Goal: Task Accomplishment & Management: Manage account settings

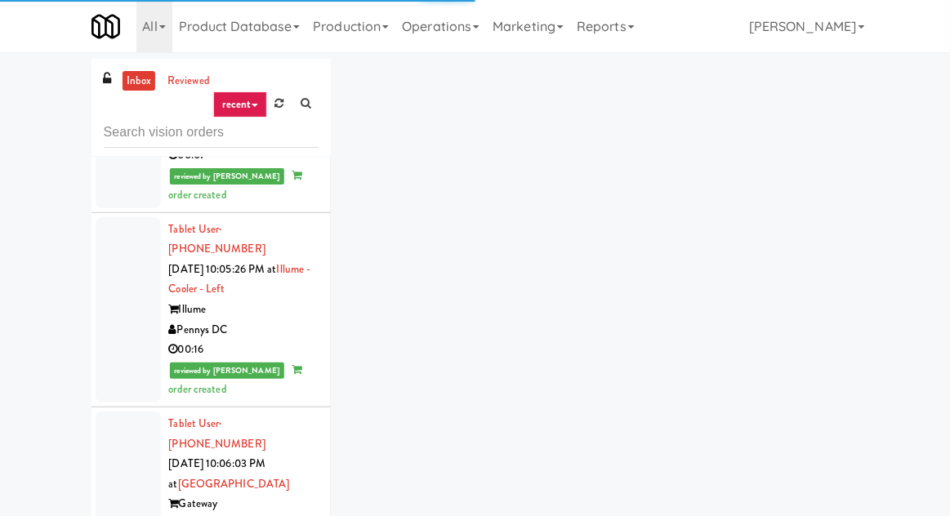
scroll to position [4873, 0]
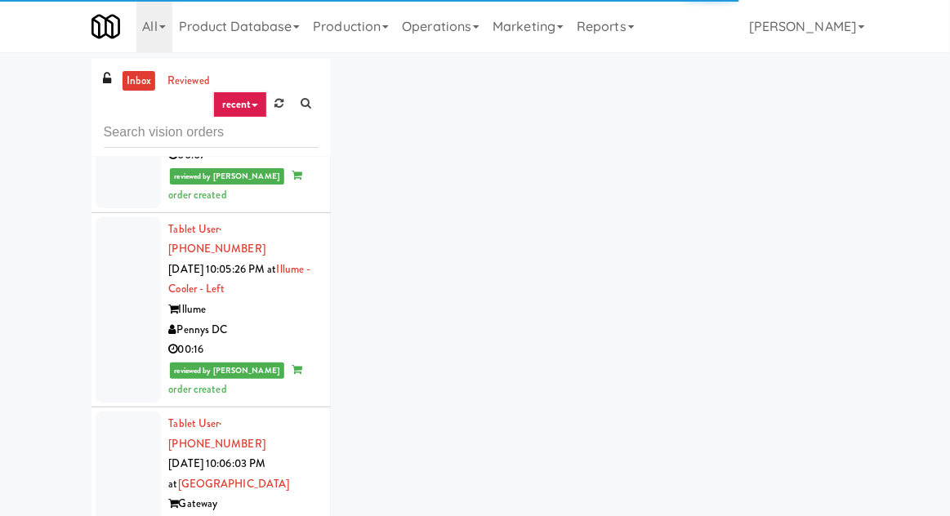
scroll to position [63, 0]
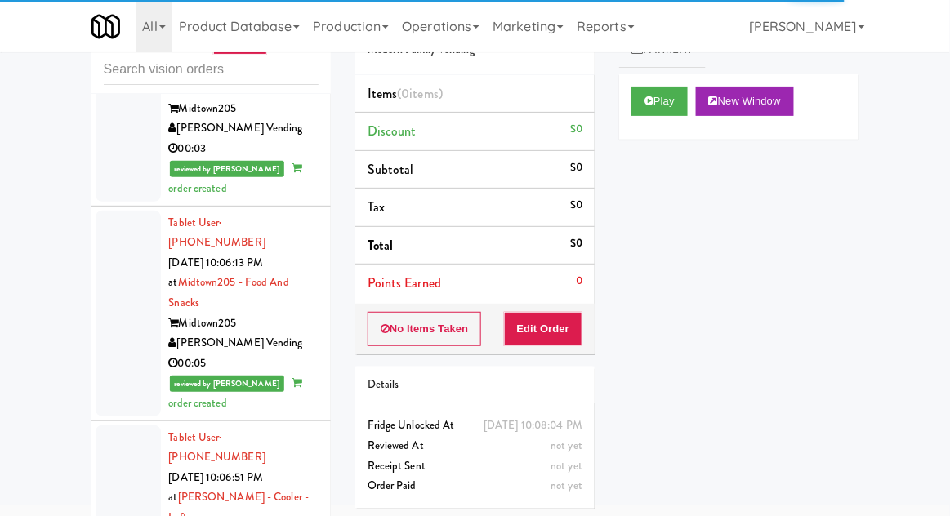
scroll to position [5625, 0]
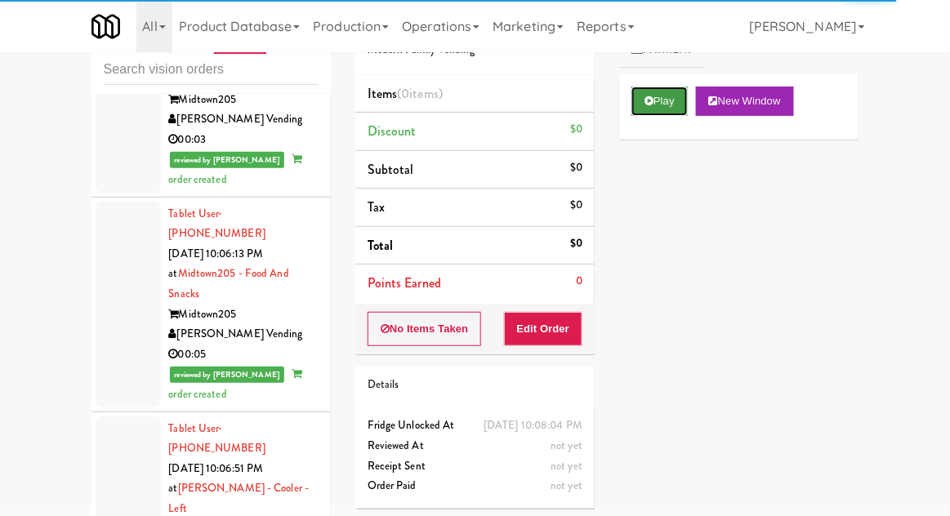
click at [670, 99] on button "Play" at bounding box center [659, 101] width 56 height 29
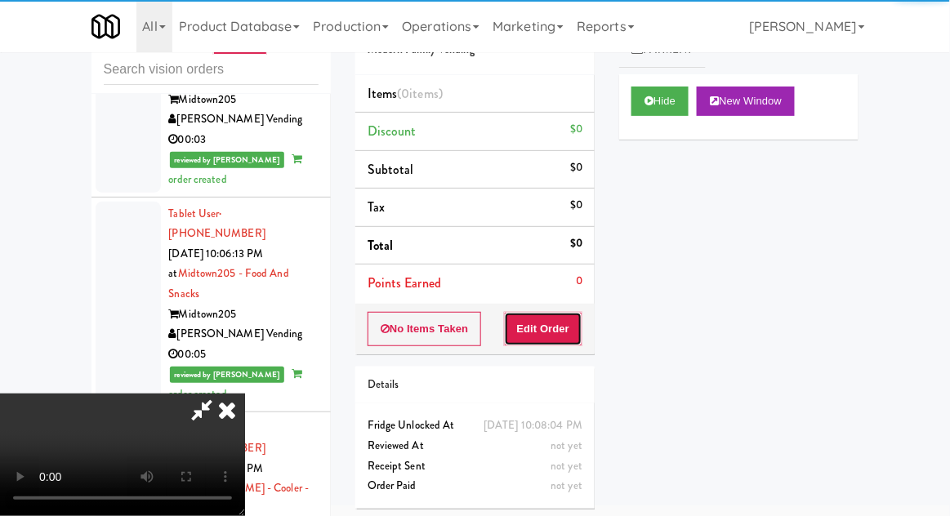
click at [562, 320] on button "Edit Order" at bounding box center [543, 329] width 79 height 34
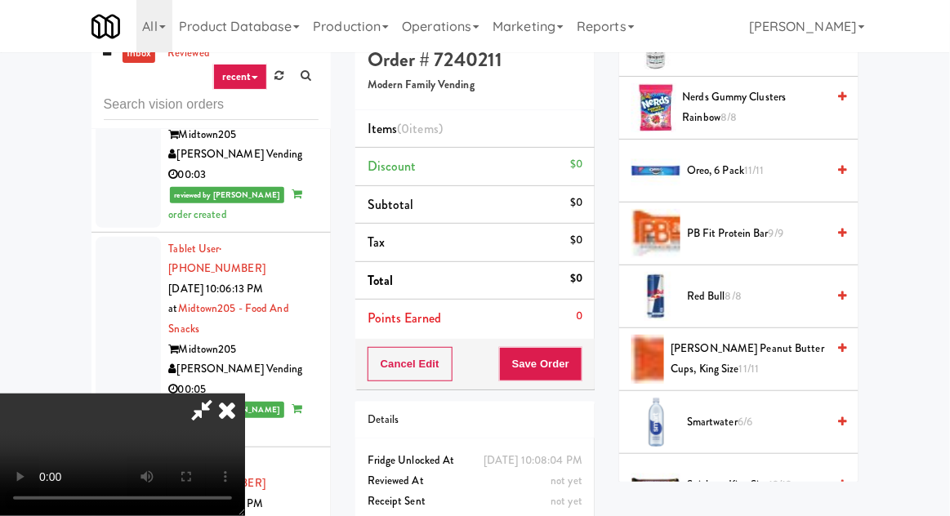
scroll to position [1736, 0]
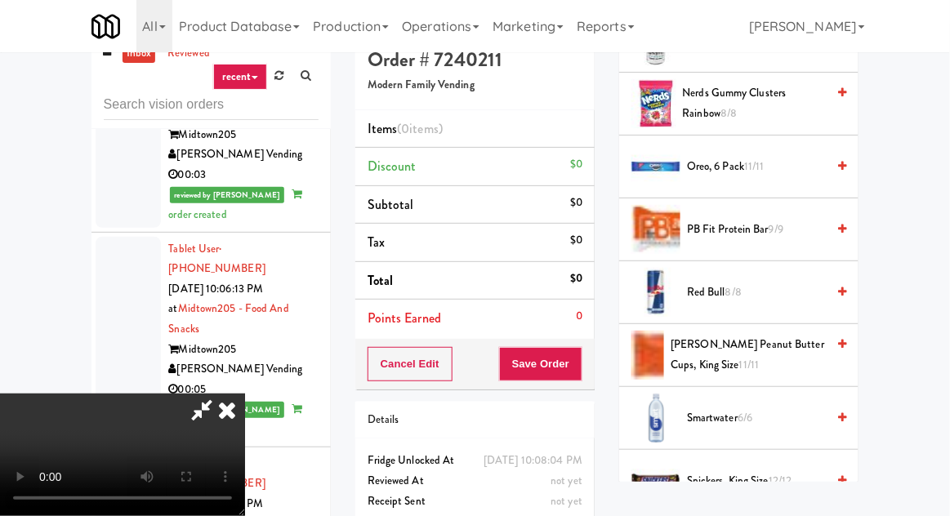
click at [802, 337] on span "[PERSON_NAME] Peanut Butter Cups, King Size 11/11" at bounding box center [748, 355] width 155 height 40
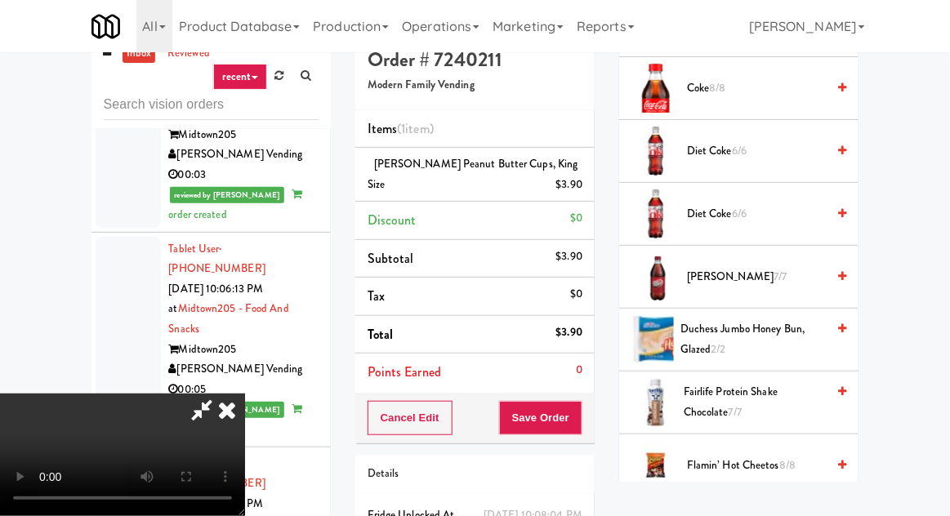
scroll to position [863, 0]
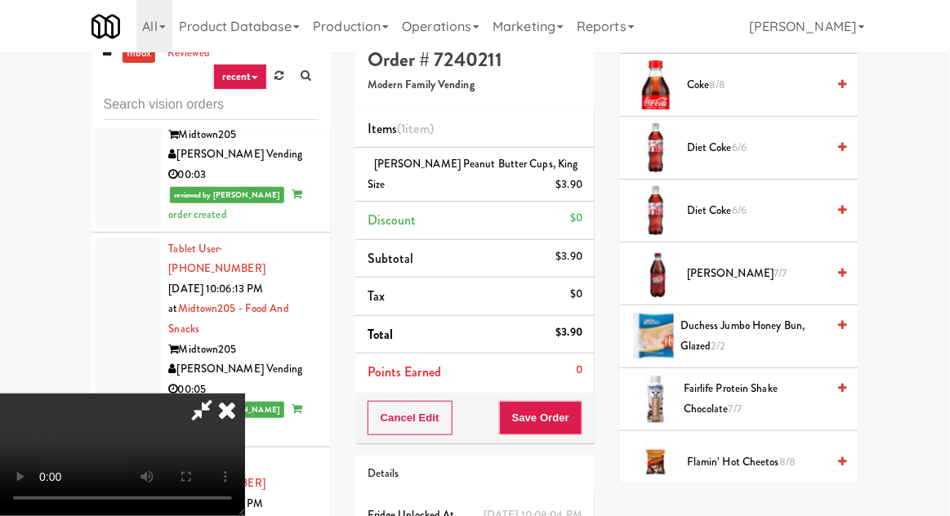
click at [795, 201] on span "Diet Coke 6/6" at bounding box center [756, 211] width 139 height 20
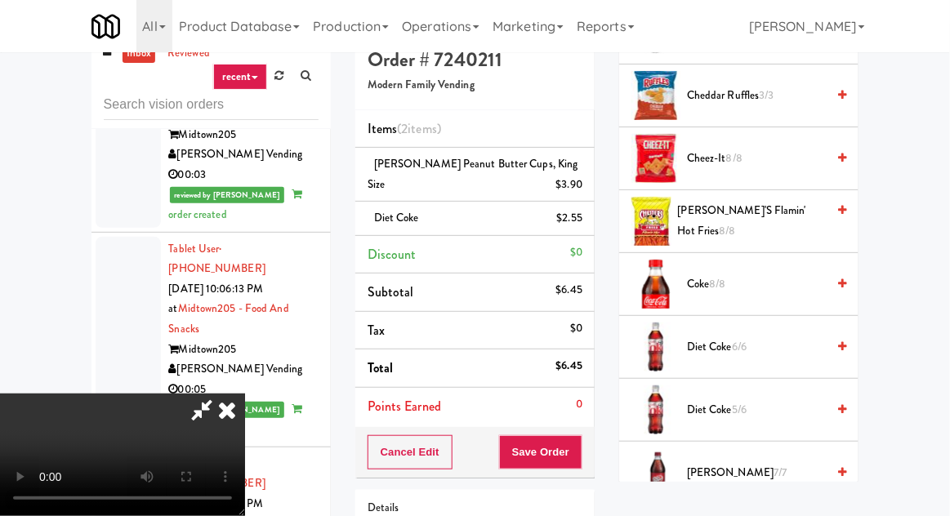
scroll to position [0, 0]
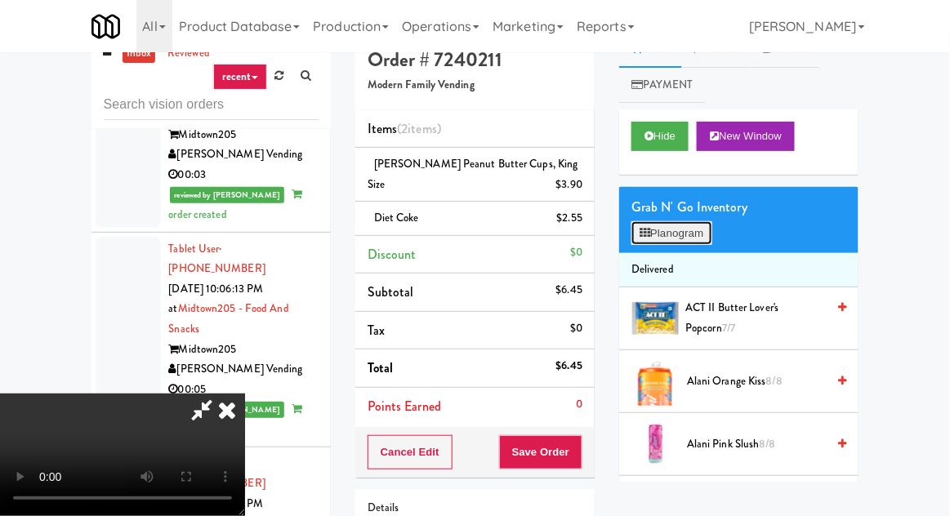
click at [694, 225] on button "Planogram" at bounding box center [671, 233] width 80 height 25
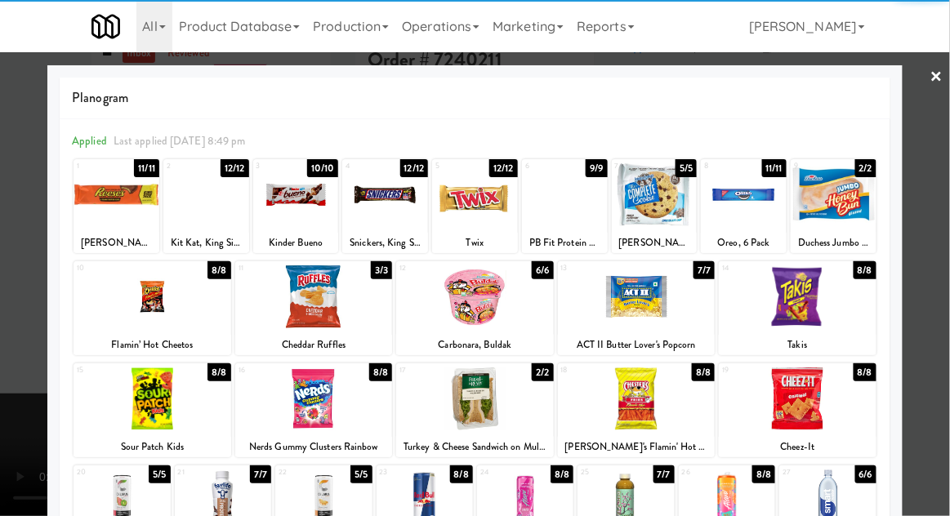
click at [822, 409] on div at bounding box center [798, 399] width 158 height 63
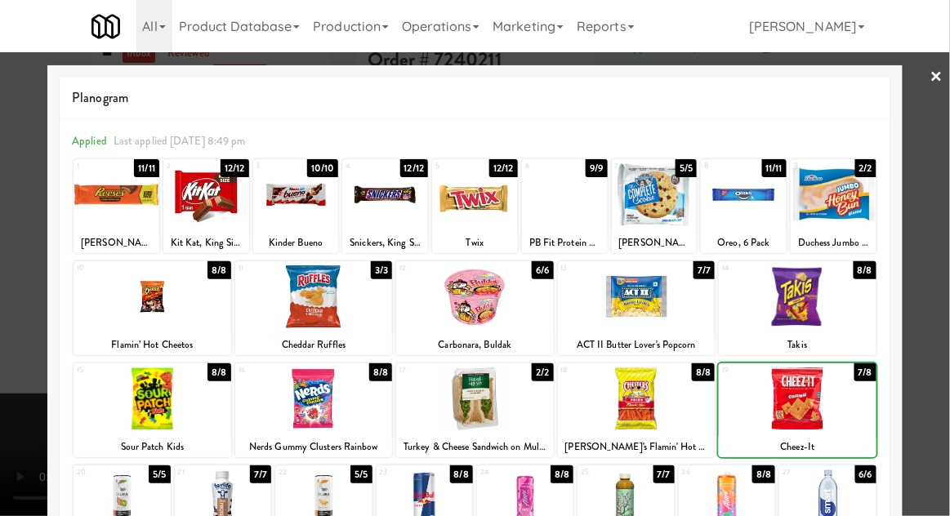
click at [948, 296] on div at bounding box center [475, 258] width 950 height 516
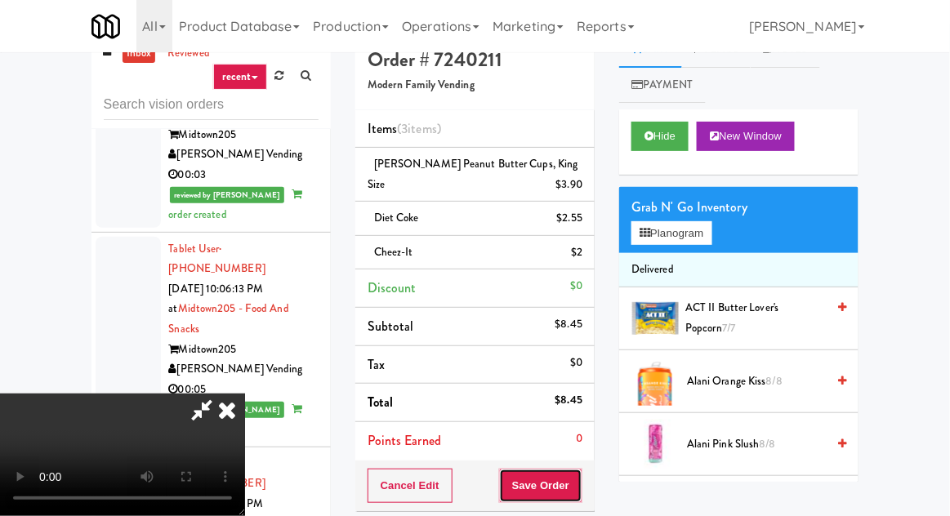
click at [579, 474] on button "Save Order" at bounding box center [540, 486] width 83 height 34
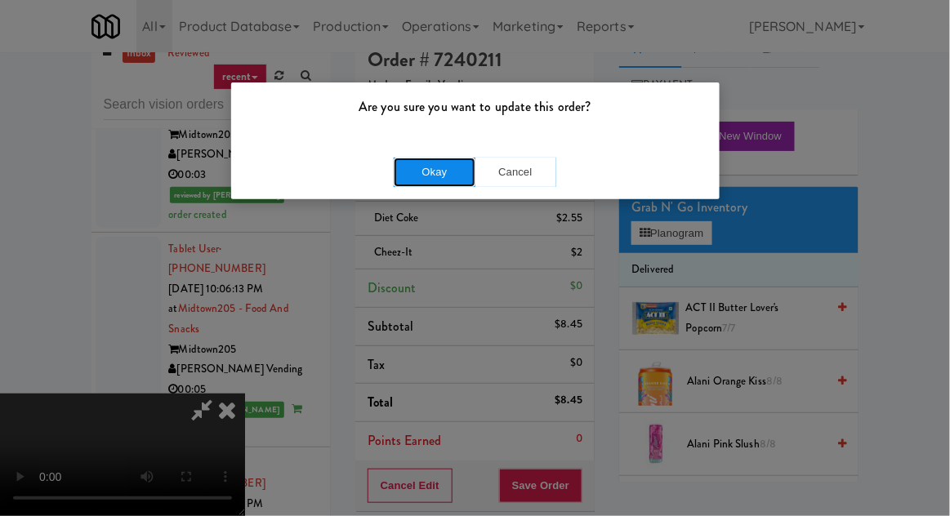
click at [411, 181] on button "Okay" at bounding box center [435, 172] width 82 height 29
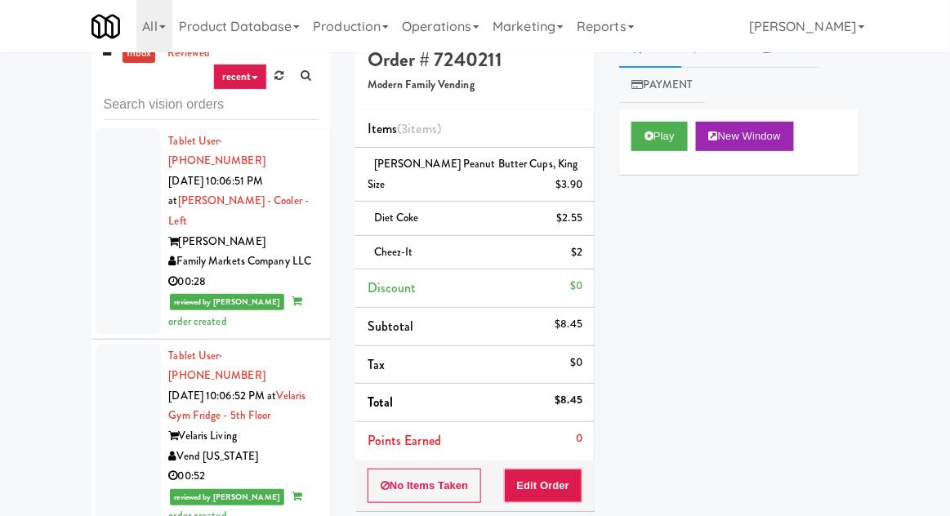
scroll to position [5940, 0]
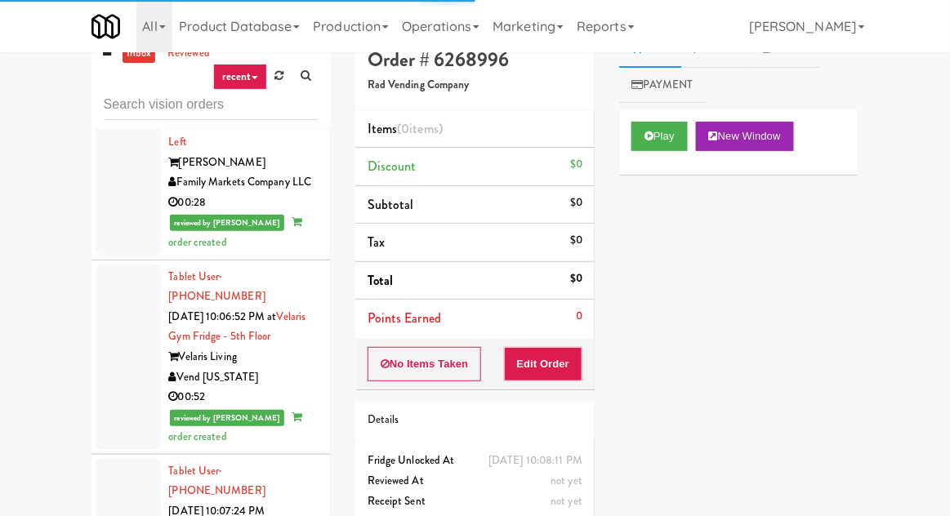
scroll to position [6024, 0]
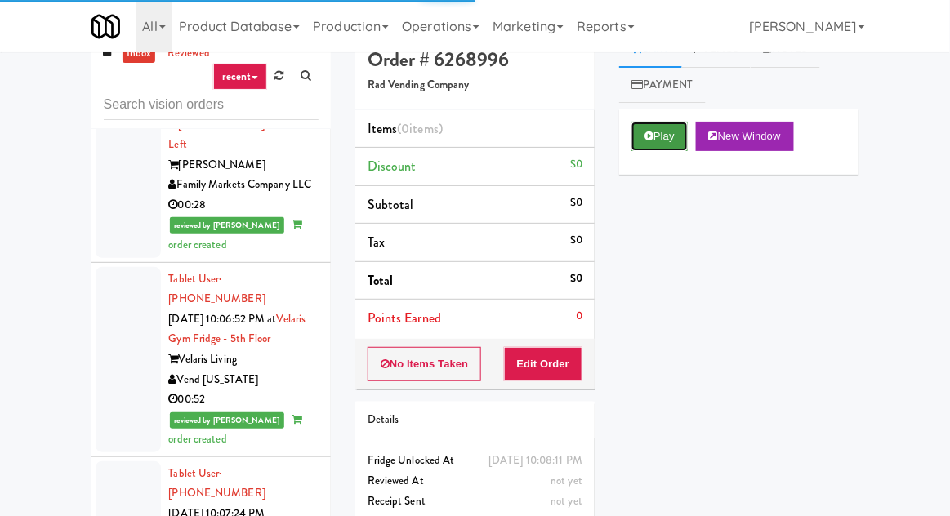
click at [649, 139] on icon at bounding box center [649, 136] width 9 height 11
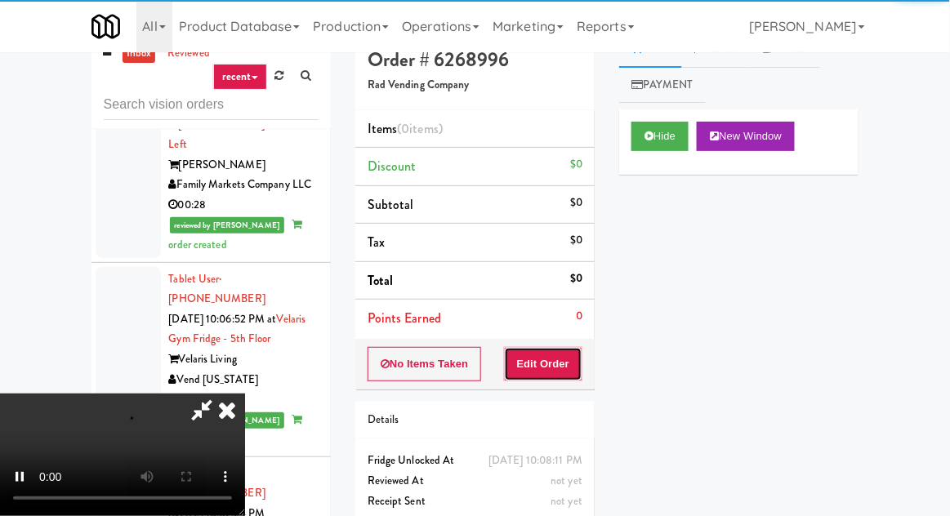
click at [553, 377] on button "Edit Order" at bounding box center [543, 364] width 79 height 34
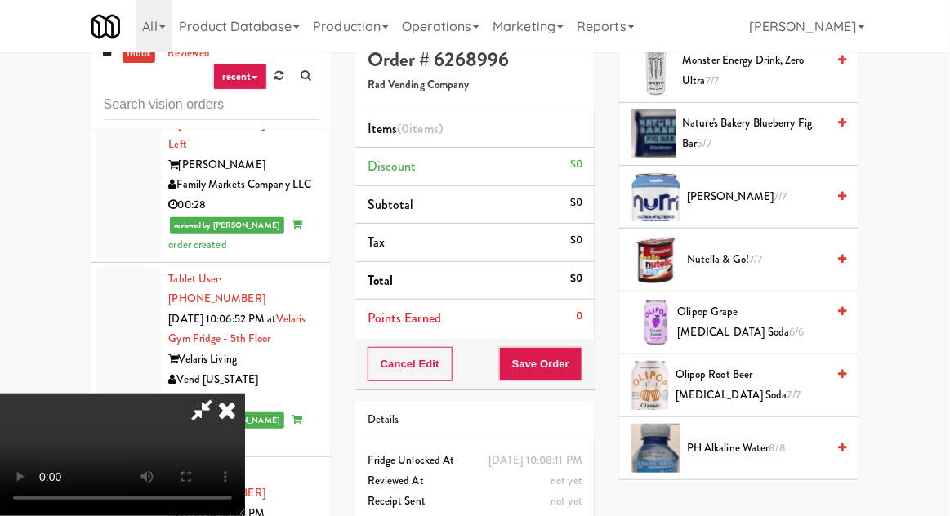
scroll to position [1249, 0]
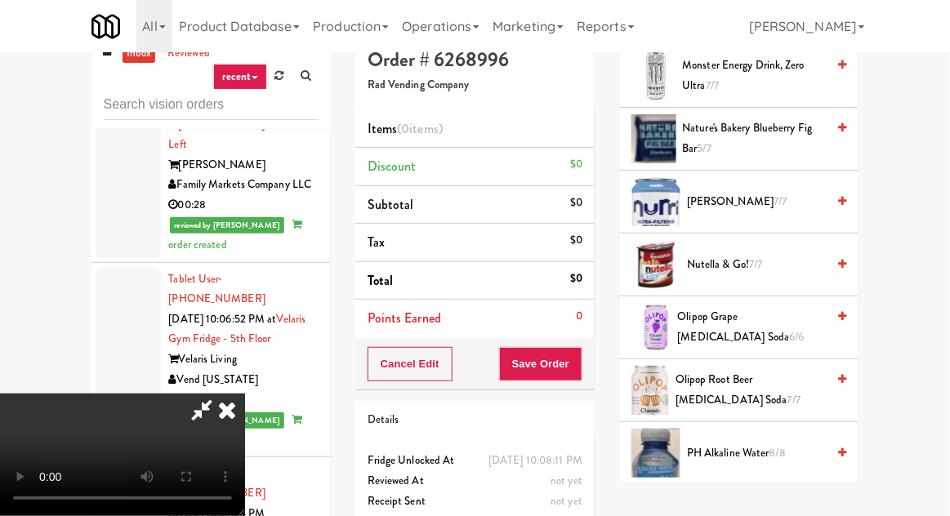
click at [756, 315] on span "Olipop Grape [MEDICAL_DATA] Soda 6/6" at bounding box center [752, 327] width 149 height 40
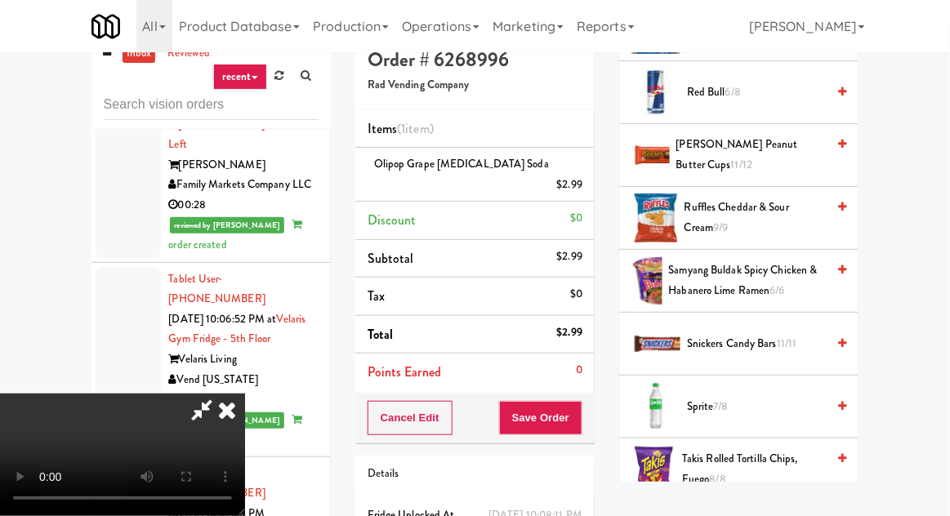
scroll to position [1675, 0]
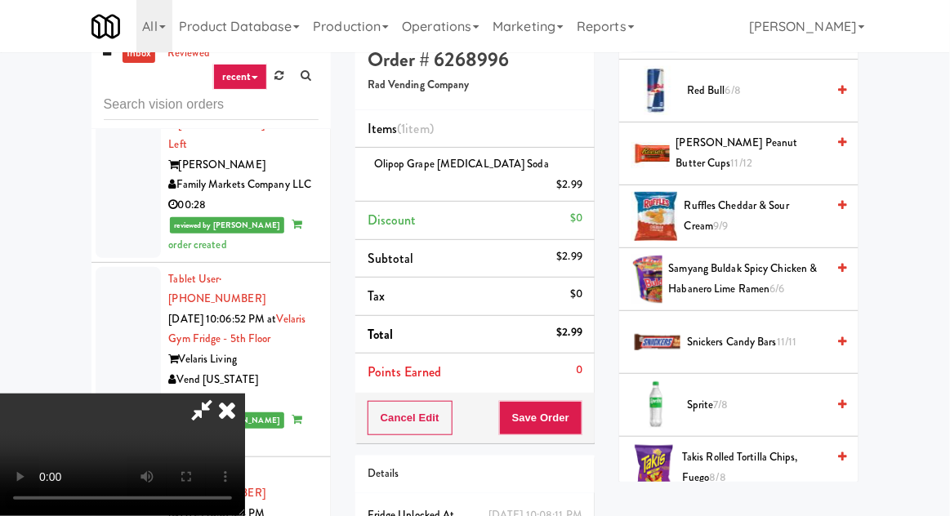
click at [783, 143] on span "[PERSON_NAME] Peanut Butter Cups 11/12" at bounding box center [751, 153] width 150 height 40
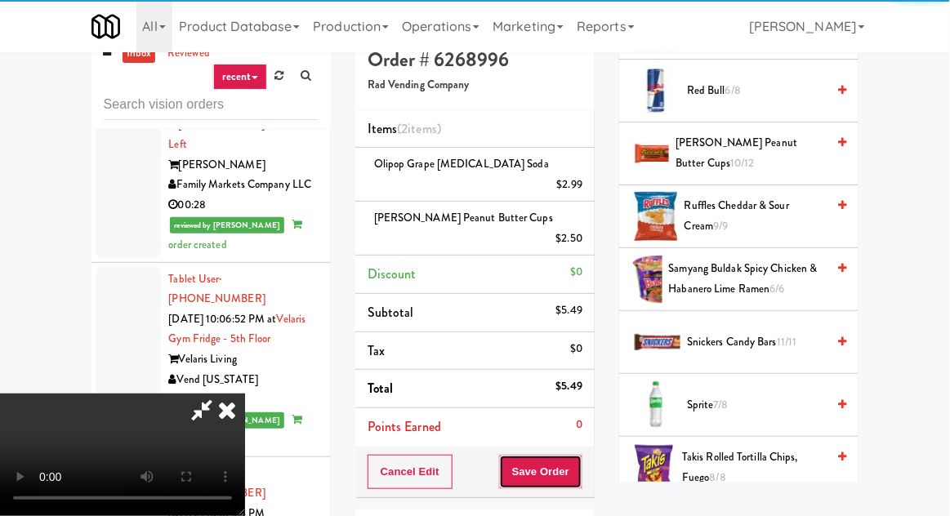
click at [579, 455] on button "Save Order" at bounding box center [540, 472] width 83 height 34
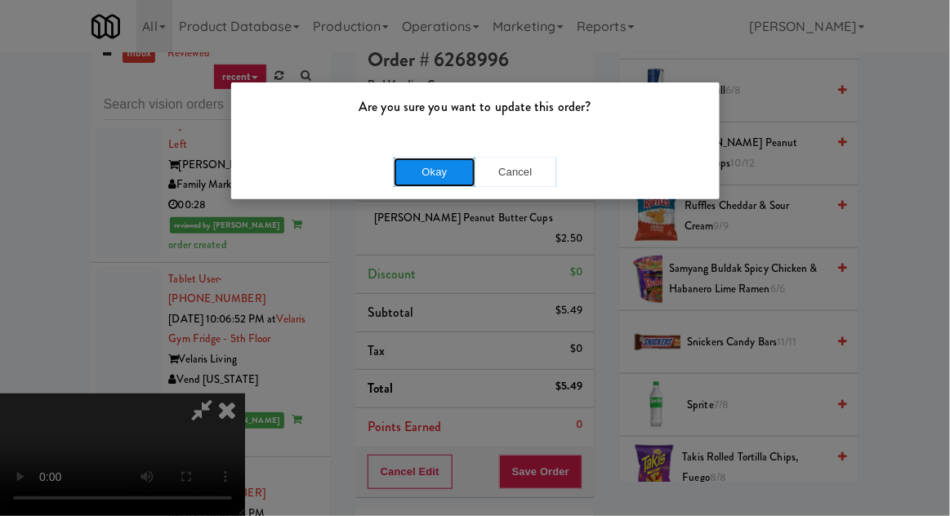
click at [455, 159] on button "Okay" at bounding box center [435, 172] width 82 height 29
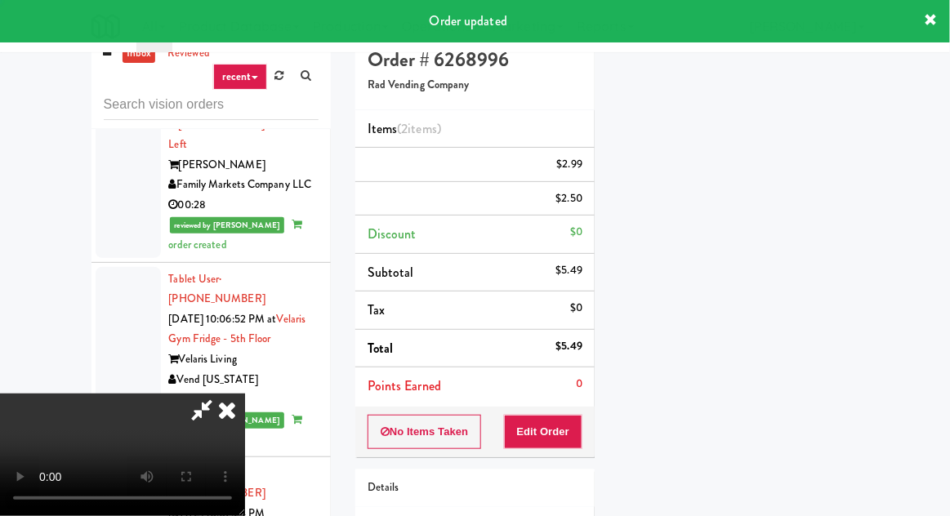
scroll to position [161, 0]
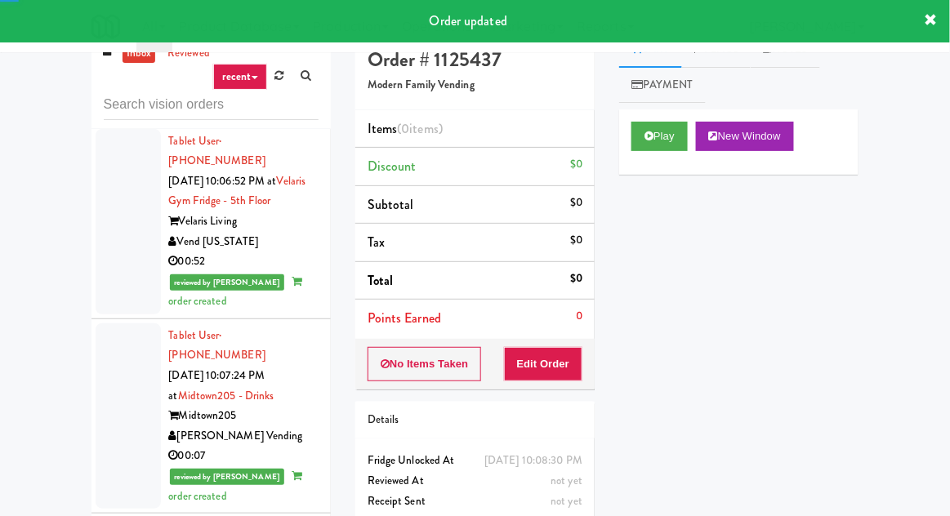
scroll to position [6164, 0]
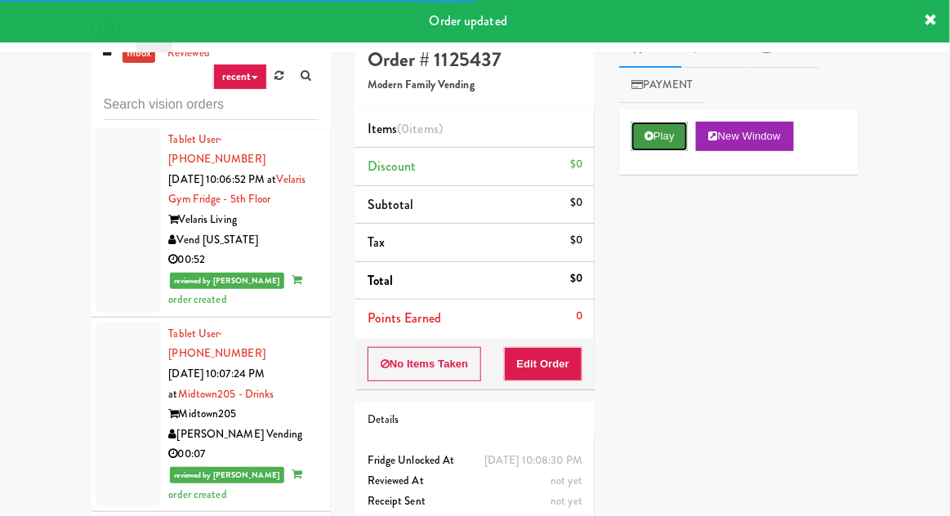
click at [663, 136] on button "Play" at bounding box center [659, 136] width 56 height 29
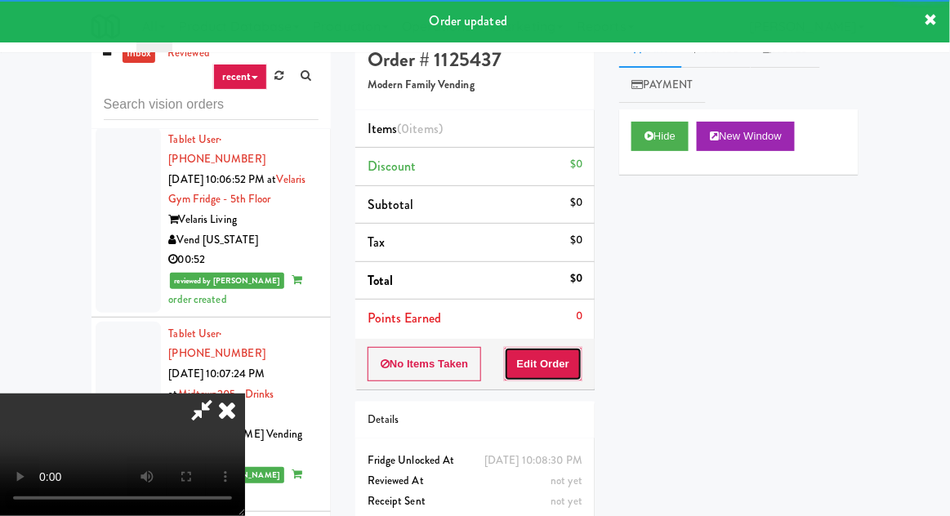
click at [530, 356] on button "Edit Order" at bounding box center [543, 364] width 79 height 34
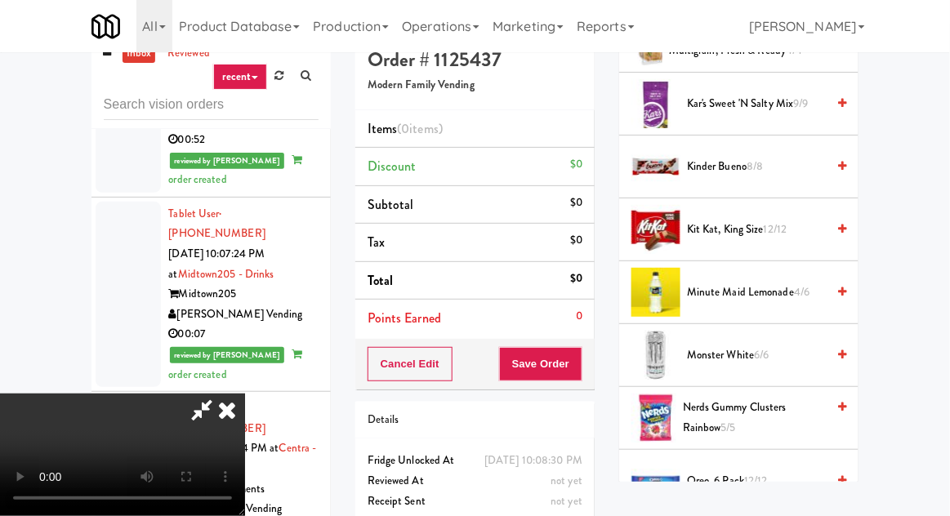
scroll to position [1220, 0]
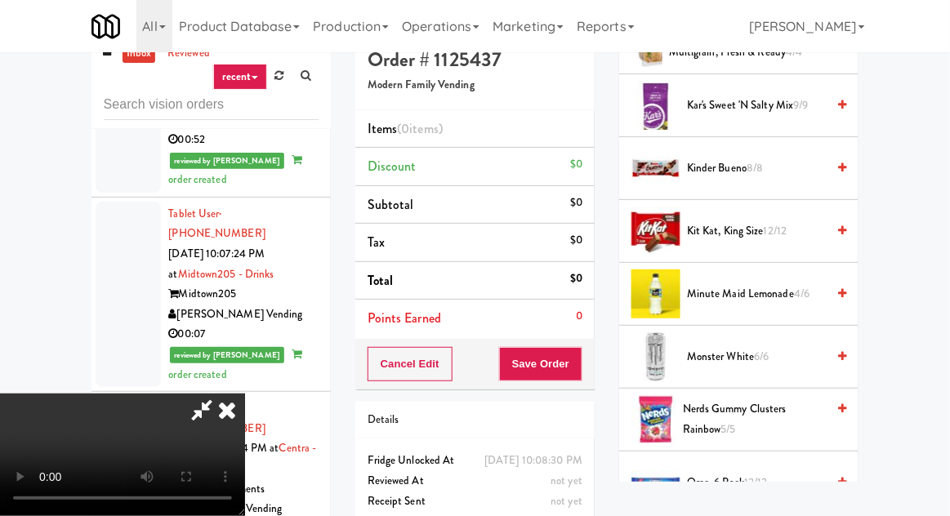
click at [791, 221] on span "Kit Kat, King Size 12/12" at bounding box center [756, 231] width 139 height 20
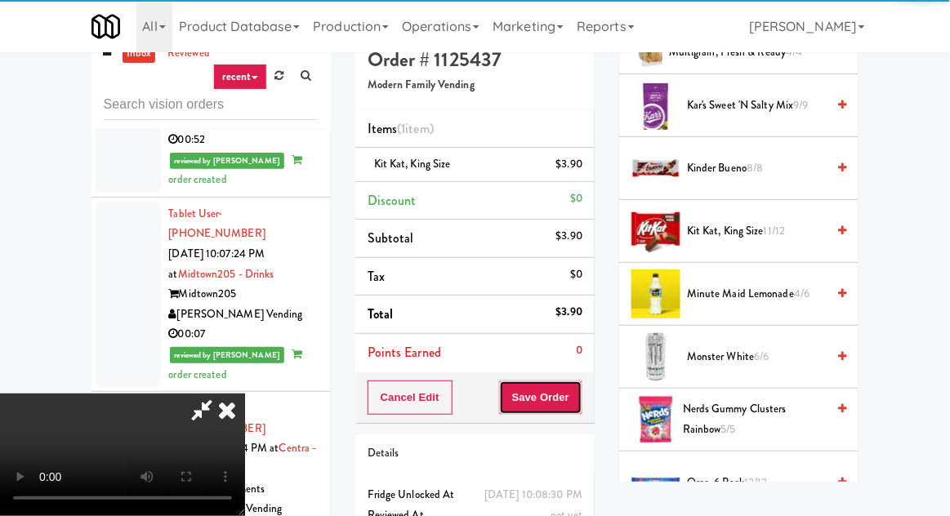
click at [580, 386] on button "Save Order" at bounding box center [540, 398] width 83 height 34
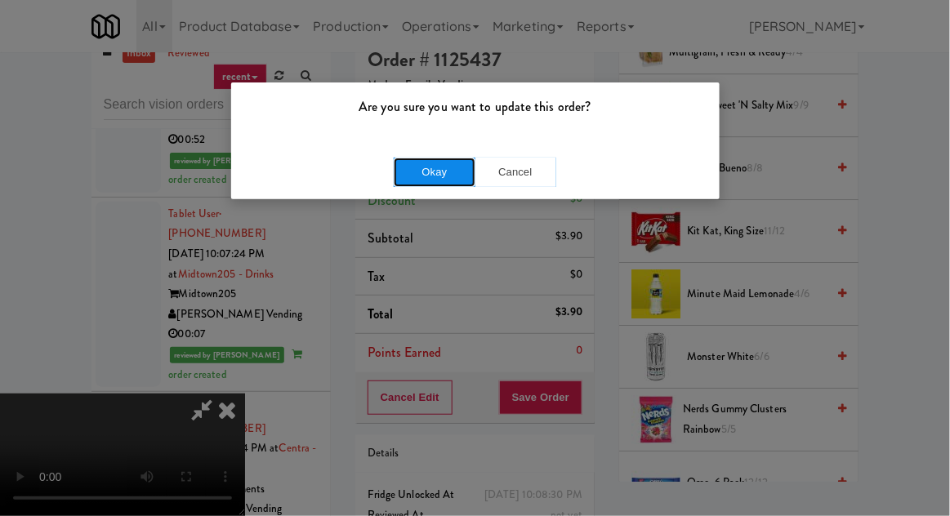
click at [416, 176] on button "Okay" at bounding box center [435, 172] width 82 height 29
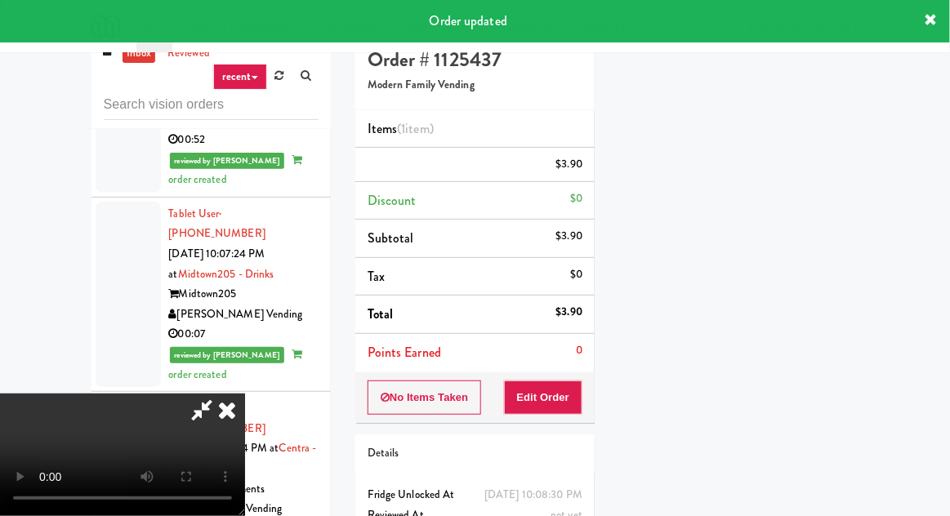
scroll to position [161, 0]
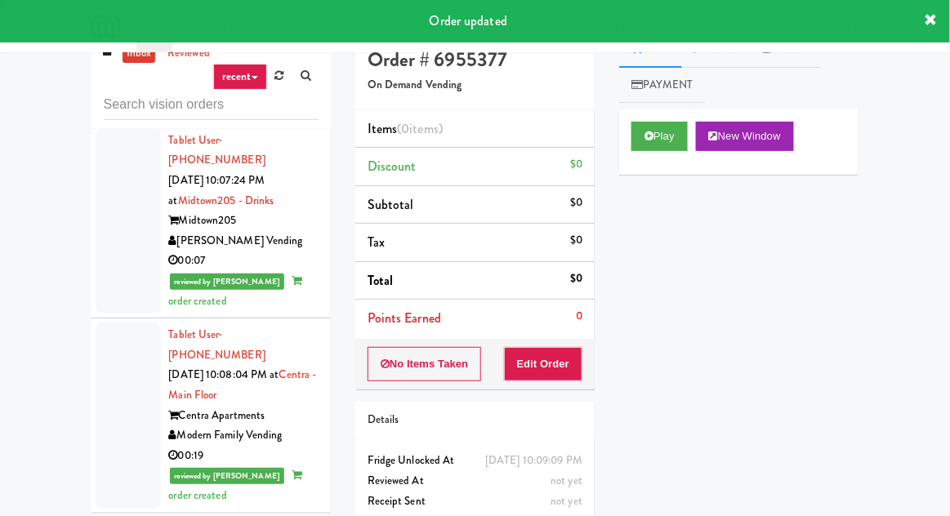
scroll to position [6358, 0]
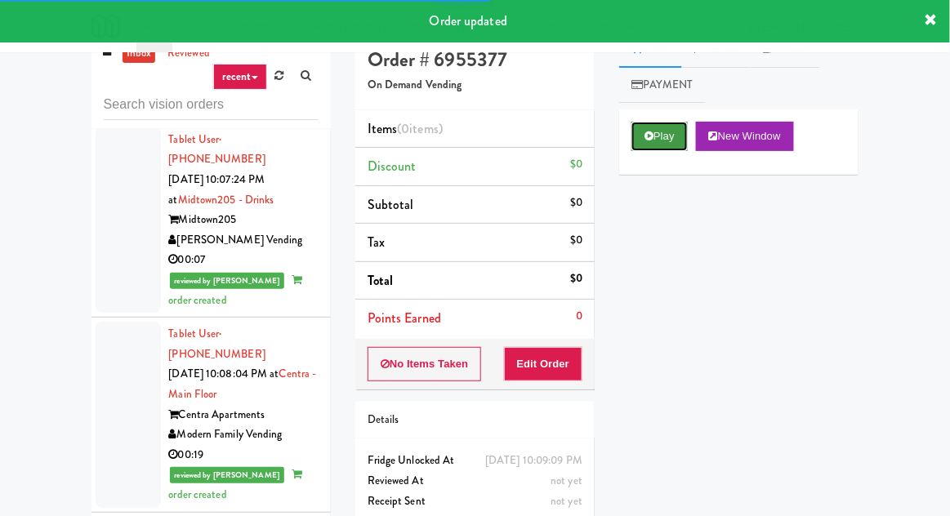
click at [656, 133] on button "Play" at bounding box center [659, 136] width 56 height 29
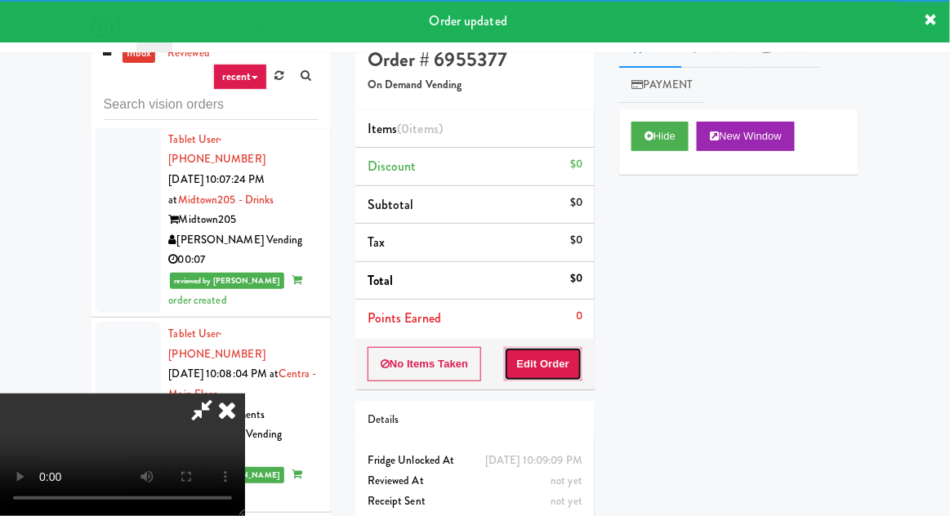
click at [538, 371] on button "Edit Order" at bounding box center [543, 364] width 79 height 34
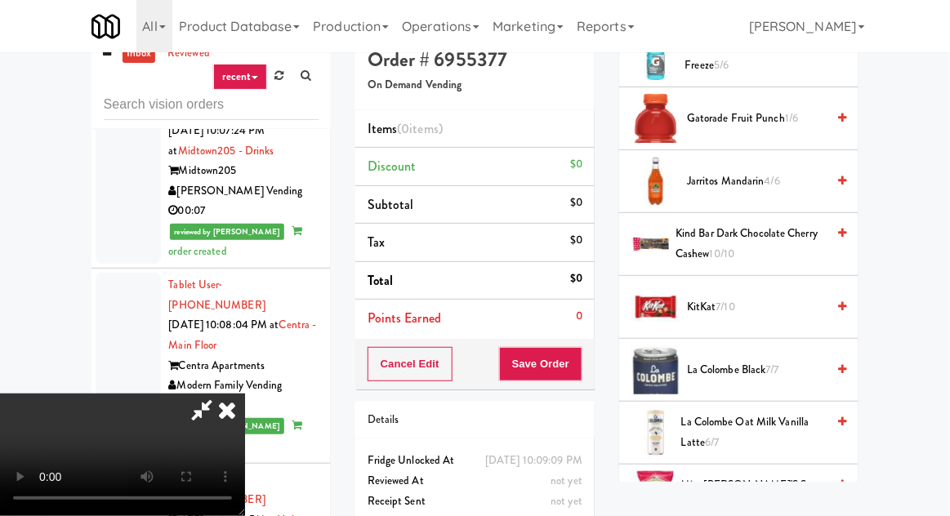
scroll to position [1238, 0]
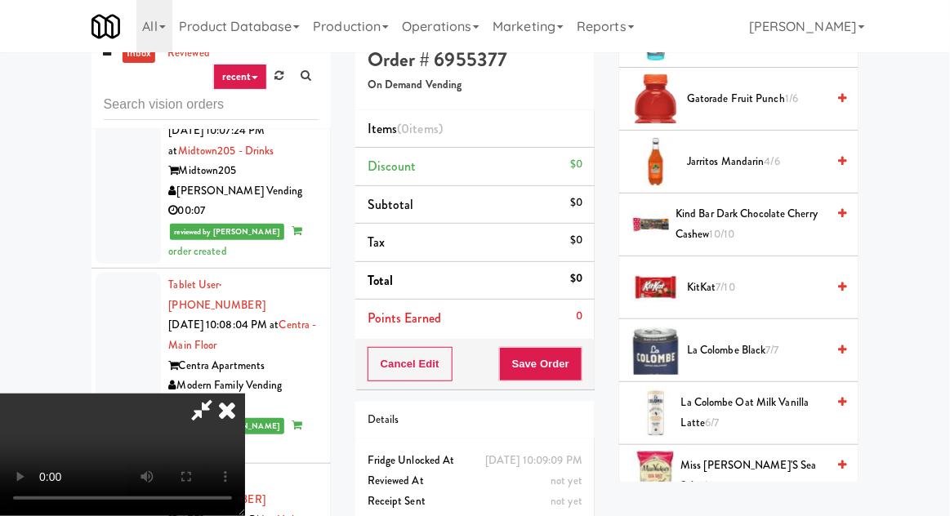
click at [765, 278] on span "KitKat 7/10" at bounding box center [756, 288] width 139 height 20
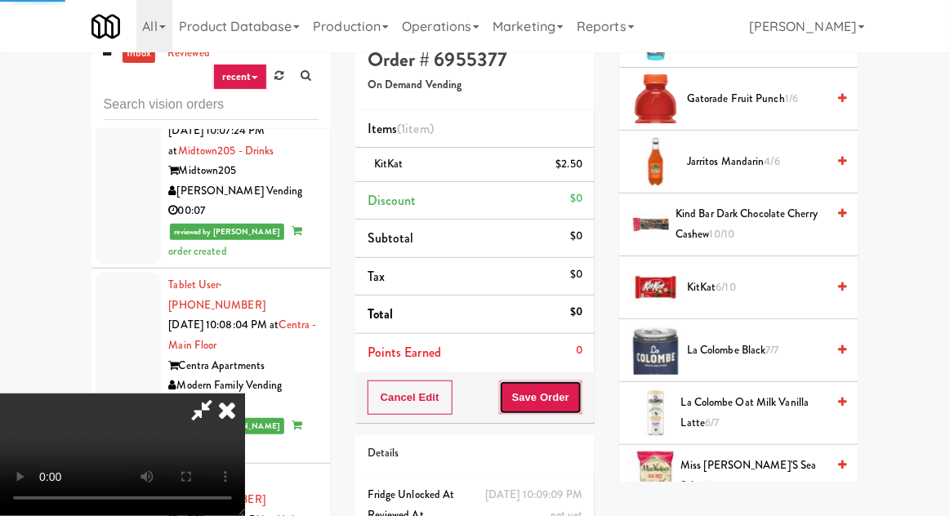
click at [581, 385] on button "Save Order" at bounding box center [540, 398] width 83 height 34
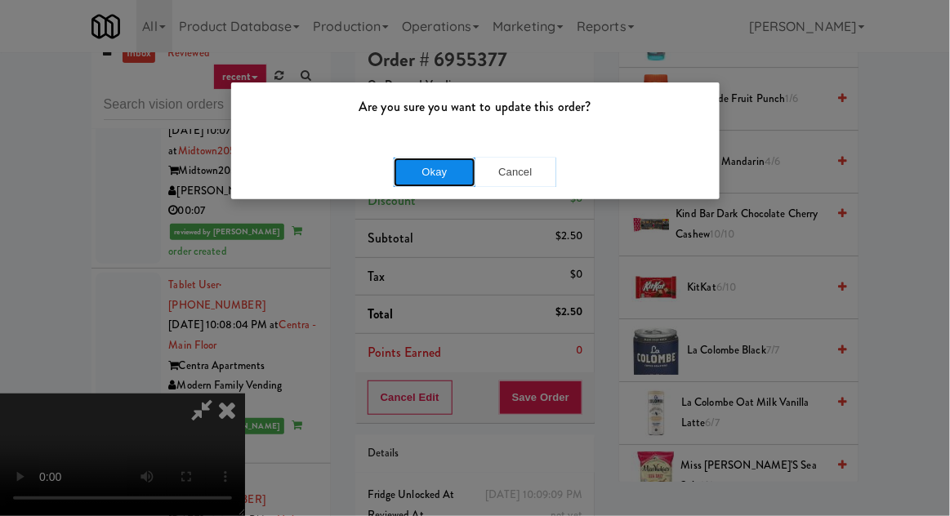
click at [398, 175] on button "Okay" at bounding box center [435, 172] width 82 height 29
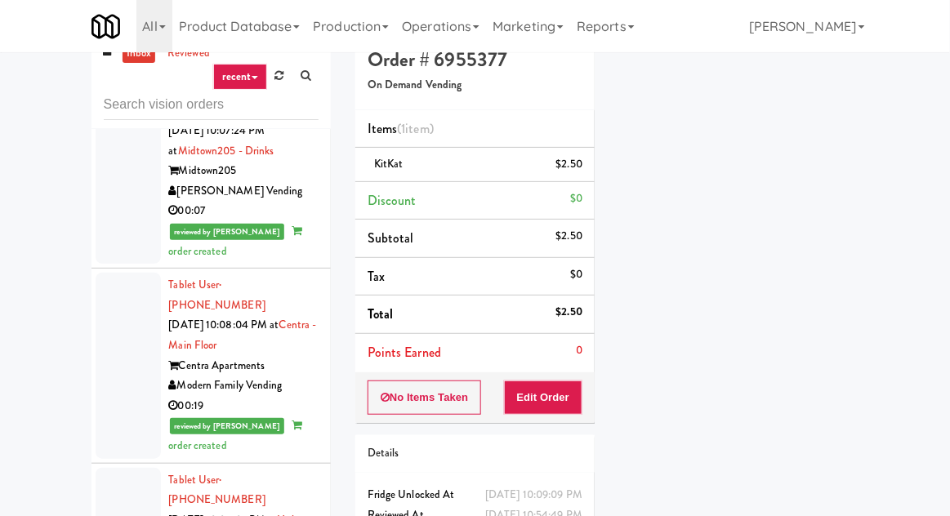
scroll to position [161, 0]
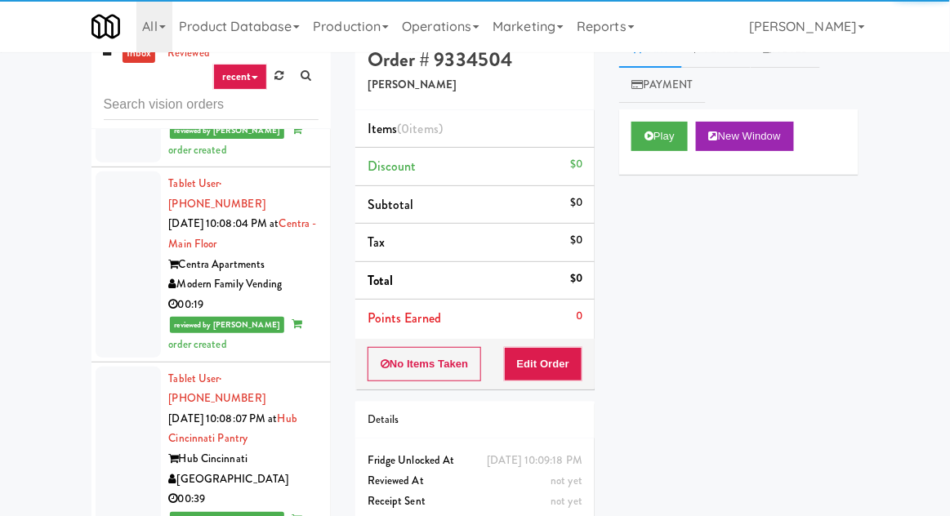
scroll to position [6512, 0]
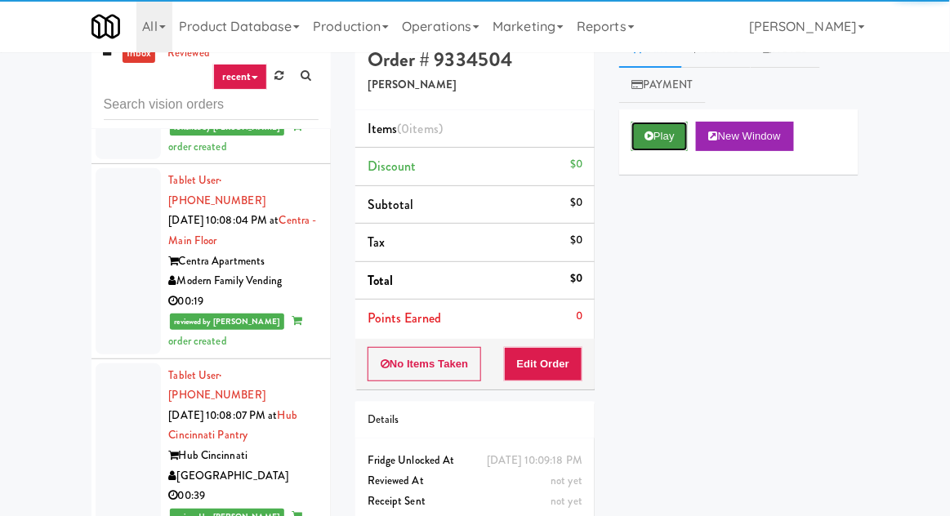
click at [636, 144] on button "Play" at bounding box center [659, 136] width 56 height 29
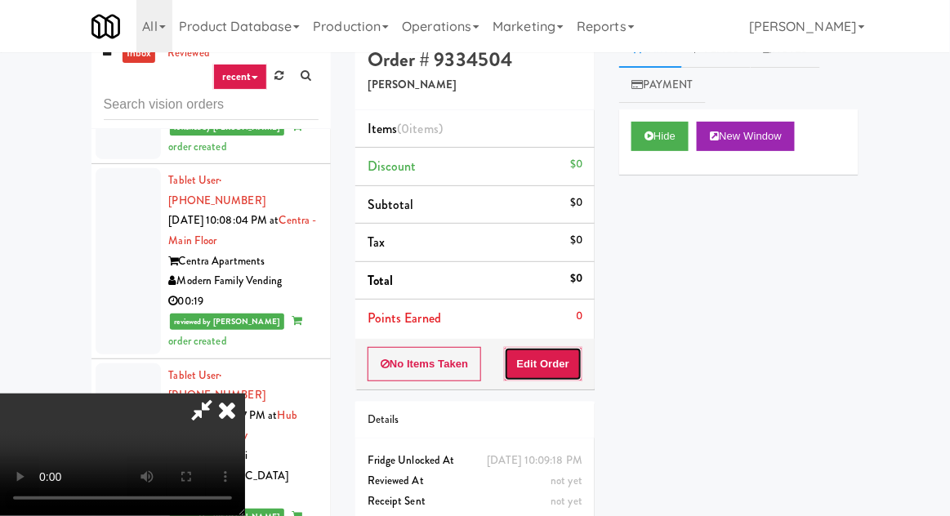
click at [569, 349] on button "Edit Order" at bounding box center [543, 364] width 79 height 34
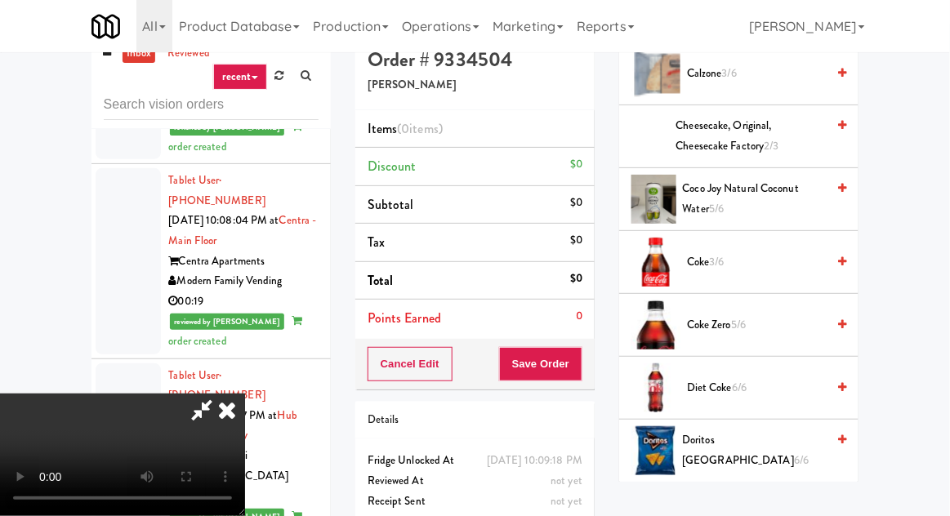
scroll to position [428, 0]
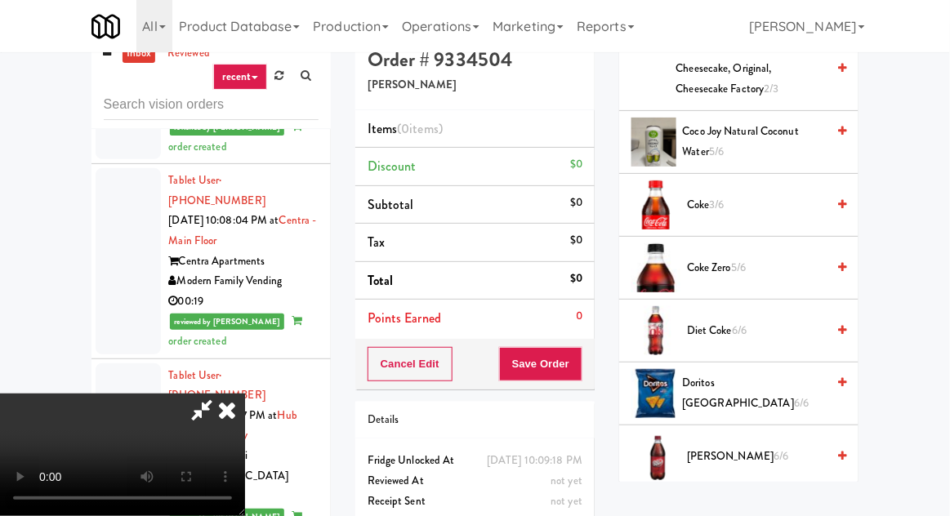
click at [764, 266] on span "Coke Zero 5/6" at bounding box center [756, 268] width 139 height 20
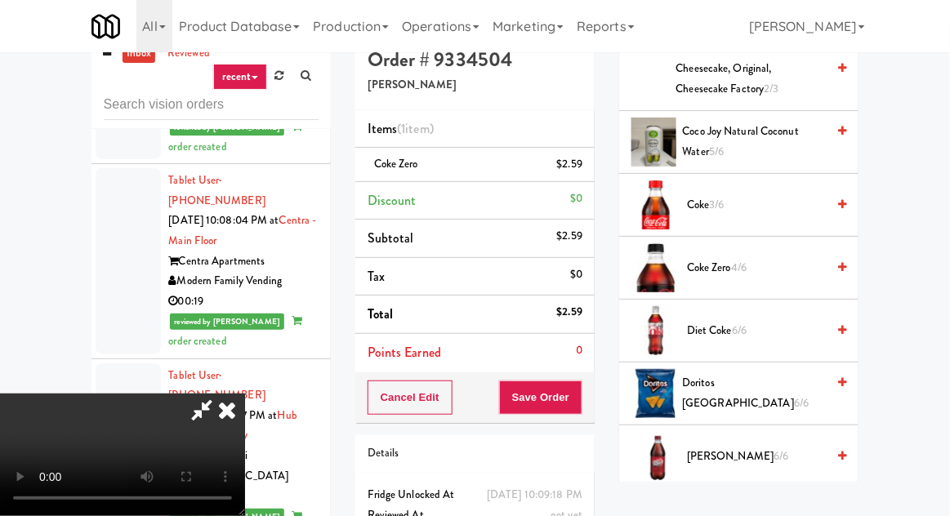
click at [757, 321] on span "Diet Coke 6/6" at bounding box center [756, 331] width 139 height 20
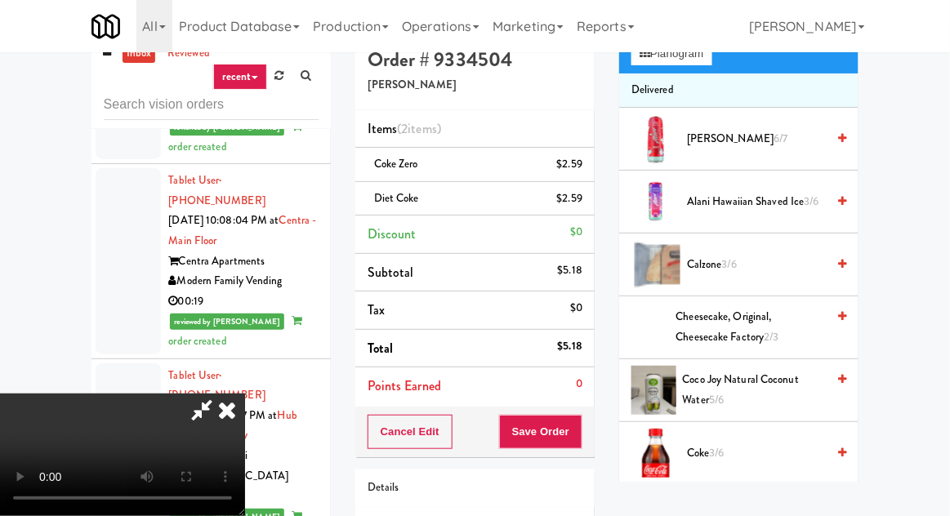
scroll to position [0, 0]
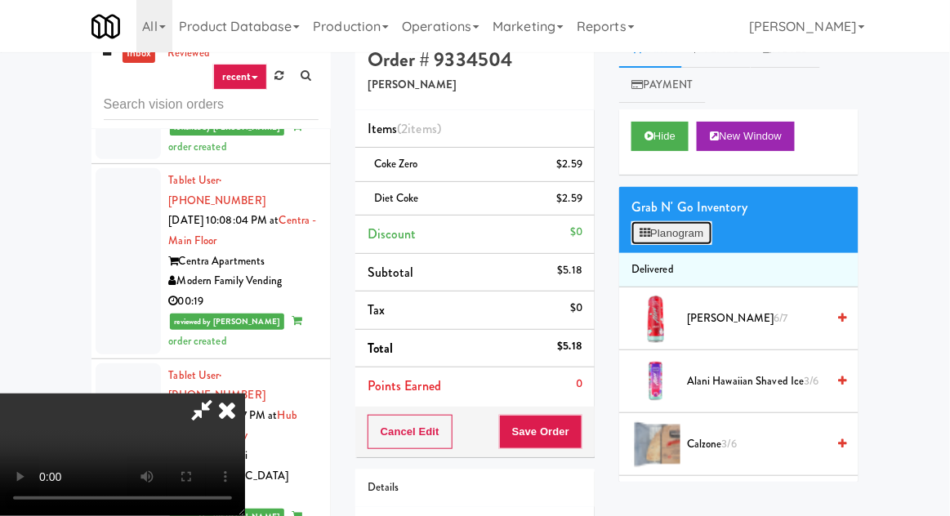
click at [701, 234] on button "Planogram" at bounding box center [671, 233] width 80 height 25
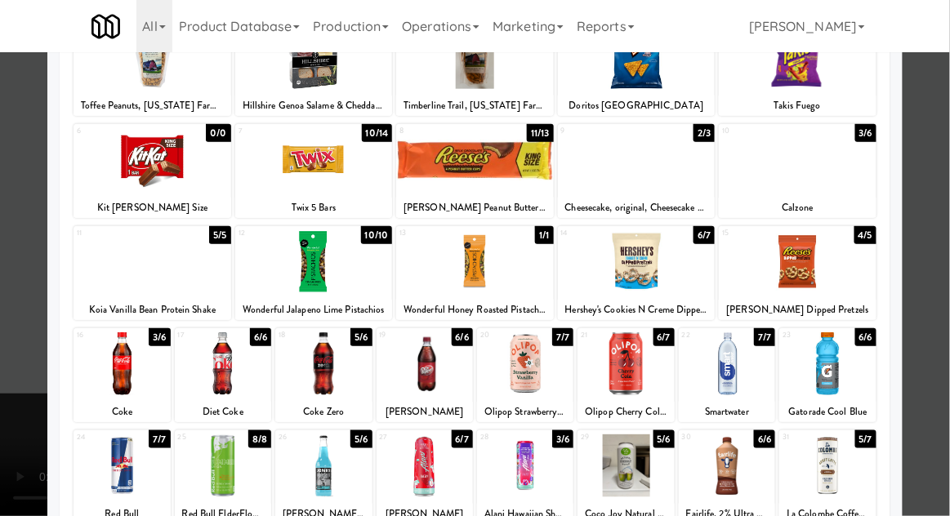
scroll to position [158, 0]
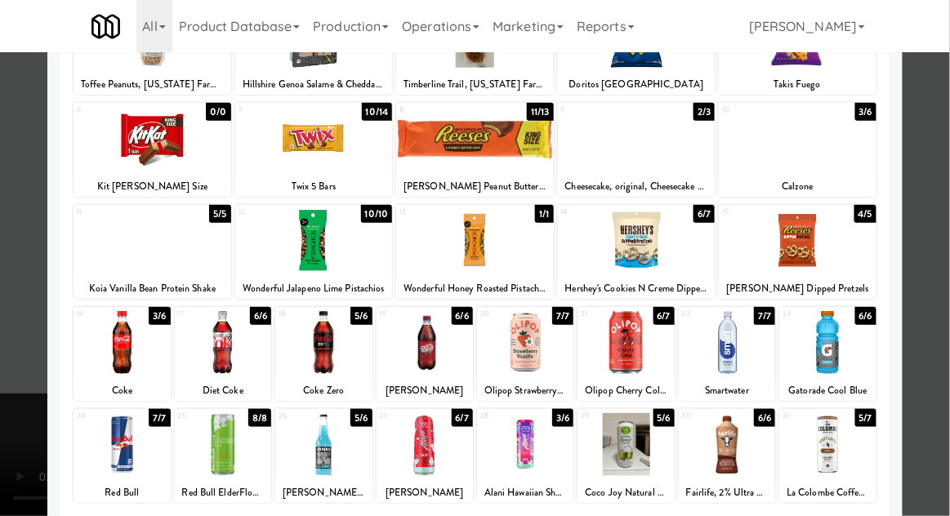
click at [658, 356] on div at bounding box center [626, 342] width 96 height 63
click at [10, 384] on div at bounding box center [475, 258] width 950 height 516
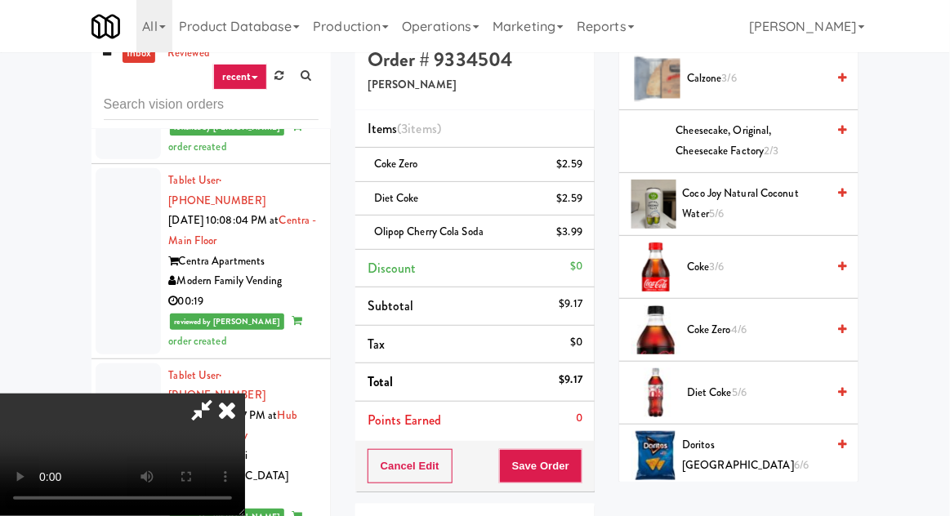
scroll to position [364, 0]
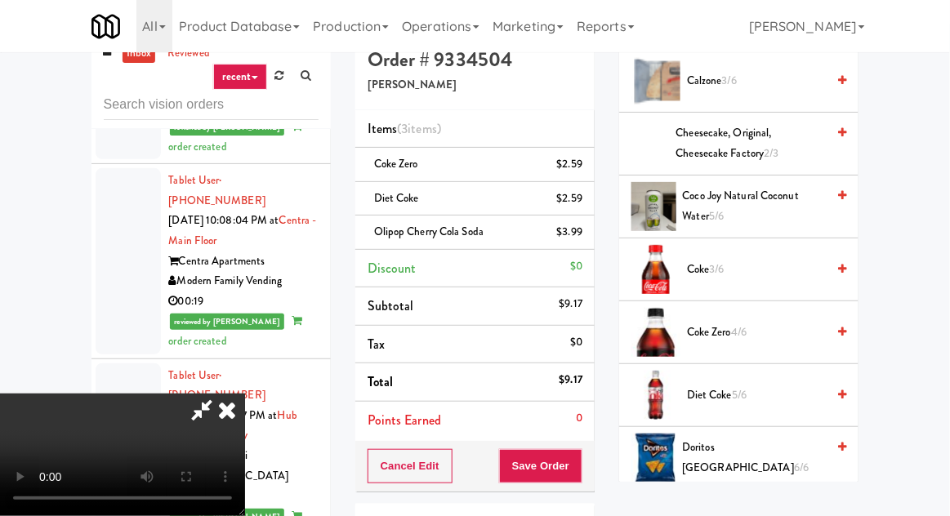
click at [771, 333] on span "Coke Zero 4/6" at bounding box center [756, 333] width 139 height 20
click at [586, 164] on li "Coke Zero (2) $5.18" at bounding box center [474, 165] width 239 height 34
click at [585, 165] on icon at bounding box center [584, 170] width 8 height 11
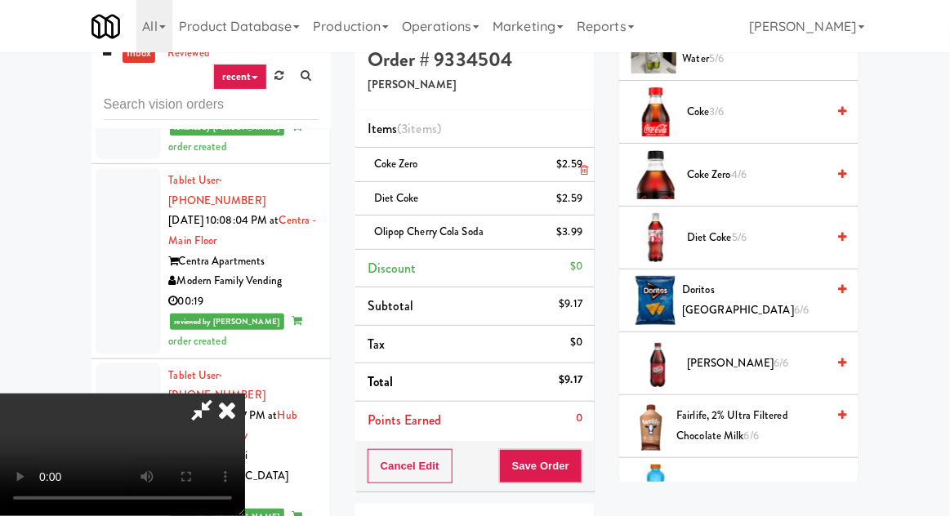
scroll to position [521, 0]
click at [775, 363] on span "[PERSON_NAME] 6/6" at bounding box center [756, 364] width 139 height 20
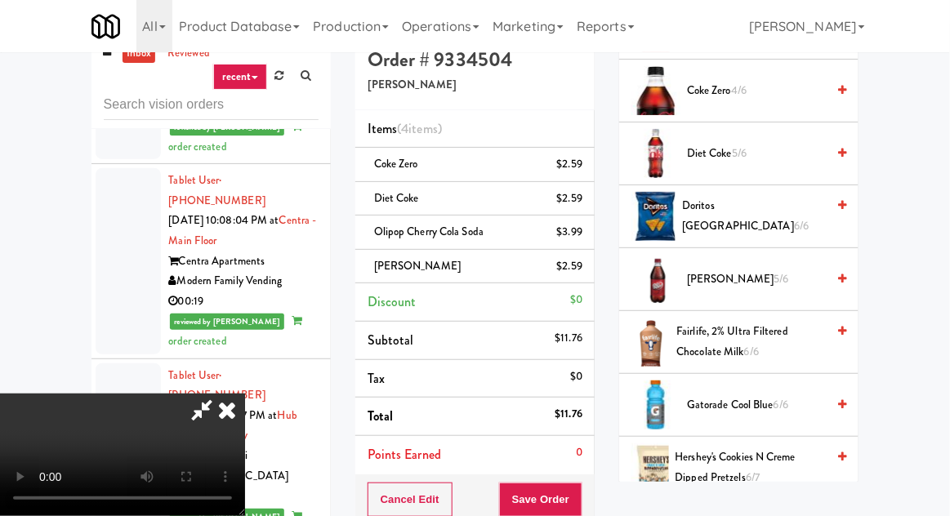
scroll to position [619, 0]
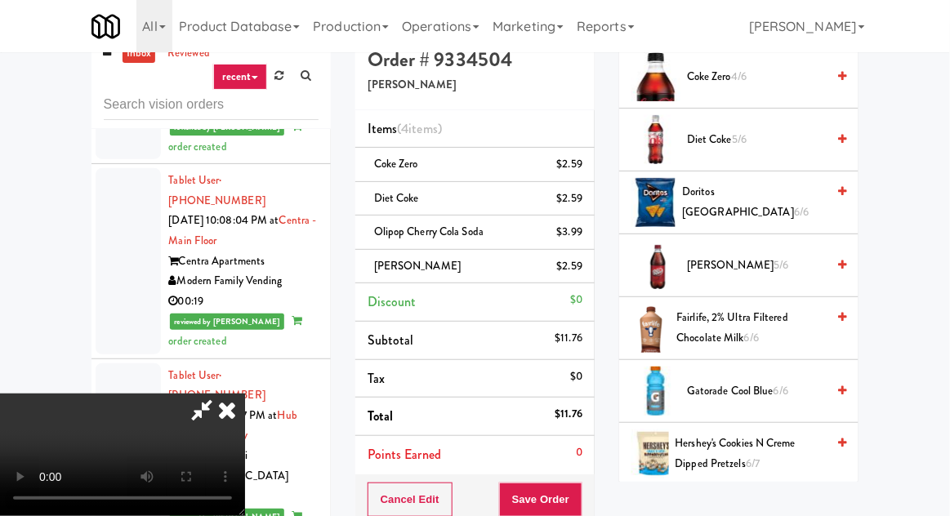
click at [744, 444] on span "Hershey's Cookies N Creme Dipped Pretzels 6/7" at bounding box center [751, 454] width 151 height 40
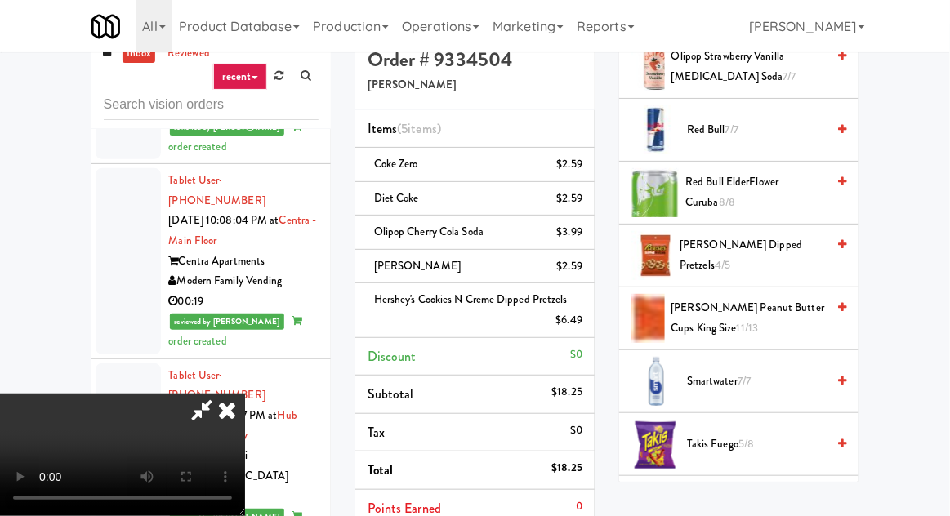
scroll to position [1381, 0]
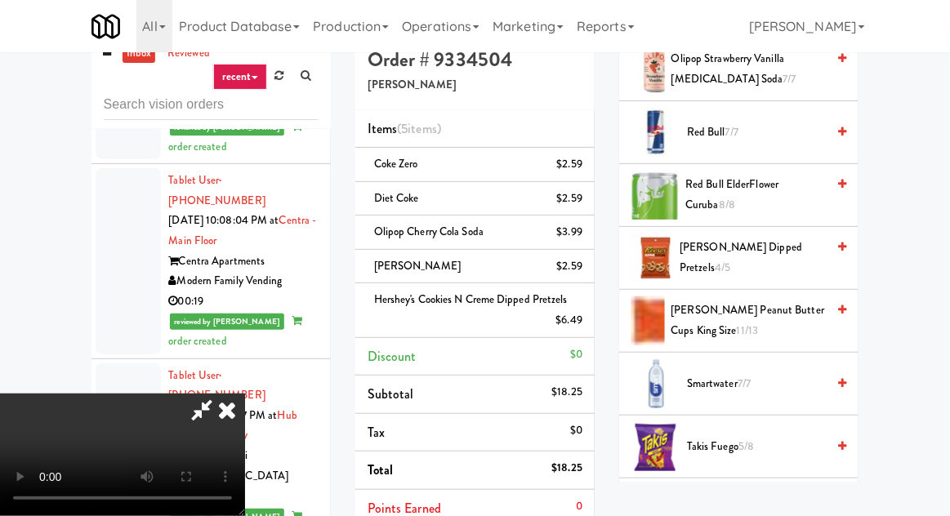
click at [730, 260] on span "4/5" at bounding box center [723, 268] width 16 height 16
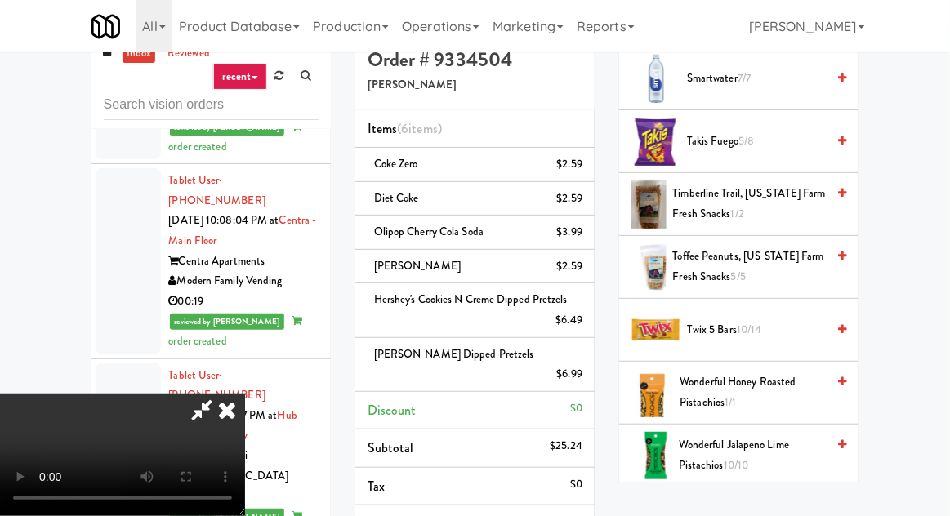
scroll to position [1796, 0]
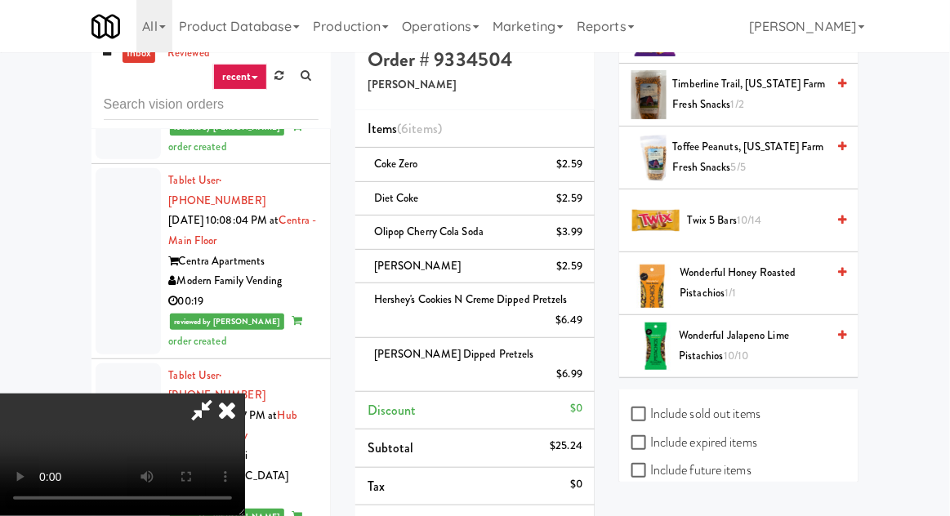
click at [770, 216] on span "Twix 5 Bars 10/14" at bounding box center [756, 221] width 139 height 20
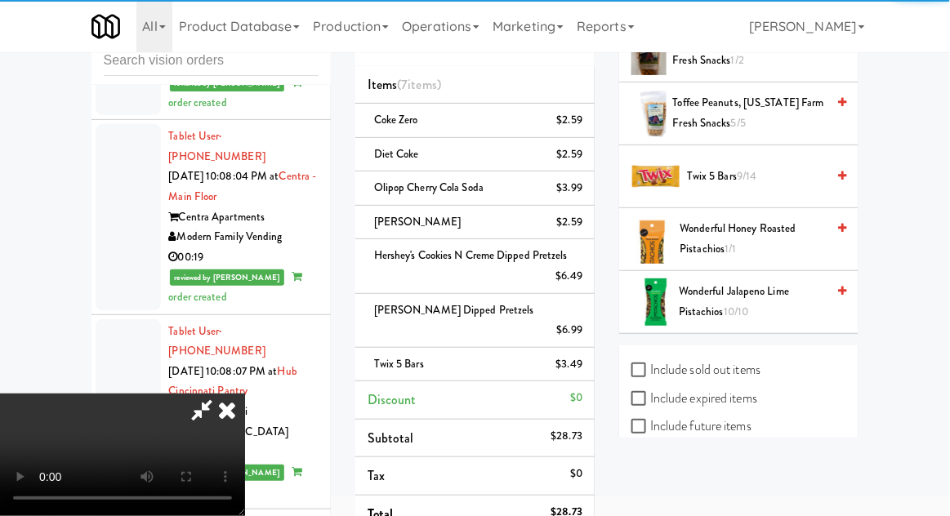
scroll to position [144, 0]
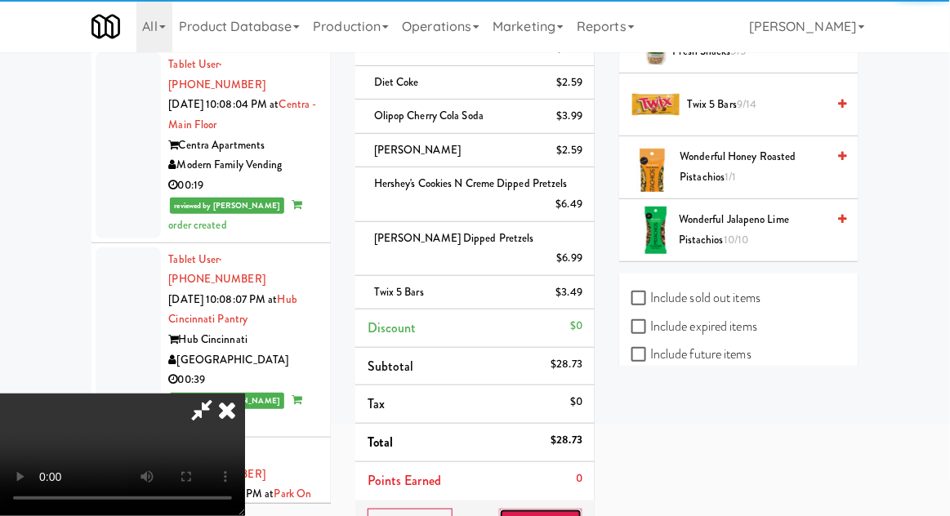
click at [580, 509] on button "Save Order" at bounding box center [540, 526] width 83 height 34
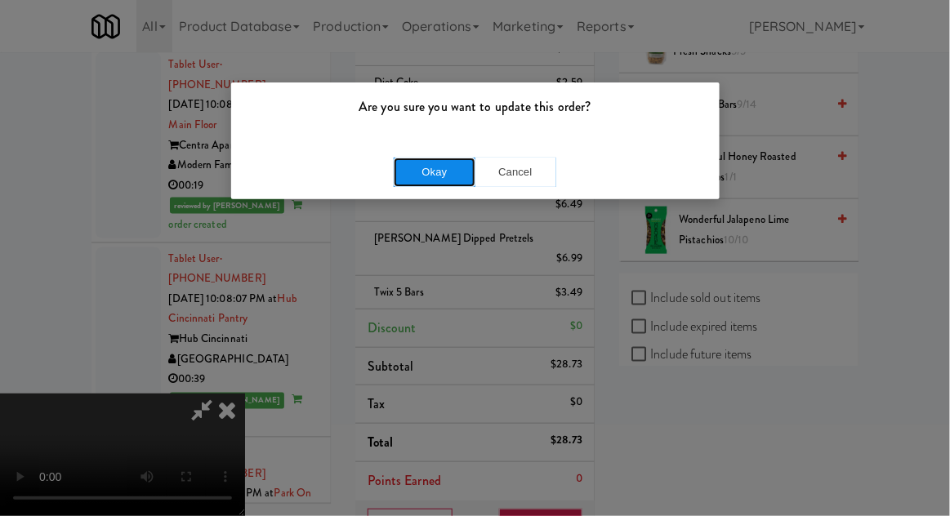
click at [401, 167] on button "Okay" at bounding box center [435, 172] width 82 height 29
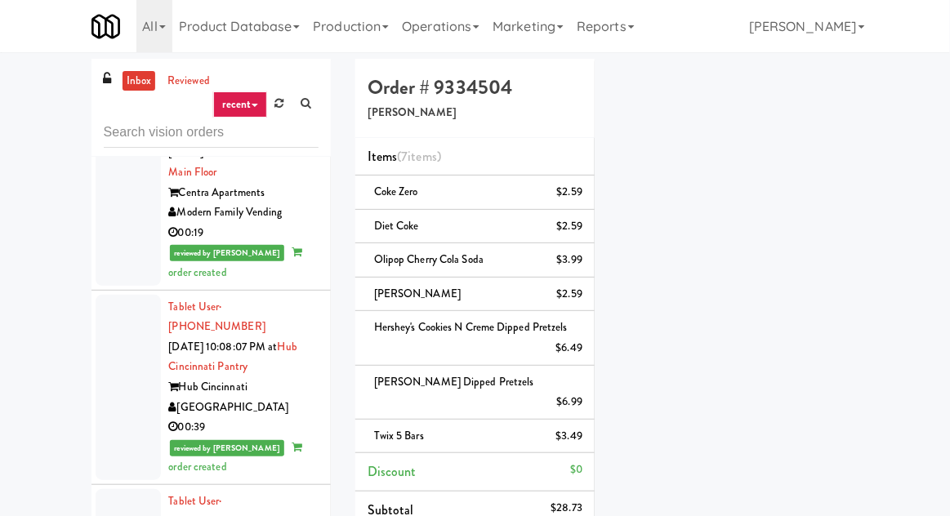
scroll to position [6633, 0]
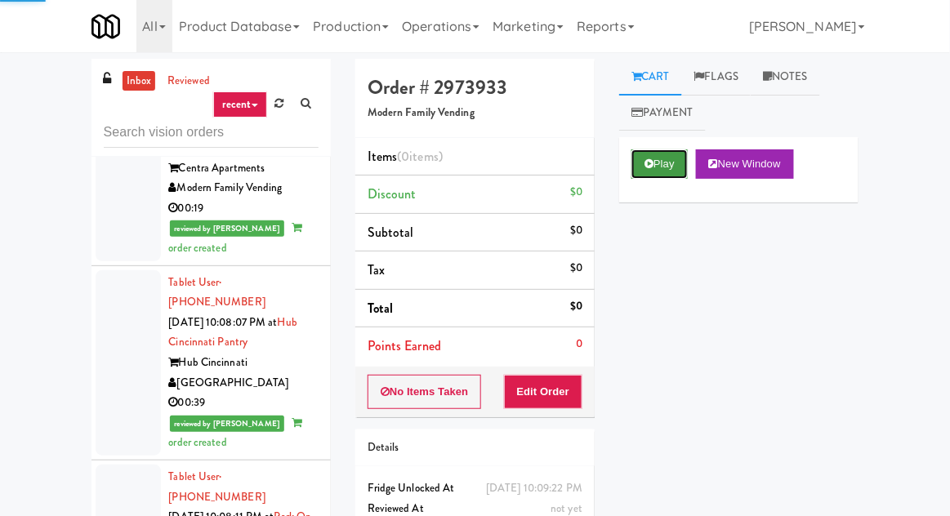
click at [656, 155] on button "Play" at bounding box center [659, 164] width 56 height 29
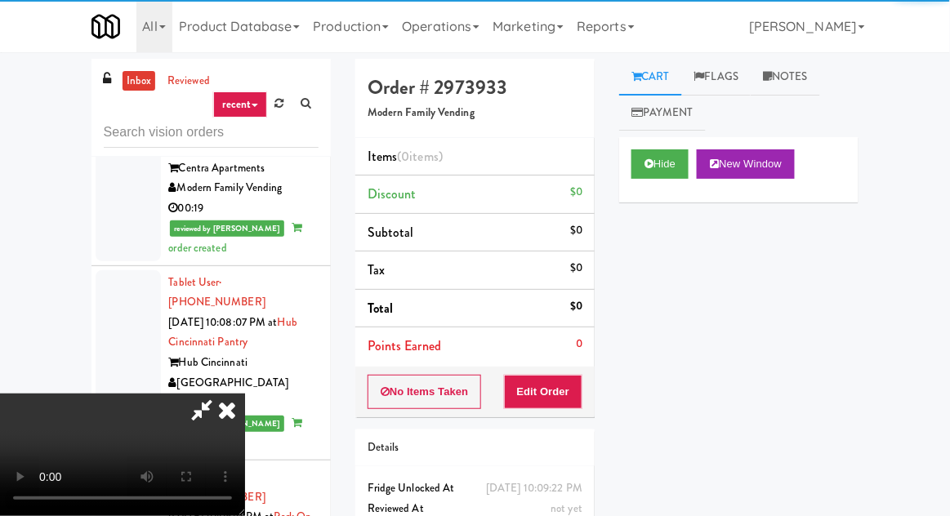
click at [566, 438] on div "Details" at bounding box center [475, 448] width 215 height 20
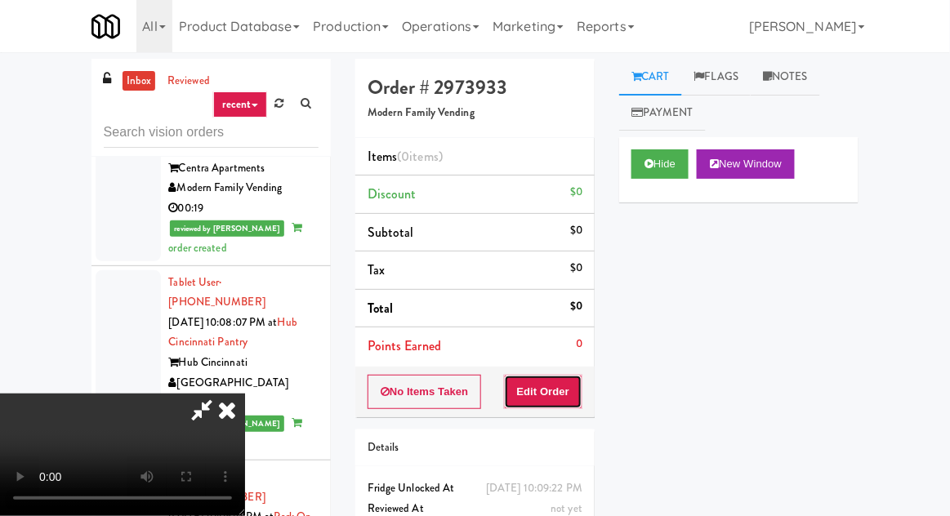
click at [565, 403] on button "Edit Order" at bounding box center [543, 392] width 79 height 34
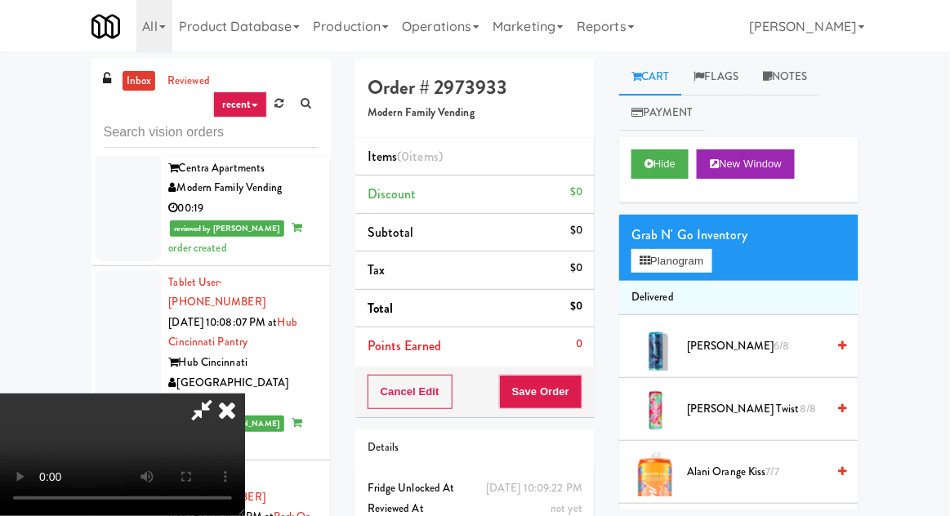
click at [948, 344] on div "inbox reviewed recent all unclear take inventory issue suspicious failed recent…" at bounding box center [475, 359] width 950 height 600
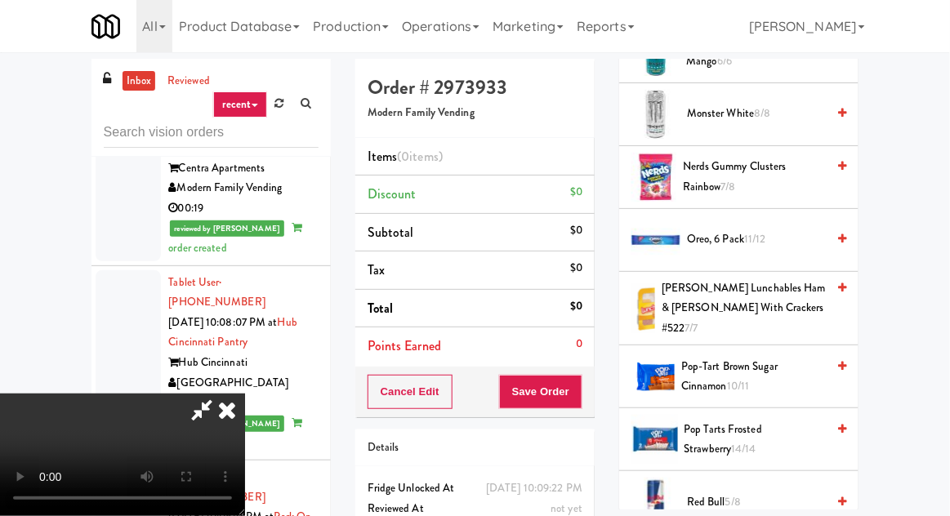
scroll to position [1580, 0]
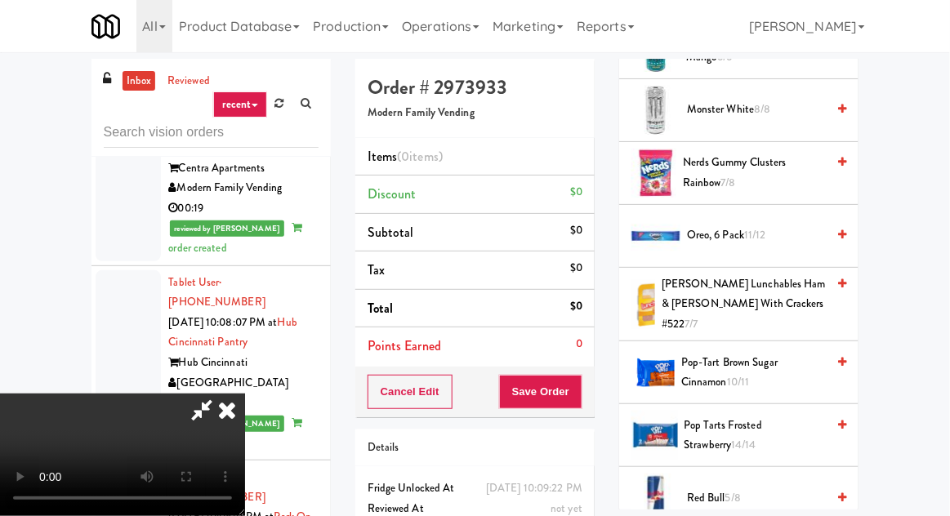
click at [790, 225] on span "Oreo, 6 Pack 11/12" at bounding box center [756, 235] width 139 height 20
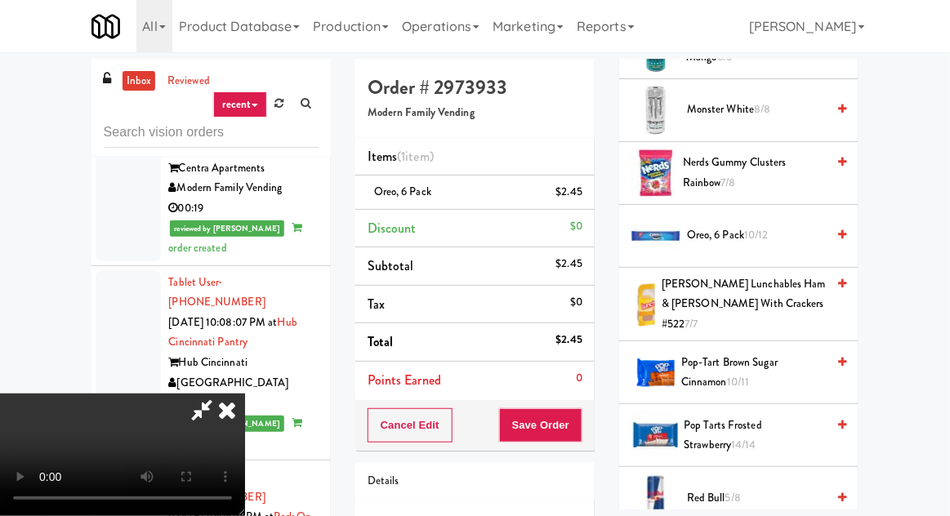
click at [714, 353] on span "Pop-Tart Brown Sugar Cinnamon 10/11" at bounding box center [753, 373] width 145 height 40
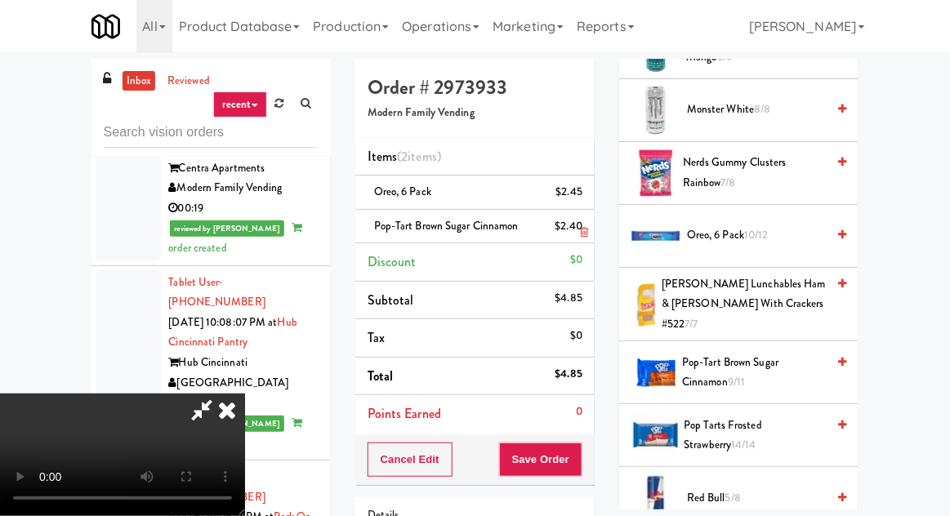
click at [586, 222] on li "Pop-Tart Brown Sugar Cinnamon $2.40" at bounding box center [474, 227] width 239 height 34
click at [582, 223] on link at bounding box center [580, 233] width 15 height 20
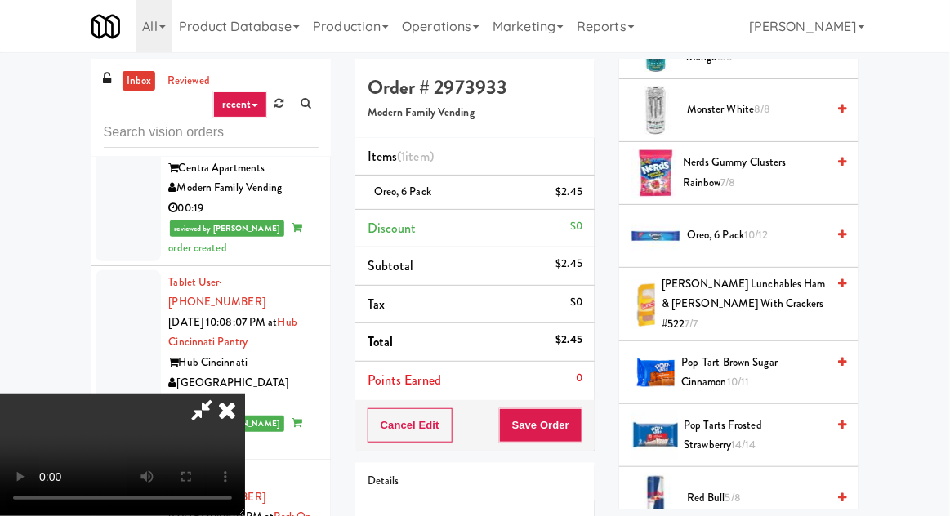
click at [686, 353] on span "Pop-Tart Brown Sugar Cinnamon 10/11" at bounding box center [753, 373] width 145 height 40
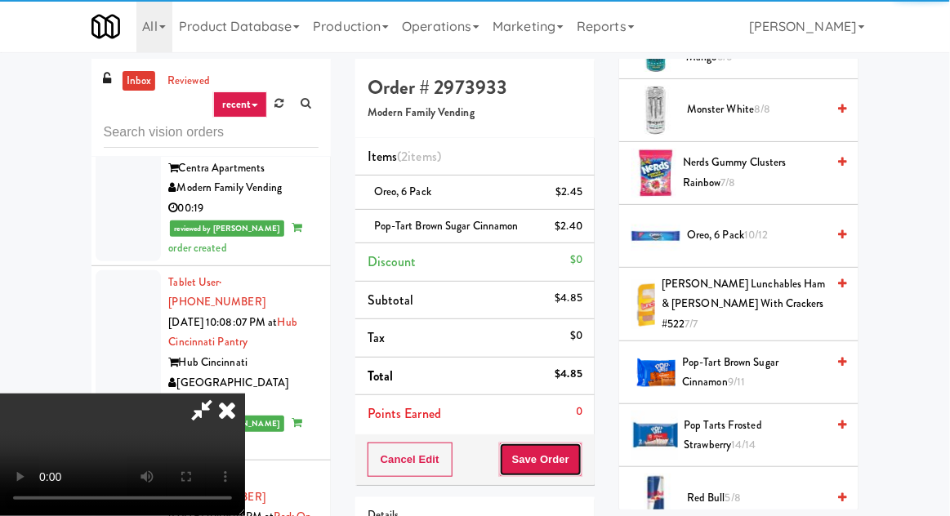
click at [581, 449] on button "Save Order" at bounding box center [540, 460] width 83 height 34
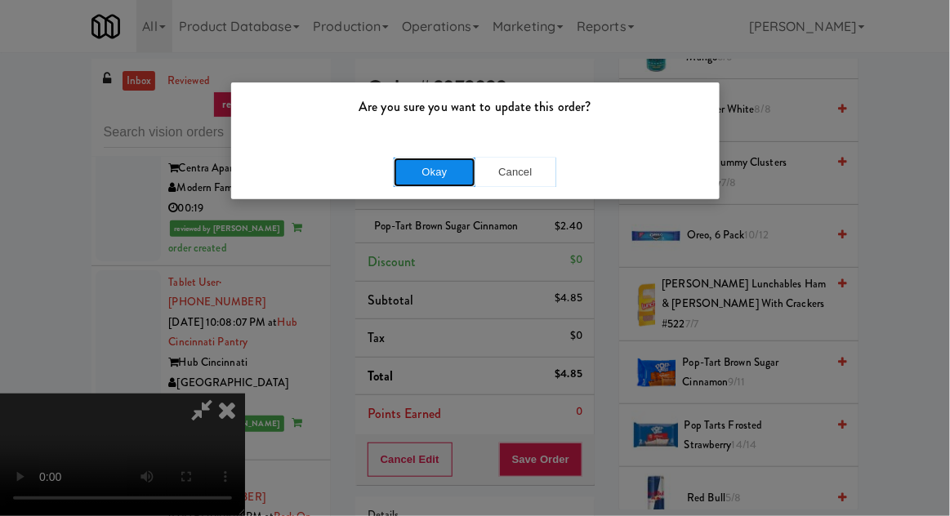
click at [433, 177] on button "Okay" at bounding box center [435, 172] width 82 height 29
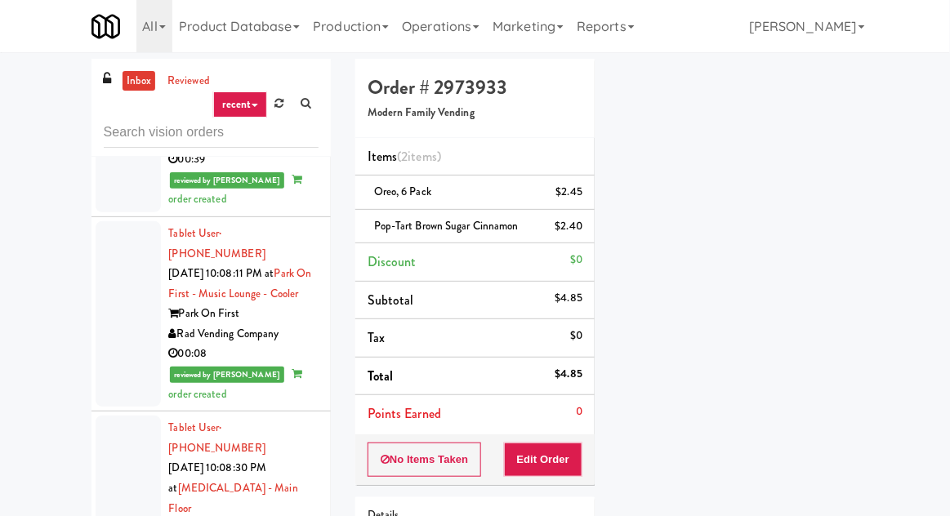
scroll to position [6884, 0]
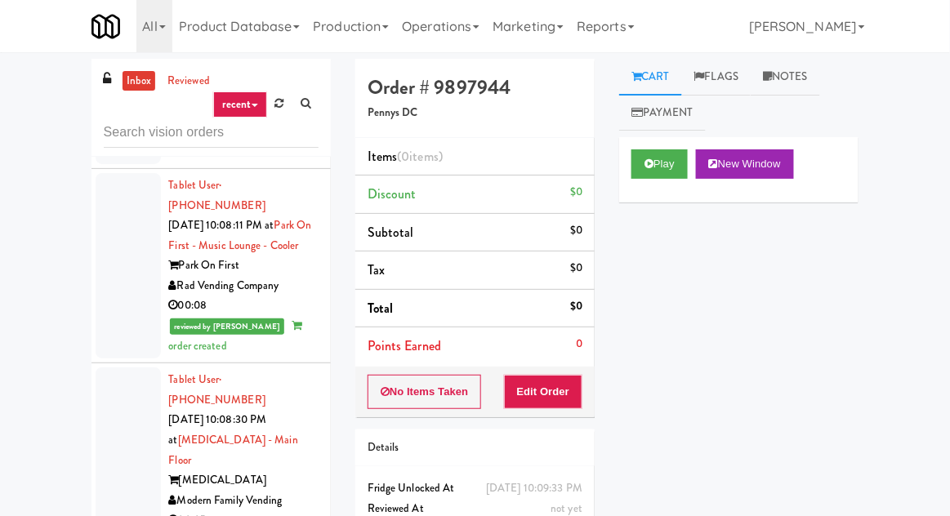
scroll to position [6937, 0]
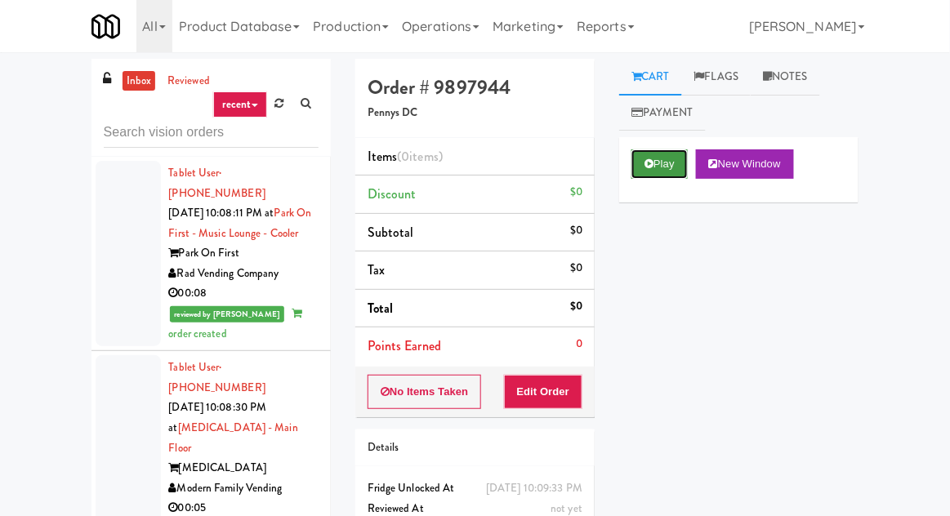
click at [660, 158] on button "Play" at bounding box center [659, 164] width 56 height 29
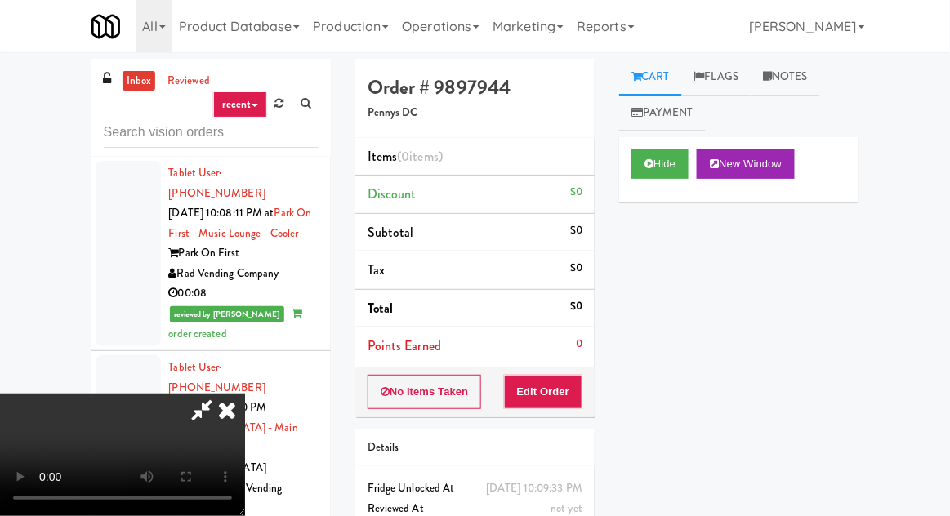
click at [569, 393] on button "Edit Order" at bounding box center [543, 392] width 79 height 34
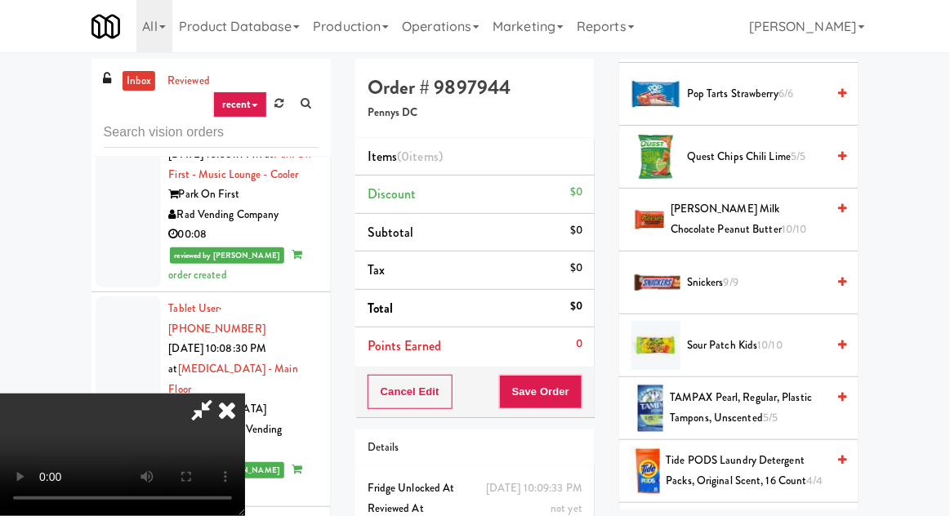
scroll to position [1796, 0]
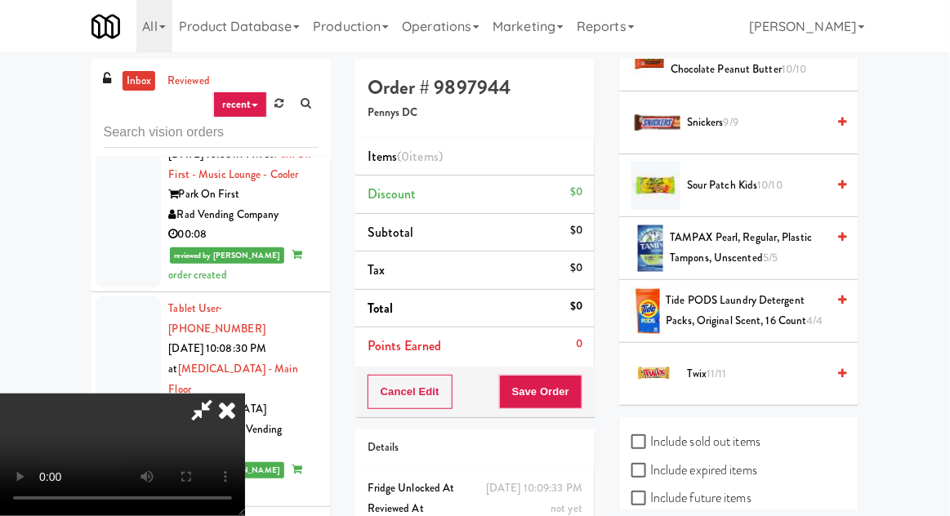
click at [726, 115] on span "9/9" at bounding box center [731, 122] width 15 height 16
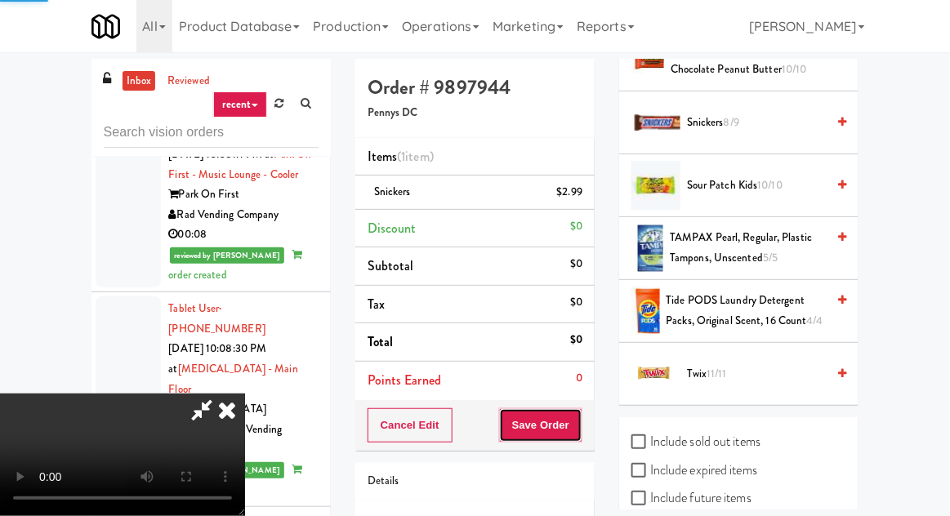
click at [576, 432] on button "Save Order" at bounding box center [540, 425] width 83 height 34
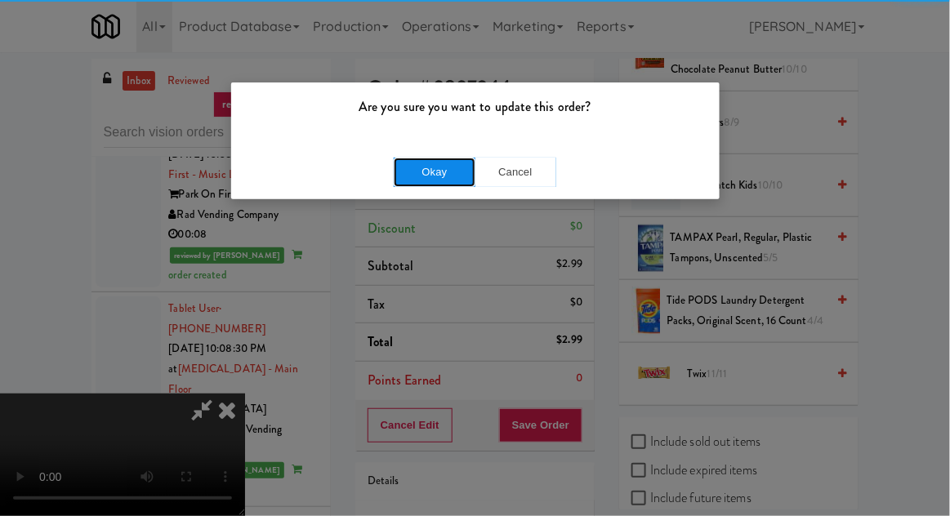
click at [407, 173] on button "Okay" at bounding box center [435, 172] width 82 height 29
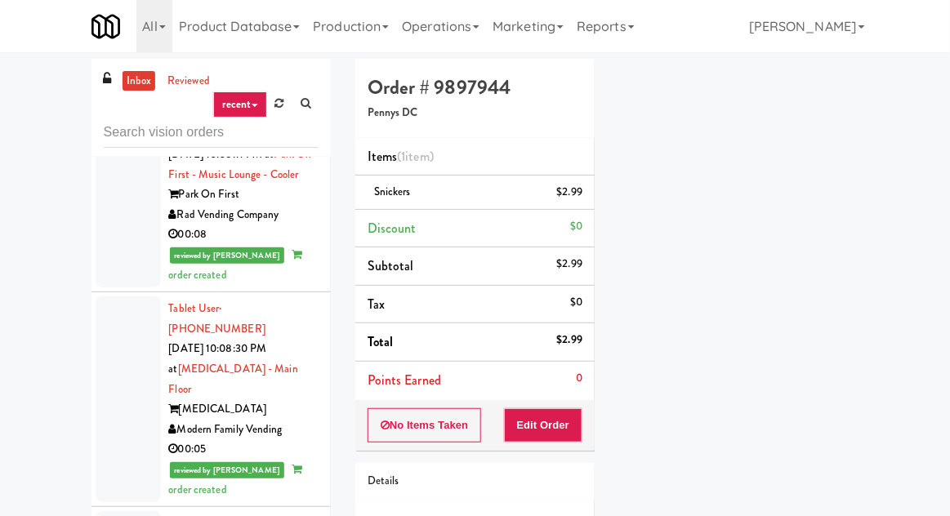
scroll to position [161, 0]
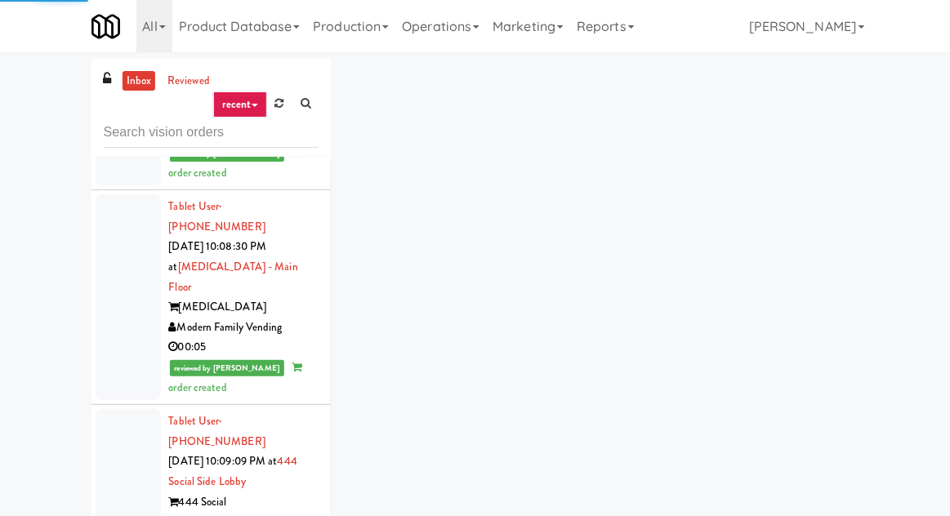
scroll to position [7100, 0]
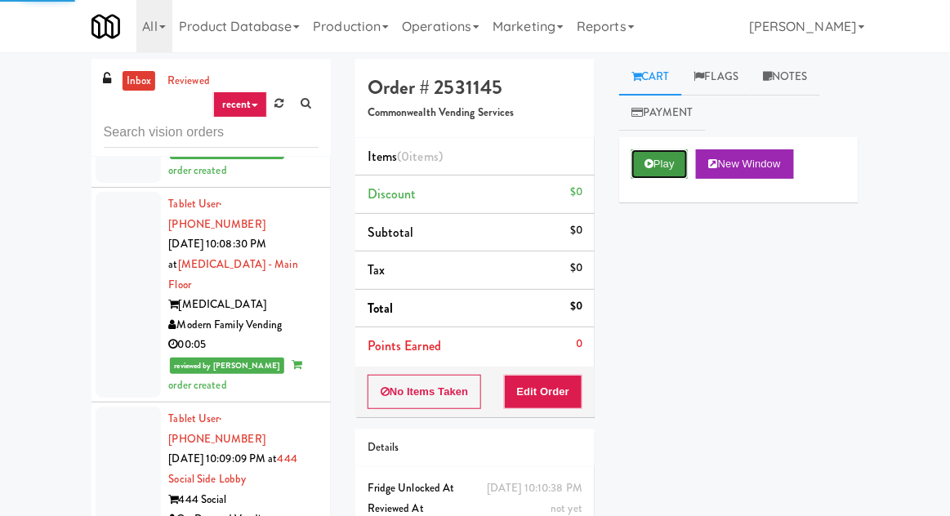
click at [675, 155] on button "Play" at bounding box center [659, 164] width 56 height 29
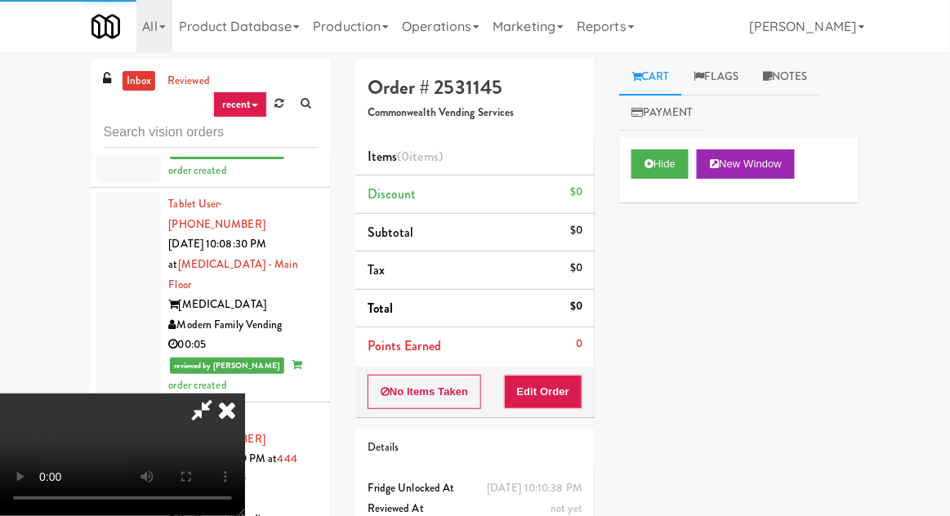
click at [578, 375] on button "Edit Order" at bounding box center [543, 392] width 79 height 34
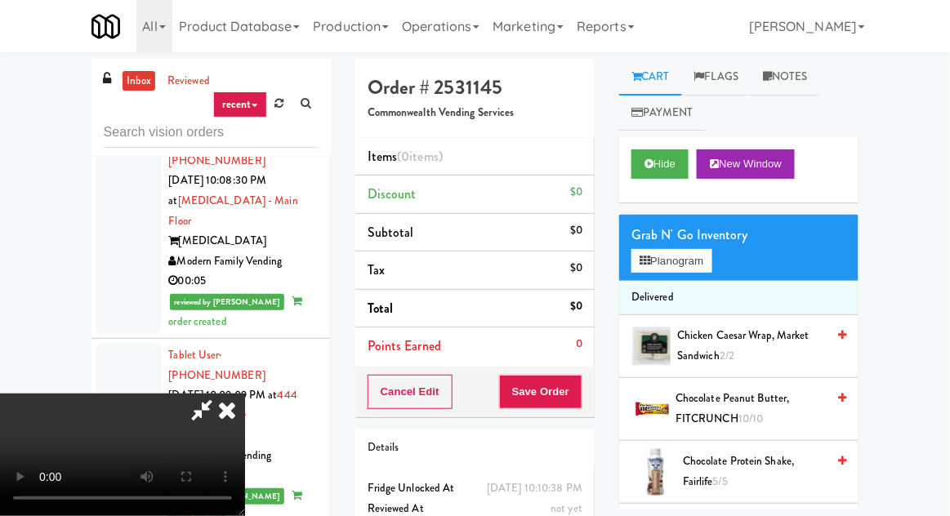
scroll to position [0, 0]
click at [694, 257] on button "Planogram" at bounding box center [671, 261] width 80 height 25
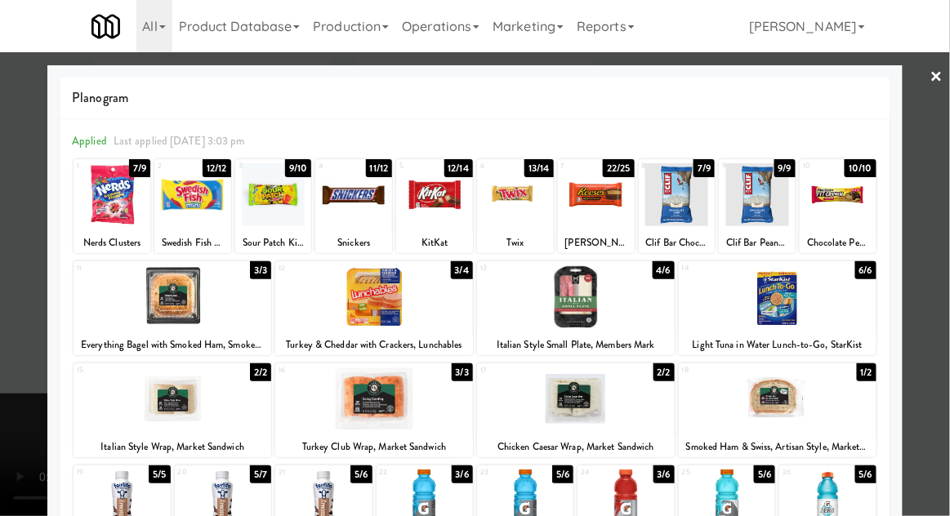
click at [600, 214] on div at bounding box center [596, 194] width 77 height 63
click at [426, 337] on div "Turkey & Cheddar with Crackers, Lunchables" at bounding box center [374, 345] width 193 height 20
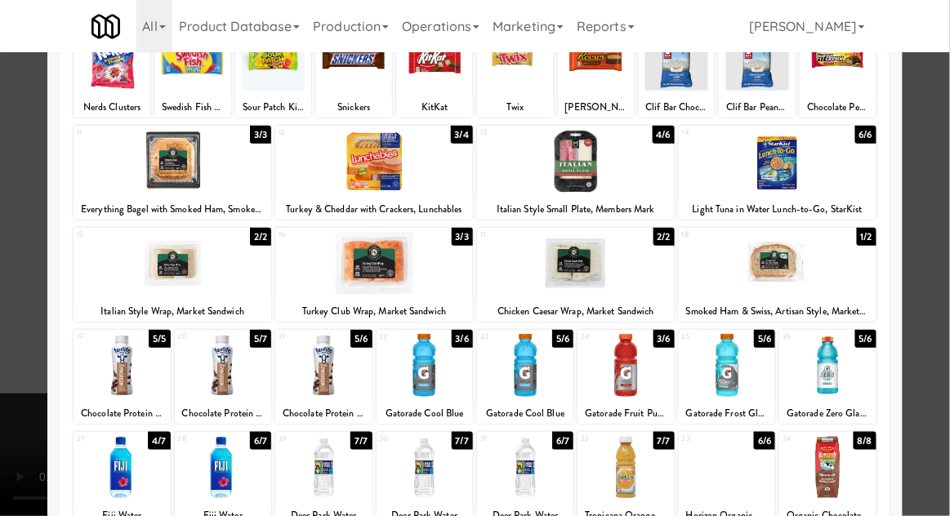
scroll to position [207, 0]
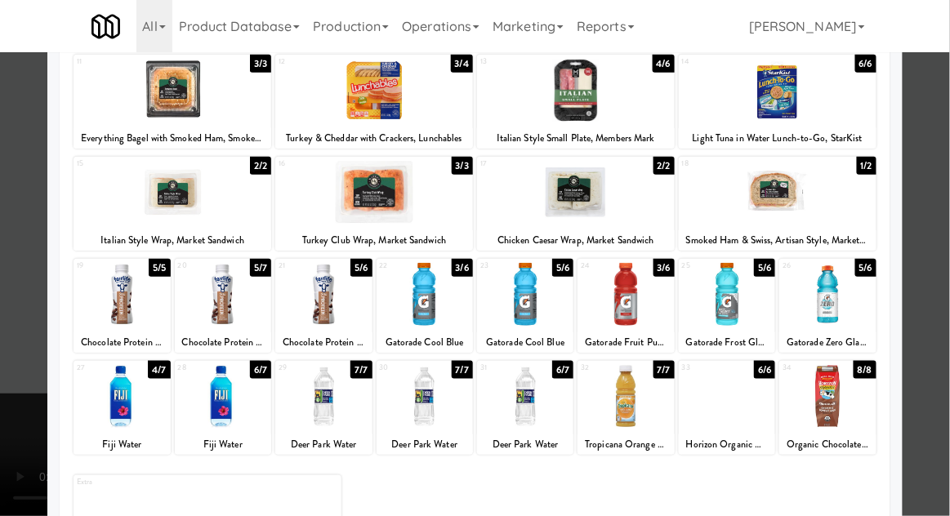
click at [623, 310] on div at bounding box center [626, 294] width 96 height 63
click at [20, 292] on div at bounding box center [475, 258] width 950 height 516
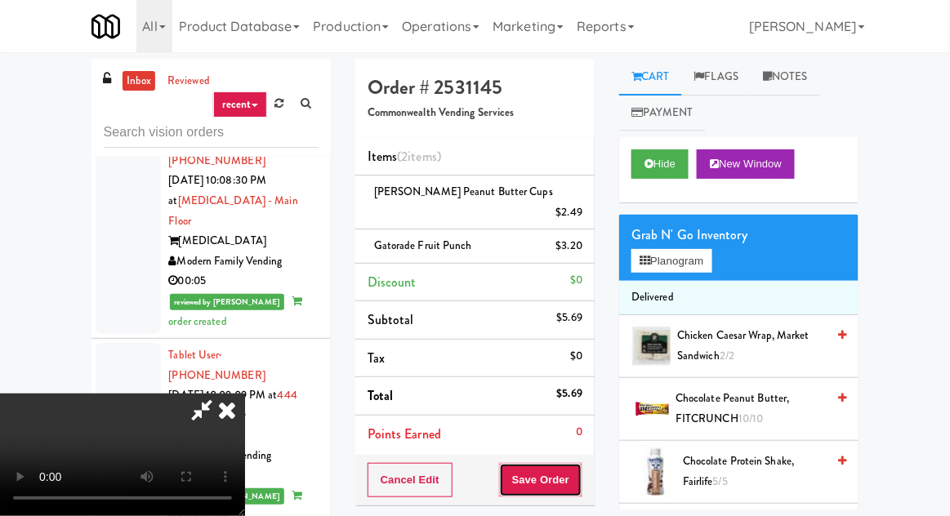
click at [578, 465] on button "Save Order" at bounding box center [540, 480] width 83 height 34
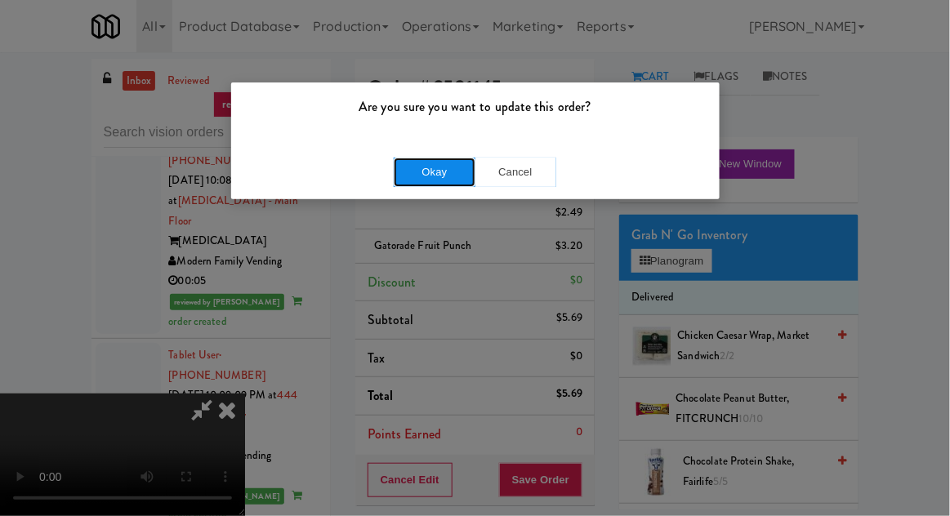
click at [430, 183] on button "Okay" at bounding box center [435, 172] width 82 height 29
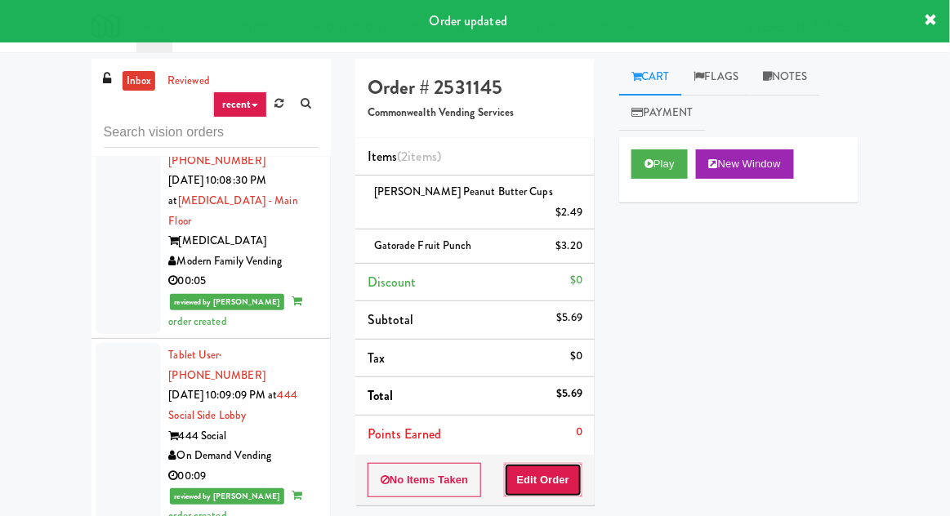
click at [556, 463] on button "Edit Order" at bounding box center [543, 480] width 79 height 34
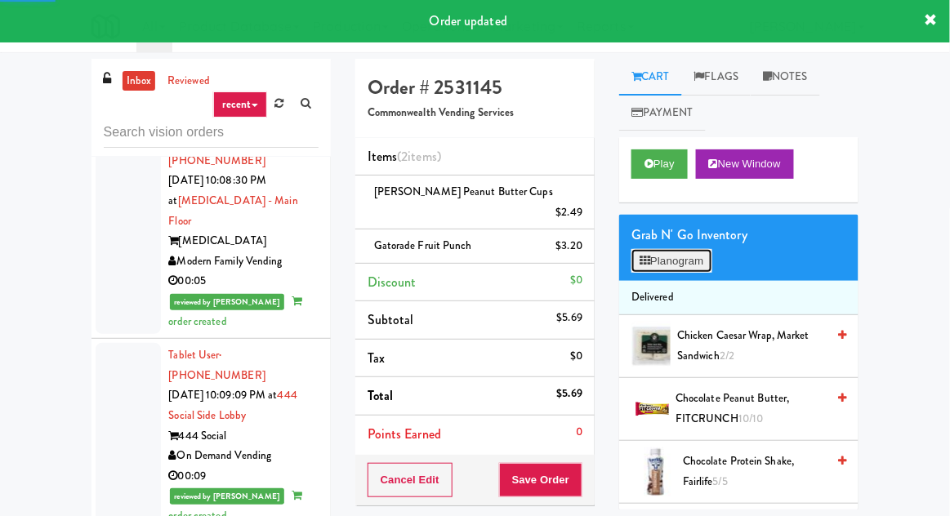
click at [680, 260] on button "Planogram" at bounding box center [671, 261] width 80 height 25
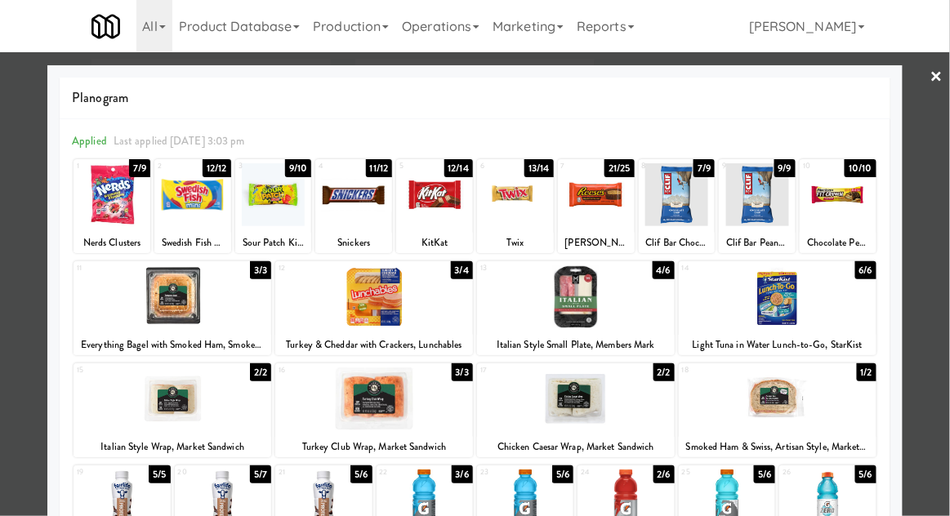
click at [435, 306] on div at bounding box center [374, 297] width 198 height 63
click at [32, 292] on div at bounding box center [475, 258] width 950 height 516
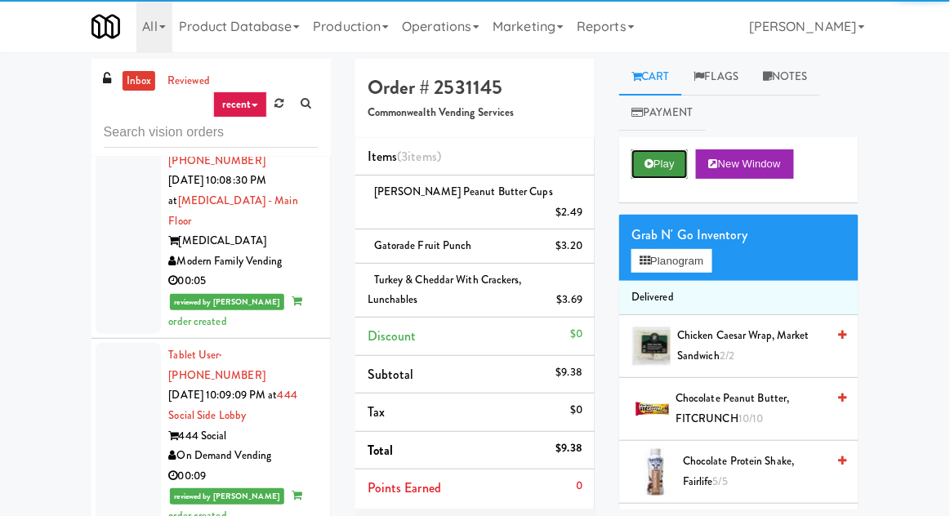
click at [654, 156] on button "Play" at bounding box center [659, 164] width 56 height 29
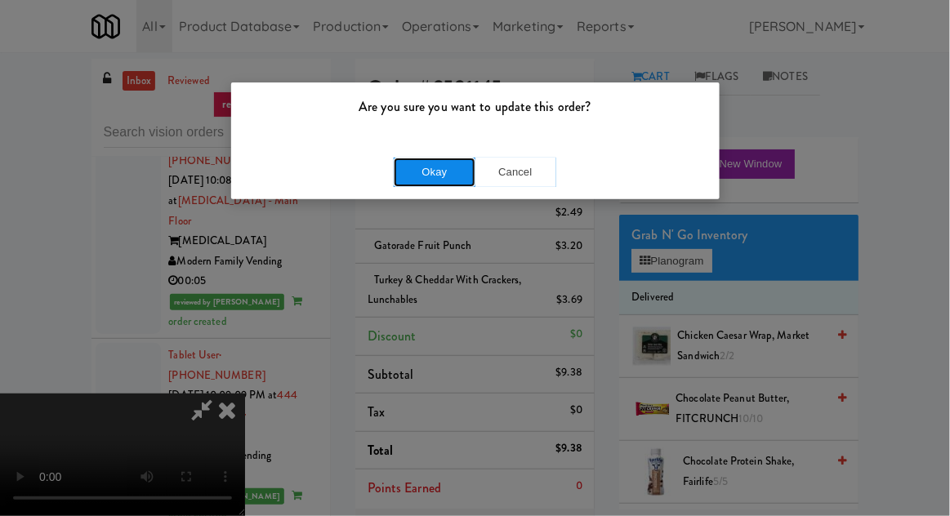
click at [421, 164] on button "Okay" at bounding box center [435, 172] width 82 height 29
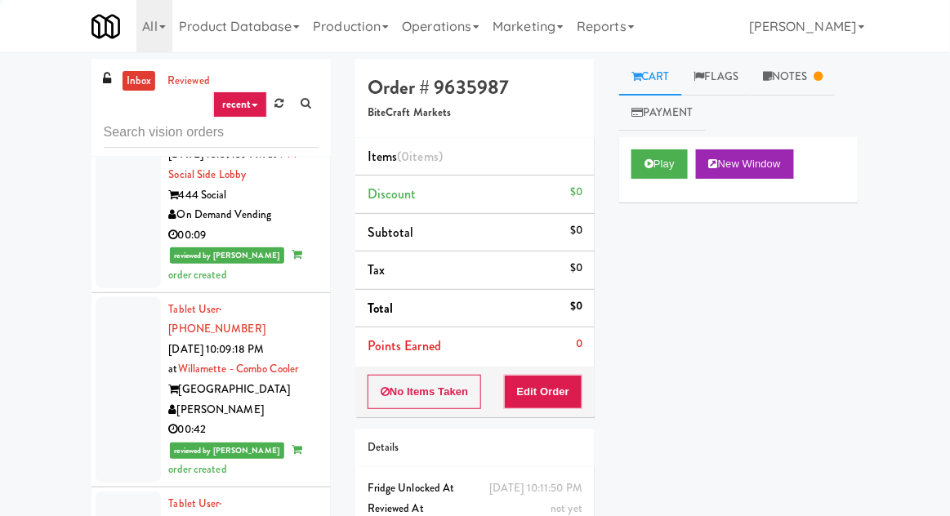
scroll to position [7406, 0]
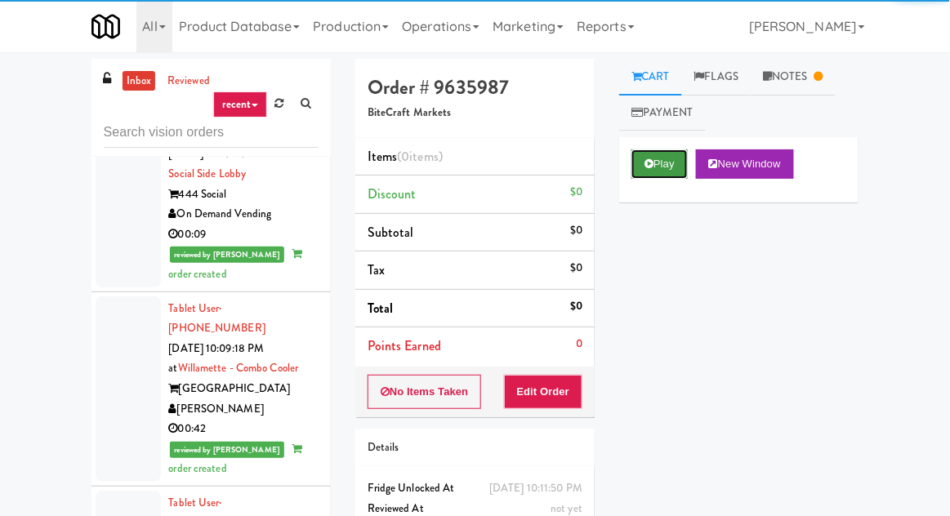
click at [667, 169] on button "Play" at bounding box center [659, 164] width 56 height 29
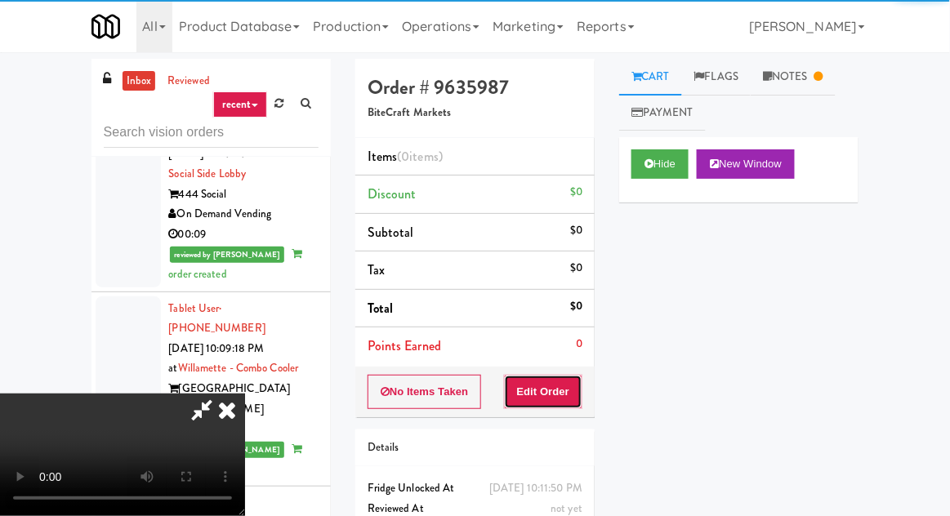
click at [566, 377] on button "Edit Order" at bounding box center [543, 392] width 79 height 34
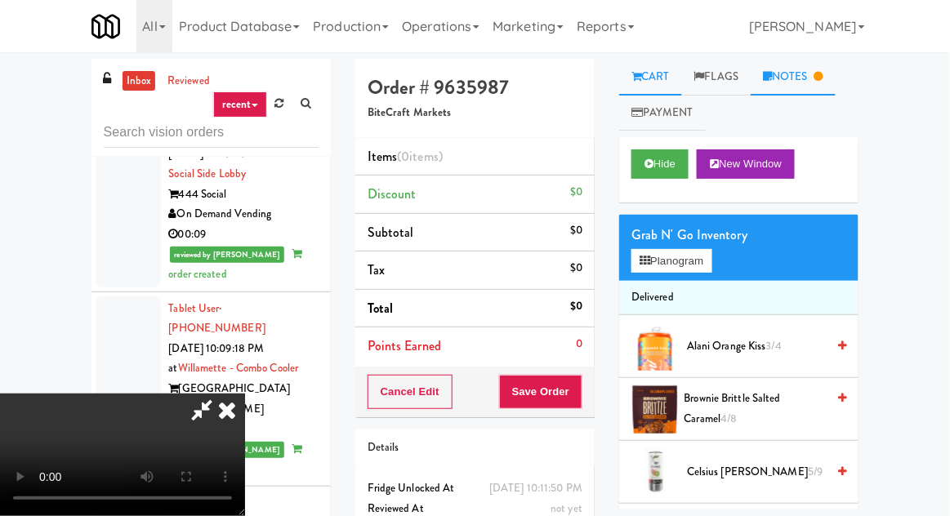
click at [809, 83] on link "Notes" at bounding box center [793, 77] width 85 height 37
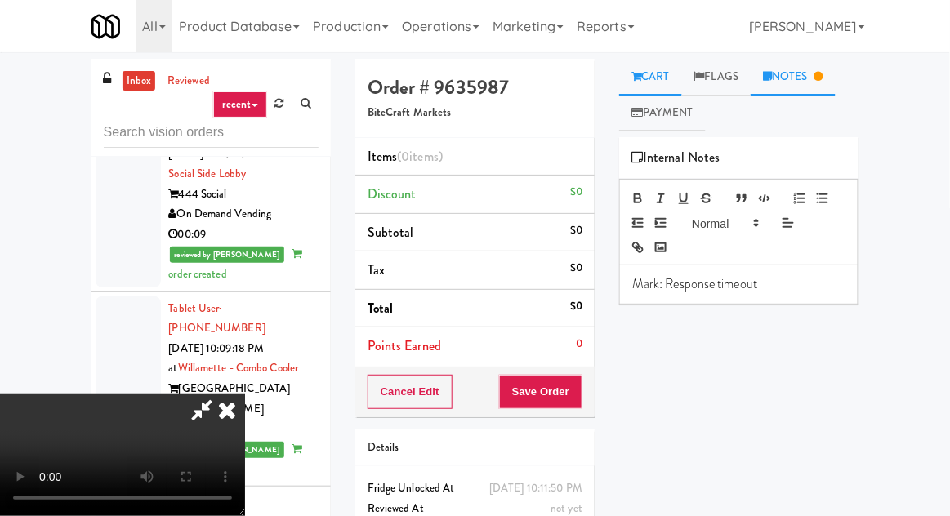
click at [648, 70] on link "Cart" at bounding box center [650, 77] width 63 height 37
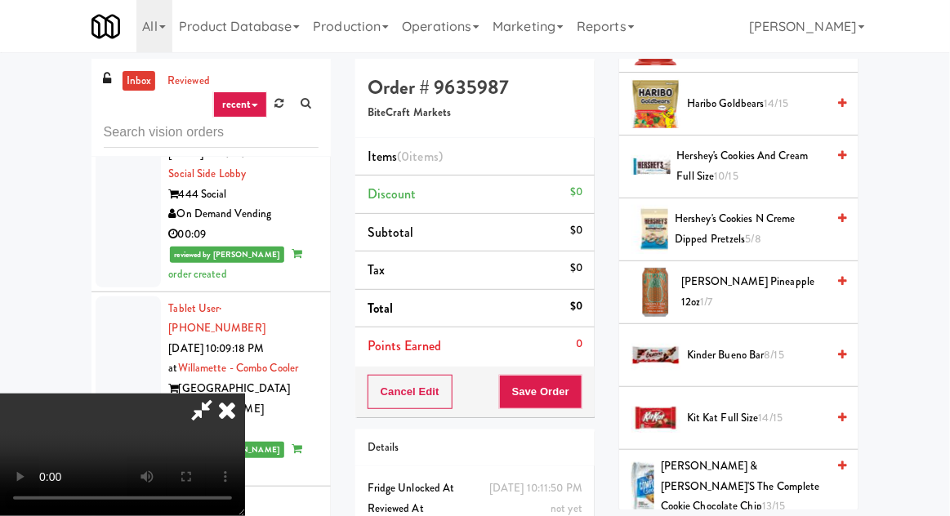
scroll to position [1127, 0]
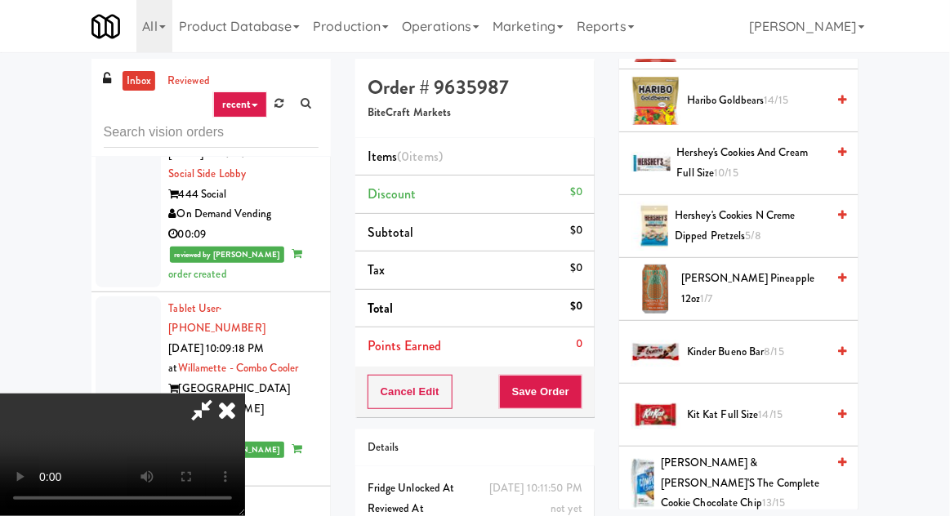
click at [748, 342] on span "Kinder Bueno Bar 8/15" at bounding box center [756, 352] width 139 height 20
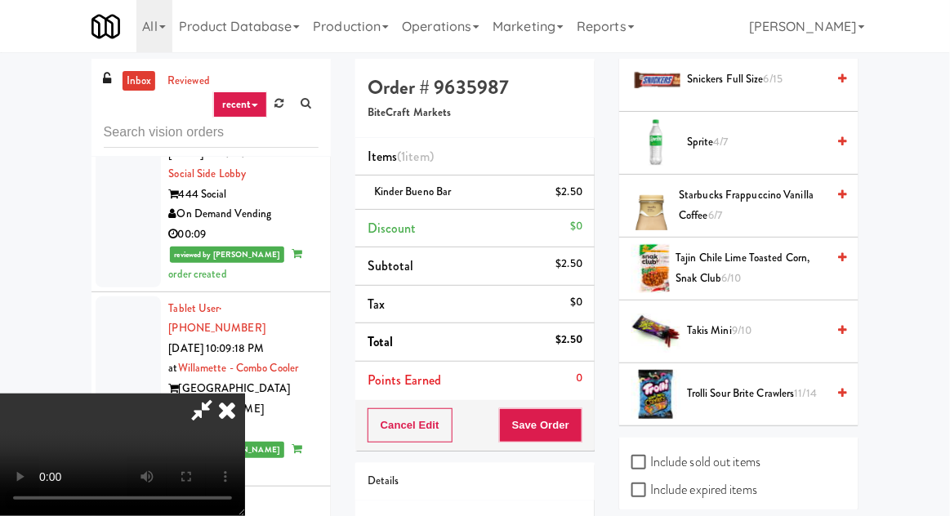
scroll to position [2059, 0]
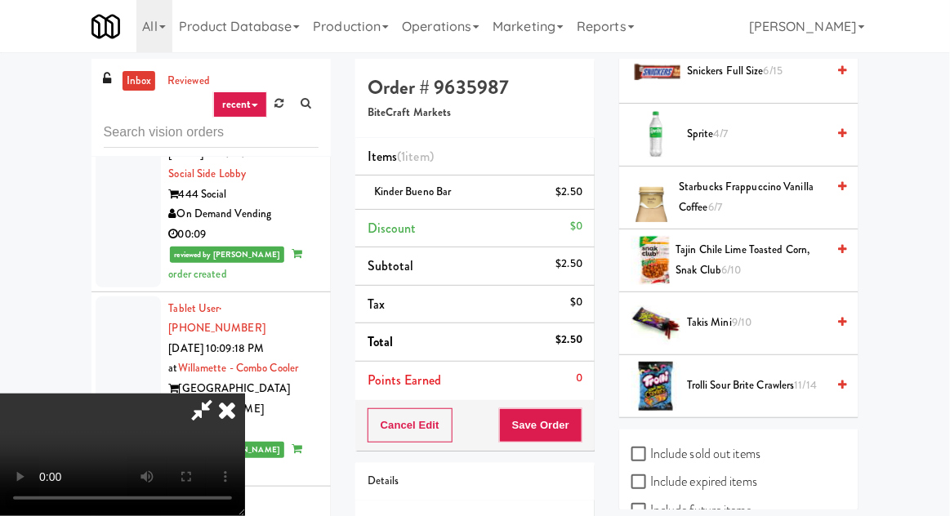
click at [741, 355] on li "Trolli Sour Brite Crawlers 11/14" at bounding box center [738, 386] width 239 height 62
click at [694, 376] on span "Trolli Sour Brite Crawlers 11/14" at bounding box center [756, 386] width 139 height 20
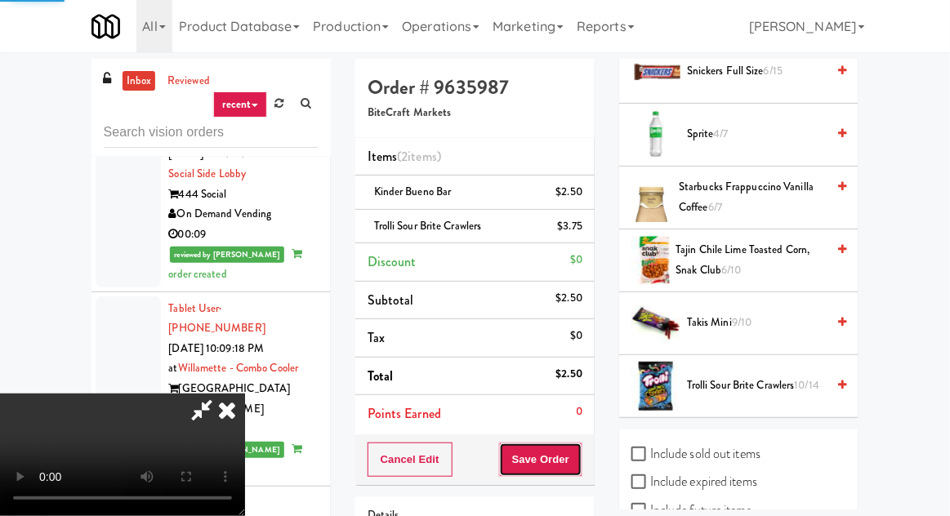
click at [582, 461] on button "Save Order" at bounding box center [540, 460] width 83 height 34
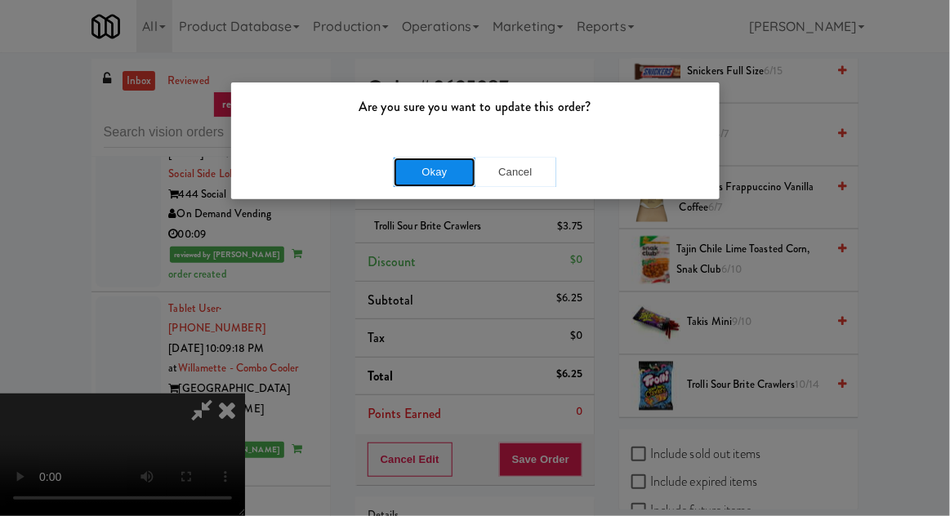
click at [425, 165] on button "Okay" at bounding box center [435, 172] width 82 height 29
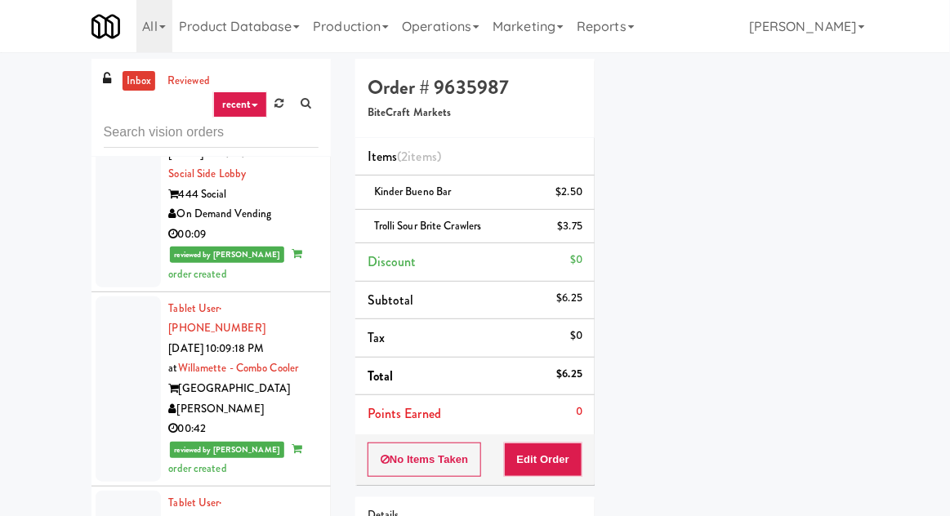
scroll to position [161, 0]
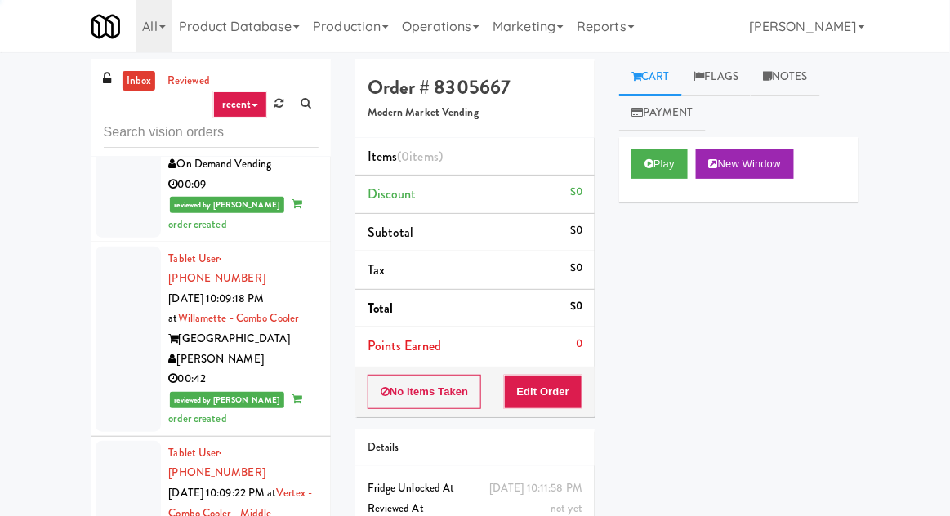
scroll to position [7496, 0]
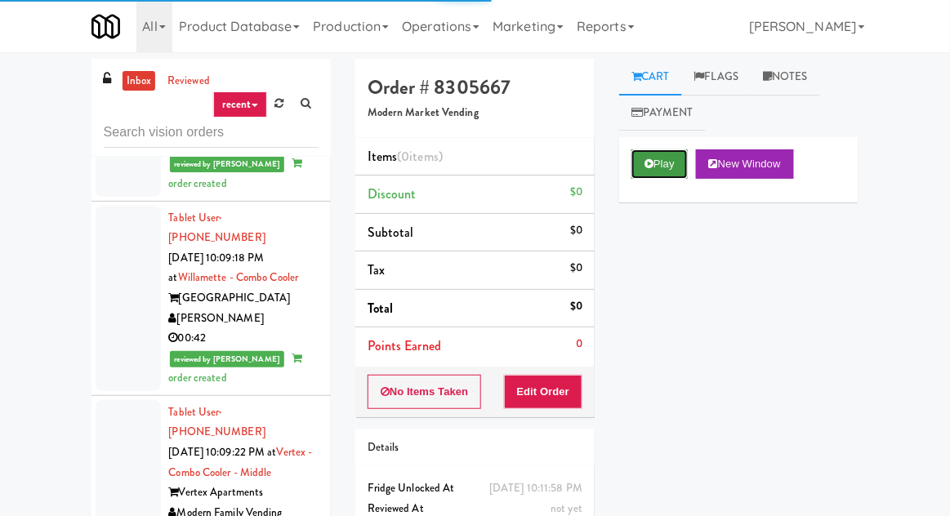
click at [640, 154] on button "Play" at bounding box center [659, 164] width 56 height 29
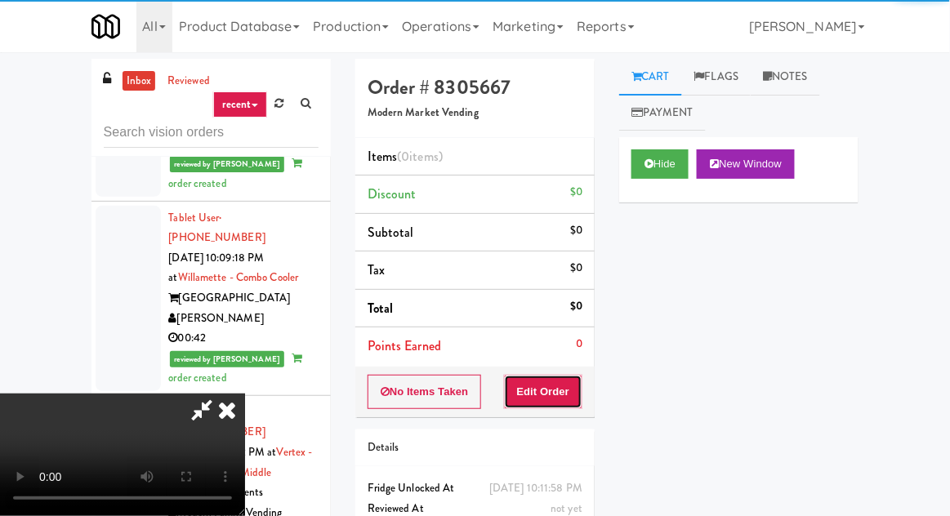
click at [581, 379] on button "Edit Order" at bounding box center [543, 392] width 79 height 34
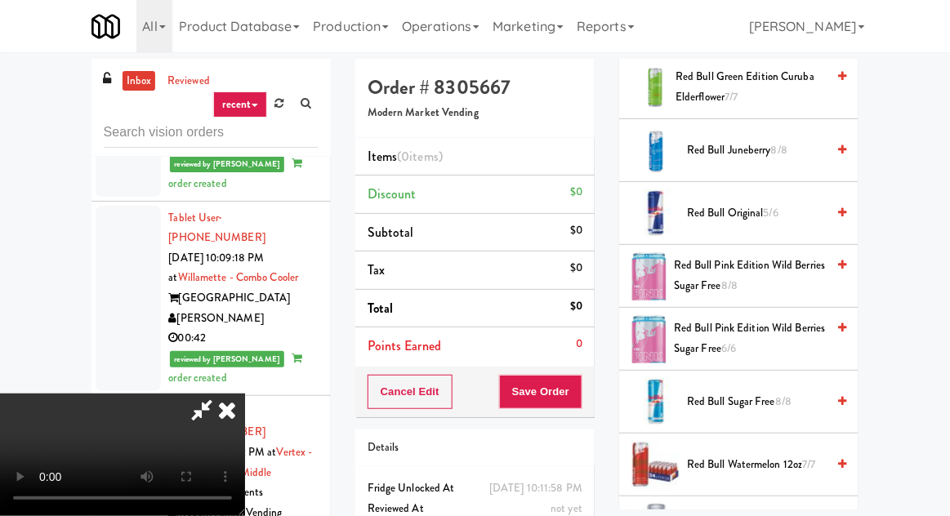
scroll to position [2085, 0]
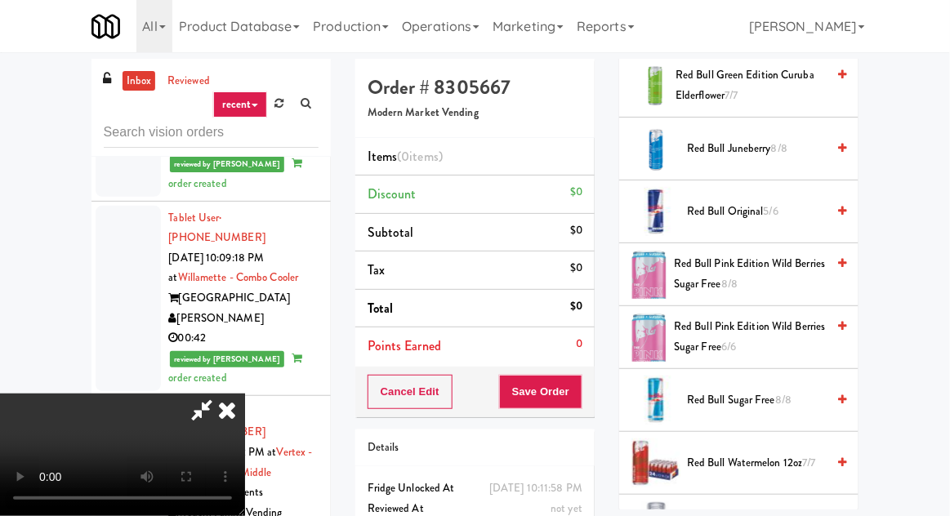
click at [810, 139] on span "Red Bull Juneberry 8/8" at bounding box center [756, 149] width 139 height 20
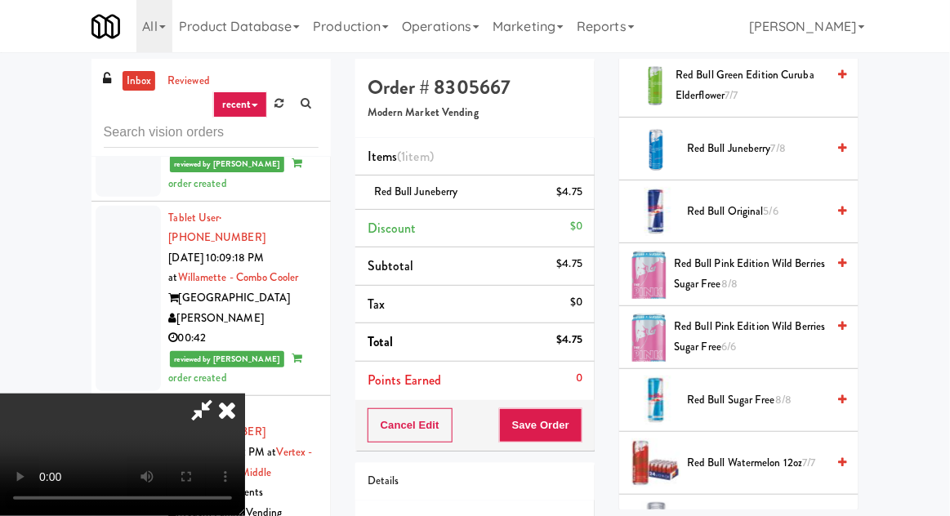
click at [587, 210] on li "Discount $0" at bounding box center [474, 229] width 239 height 38
click at [586, 194] on li "Red Bull Juneberry $4.75" at bounding box center [474, 193] width 239 height 34
click at [584, 195] on icon at bounding box center [584, 198] width 8 height 11
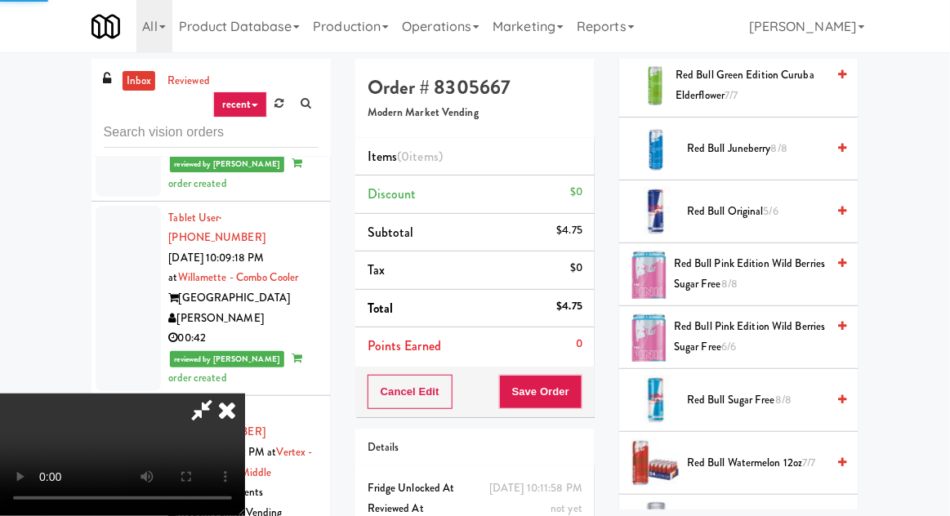
click at [744, 392] on span "Red Bull Sugar Free 8/8" at bounding box center [756, 400] width 139 height 20
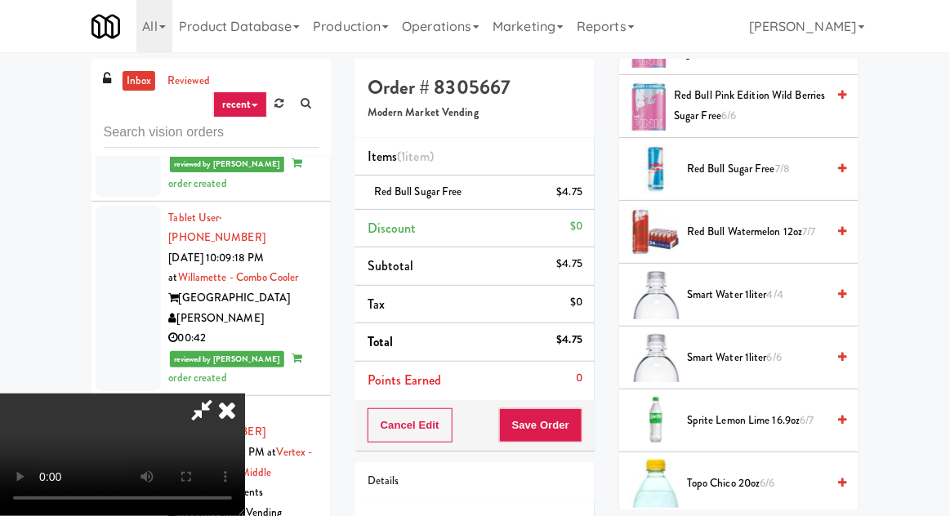
scroll to position [2316, 0]
click at [781, 411] on span "Sprite Lemon Lime 16.9oz 6/7" at bounding box center [756, 421] width 139 height 20
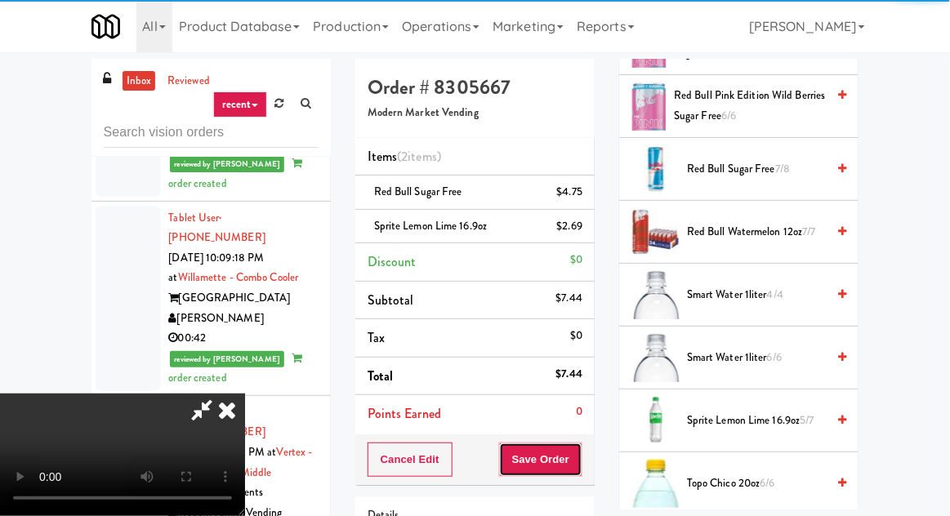
click at [575, 462] on button "Save Order" at bounding box center [540, 460] width 83 height 34
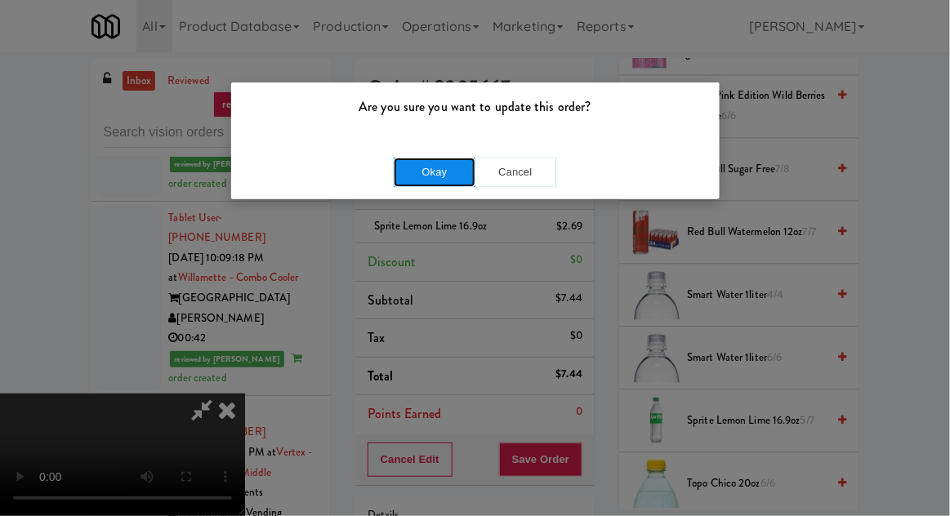
click at [430, 185] on button "Okay" at bounding box center [435, 172] width 82 height 29
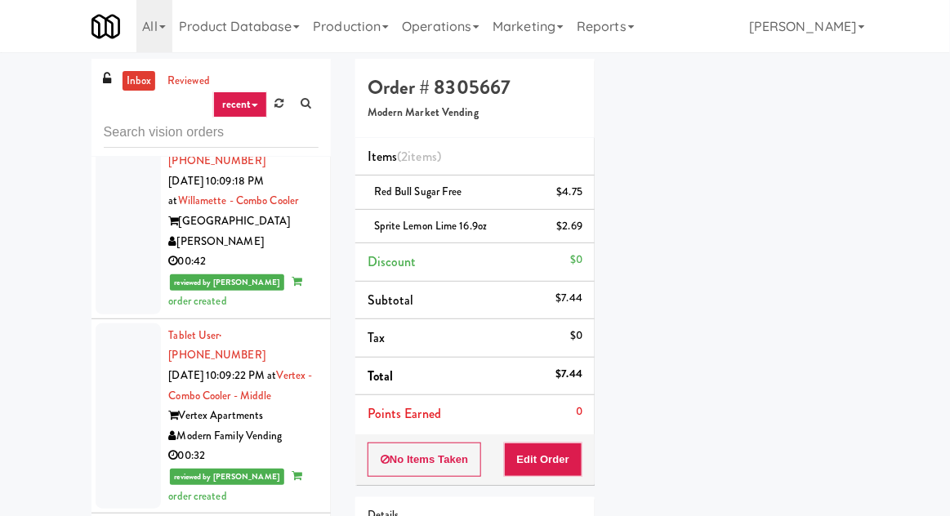
scroll to position [7569, 0]
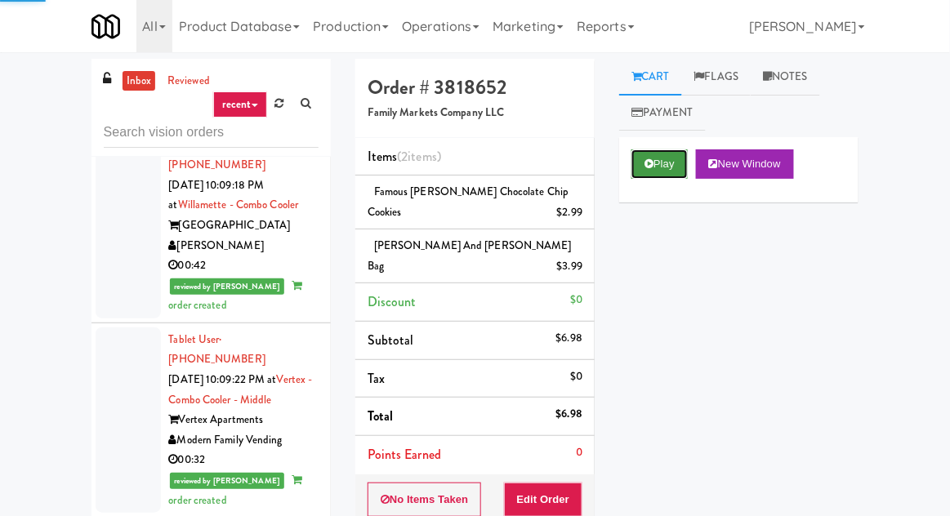
click at [658, 158] on button "Play" at bounding box center [659, 164] width 56 height 29
click at [653, 151] on button "Play" at bounding box center [659, 164] width 56 height 29
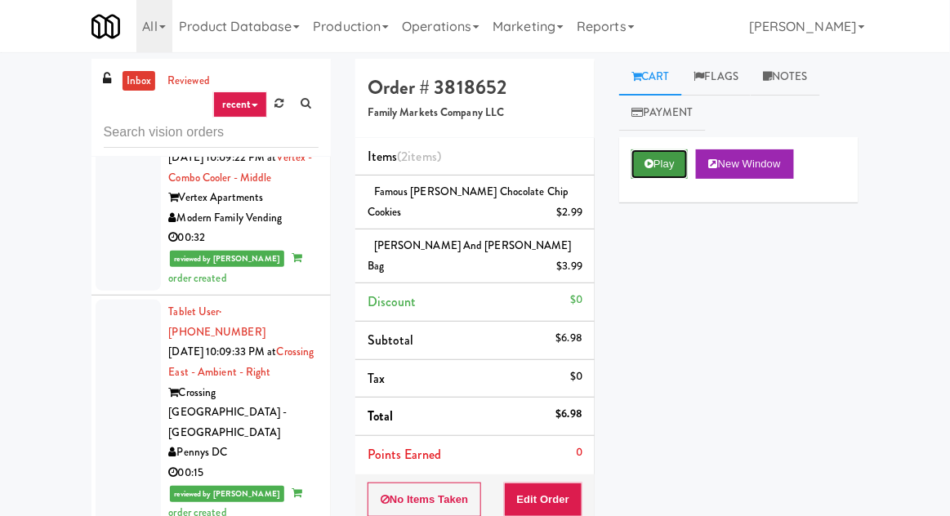
scroll to position [7791, 0]
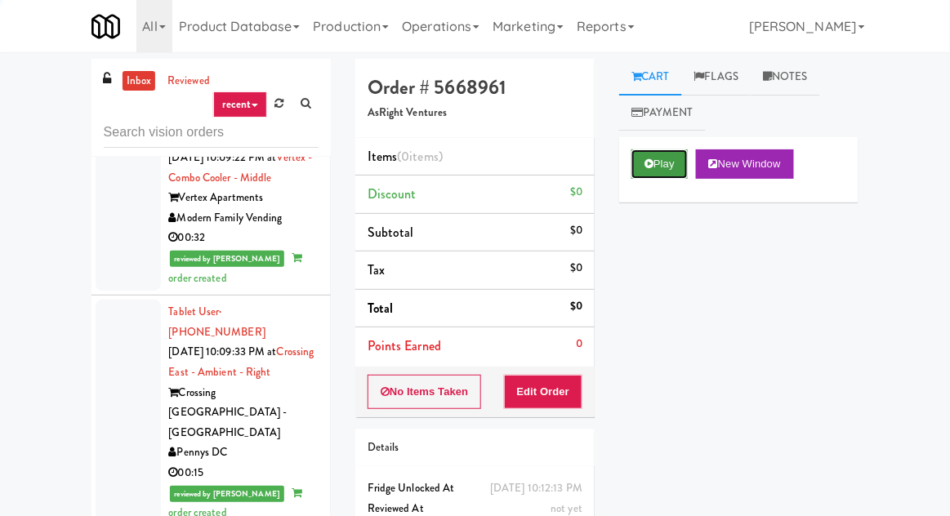
click at [654, 154] on button "Play" at bounding box center [659, 164] width 56 height 29
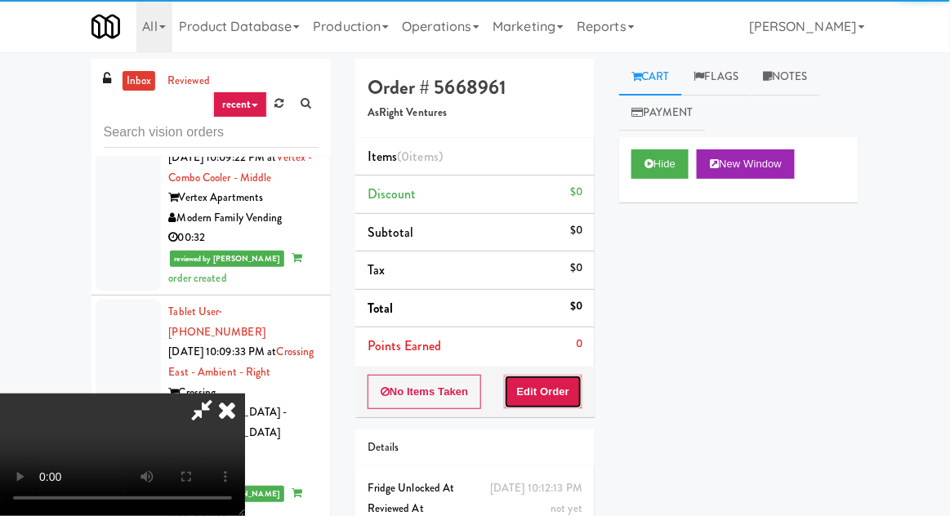
click at [578, 378] on button "Edit Order" at bounding box center [543, 392] width 79 height 34
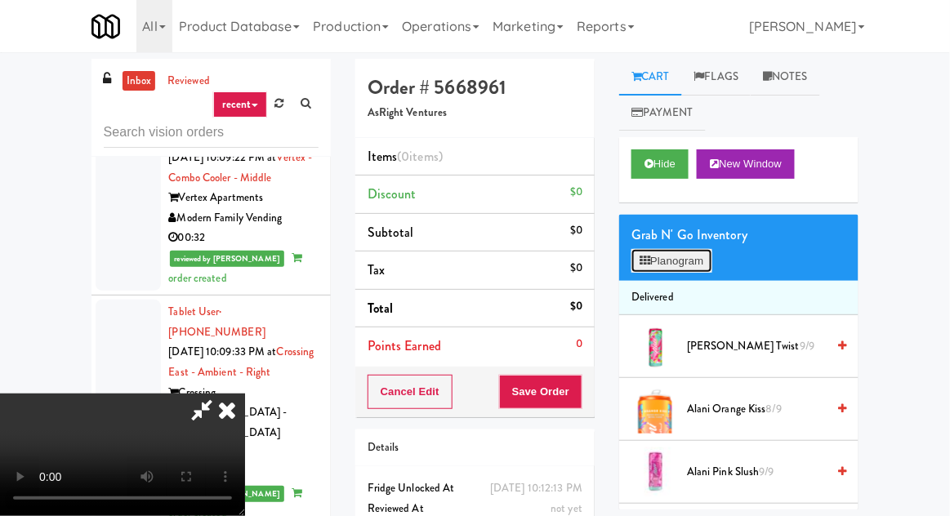
click at [672, 250] on button "Planogram" at bounding box center [671, 261] width 80 height 25
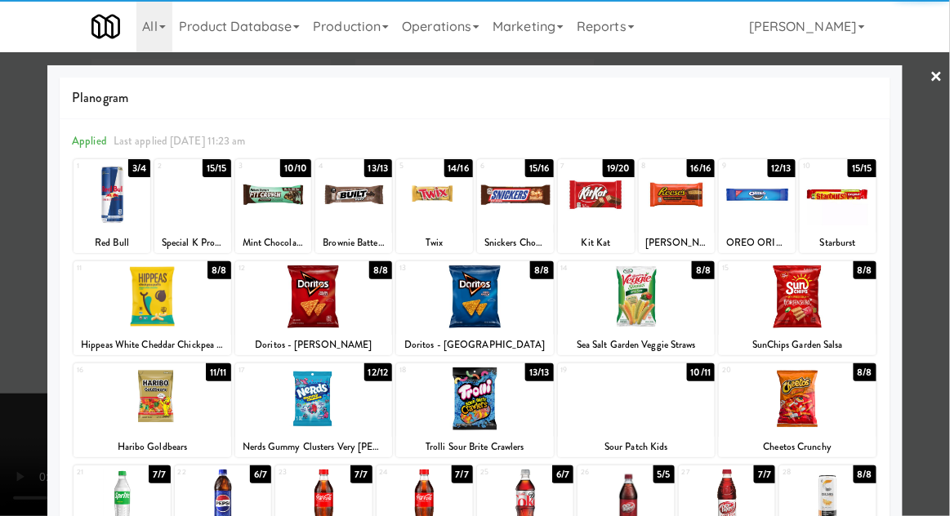
click at [194, 214] on div at bounding box center [192, 194] width 77 height 63
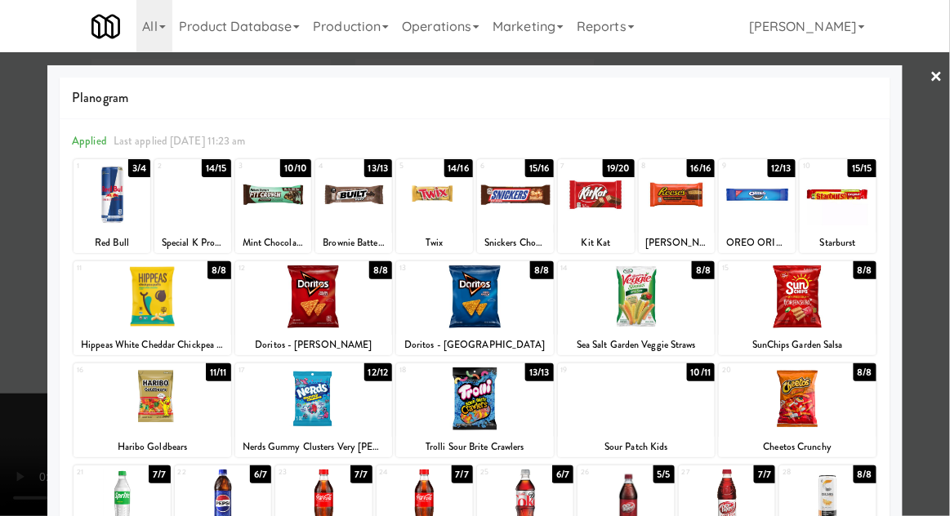
click at [25, 287] on div at bounding box center [475, 258] width 950 height 516
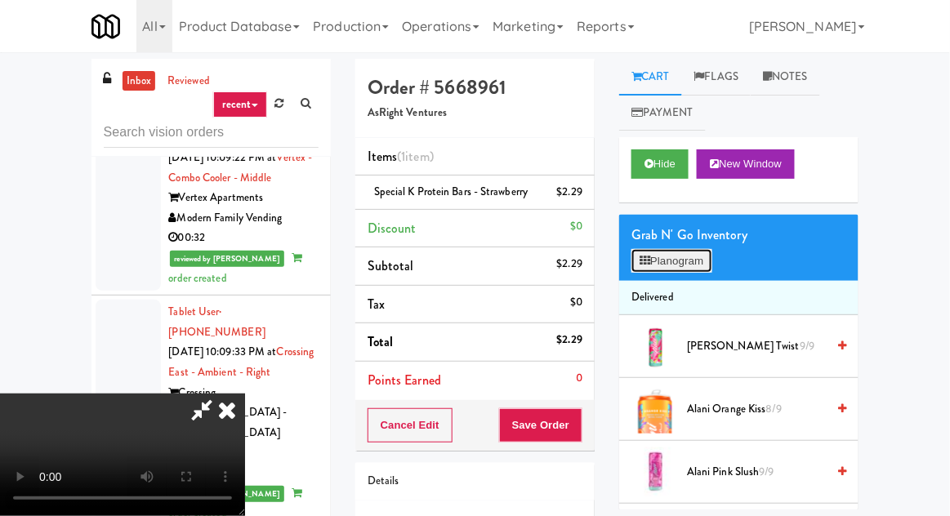
click at [663, 271] on button "Planogram" at bounding box center [671, 261] width 80 height 25
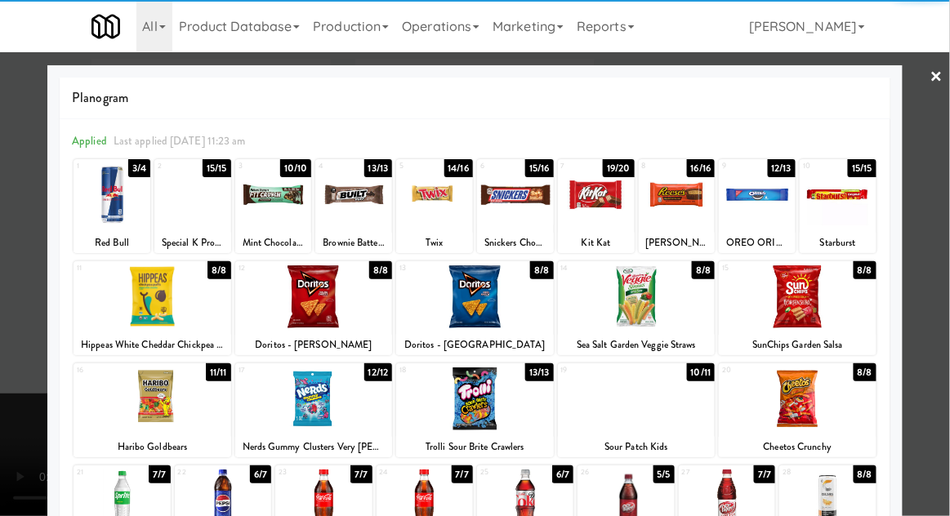
click at [752, 198] on div at bounding box center [757, 194] width 77 height 63
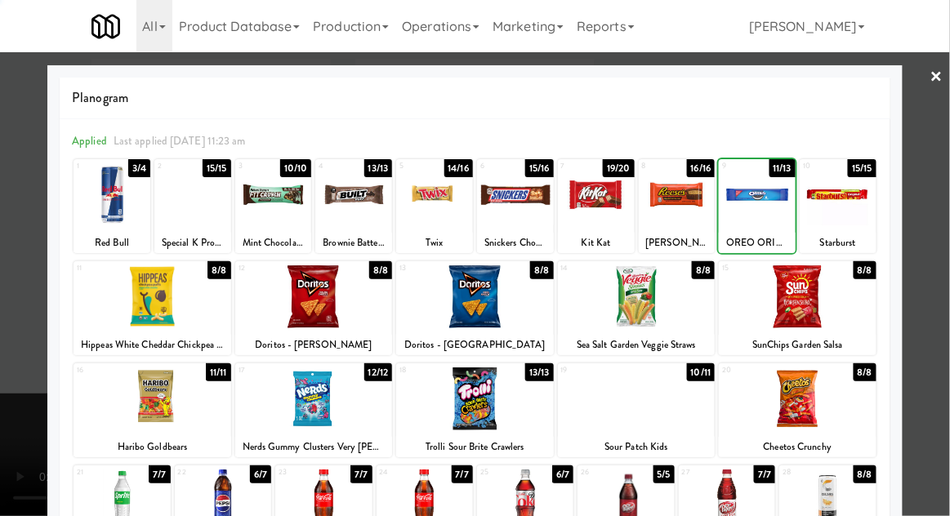
click at [28, 261] on div at bounding box center [475, 258] width 950 height 516
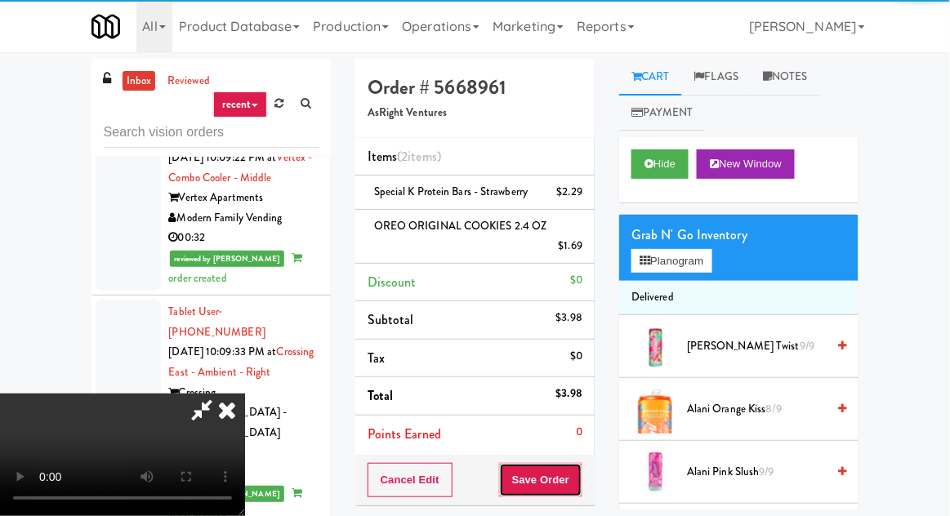
click at [580, 483] on button "Save Order" at bounding box center [540, 480] width 83 height 34
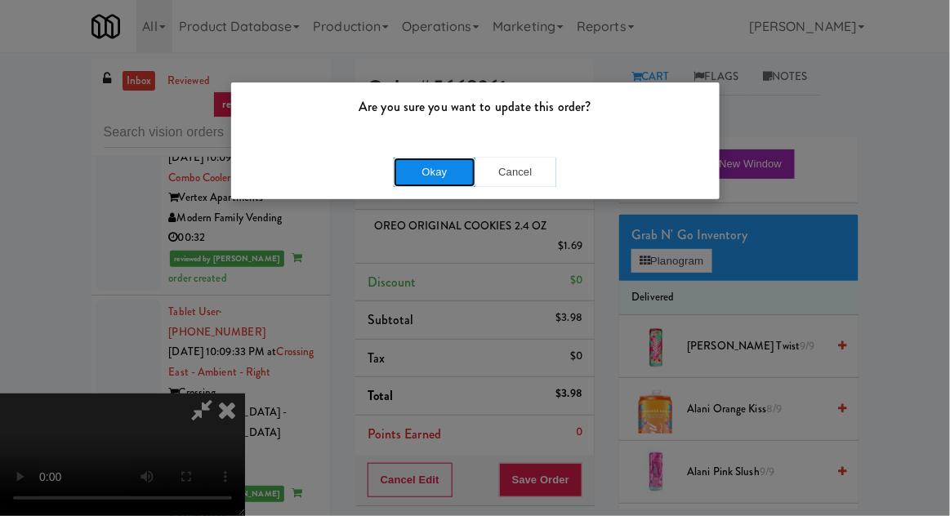
click at [419, 167] on button "Okay" at bounding box center [435, 172] width 82 height 29
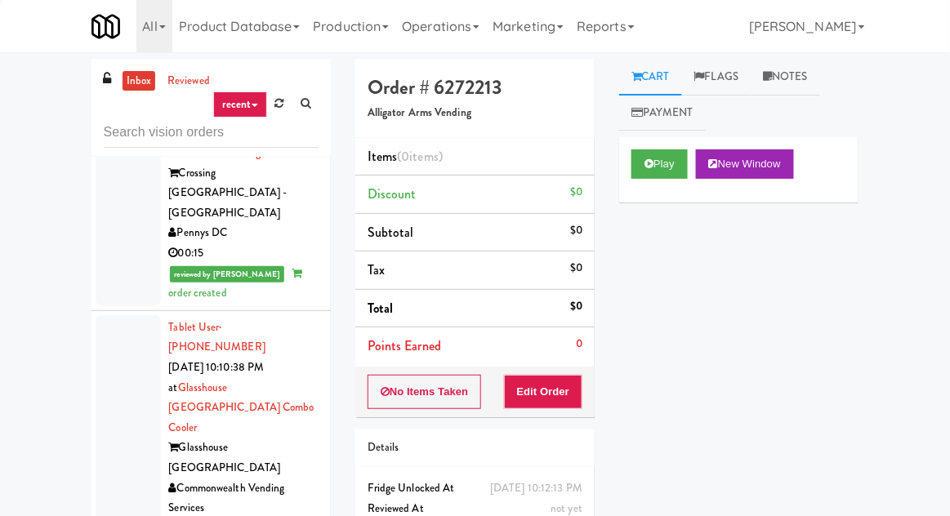
scroll to position [8013, 0]
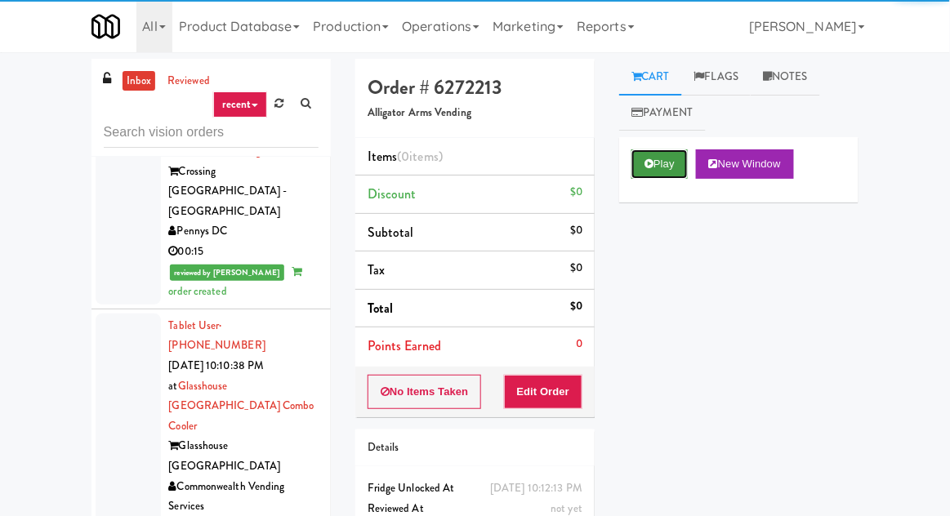
click at [654, 167] on icon at bounding box center [649, 163] width 9 height 11
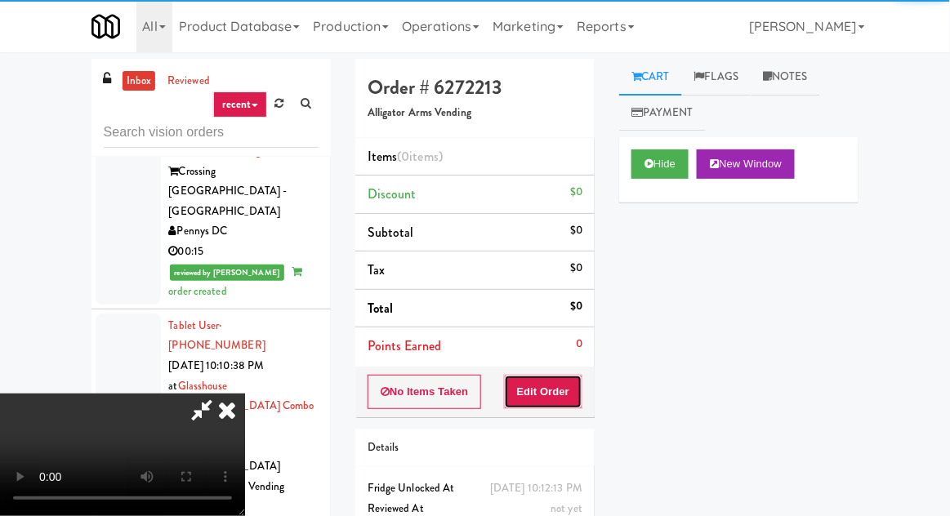
click at [569, 376] on button "Edit Order" at bounding box center [543, 392] width 79 height 34
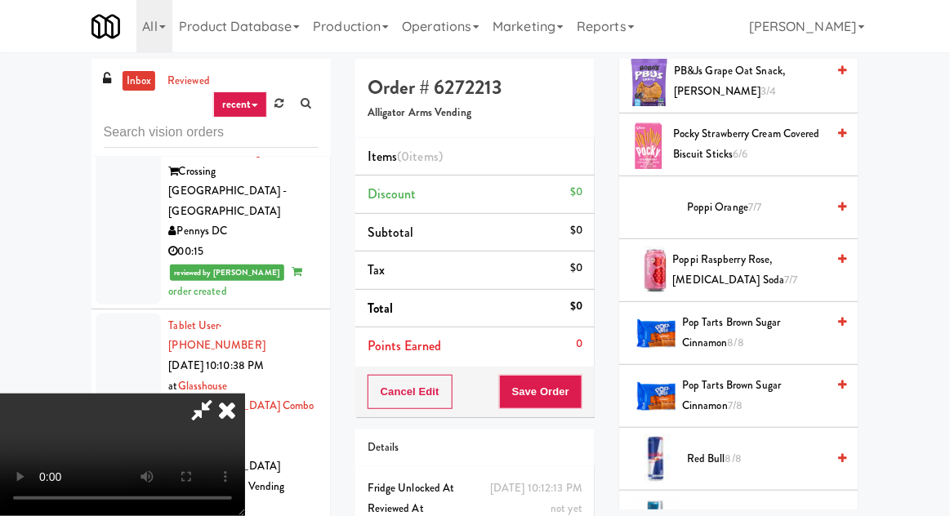
scroll to position [1859, 0]
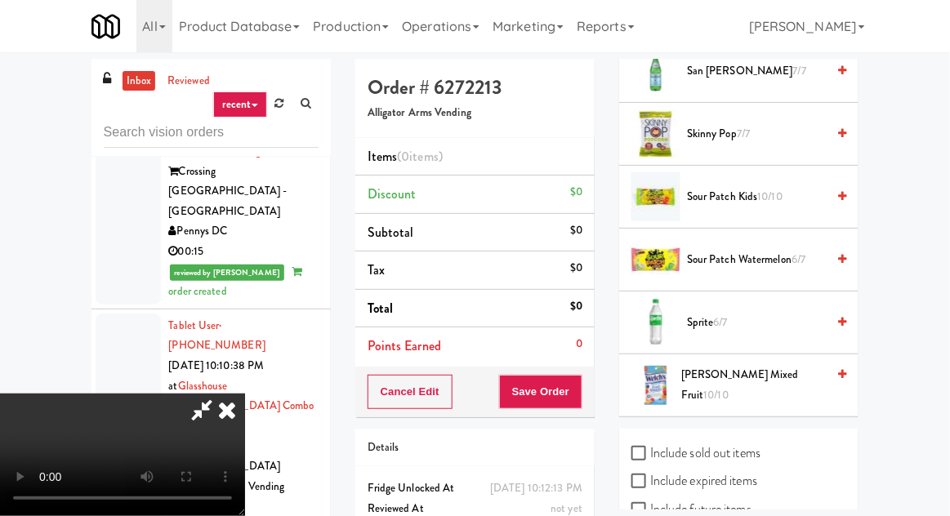
click at [748, 313] on span "Sprite 6/7" at bounding box center [756, 323] width 139 height 20
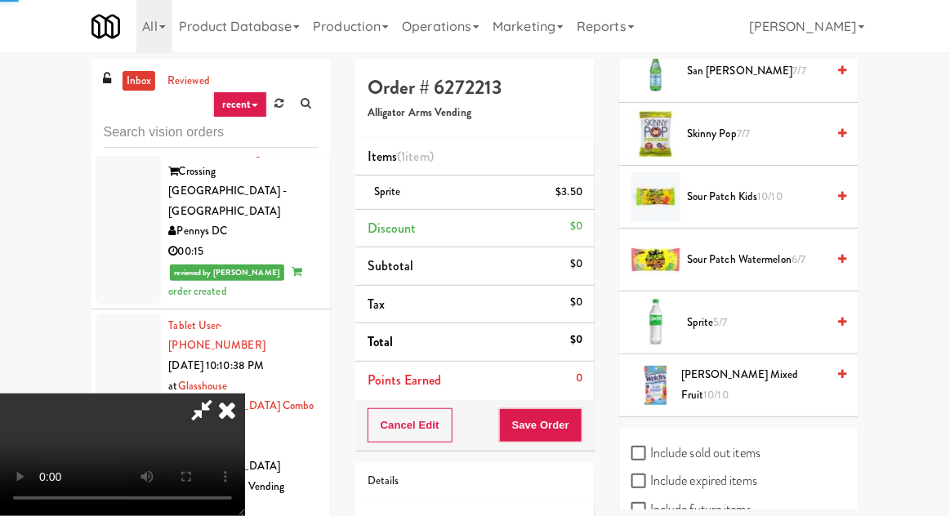
click at [747, 250] on span "Sour Patch Watermelon 6/7" at bounding box center [756, 260] width 139 height 20
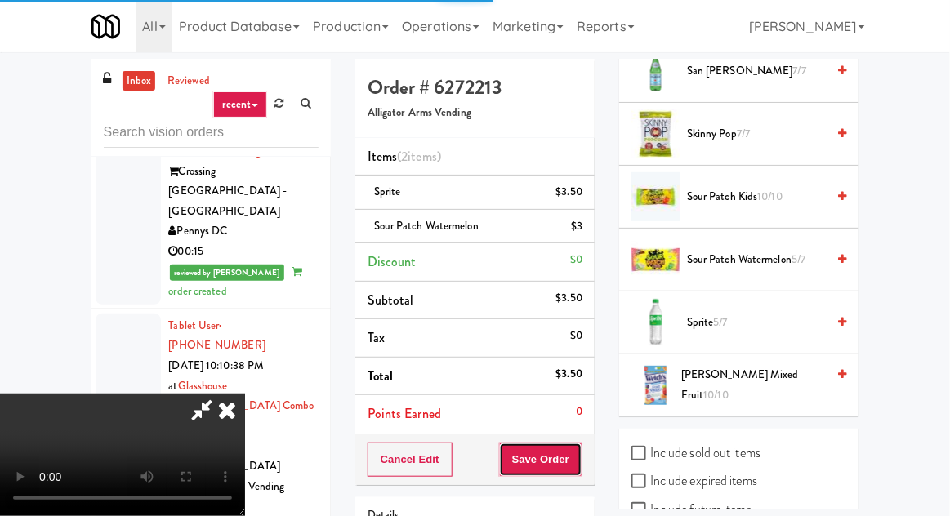
click at [579, 453] on button "Save Order" at bounding box center [540, 460] width 83 height 34
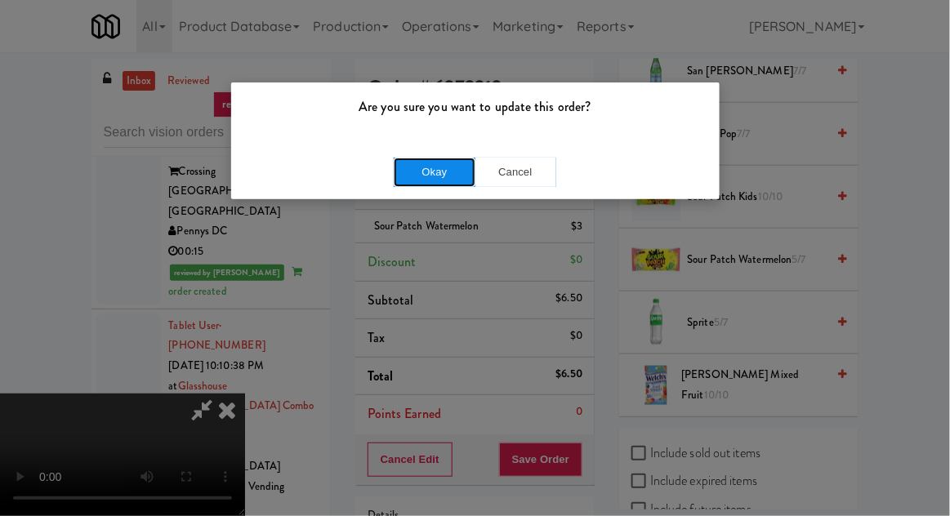
click at [430, 179] on button "Okay" at bounding box center [435, 172] width 82 height 29
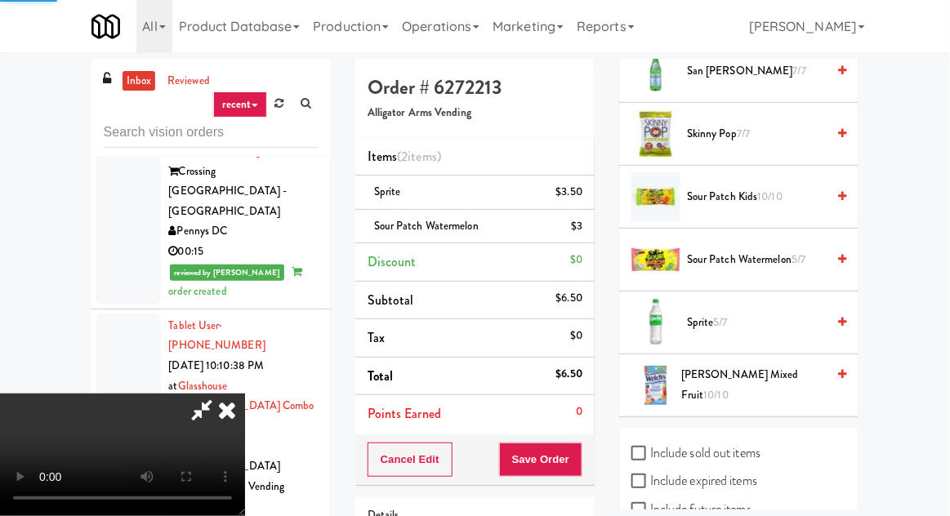
scroll to position [161, 0]
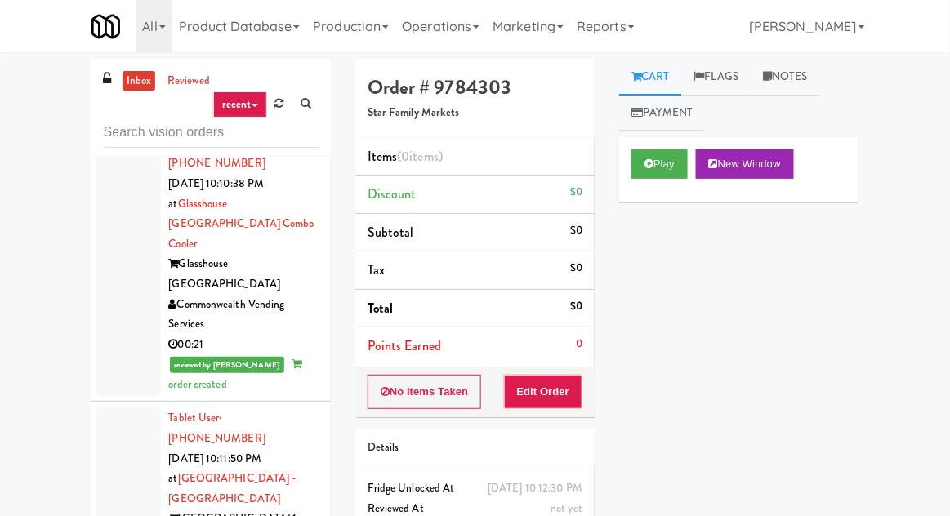
scroll to position [8204, 0]
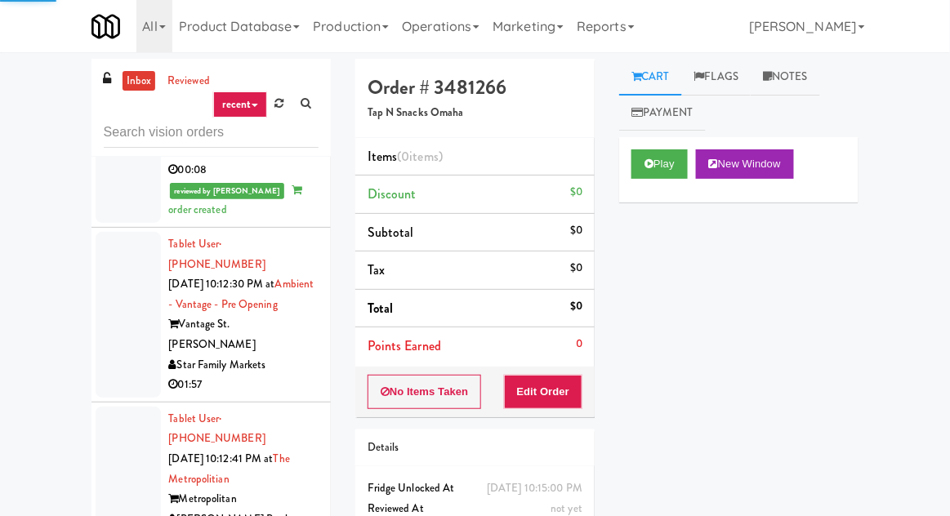
scroll to position [9411, 0]
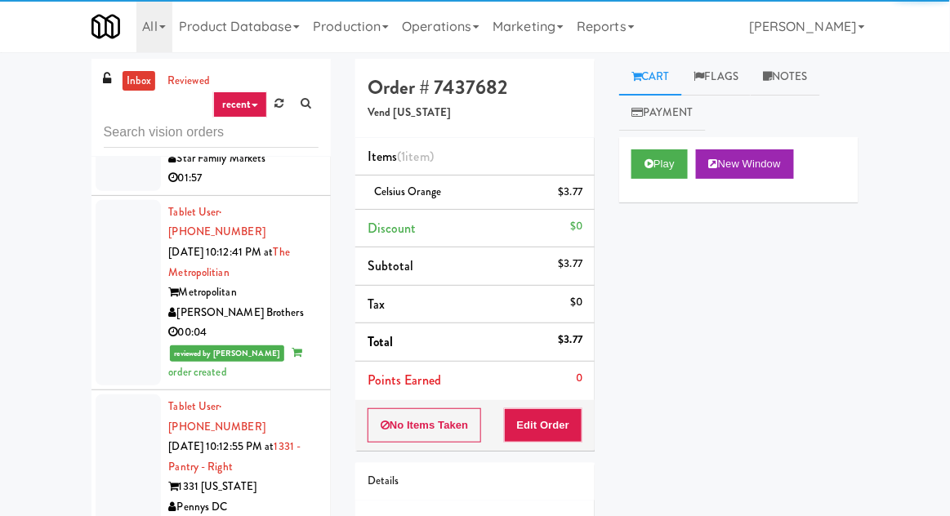
scroll to position [9613, 0]
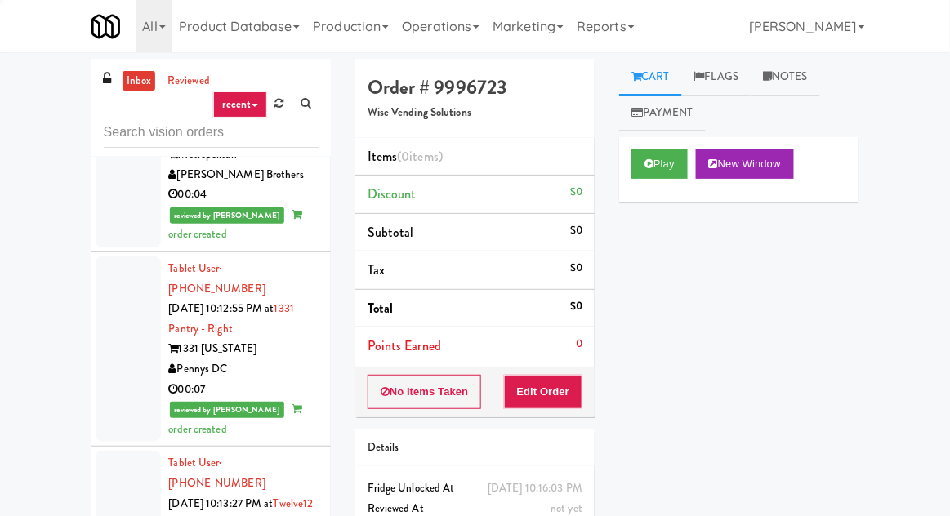
scroll to position [9745, 0]
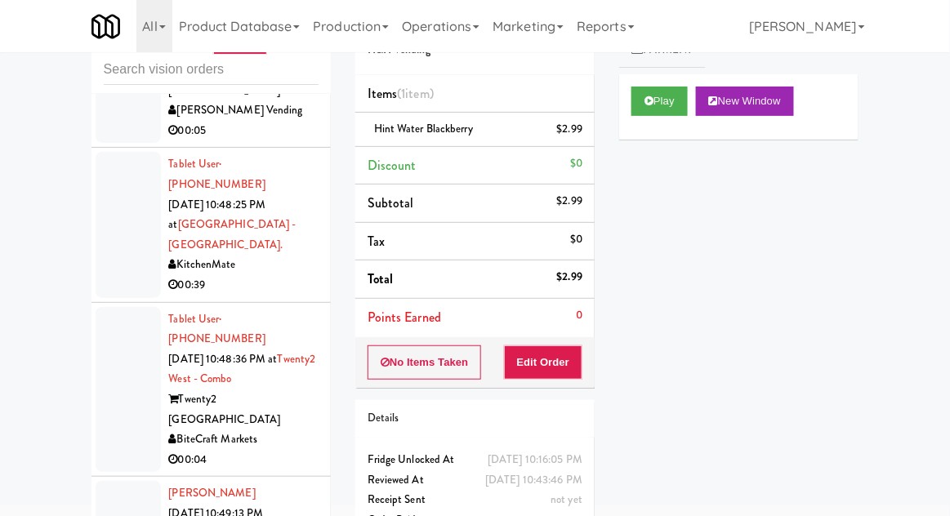
scroll to position [22829, 0]
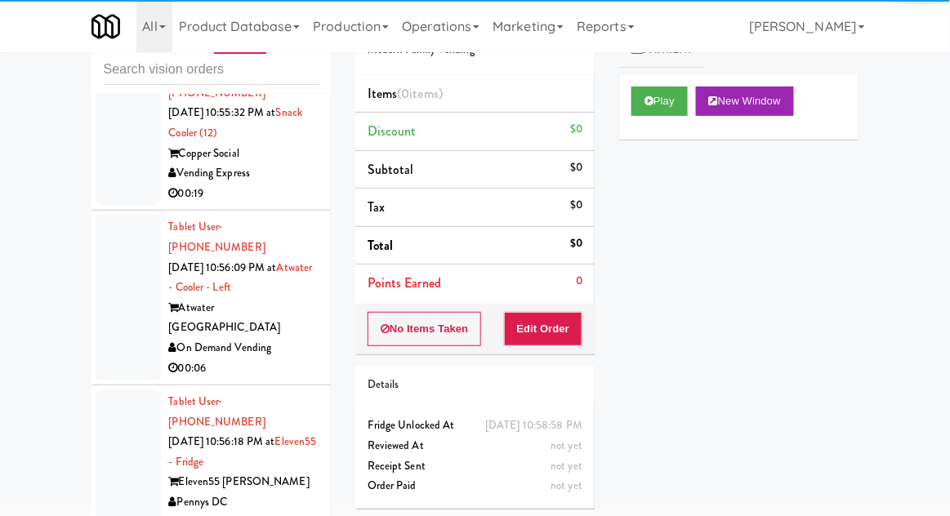
scroll to position [25709, 0]
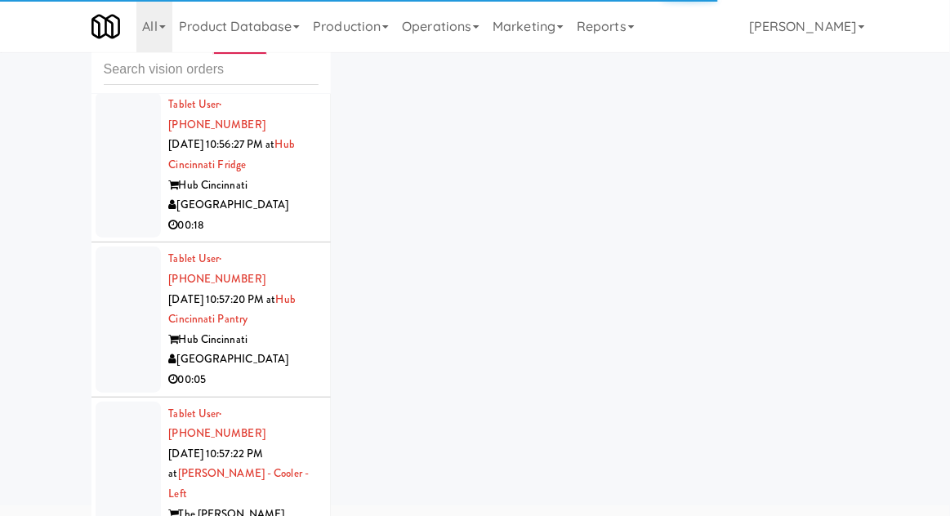
scroll to position [25333, 0]
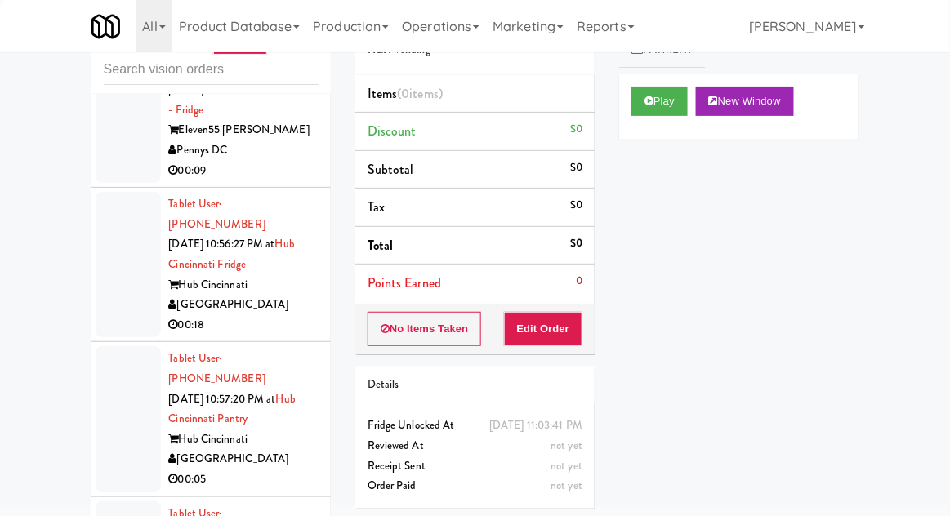
scroll to position [25231, 0]
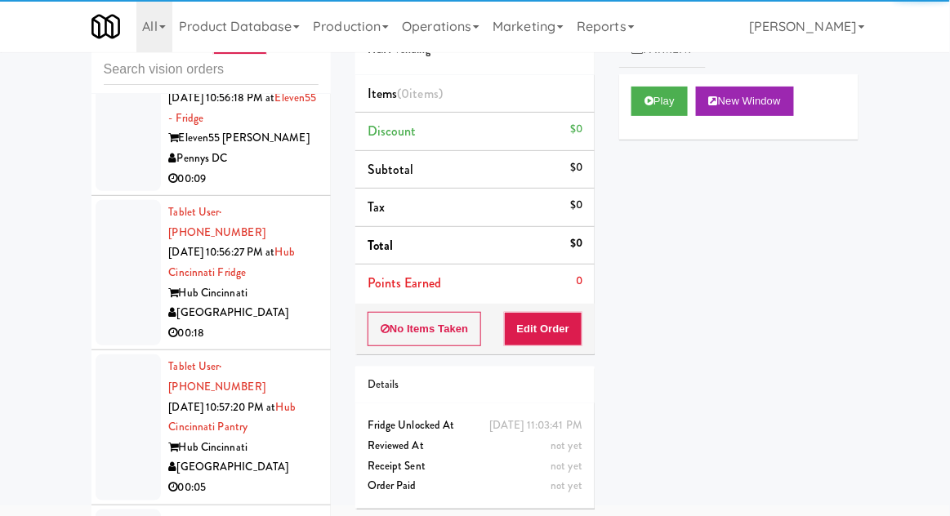
click at [623, 105] on div "Play New Window" at bounding box center [738, 106] width 239 height 65
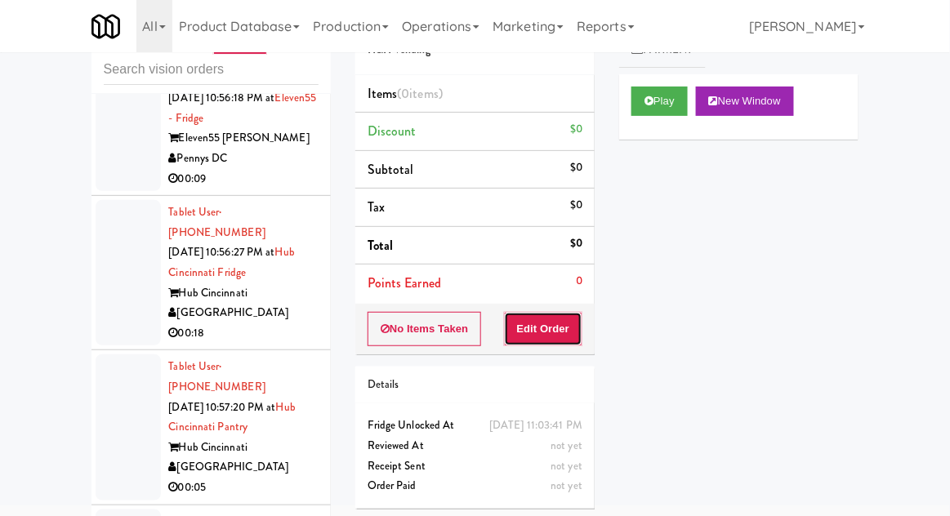
click at [553, 315] on button "Edit Order" at bounding box center [543, 329] width 79 height 34
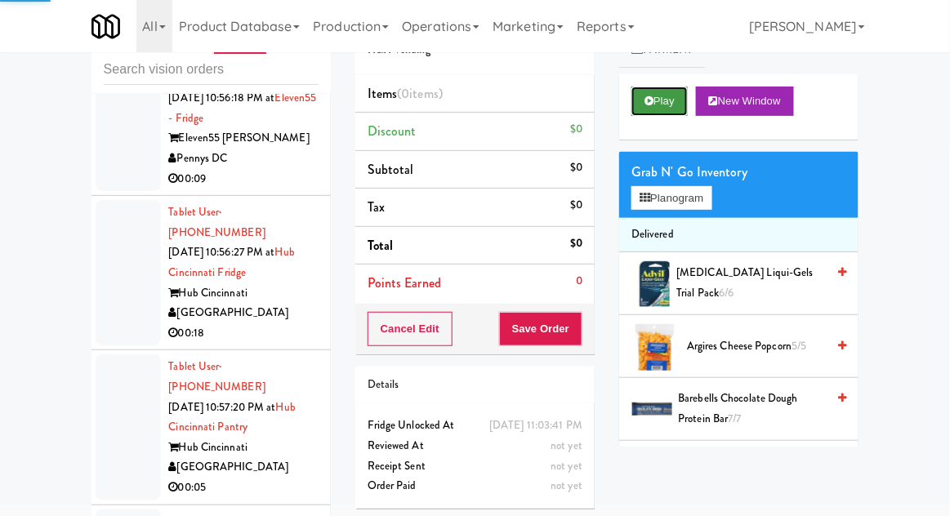
click at [658, 105] on button "Play" at bounding box center [659, 101] width 56 height 29
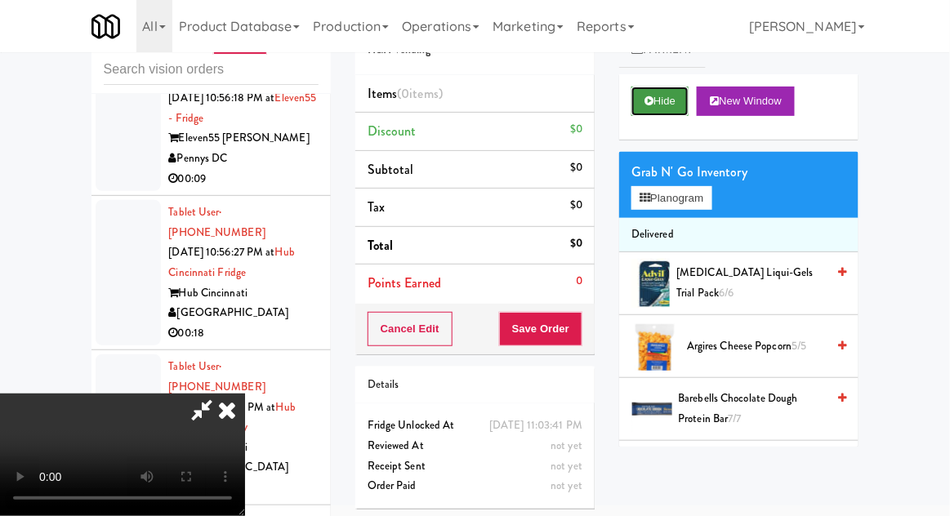
scroll to position [60, 0]
click at [694, 195] on button "Planogram" at bounding box center [671, 198] width 80 height 25
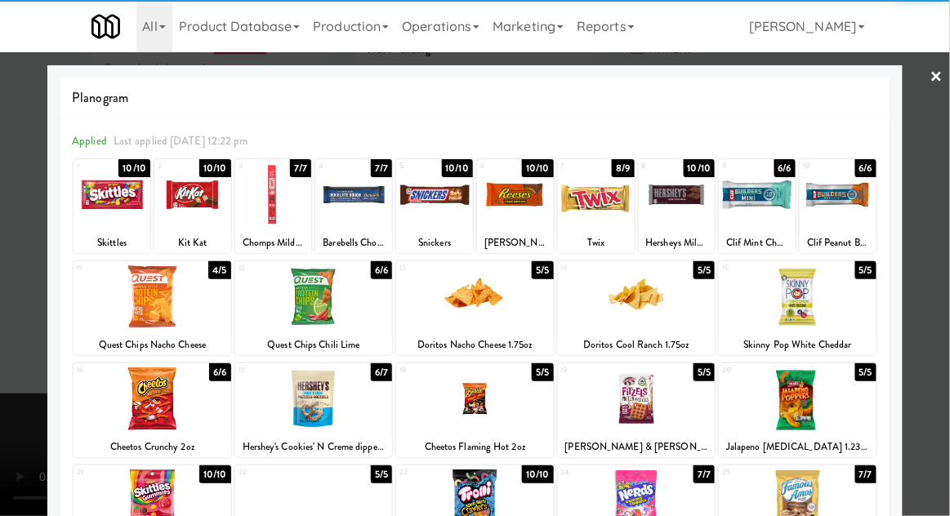
click at [807, 412] on div at bounding box center [798, 399] width 158 height 63
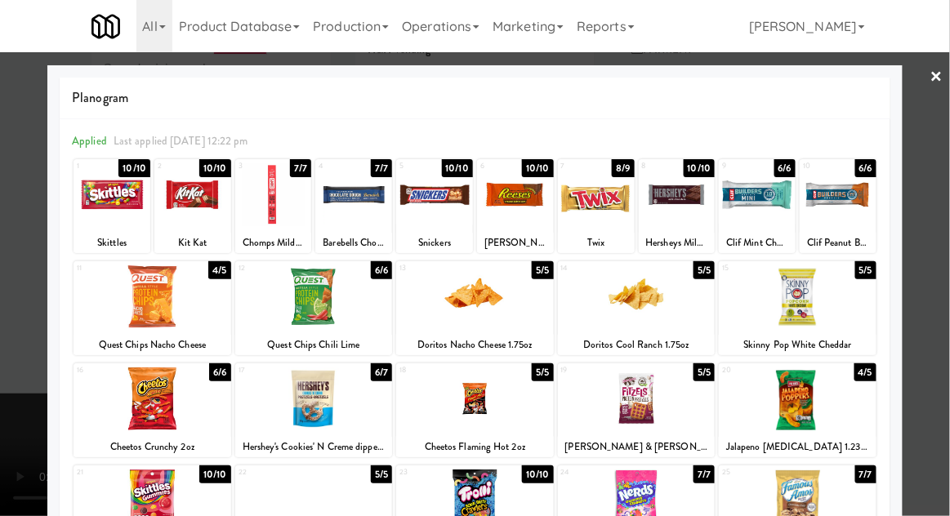
click at [317, 440] on div "Hershey's Cookies' N Creme dipped pretzels" at bounding box center [314, 447] width 153 height 20
click at [379, 391] on div at bounding box center [314, 399] width 158 height 63
click at [28, 301] on div at bounding box center [475, 258] width 950 height 516
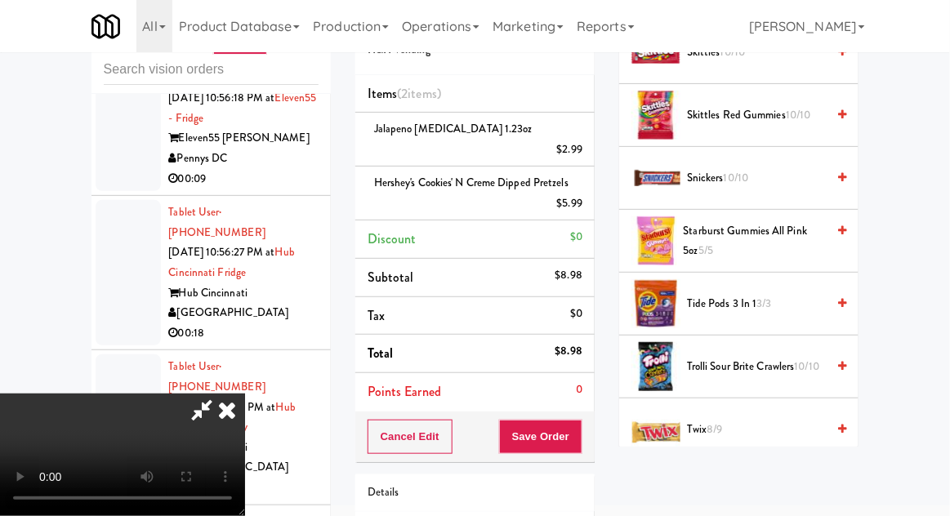
scroll to position [1640, 0]
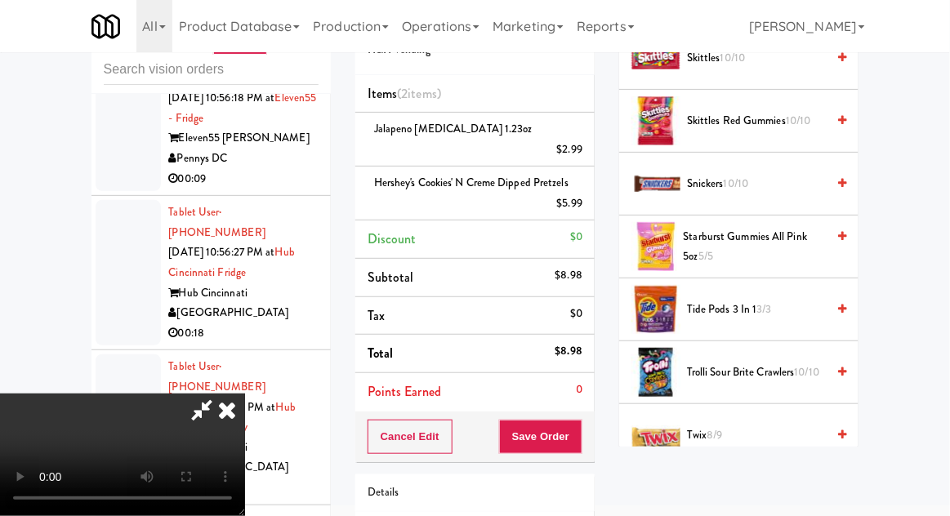
click at [743, 174] on span "Snickers 10/10" at bounding box center [756, 184] width 139 height 20
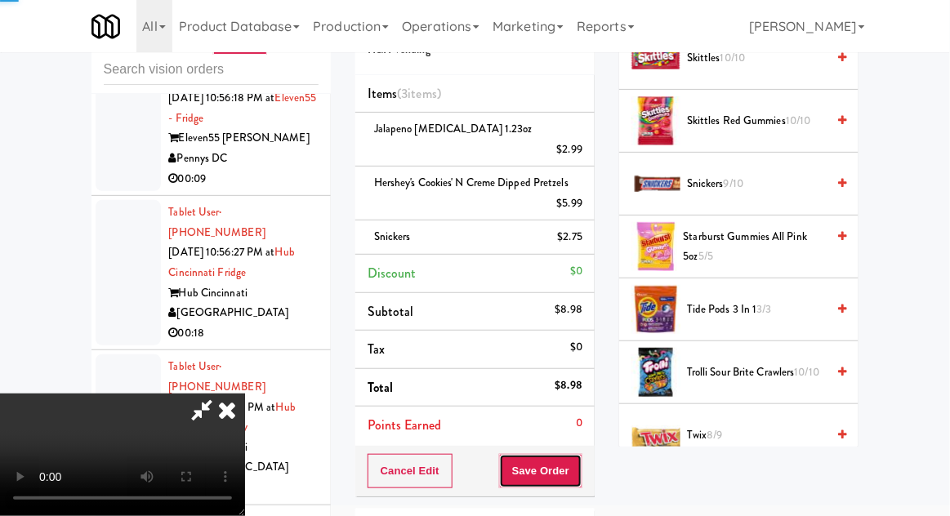
click at [582, 454] on button "Save Order" at bounding box center [540, 471] width 83 height 34
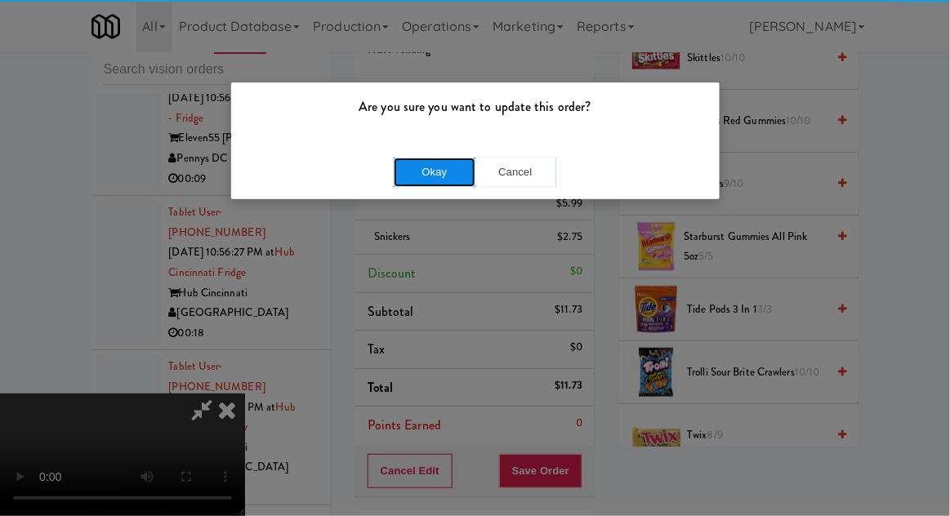
click at [447, 167] on button "Okay" at bounding box center [435, 172] width 82 height 29
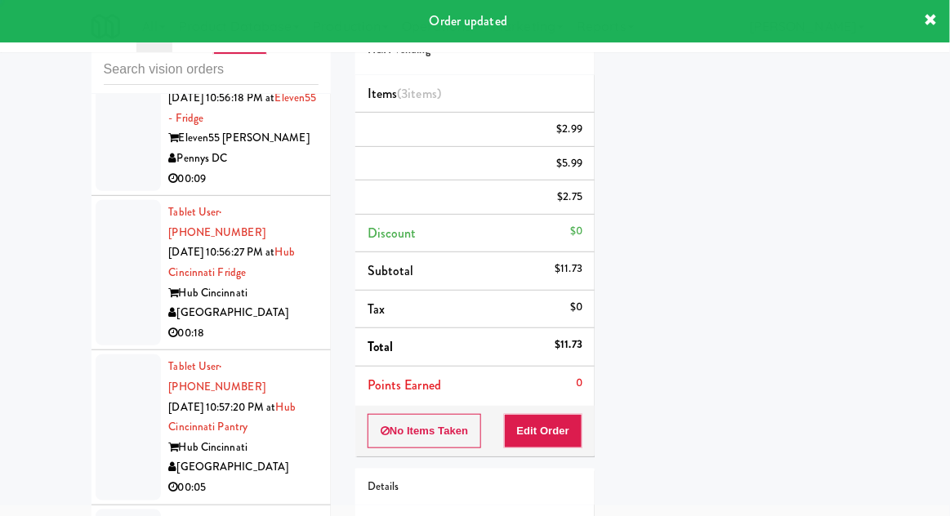
scroll to position [0, 0]
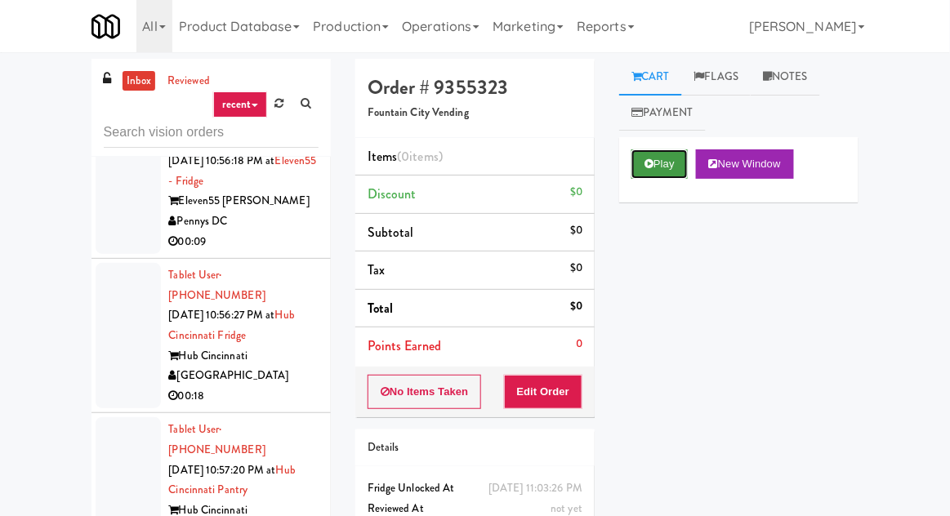
click at [646, 158] on button "Play" at bounding box center [659, 164] width 56 height 29
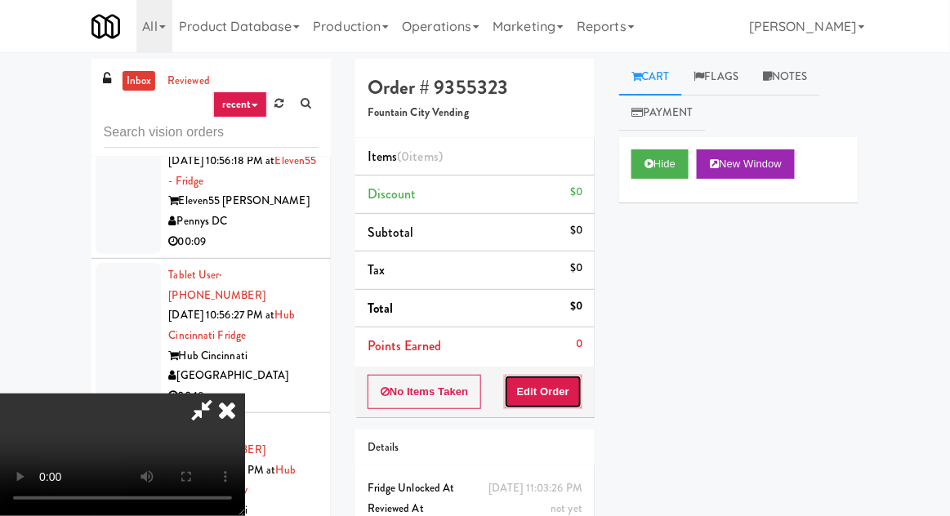
click at [562, 377] on button "Edit Order" at bounding box center [543, 392] width 79 height 34
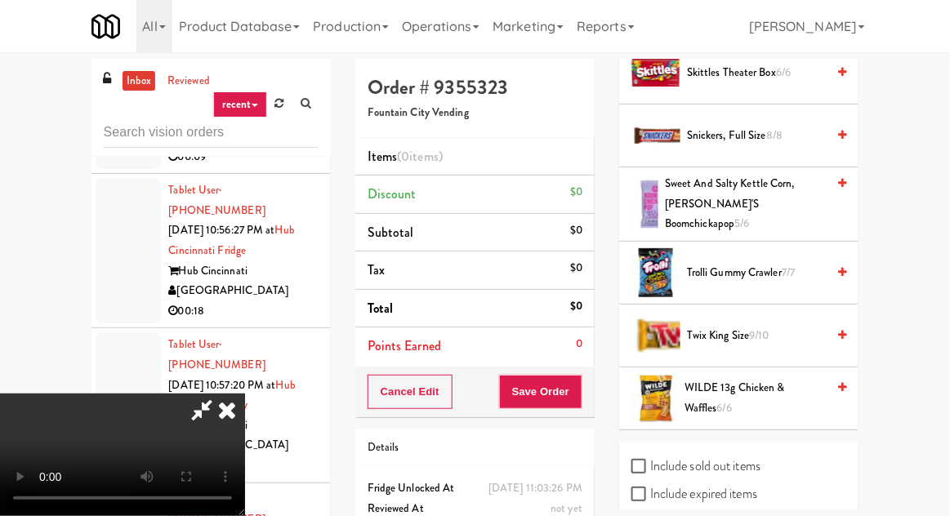
scroll to position [1796, 0]
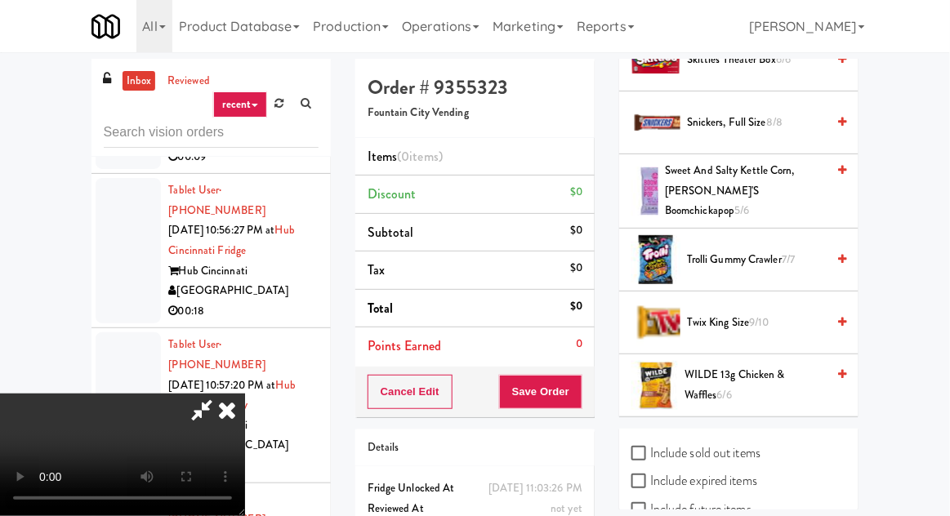
click at [710, 313] on span "Twix King Size 9/10" at bounding box center [756, 323] width 139 height 20
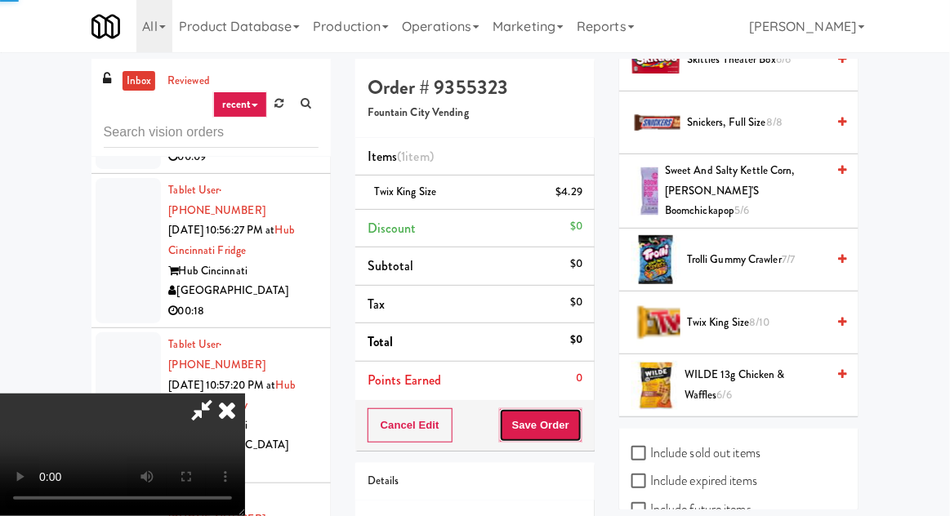
click at [581, 422] on button "Save Order" at bounding box center [540, 425] width 83 height 34
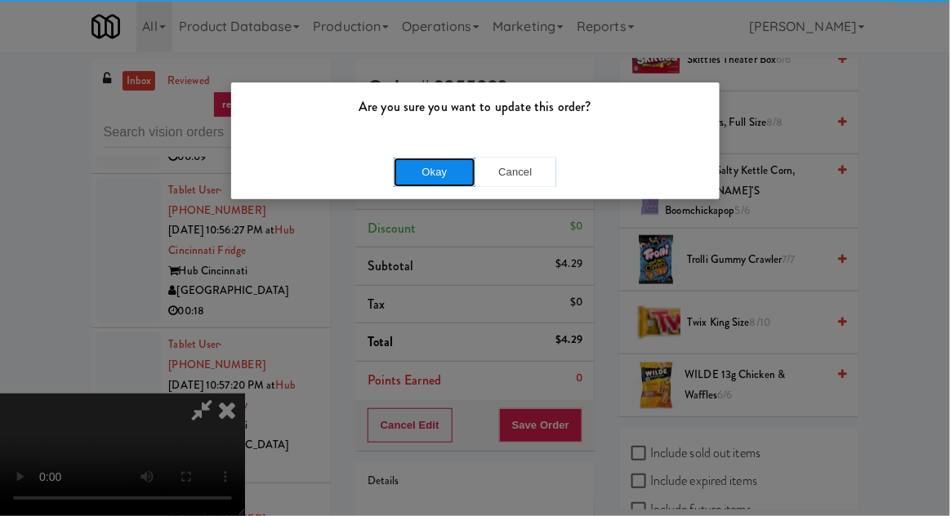
click at [420, 172] on button "Okay" at bounding box center [435, 172] width 82 height 29
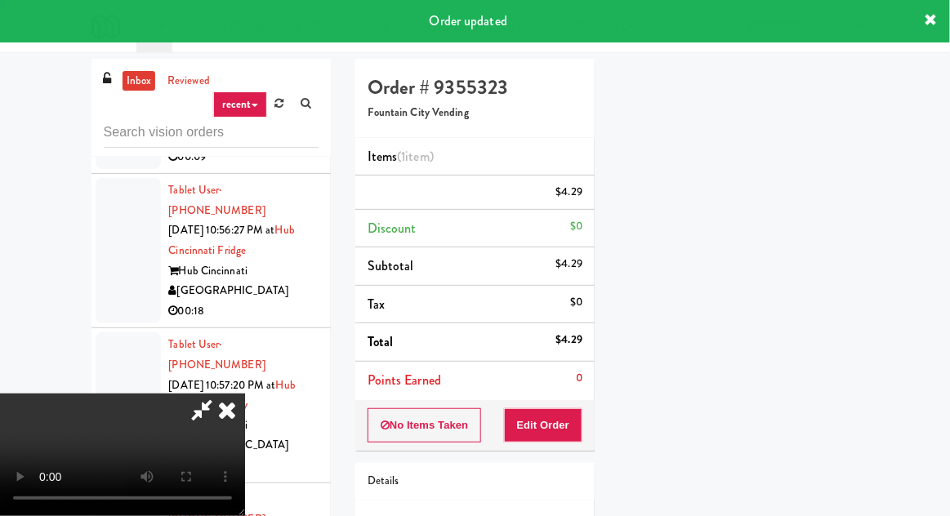
scroll to position [161, 0]
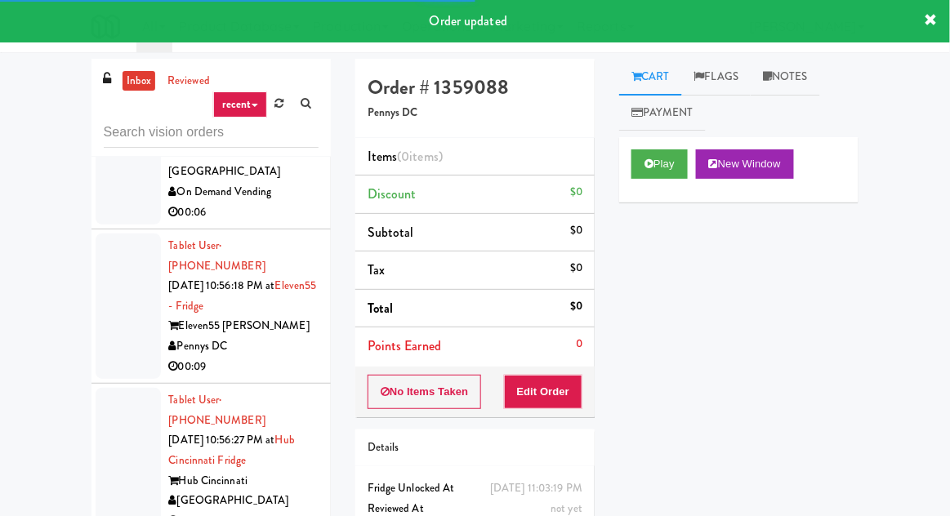
scroll to position [25097, 0]
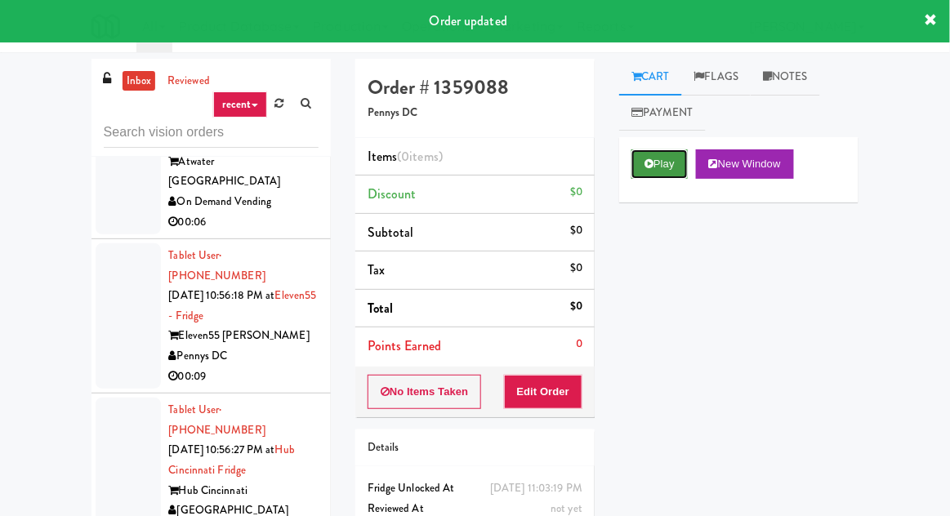
click at [656, 158] on button "Play" at bounding box center [659, 164] width 56 height 29
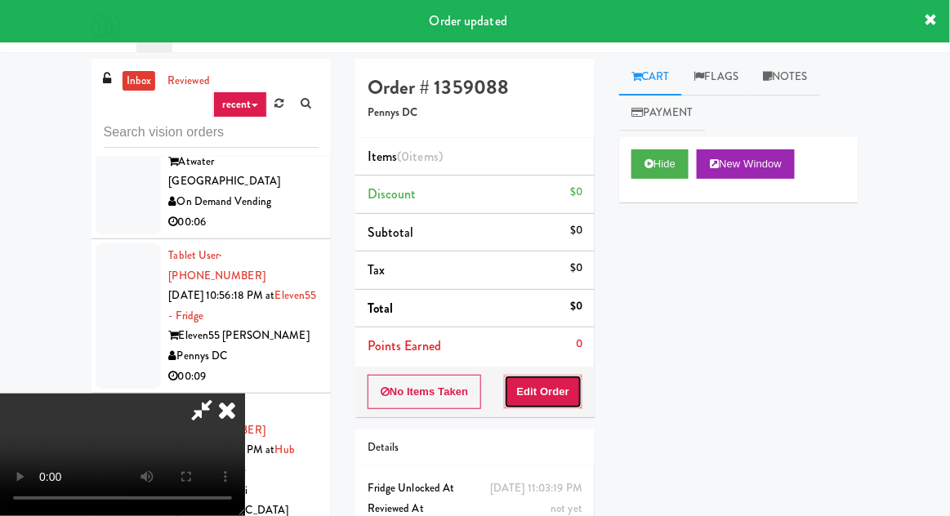
click at [564, 381] on button "Edit Order" at bounding box center [543, 392] width 79 height 34
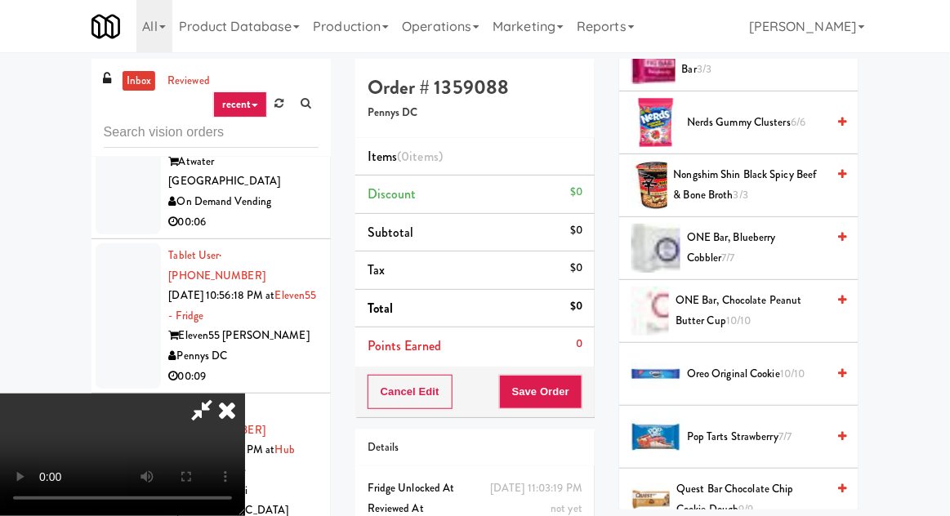
scroll to position [1172, 0]
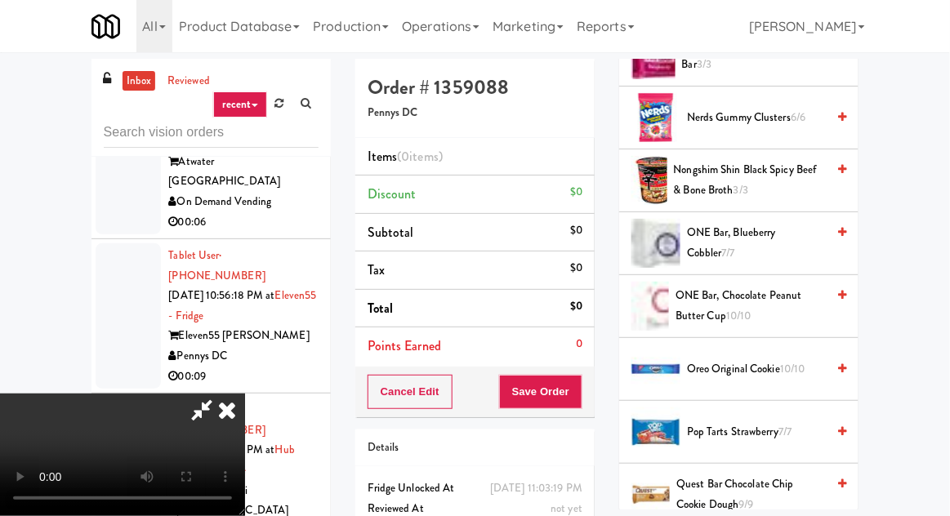
click at [723, 187] on span "Nongshim Shin Black Spicy Beef & Bone Broth 3/3" at bounding box center [750, 180] width 153 height 40
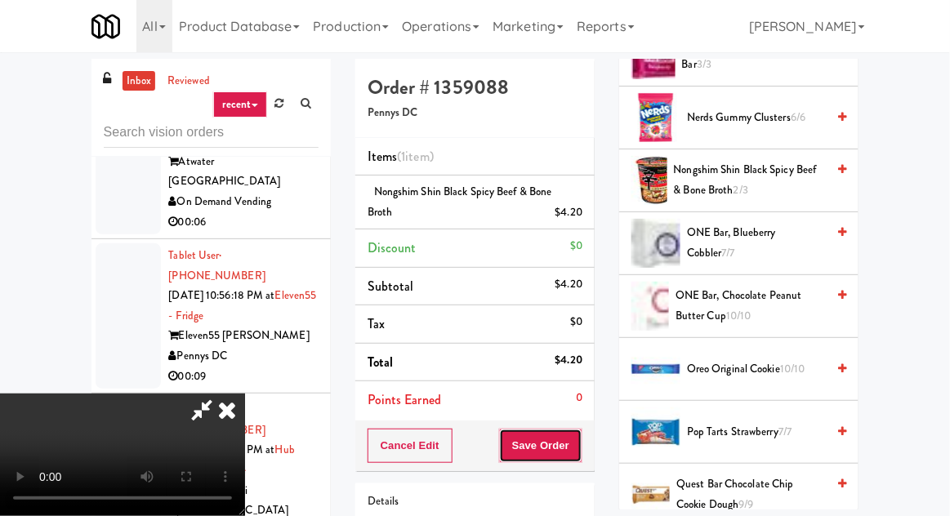
click at [578, 440] on button "Save Order" at bounding box center [540, 446] width 83 height 34
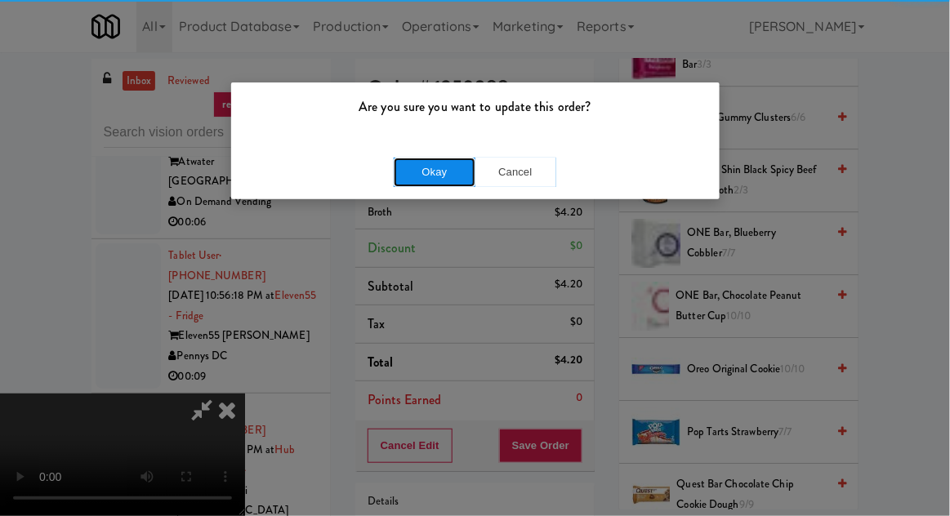
click at [409, 164] on button "Okay" at bounding box center [435, 172] width 82 height 29
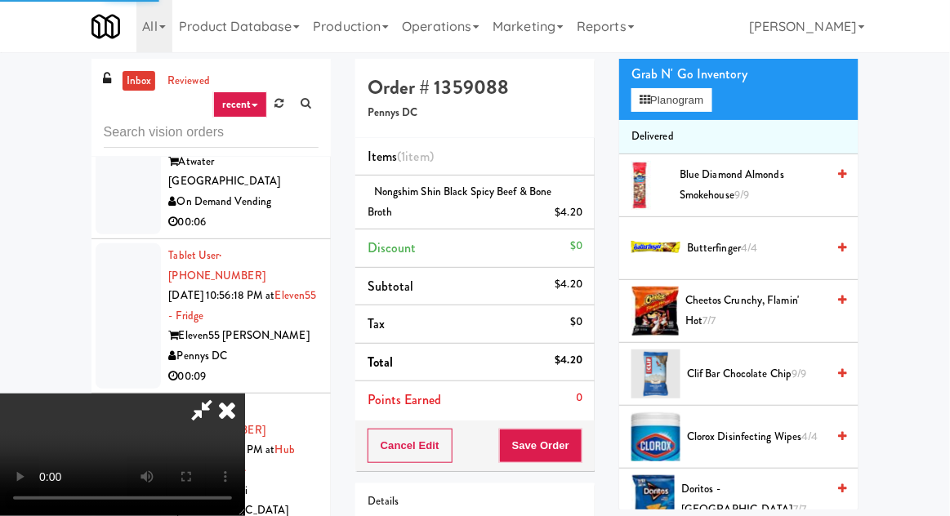
scroll to position [0, 0]
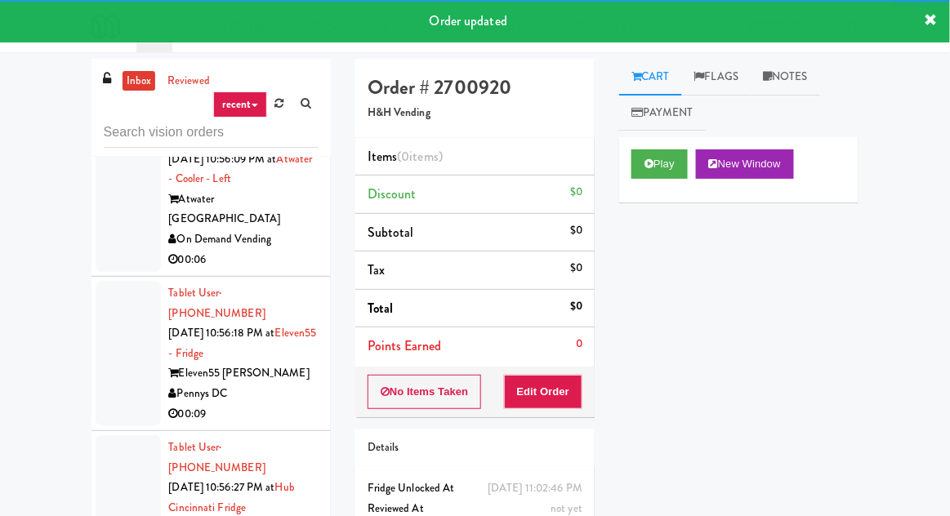
scroll to position [25022, 0]
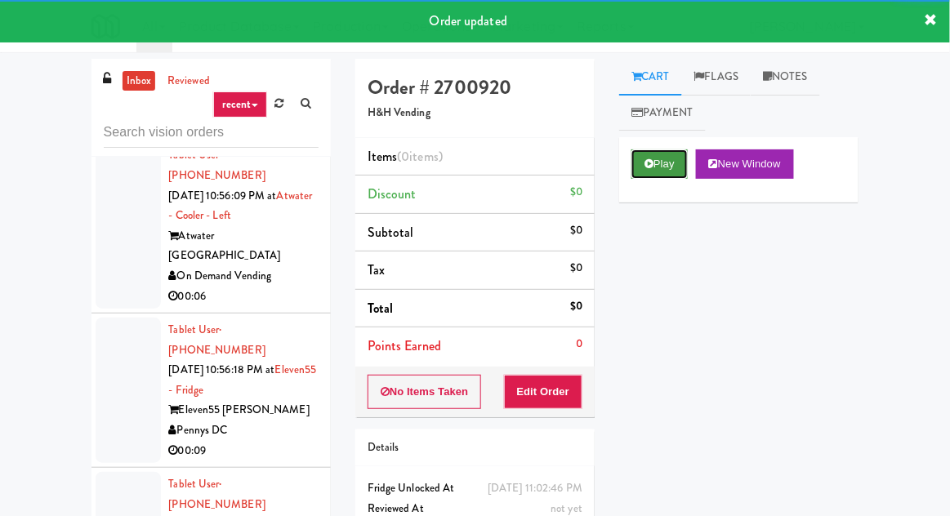
click at [650, 175] on button "Play" at bounding box center [659, 164] width 56 height 29
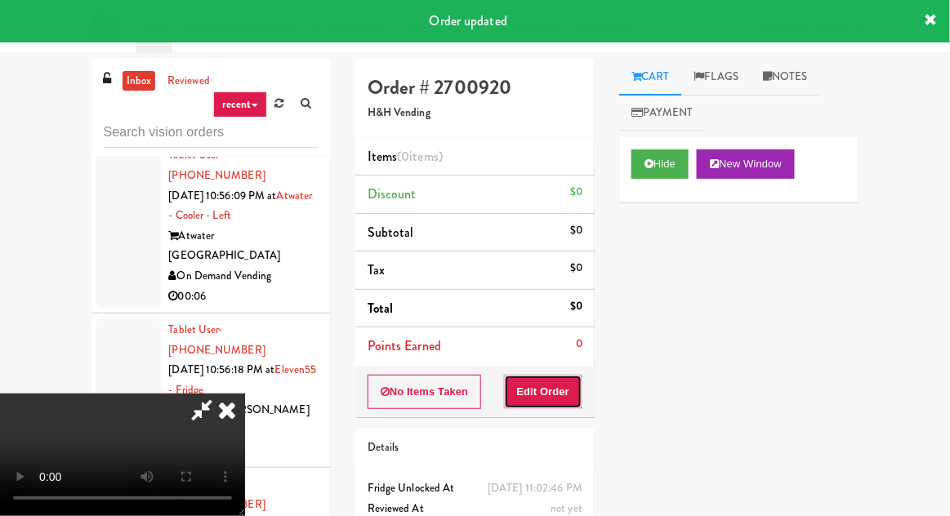
click at [567, 383] on button "Edit Order" at bounding box center [543, 392] width 79 height 34
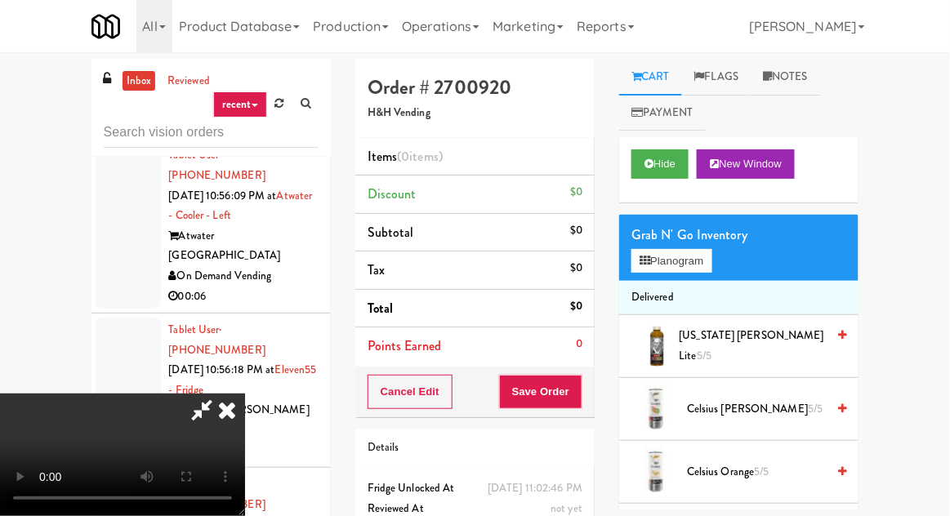
scroll to position [0, 0]
click at [671, 271] on button "Planogram" at bounding box center [671, 261] width 80 height 25
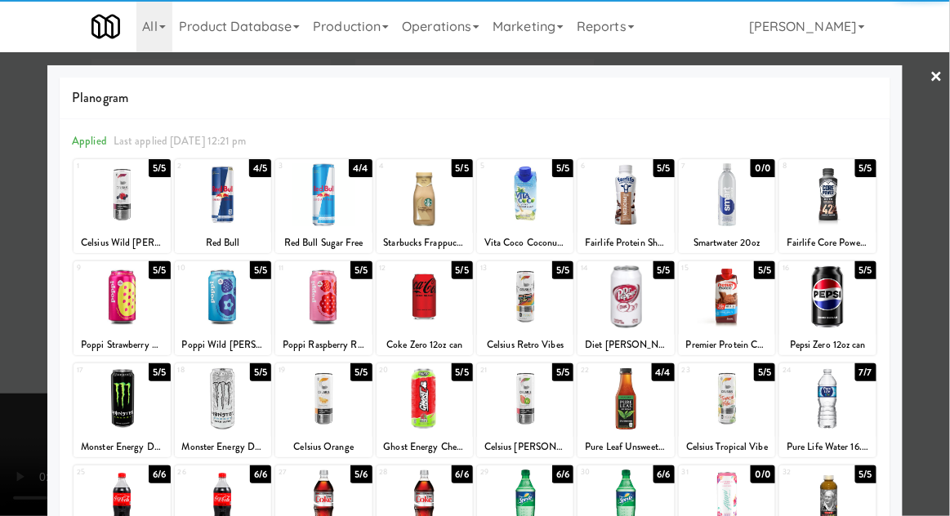
click at [117, 304] on div at bounding box center [122, 297] width 96 height 63
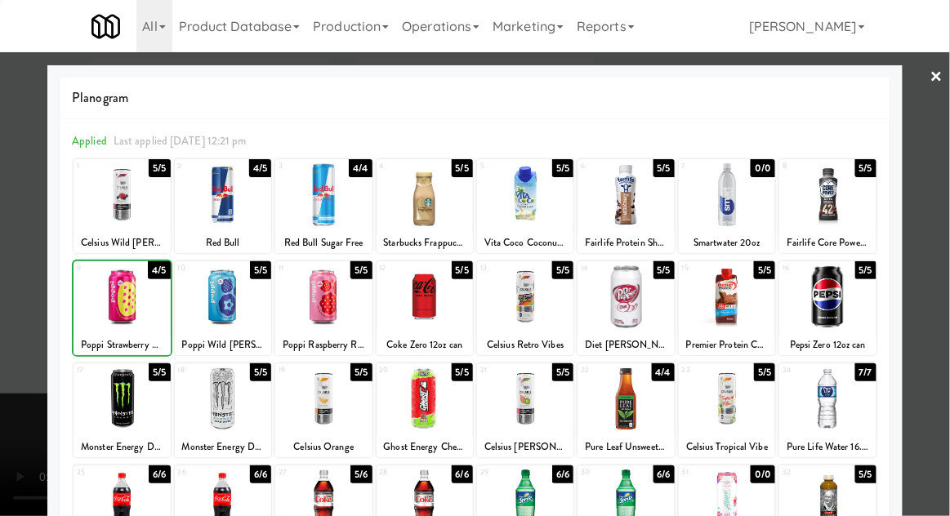
click at [213, 308] on div at bounding box center [223, 297] width 96 height 63
click at [29, 226] on div at bounding box center [475, 258] width 950 height 516
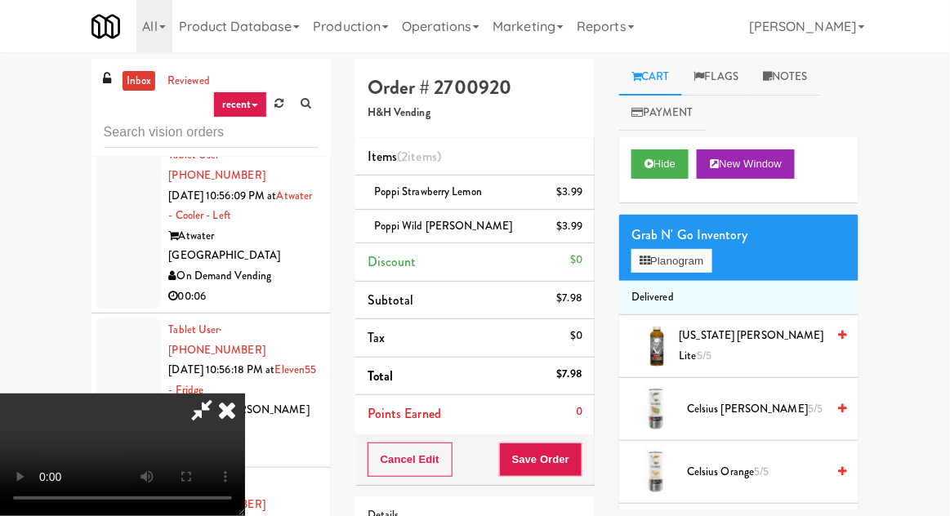
click at [596, 459] on div "Order # 2700920 H&H Vending Items (2 items ) Poppi Strawberry Lemon $3.99 Poppi…" at bounding box center [475, 355] width 264 height 593
click at [578, 466] on button "Save Order" at bounding box center [540, 460] width 83 height 34
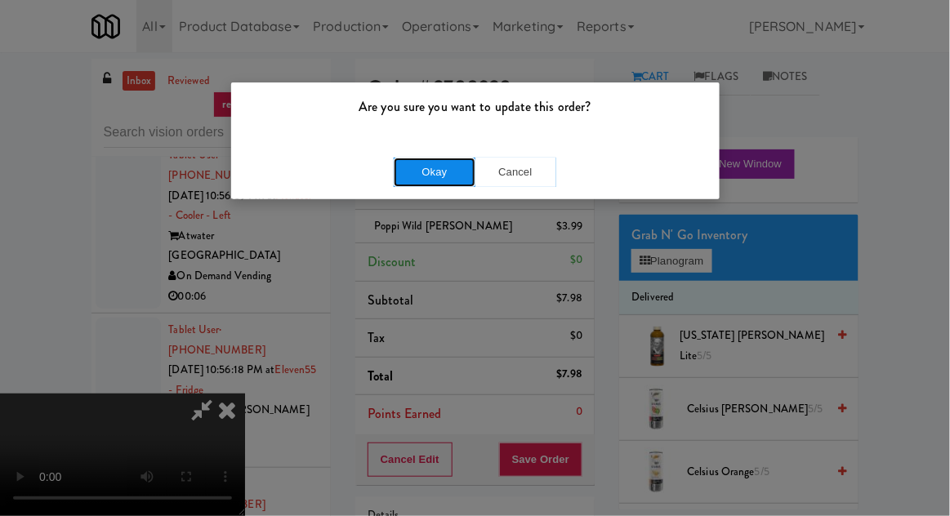
click at [440, 170] on button "Okay" at bounding box center [435, 172] width 82 height 29
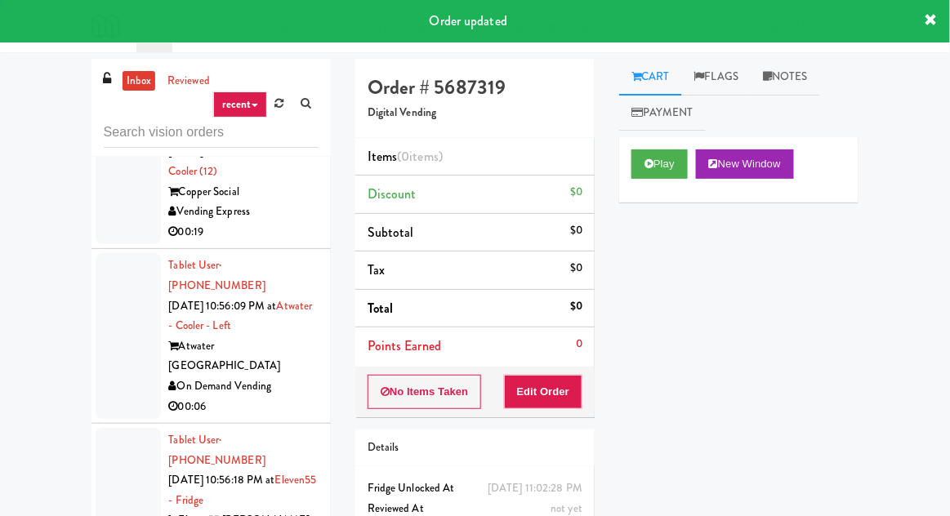
scroll to position [24905, 0]
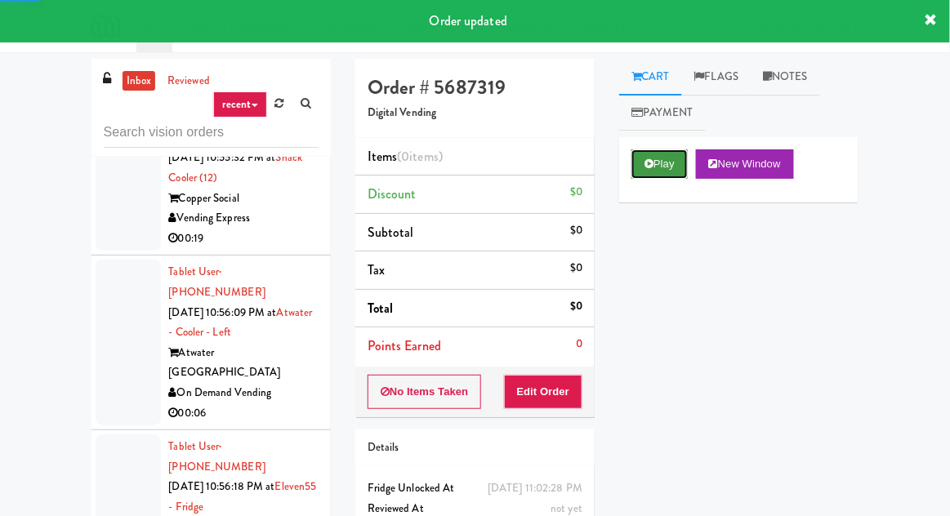
click at [653, 151] on button "Play" at bounding box center [659, 164] width 56 height 29
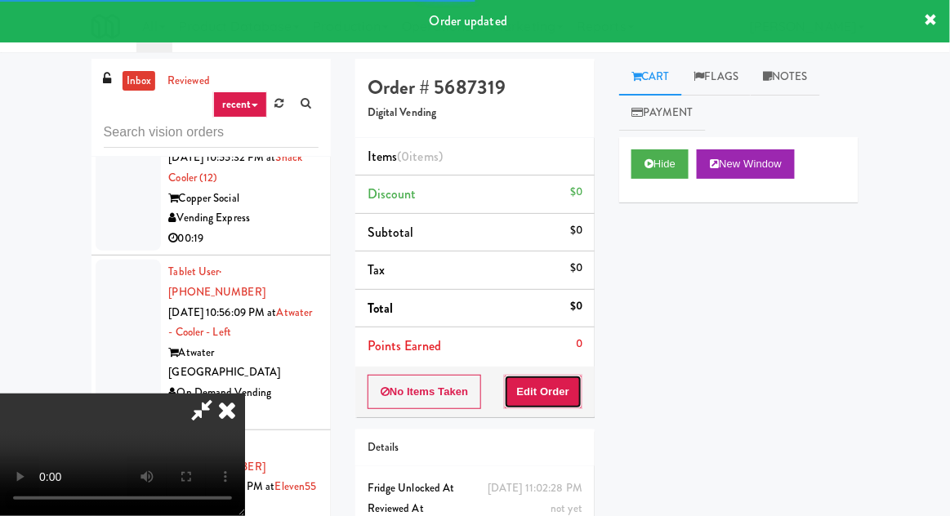
click at [578, 376] on button "Edit Order" at bounding box center [543, 392] width 79 height 34
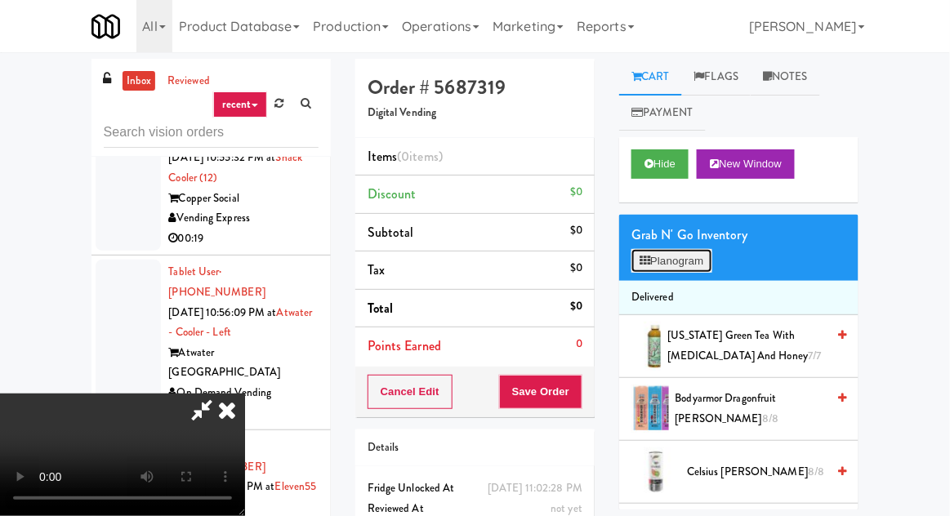
click at [654, 255] on button "Planogram" at bounding box center [671, 261] width 80 height 25
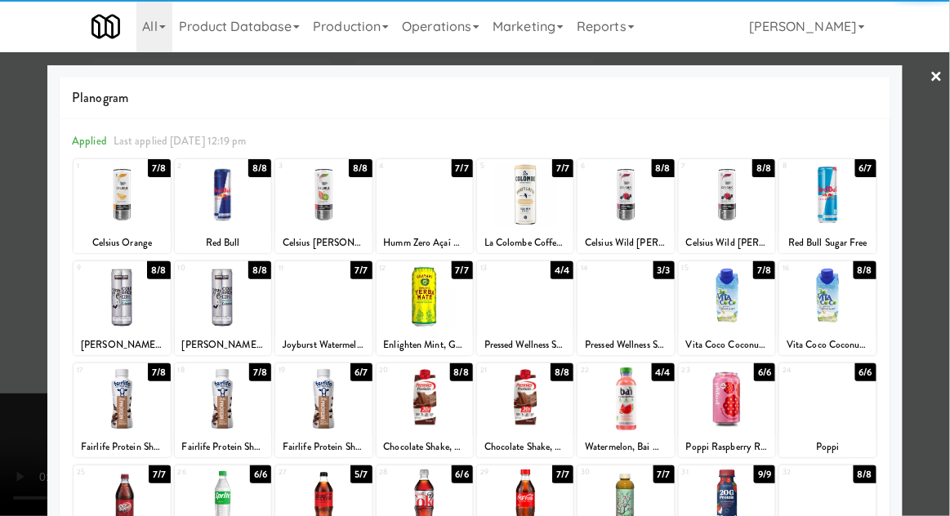
click at [329, 308] on div at bounding box center [323, 297] width 96 height 63
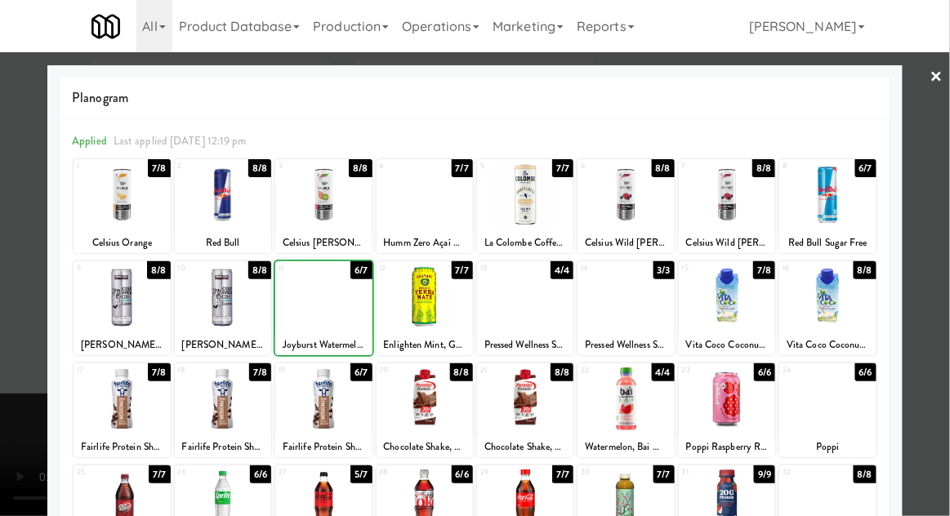
click at [26, 222] on div at bounding box center [475, 258] width 950 height 516
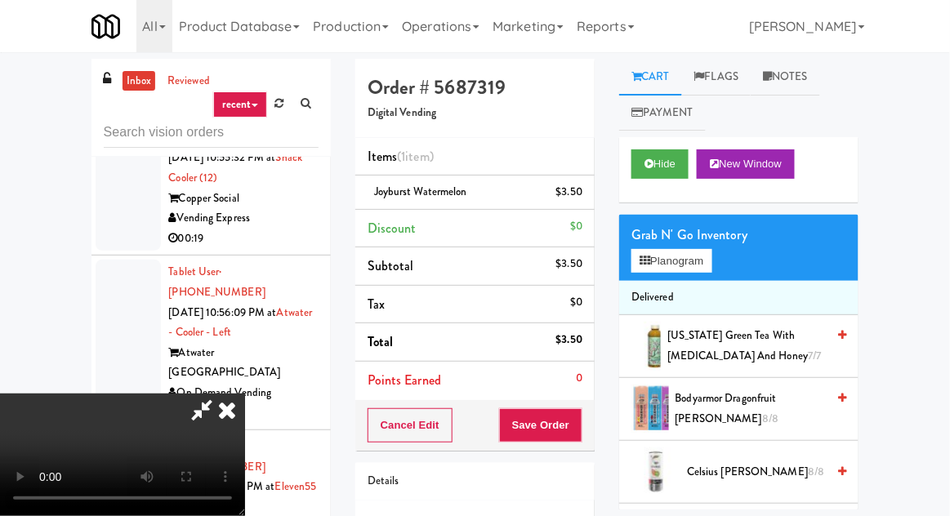
click at [592, 422] on div "Cancel Edit Save Order" at bounding box center [474, 425] width 239 height 51
click at [579, 430] on button "Save Order" at bounding box center [540, 425] width 83 height 34
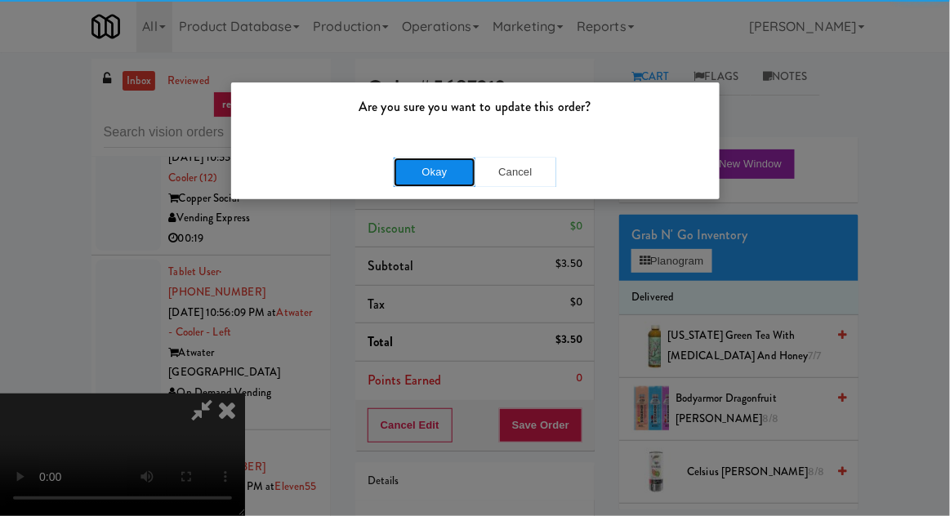
click at [416, 158] on button "Okay" at bounding box center [435, 172] width 82 height 29
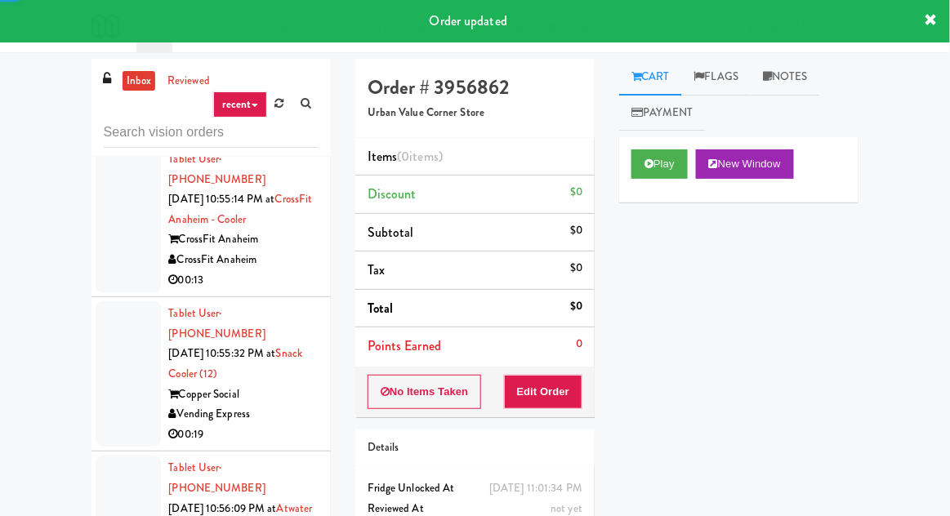
scroll to position [24691, 0]
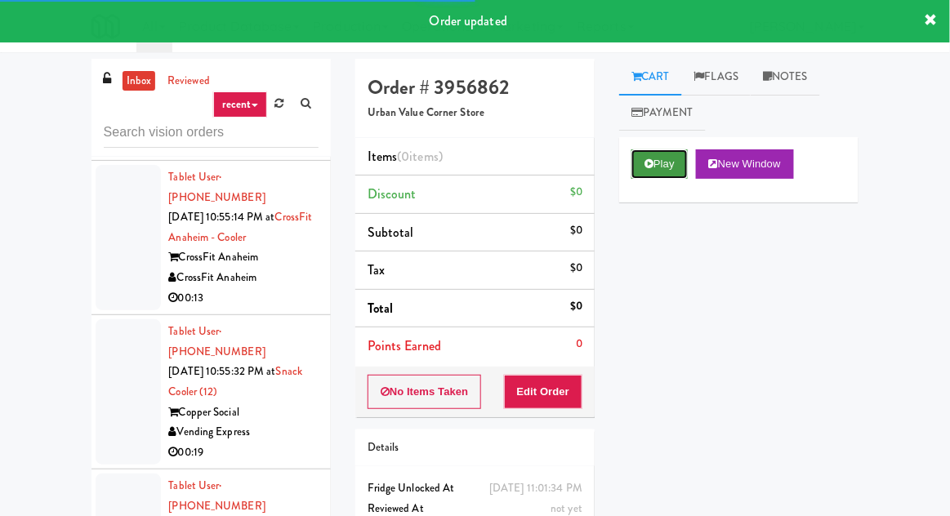
click at [652, 155] on button "Play" at bounding box center [659, 164] width 56 height 29
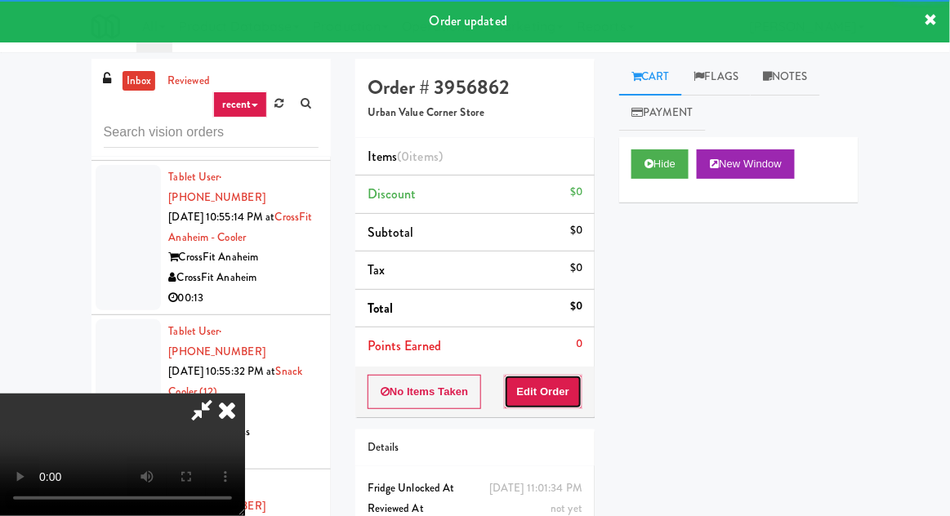
click at [557, 375] on button "Edit Order" at bounding box center [543, 392] width 79 height 34
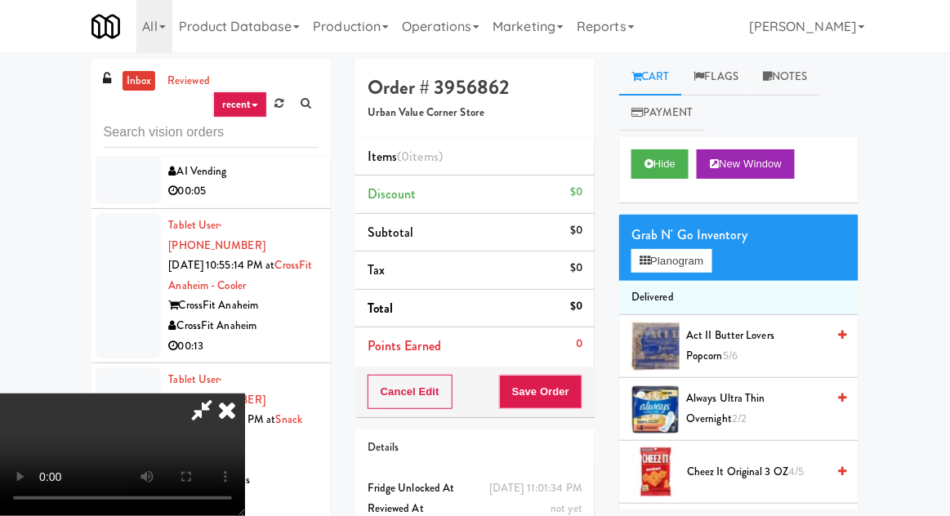
scroll to position [0, 0]
click at [672, 150] on button "Hide" at bounding box center [659, 164] width 57 height 29
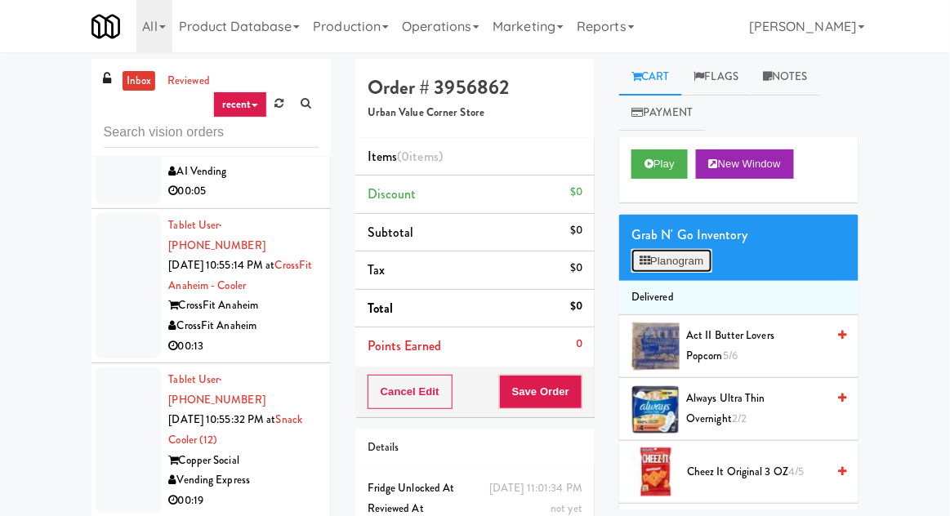
click at [654, 267] on button "Planogram" at bounding box center [671, 261] width 80 height 25
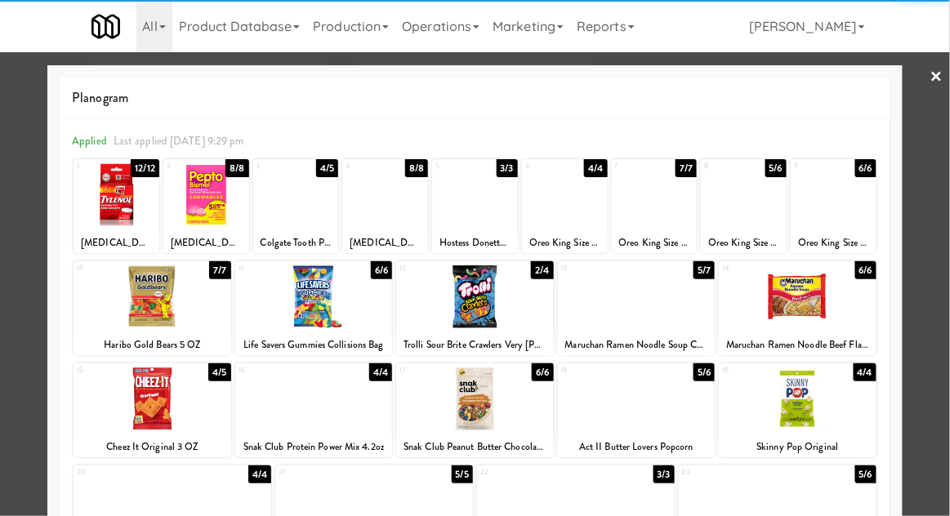
click at [482, 209] on div at bounding box center [475, 194] width 86 height 63
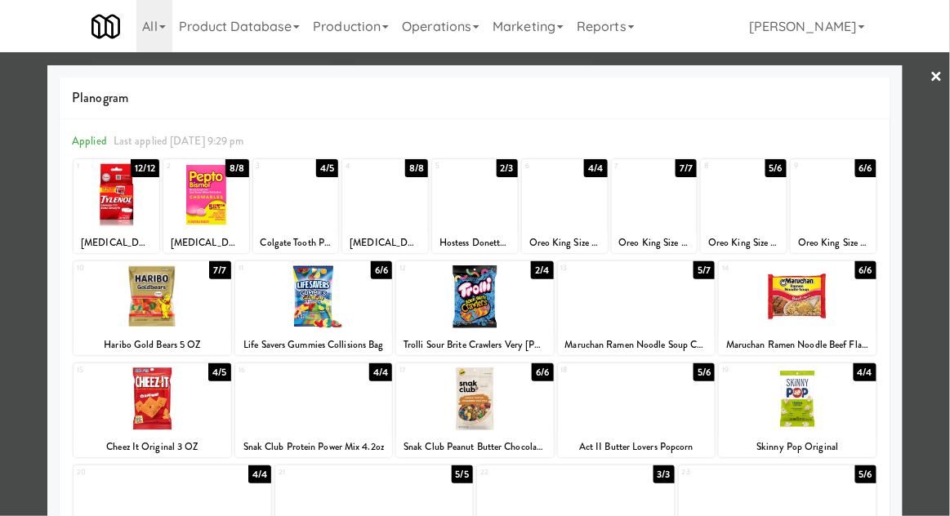
click at [48, 235] on div "Planogram Applied Last applied [DATE] 9:29 pm 1 12/12 [MEDICAL_DATA] Extra Stre…" at bounding box center [474, 433] width 855 height 737
click at [51, 232] on div "Planogram Applied Last applied [DATE] 9:29 pm 1 12/12 [MEDICAL_DATA] Extra Stre…" at bounding box center [474, 433] width 855 height 737
click at [33, 225] on div at bounding box center [475, 258] width 950 height 516
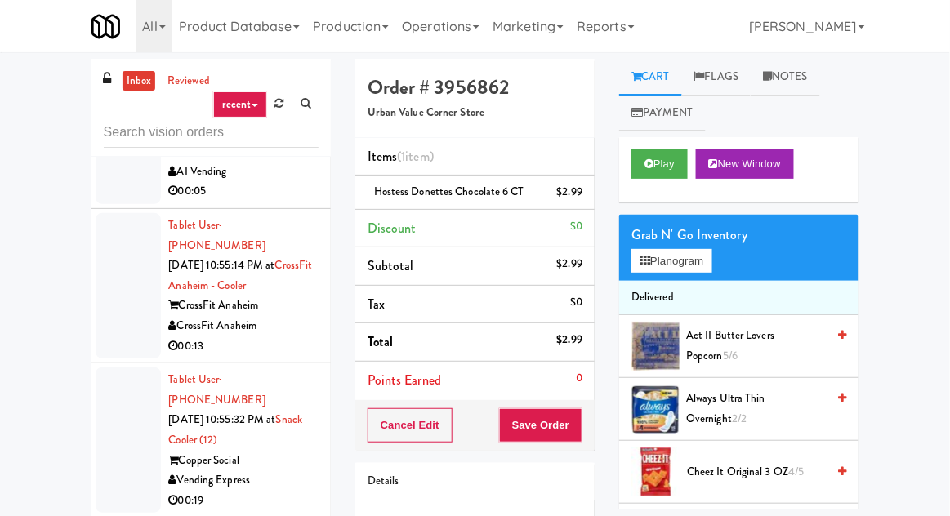
click at [39, 231] on div "inbox reviewed recent all unclear take inventory issue suspicious failed recent…" at bounding box center [475, 359] width 950 height 600
click at [560, 410] on button "Save Order" at bounding box center [540, 425] width 83 height 34
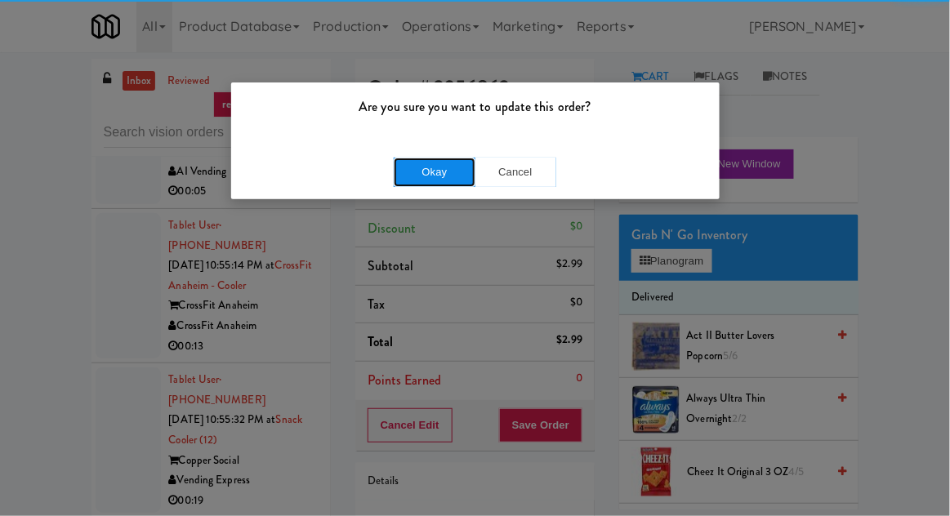
click at [453, 183] on button "Okay" at bounding box center [435, 172] width 82 height 29
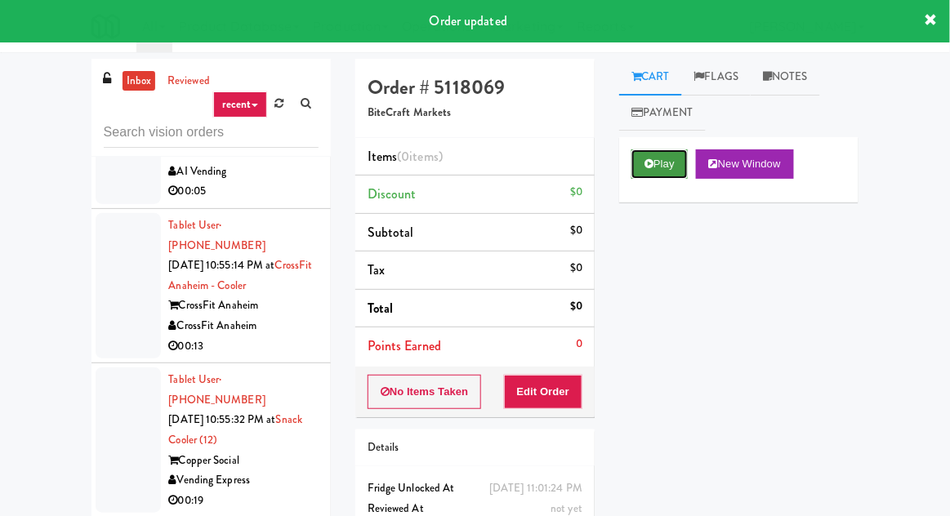
click at [664, 153] on button "Play" at bounding box center [659, 164] width 56 height 29
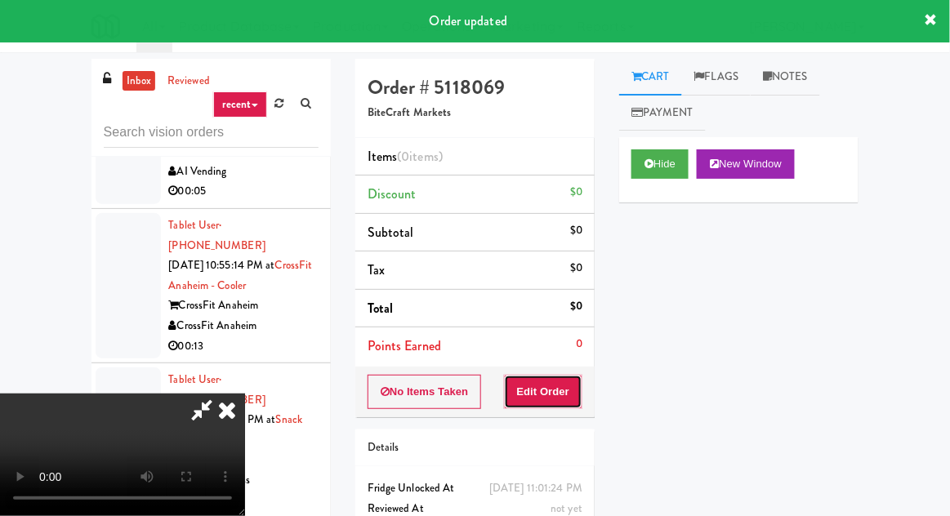
click at [571, 376] on button "Edit Order" at bounding box center [543, 392] width 79 height 34
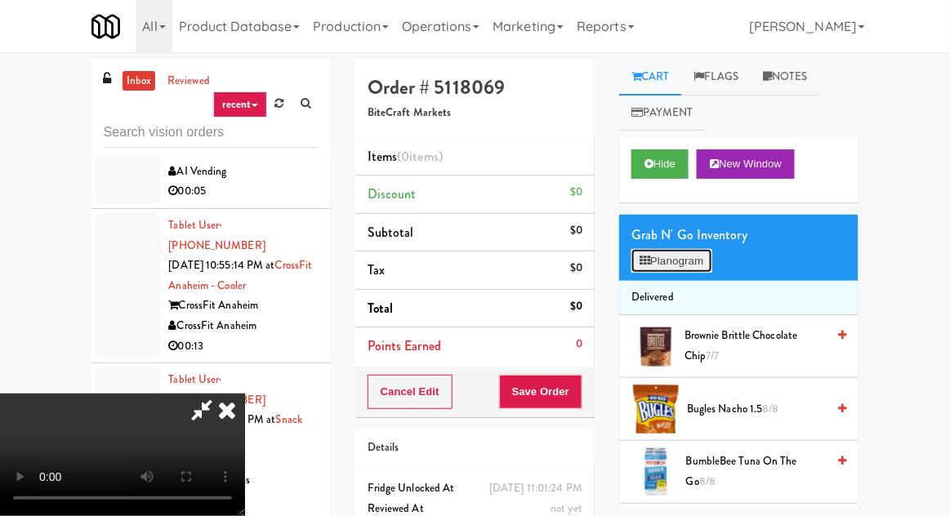
click at [654, 269] on button "Planogram" at bounding box center [671, 261] width 80 height 25
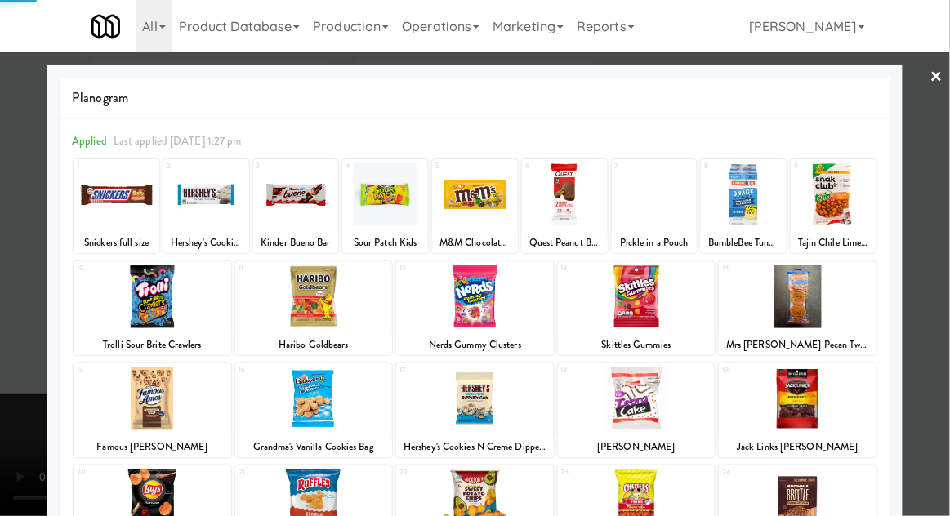
scroll to position [207, 0]
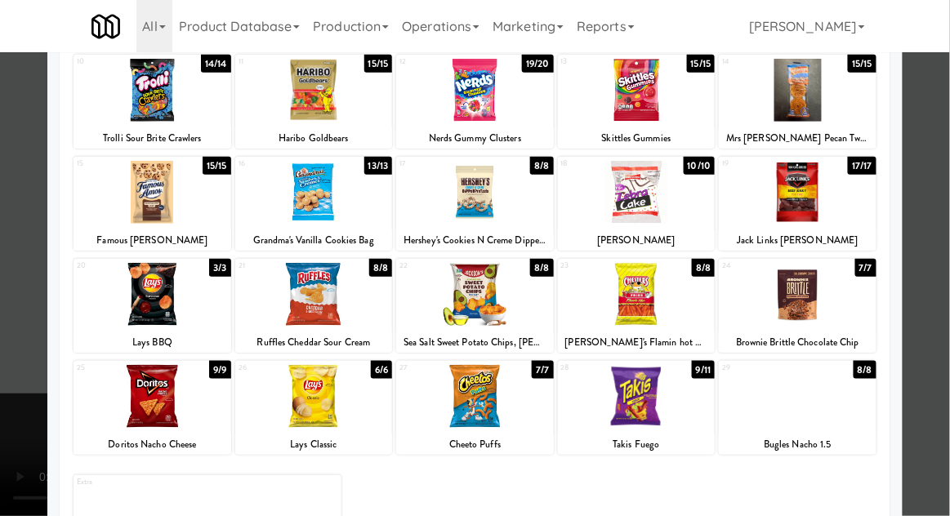
click at [808, 386] on div at bounding box center [798, 396] width 158 height 63
click at [18, 292] on div at bounding box center [475, 258] width 950 height 516
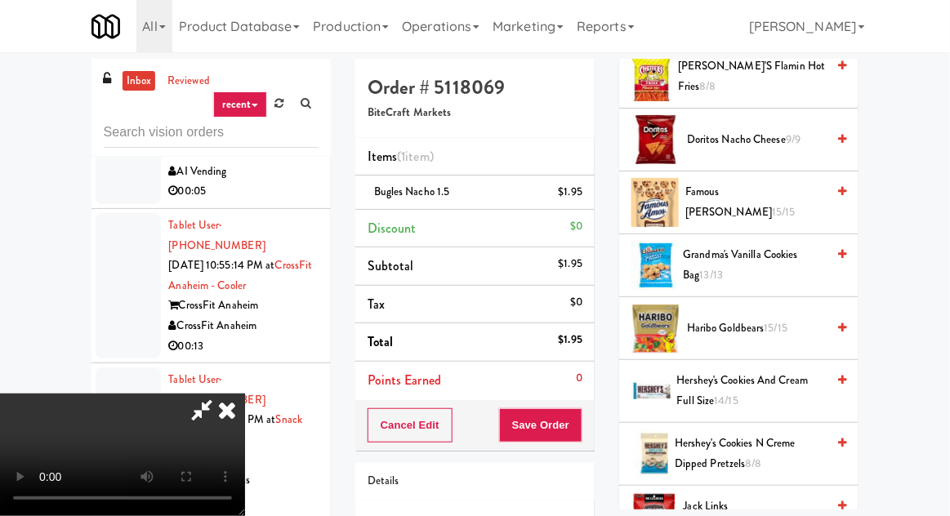
scroll to position [520, 0]
click at [725, 454] on span "Hershey's Cookies N Creme Dipped Pretzels 8/8" at bounding box center [750, 455] width 151 height 40
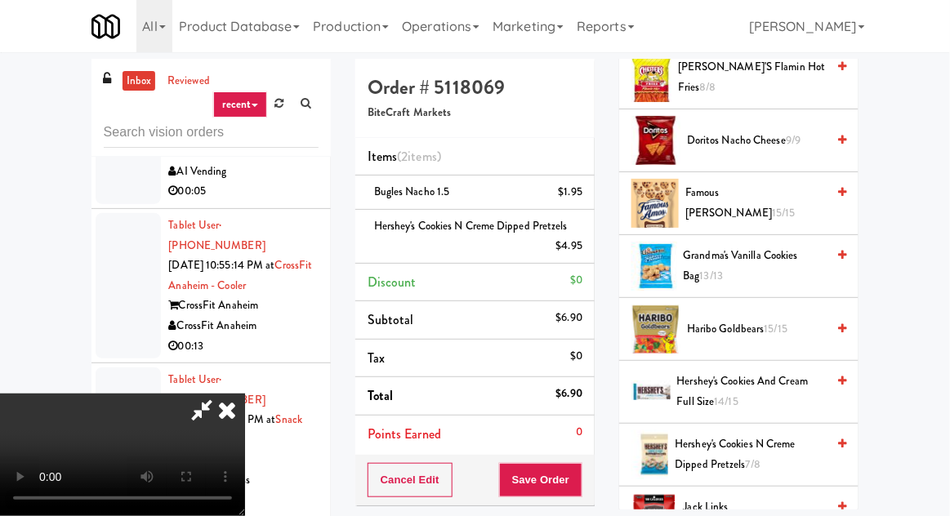
scroll to position [0, 0]
click at [735, 194] on span "Famous [PERSON_NAME] 15/15" at bounding box center [755, 203] width 141 height 40
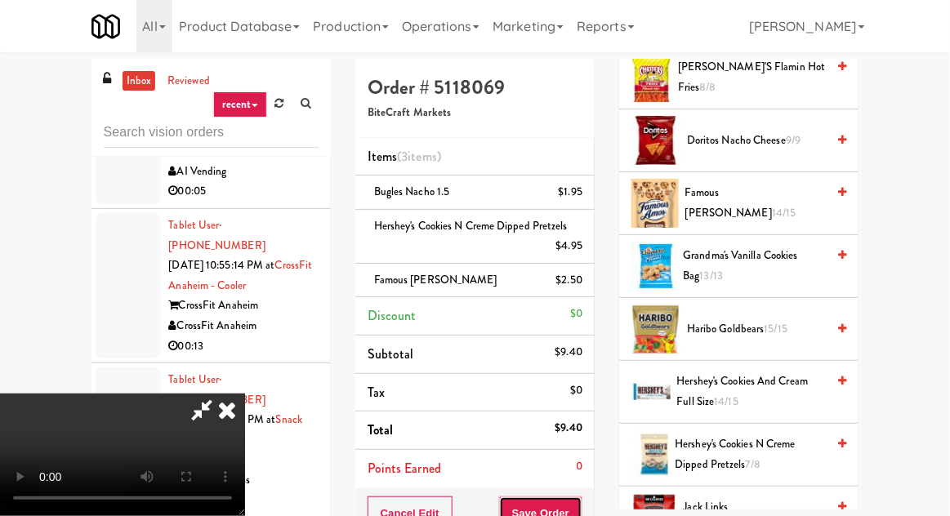
click at [580, 505] on button "Save Order" at bounding box center [540, 514] width 83 height 34
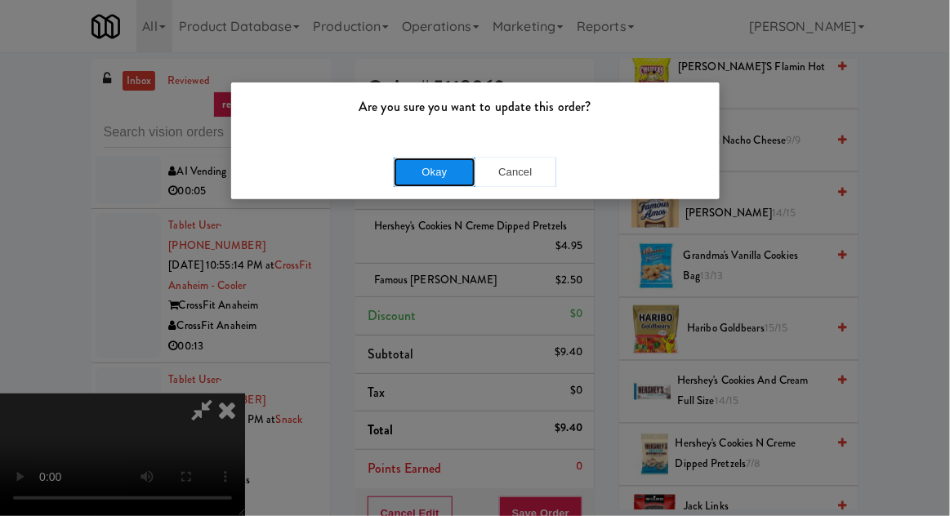
click at [432, 174] on button "Okay" at bounding box center [435, 172] width 82 height 29
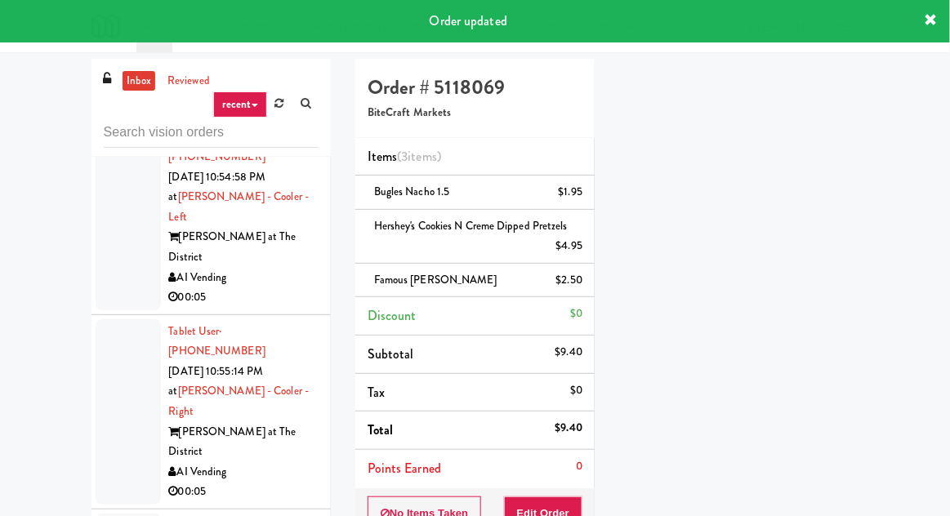
scroll to position [24342, 0]
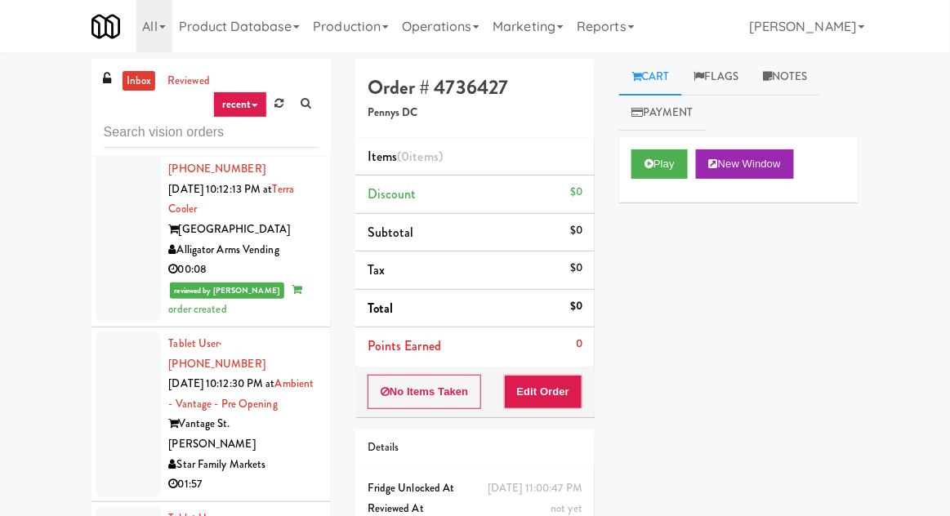
scroll to position [9302, 0]
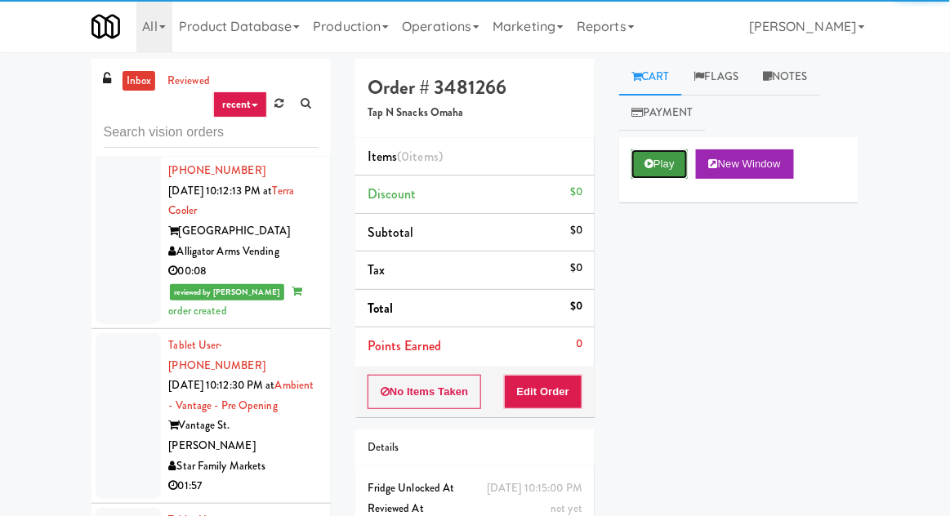
click at [637, 178] on button "Play" at bounding box center [659, 164] width 56 height 29
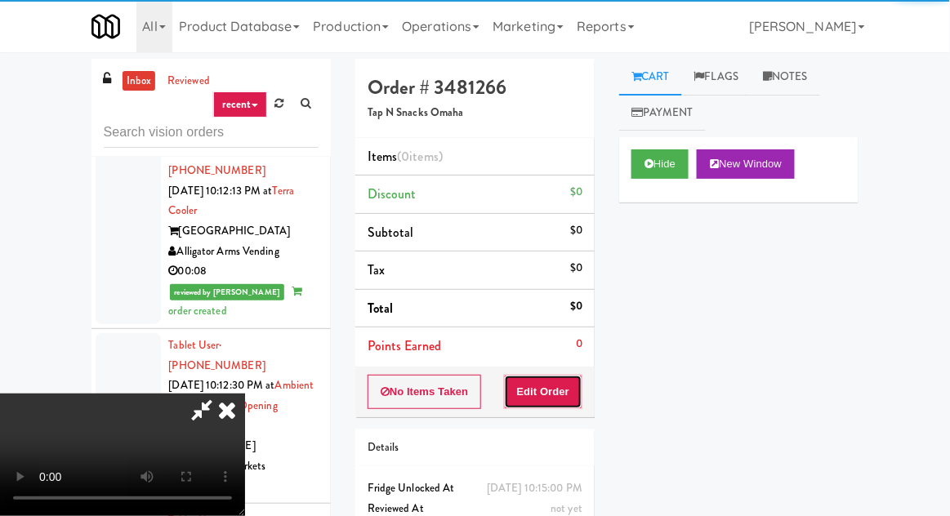
click at [559, 375] on button "Edit Order" at bounding box center [543, 392] width 79 height 34
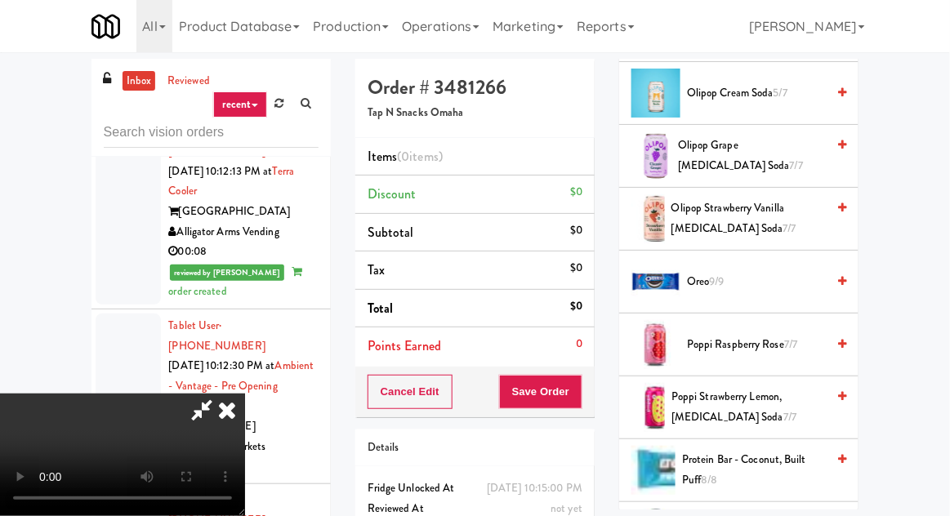
scroll to position [1701, 0]
click at [745, 208] on span "Olipop Strawberry Vanilla [MEDICAL_DATA] Soda 7/7" at bounding box center [749, 218] width 154 height 40
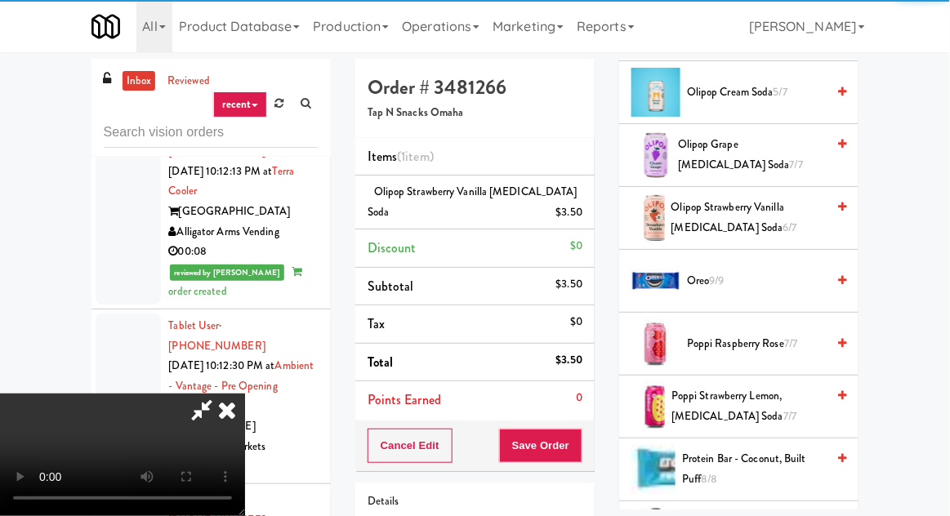
click at [591, 450] on div "Cancel Edit Save Order" at bounding box center [474, 446] width 239 height 51
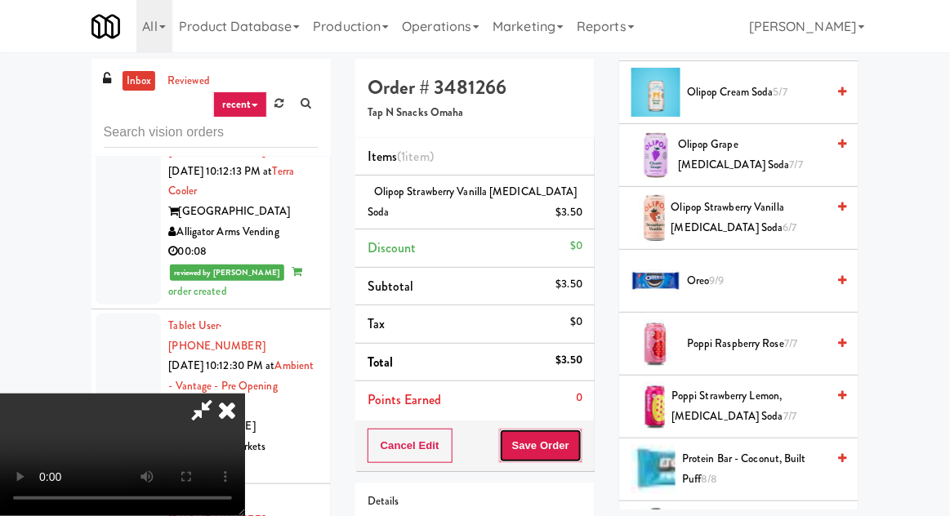
click at [579, 433] on button "Save Order" at bounding box center [540, 446] width 83 height 34
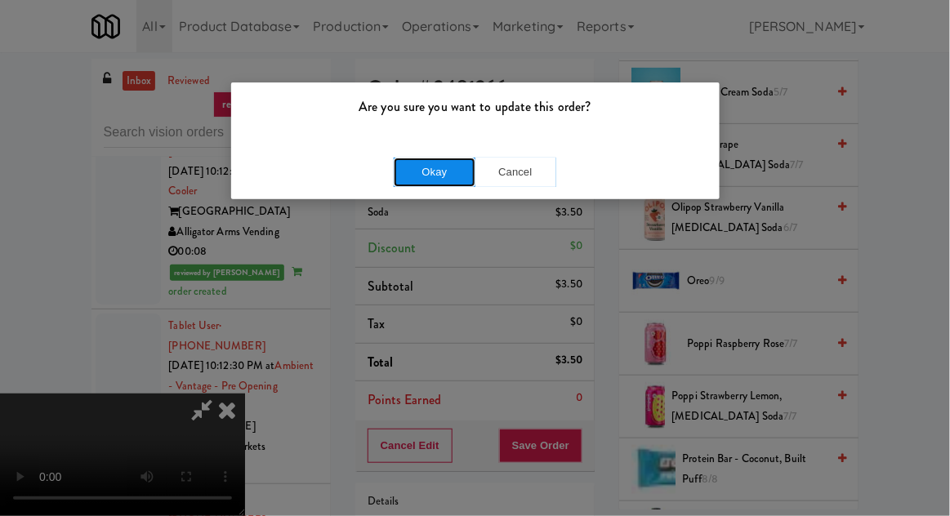
click at [399, 173] on button "Okay" at bounding box center [435, 172] width 82 height 29
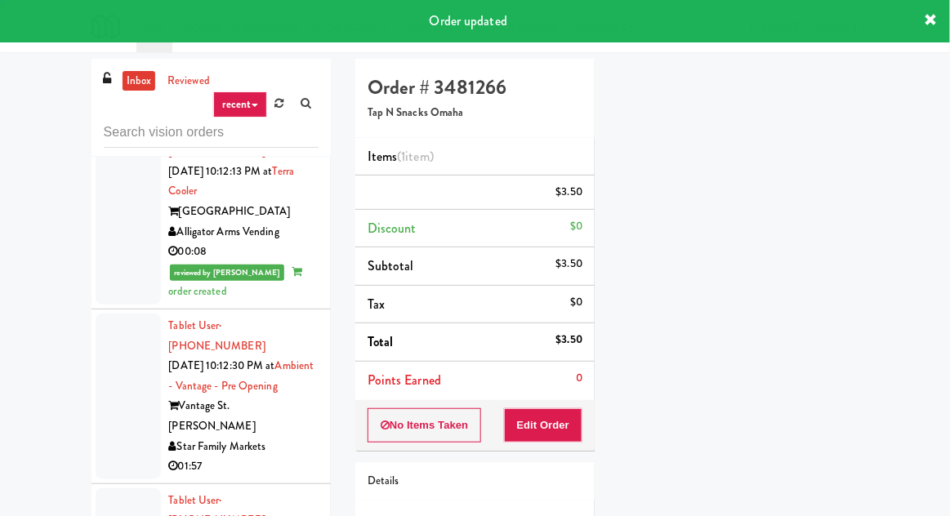
scroll to position [0, 0]
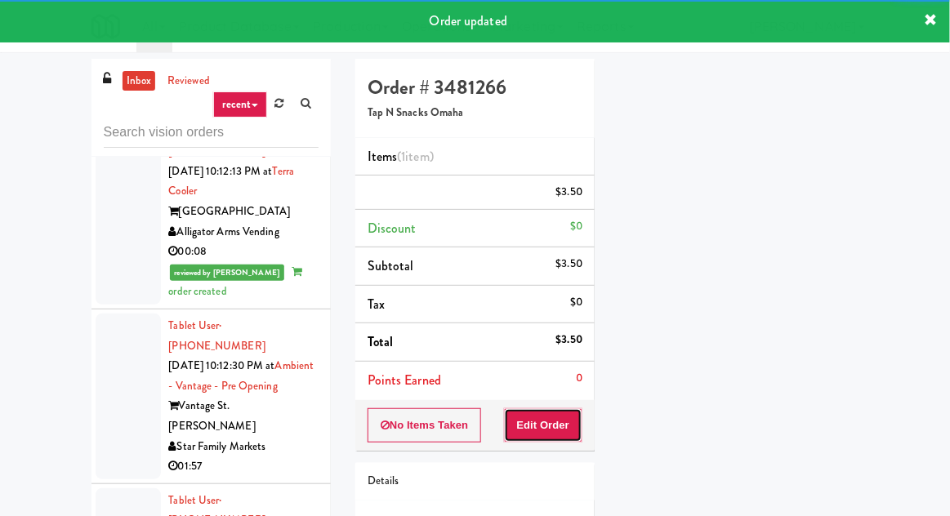
click at [579, 430] on button "Edit Order" at bounding box center [543, 425] width 79 height 34
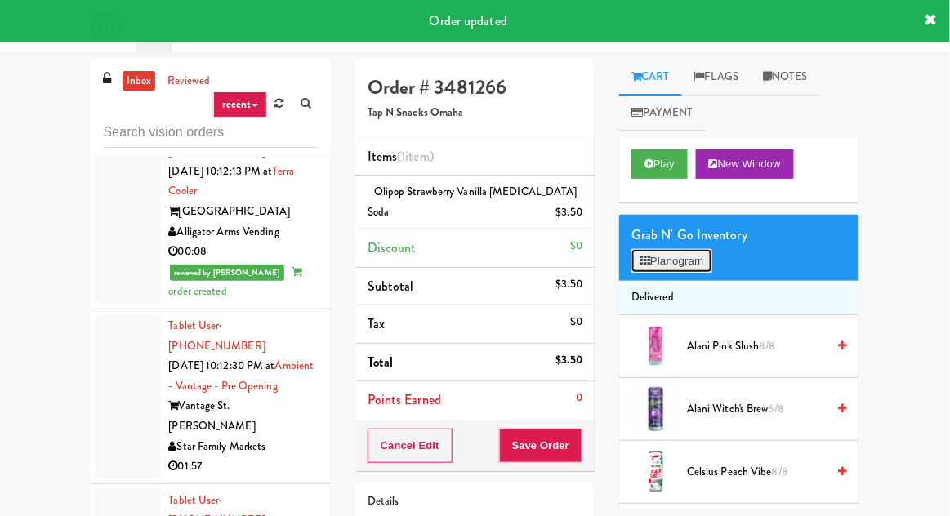
click at [678, 262] on button "Planogram" at bounding box center [671, 261] width 80 height 25
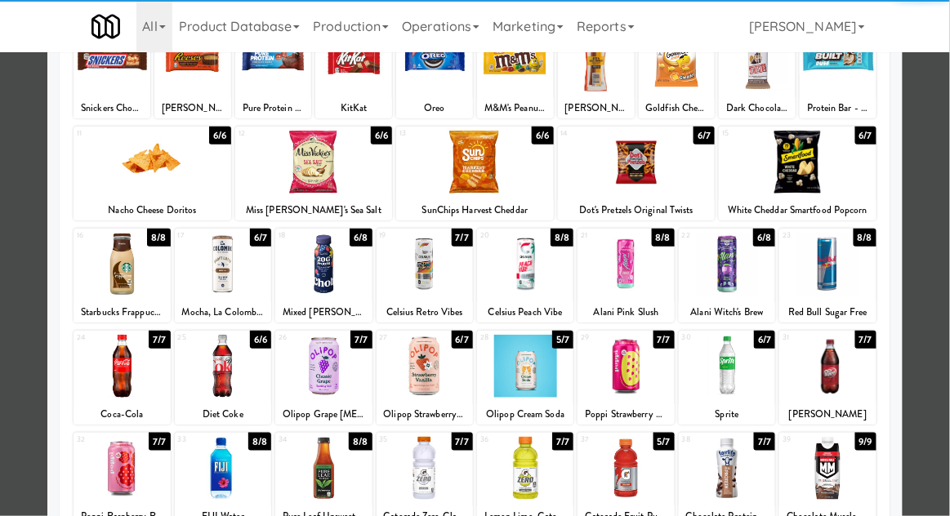
scroll to position [207, 0]
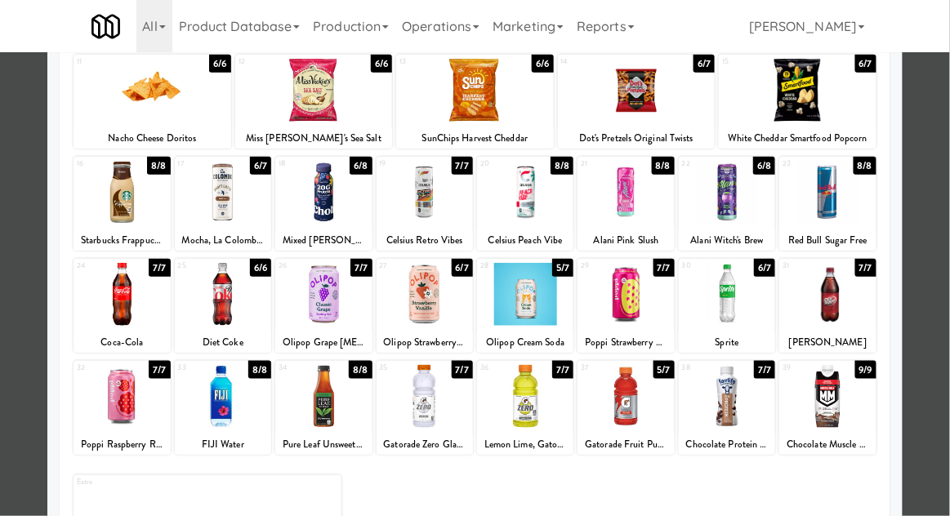
click at [15, 284] on div at bounding box center [475, 258] width 950 height 516
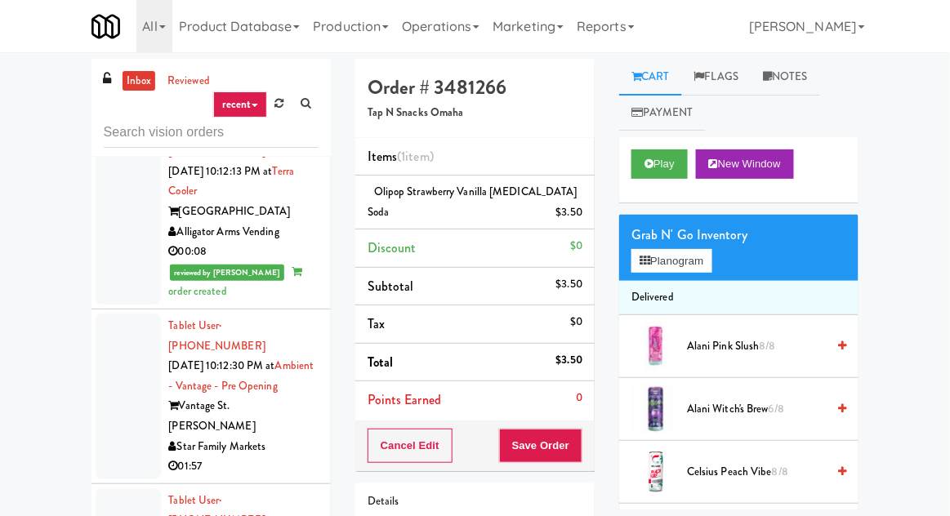
click at [20, 285] on div "inbox reviewed recent all unclear take inventory issue suspicious failed recent…" at bounding box center [475, 359] width 950 height 600
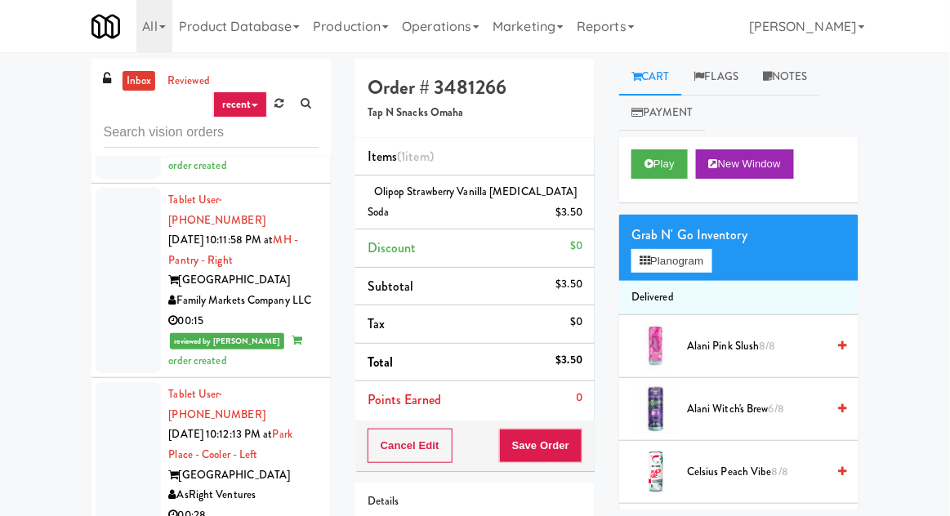
scroll to position [8860, 0]
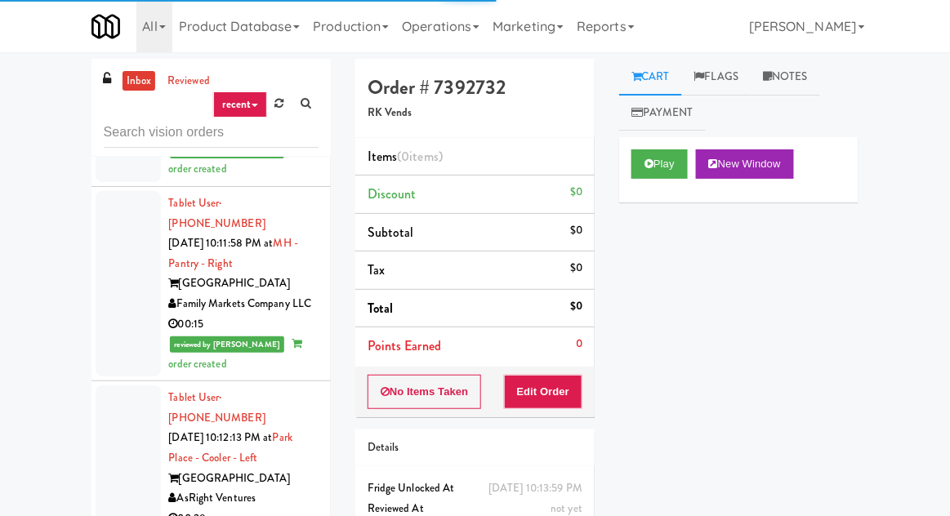
click at [551, 297] on li "Total $0" at bounding box center [474, 309] width 239 height 38
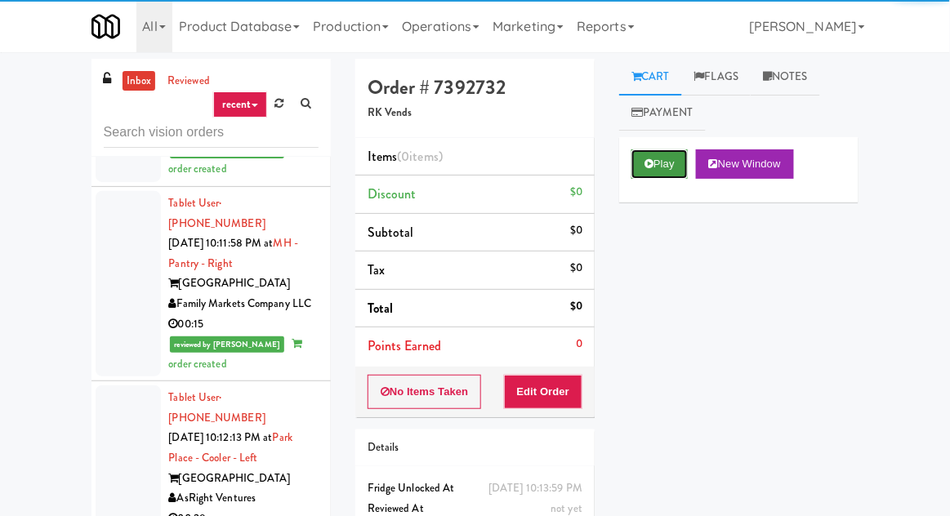
click at [636, 176] on button "Play" at bounding box center [659, 164] width 56 height 29
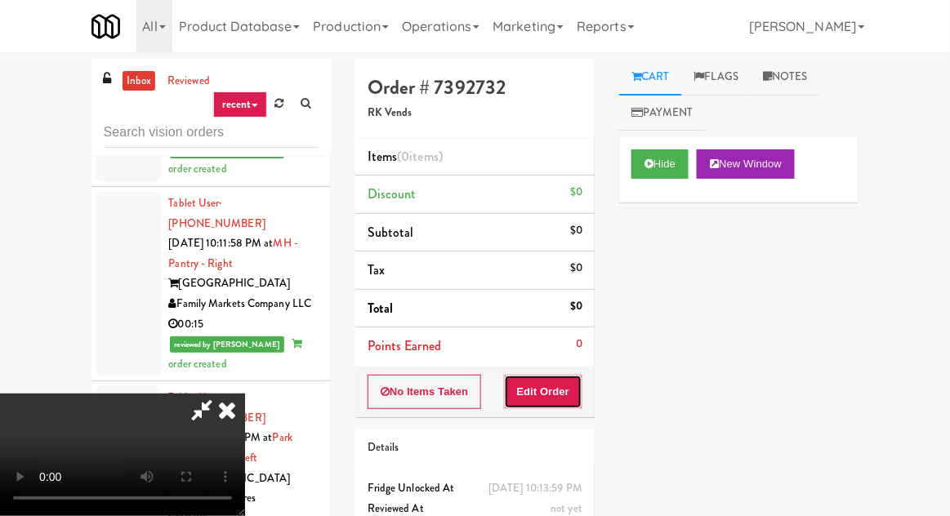
click at [560, 375] on button "Edit Order" at bounding box center [543, 392] width 79 height 34
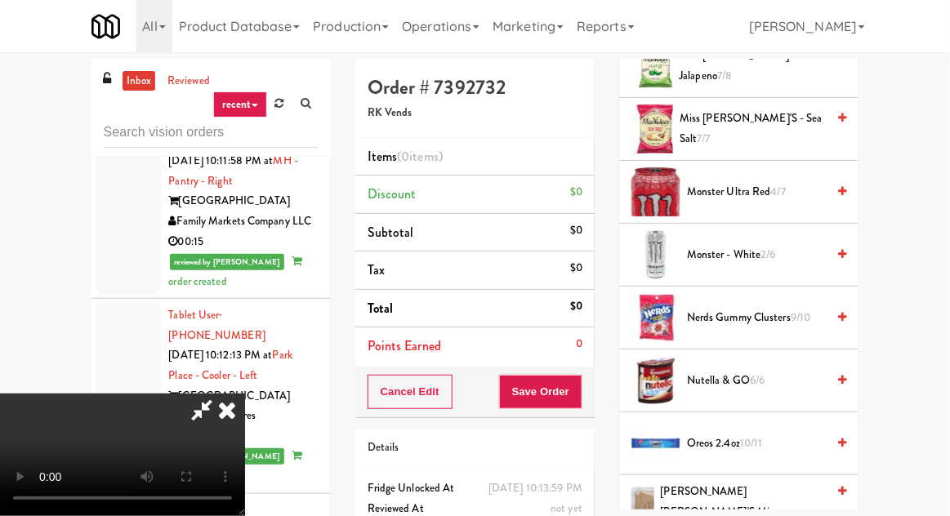
scroll to position [1343, 0]
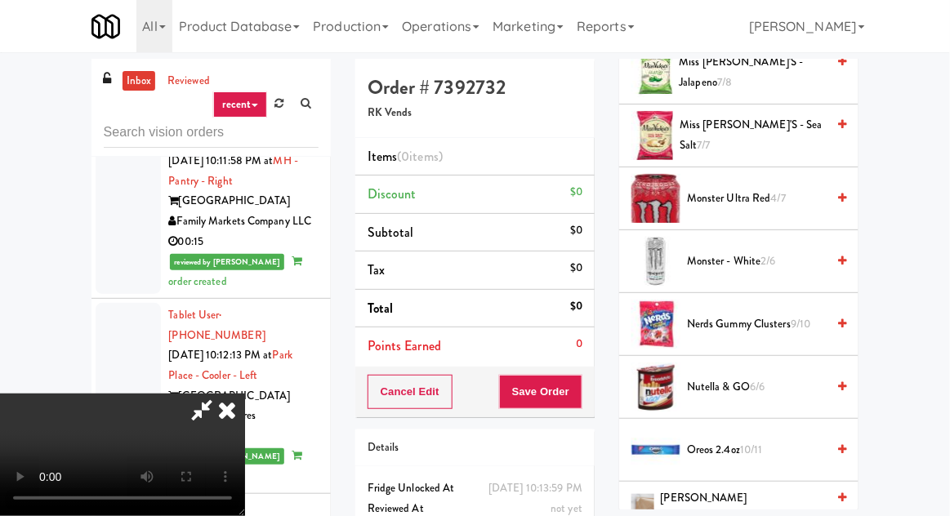
click at [735, 315] on span "Nerds Gummy Clusters 9/10" at bounding box center [756, 325] width 139 height 20
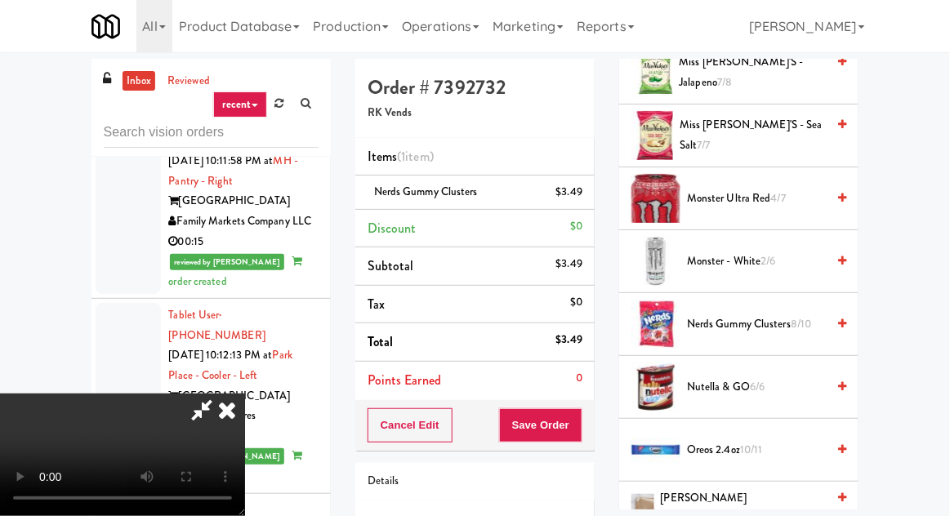
scroll to position [60, 0]
click at [591, 426] on div "Cancel Edit Save Order" at bounding box center [474, 425] width 239 height 51
click at [580, 414] on button "Save Order" at bounding box center [540, 425] width 83 height 34
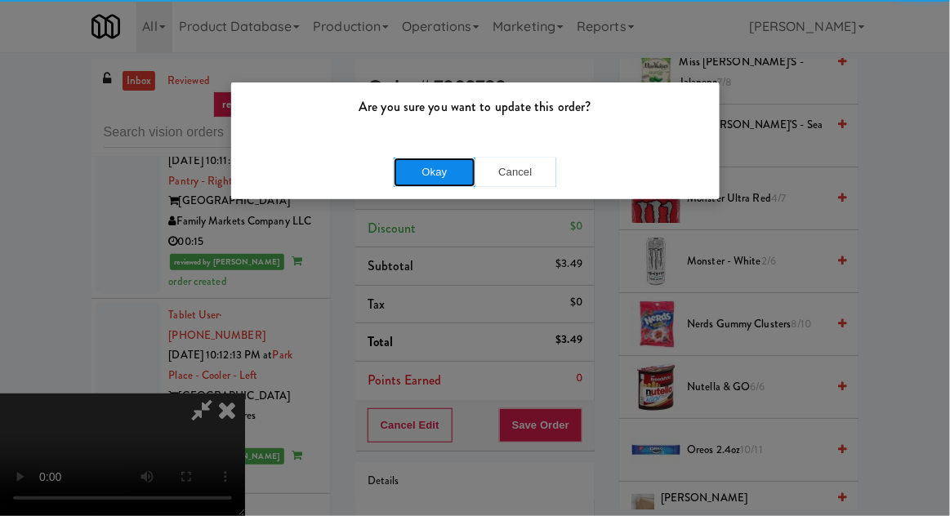
click at [432, 169] on button "Okay" at bounding box center [435, 172] width 82 height 29
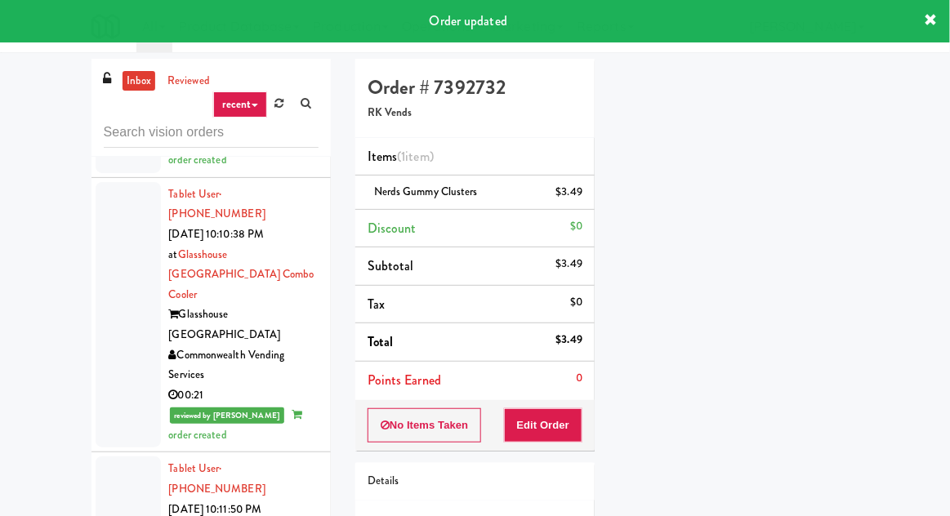
scroll to position [8143, 0]
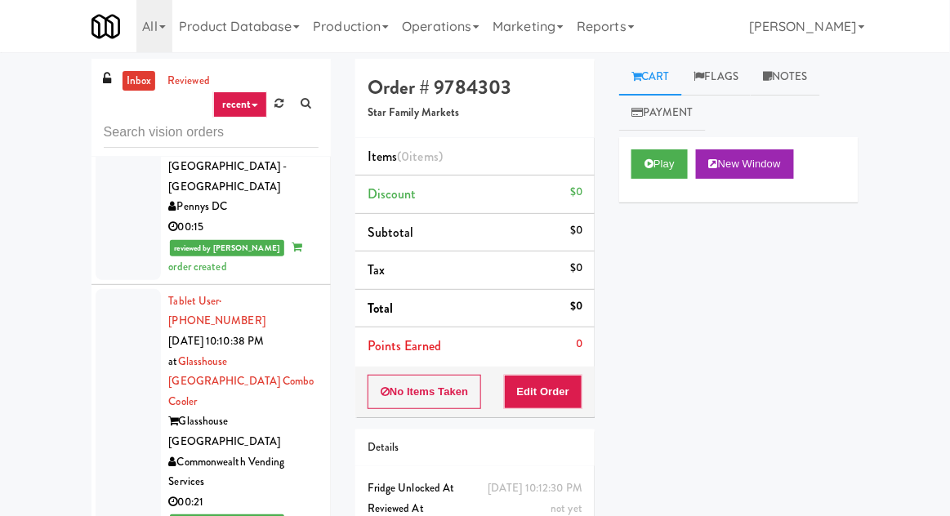
scroll to position [8039, 0]
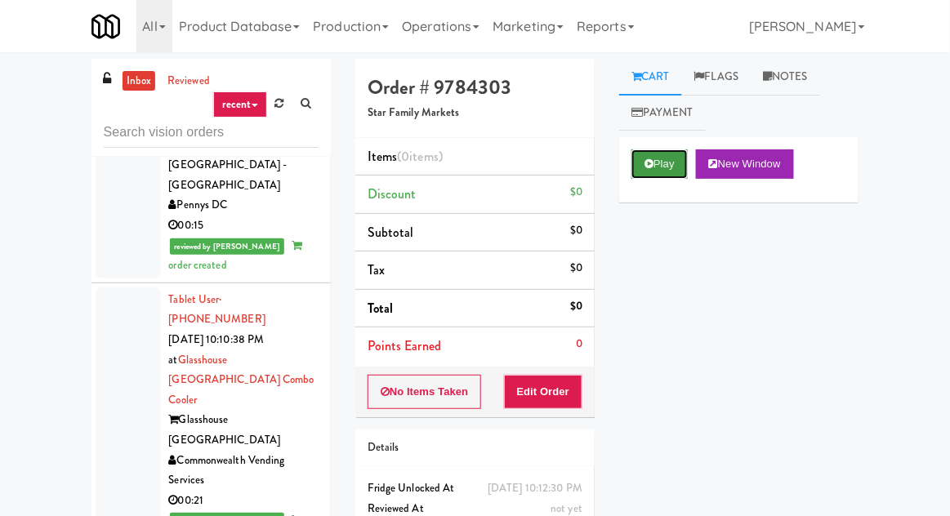
click at [655, 153] on button "Play" at bounding box center [659, 164] width 56 height 29
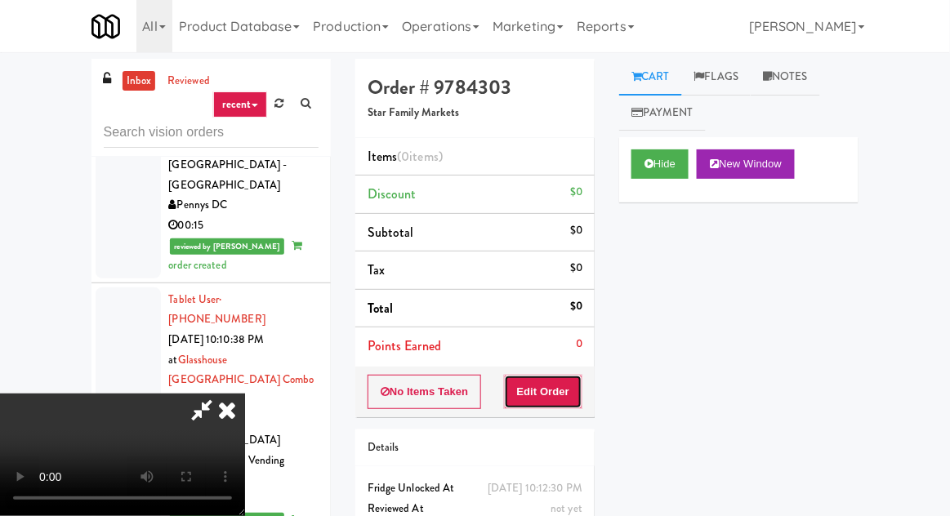
click at [536, 395] on button "Edit Order" at bounding box center [543, 392] width 79 height 34
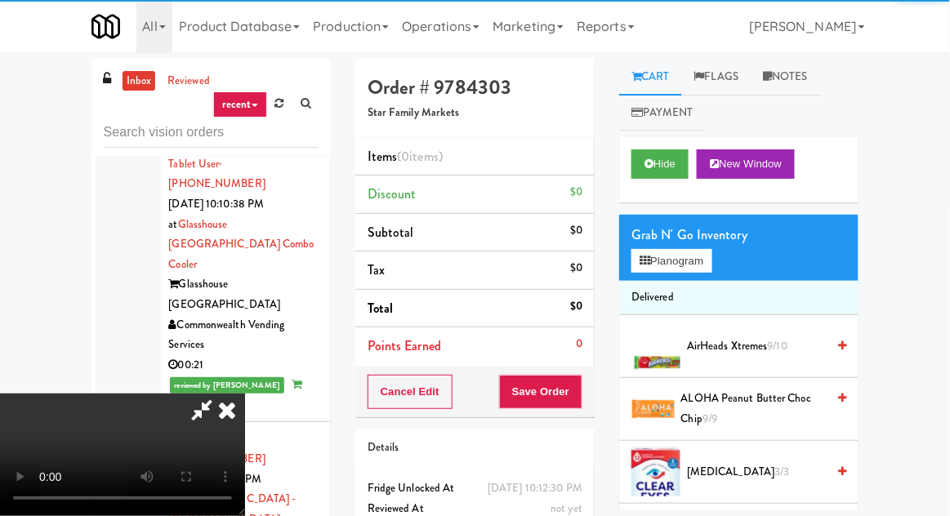
scroll to position [8174, 0]
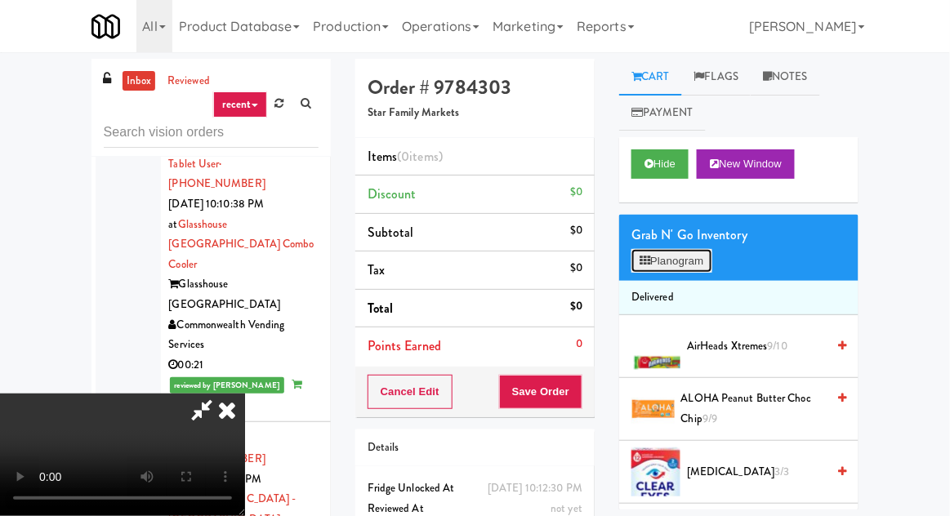
click at [675, 258] on button "Planogram" at bounding box center [671, 261] width 80 height 25
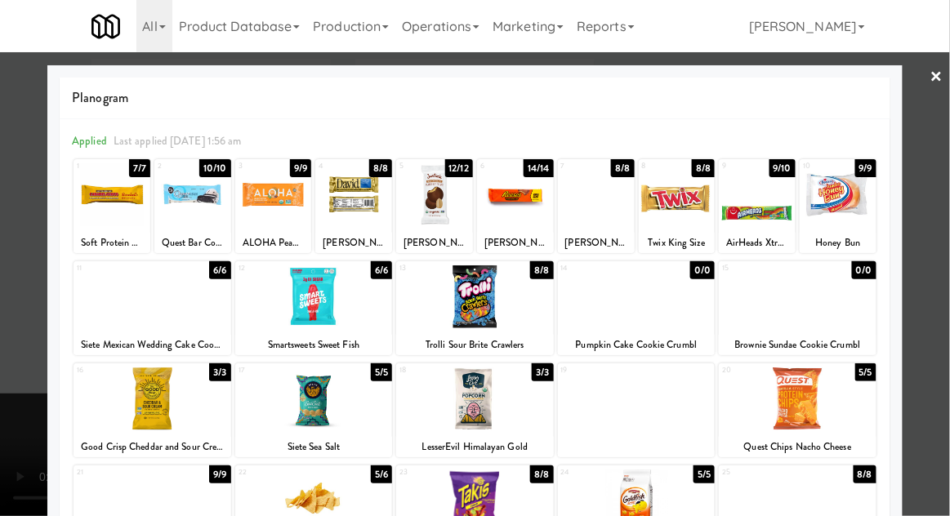
click at [292, 397] on div at bounding box center [314, 399] width 158 height 63
click at [2, 263] on div at bounding box center [475, 258] width 950 height 516
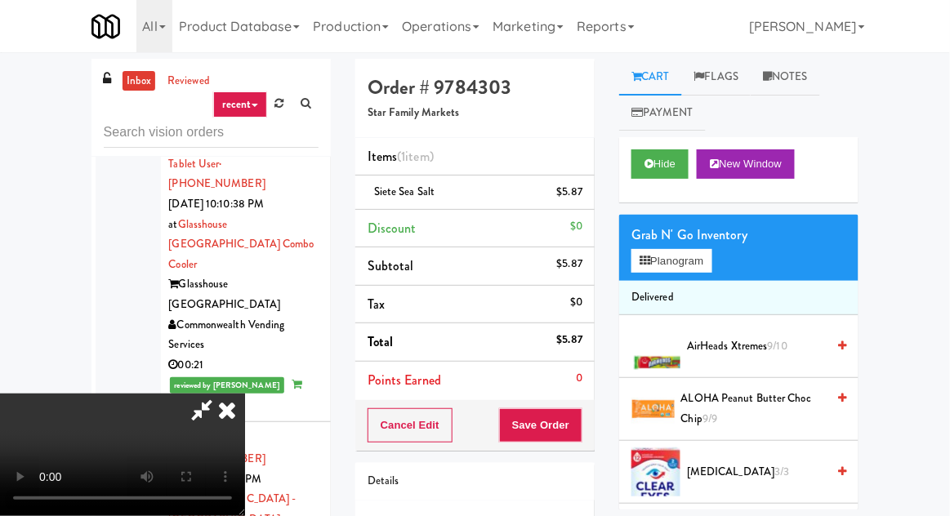
click at [705, 345] on span "AirHeads Xtremes 9/10" at bounding box center [756, 347] width 139 height 20
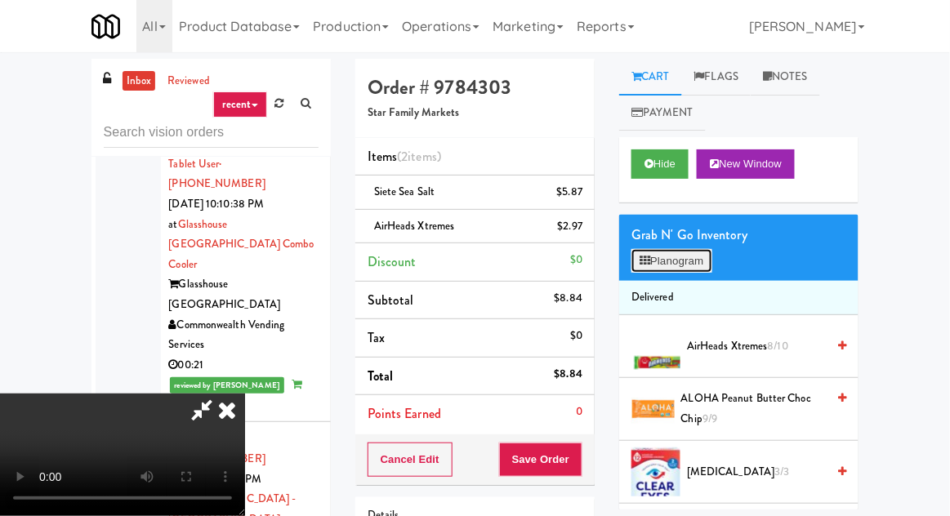
click at [669, 256] on button "Planogram" at bounding box center [671, 261] width 80 height 25
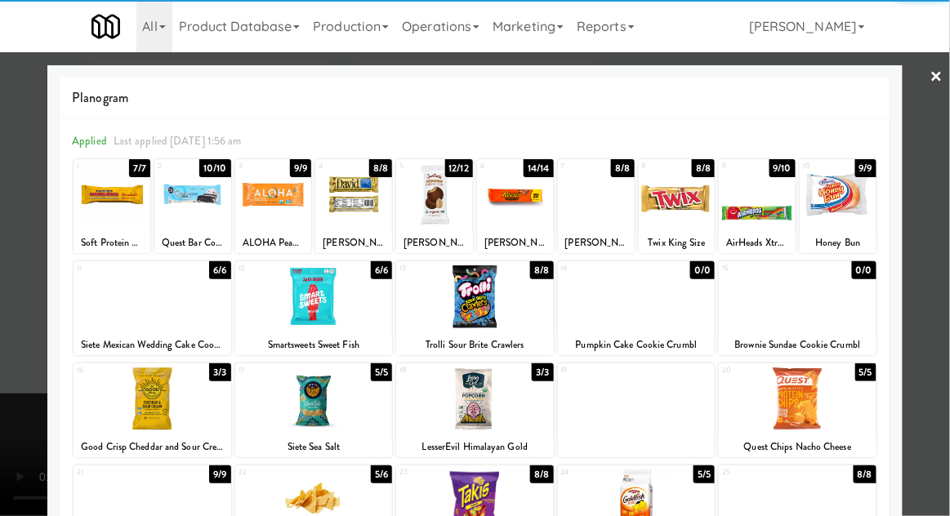
click at [121, 298] on div at bounding box center [153, 297] width 158 height 63
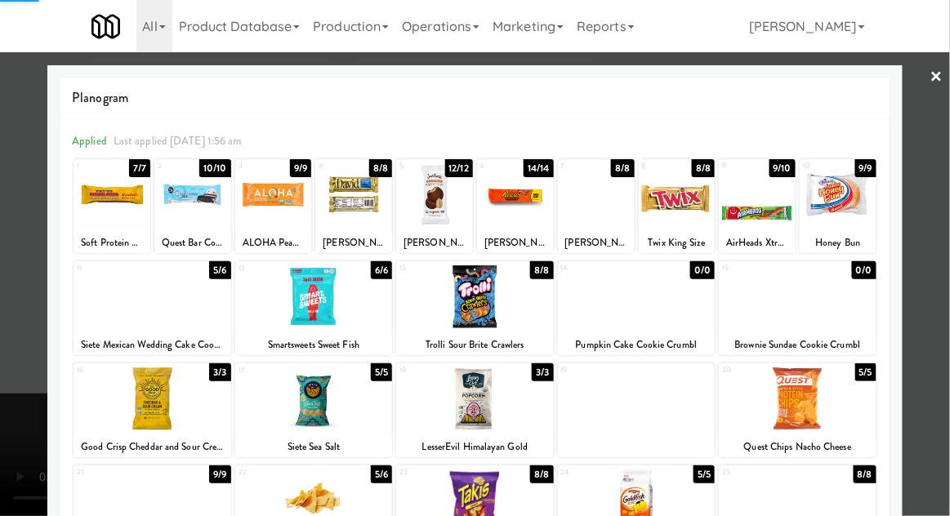
click at [14, 199] on div at bounding box center [475, 258] width 950 height 516
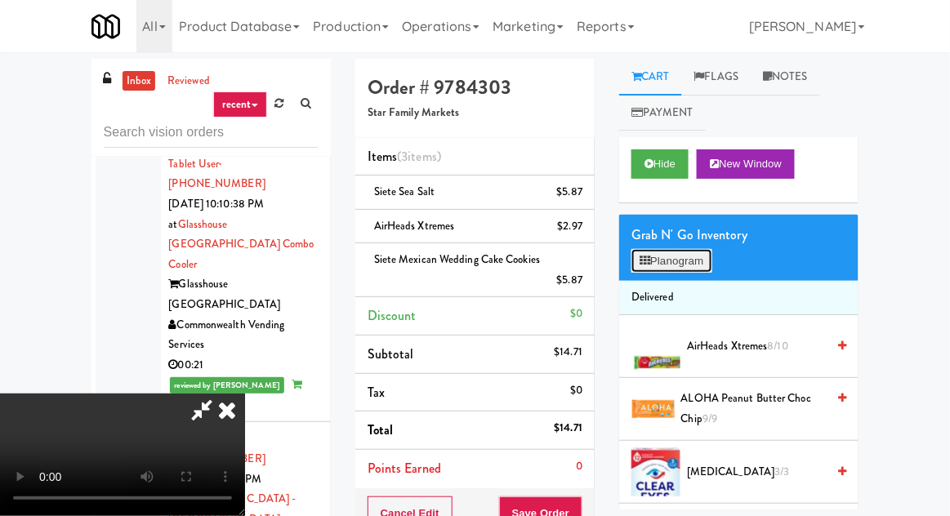
click at [664, 252] on button "Planogram" at bounding box center [671, 261] width 80 height 25
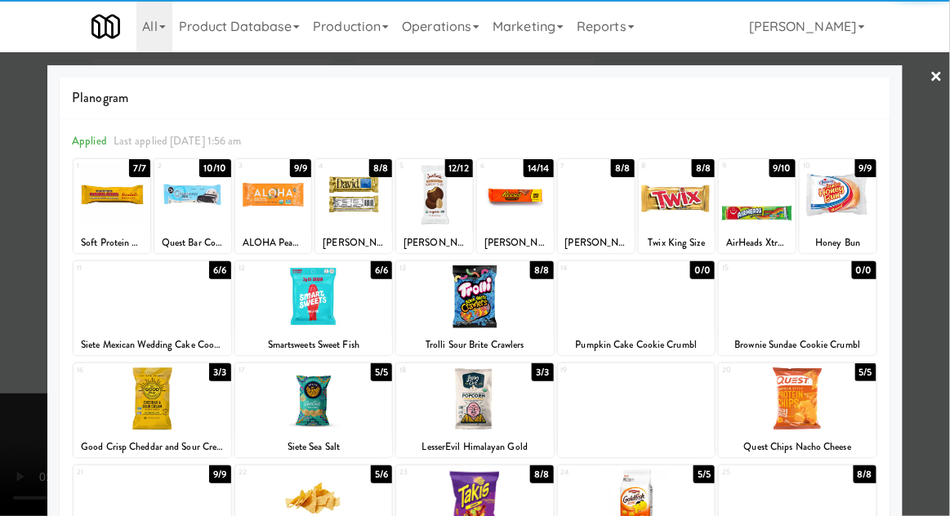
click at [286, 315] on div at bounding box center [314, 297] width 158 height 63
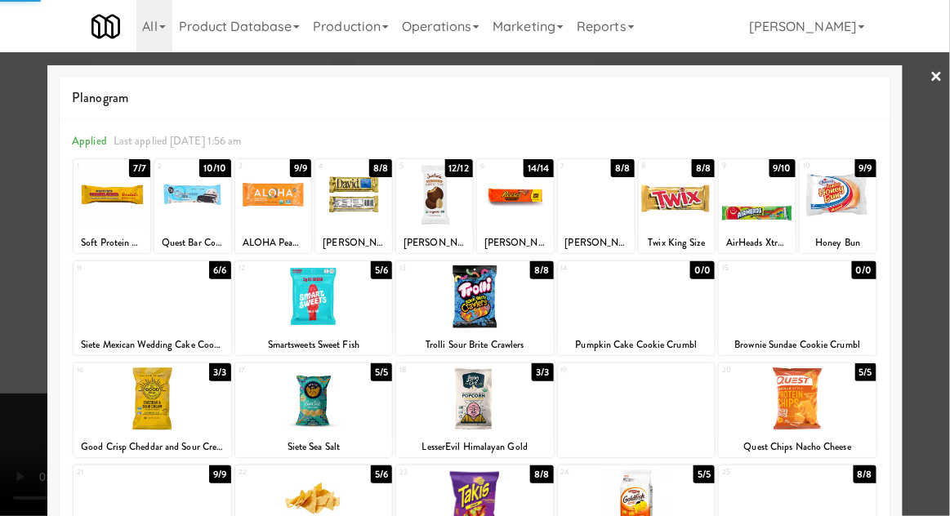
click at [21, 188] on div at bounding box center [475, 258] width 950 height 516
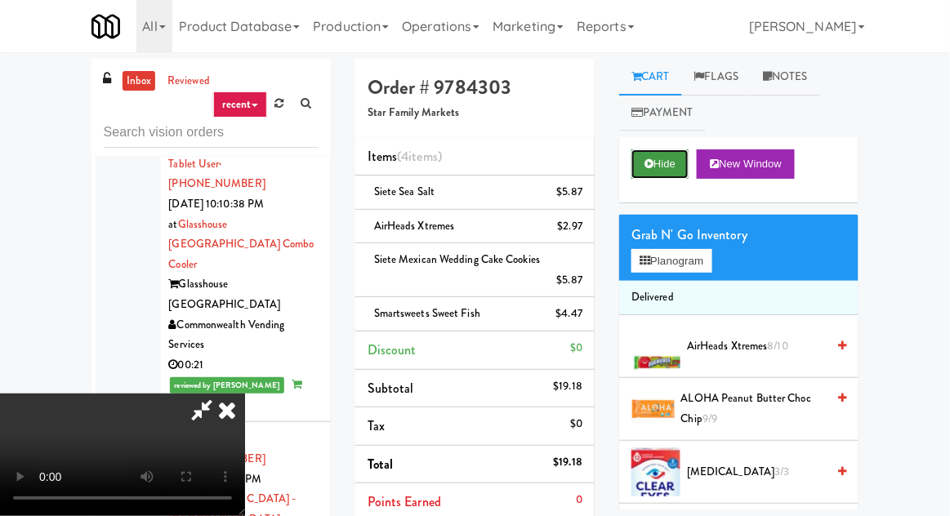
click at [661, 154] on button "Hide" at bounding box center [659, 164] width 57 height 29
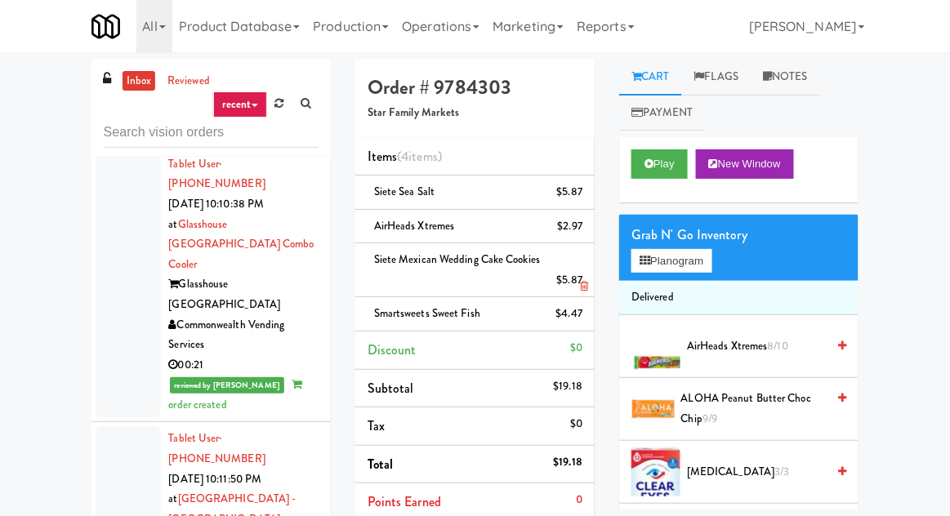
click at [583, 266] on li "Siete Mexican Wedding Cake Cookies $5.87" at bounding box center [474, 270] width 239 height 54
click at [581, 278] on link at bounding box center [580, 287] width 15 height 20
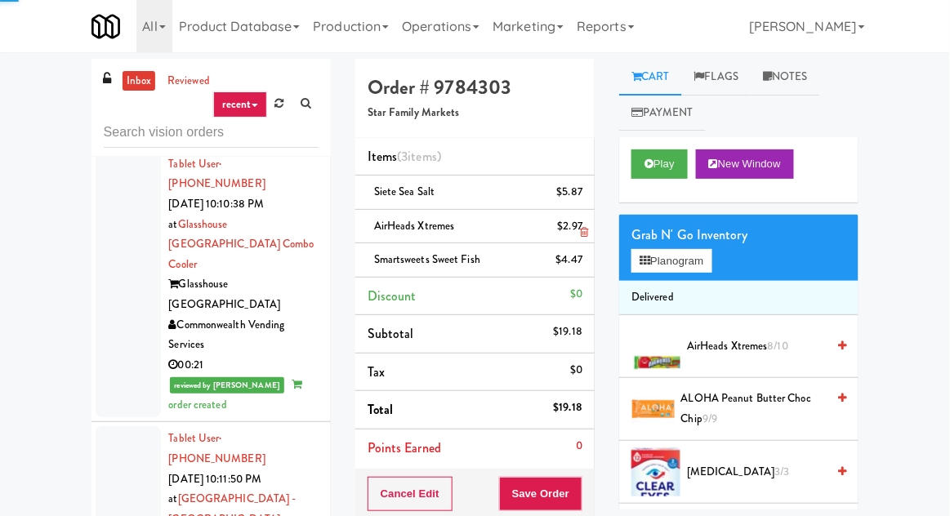
click at [583, 227] on li "AirHeads Xtremes $2.97" at bounding box center [474, 227] width 239 height 34
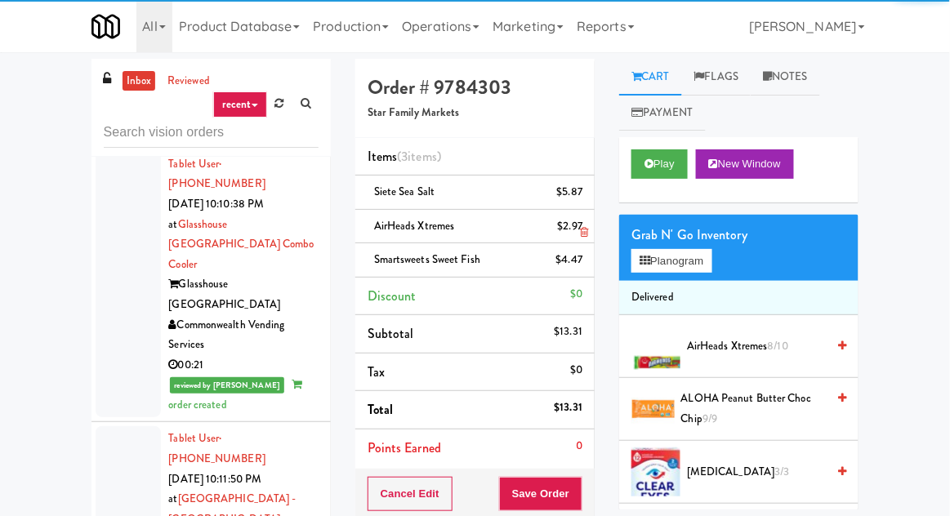
click at [585, 230] on icon at bounding box center [584, 232] width 8 height 11
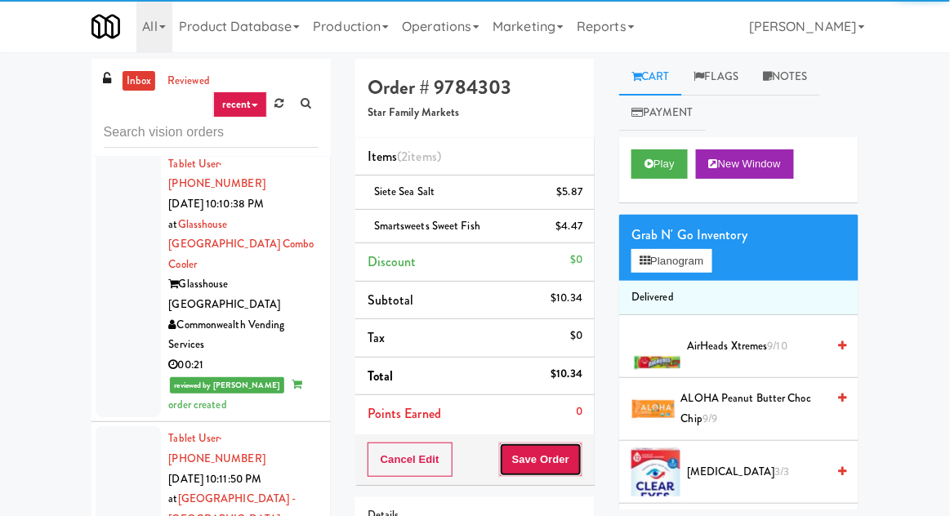
click at [557, 453] on button "Save Order" at bounding box center [540, 460] width 83 height 34
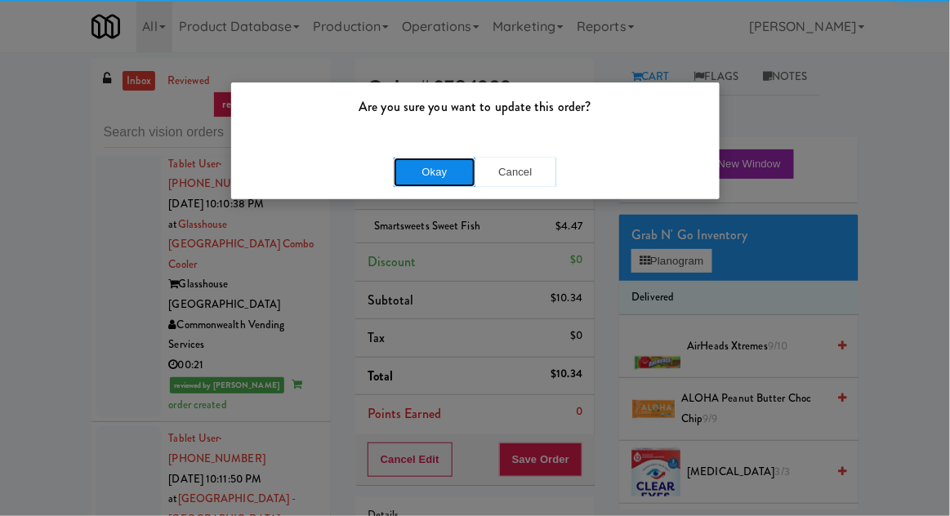
click at [428, 162] on button "Okay" at bounding box center [435, 172] width 82 height 29
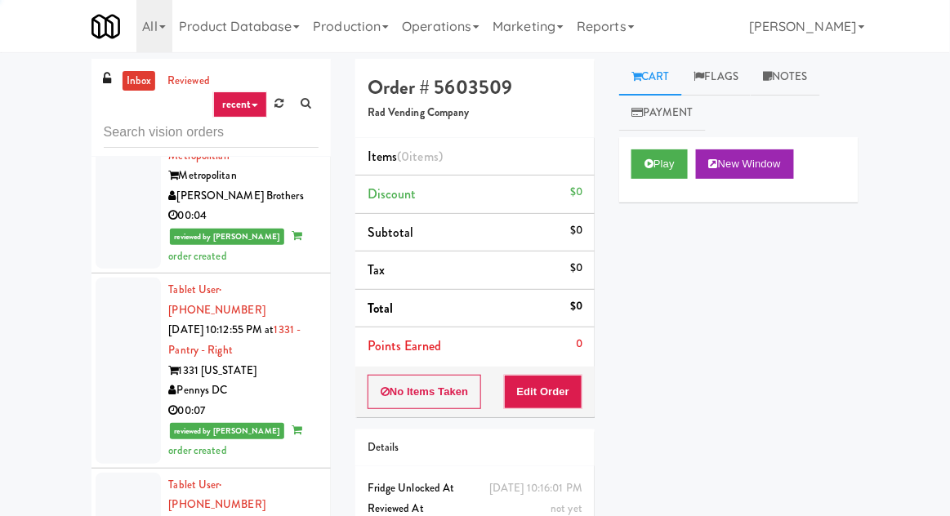
scroll to position [9766, 0]
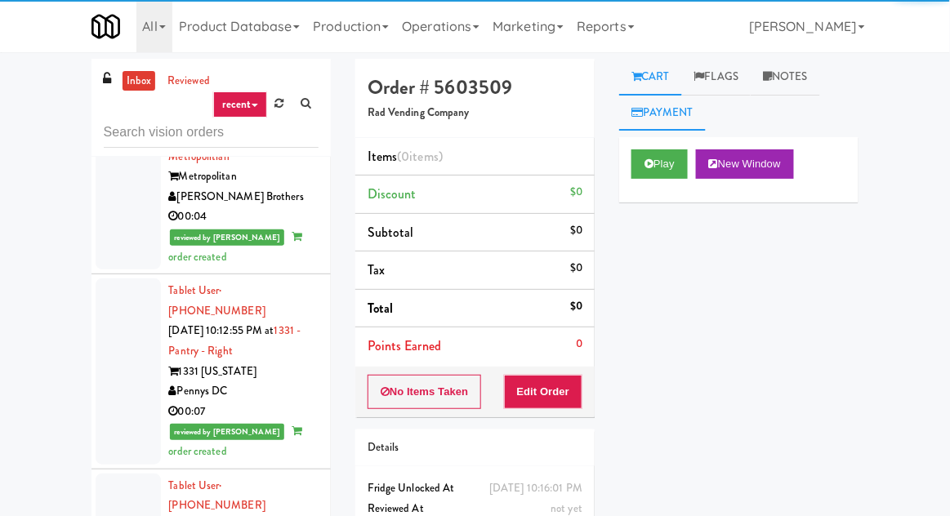
click at [663, 131] on link "Payment" at bounding box center [662, 113] width 87 height 37
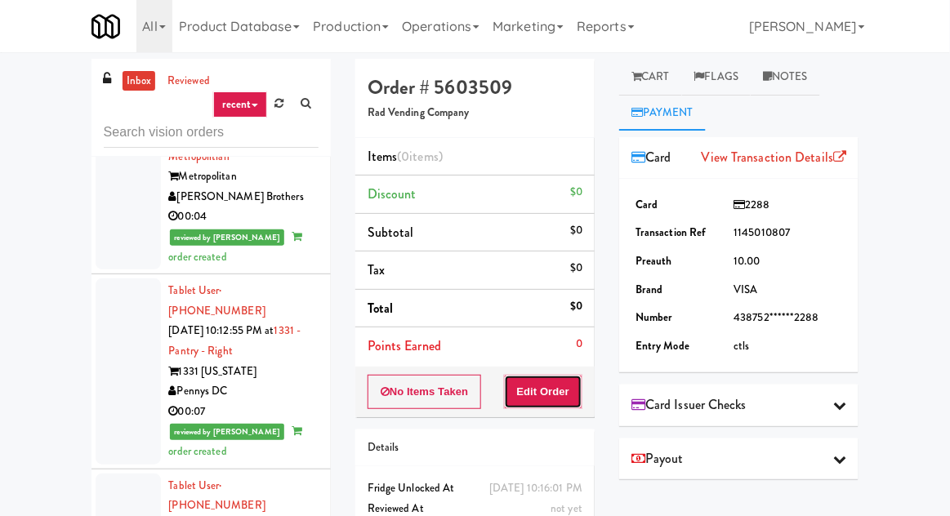
click at [560, 383] on button "Edit Order" at bounding box center [543, 392] width 79 height 34
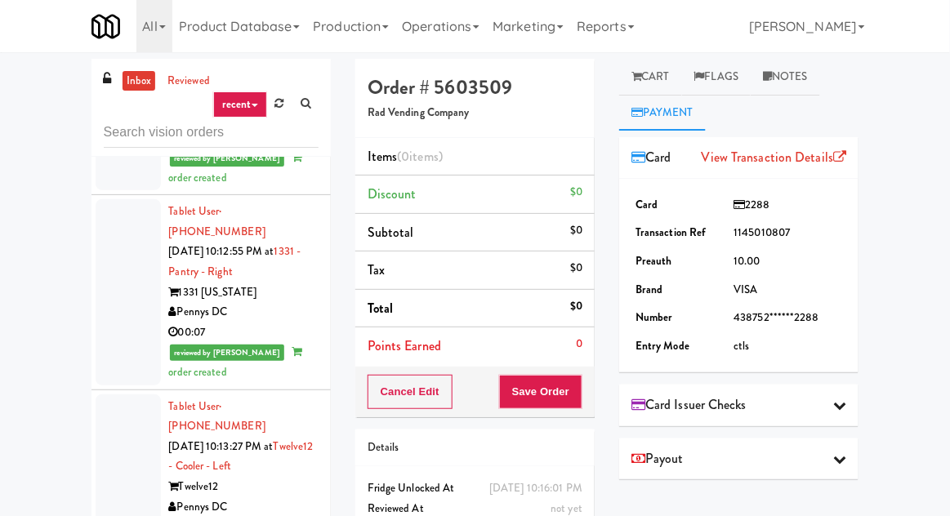
scroll to position [9849, 0]
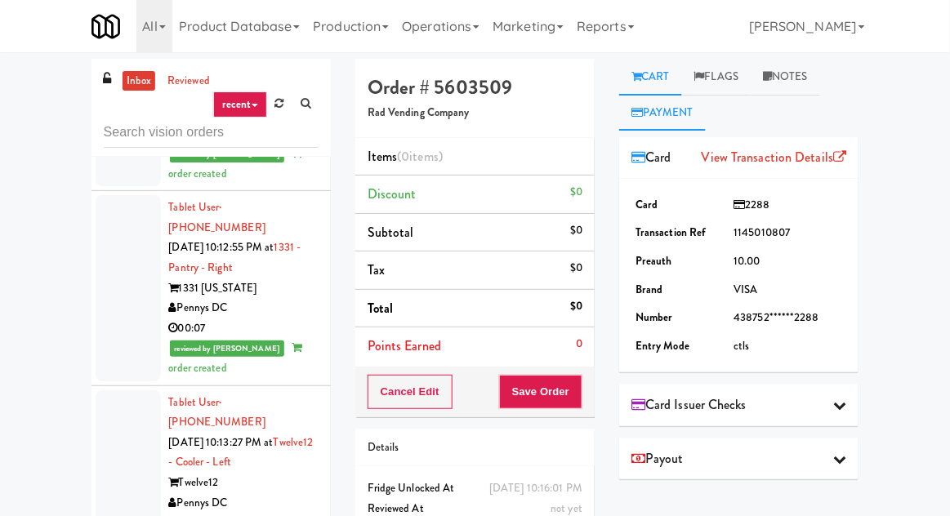
click at [667, 78] on link "Cart" at bounding box center [650, 77] width 63 height 37
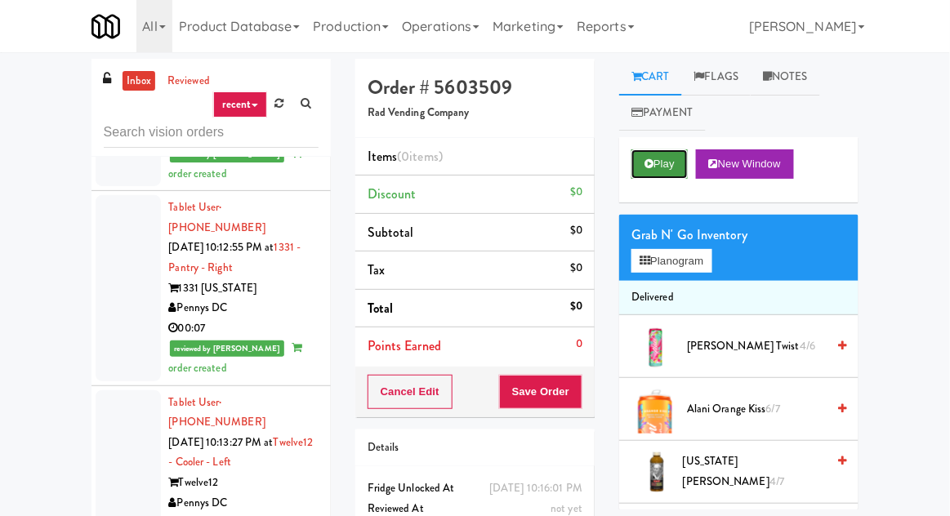
click at [650, 155] on button "Play" at bounding box center [659, 164] width 56 height 29
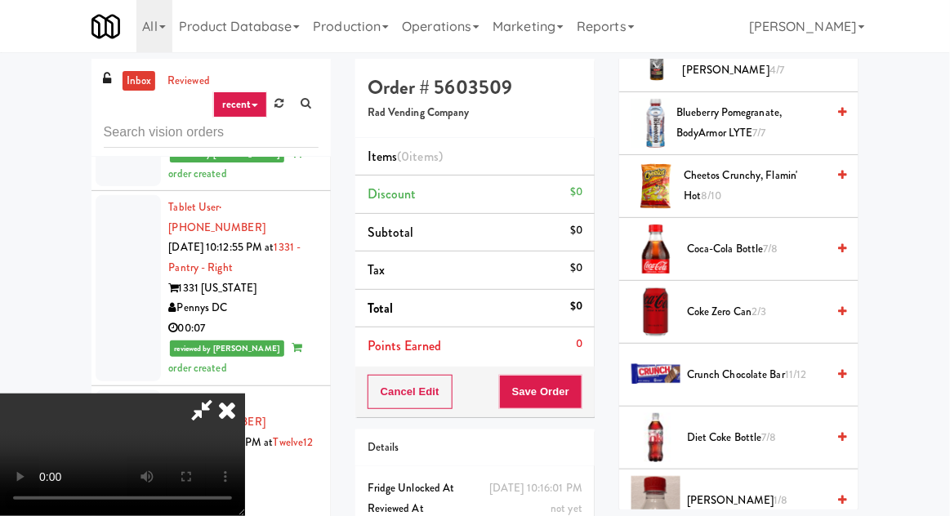
scroll to position [412, 0]
click at [701, 310] on span "Coke Zero Can 2/3" at bounding box center [756, 312] width 139 height 20
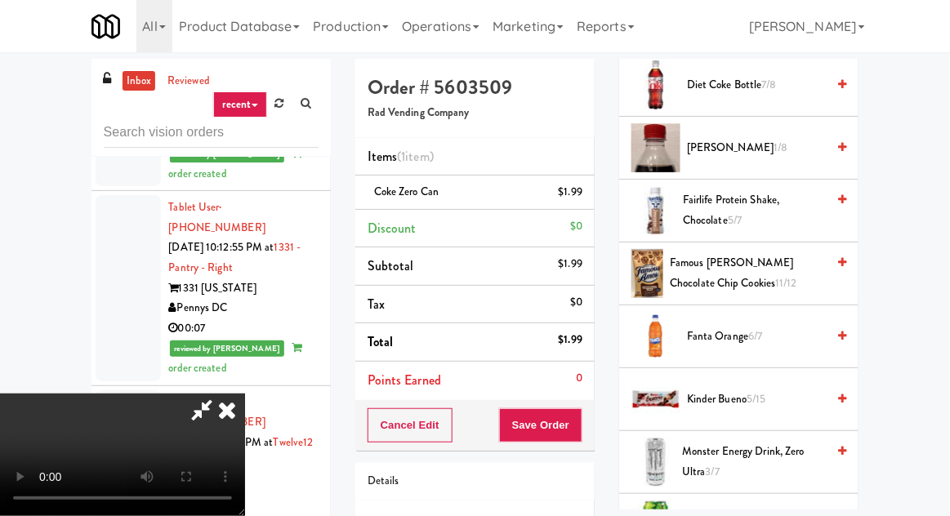
scroll to position [770, 0]
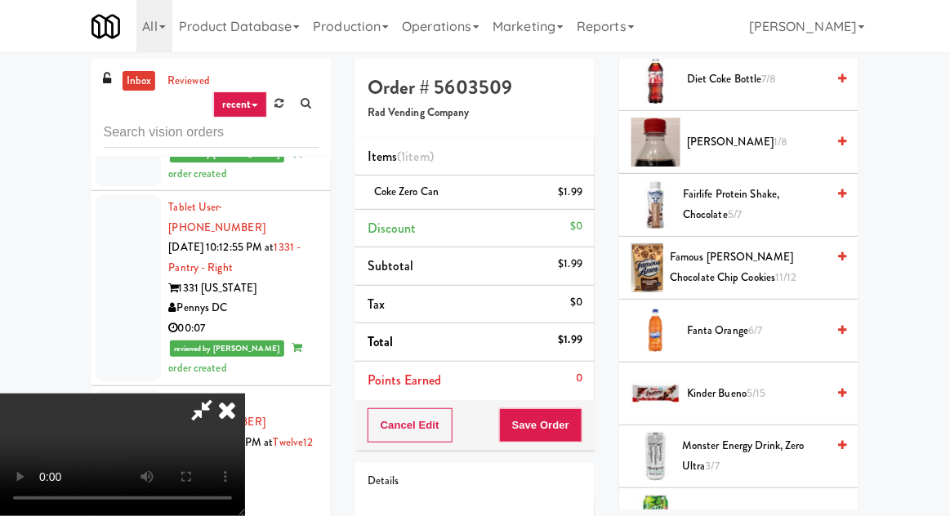
click at [723, 384] on span "Kinder Bueno 5/15" at bounding box center [756, 394] width 139 height 20
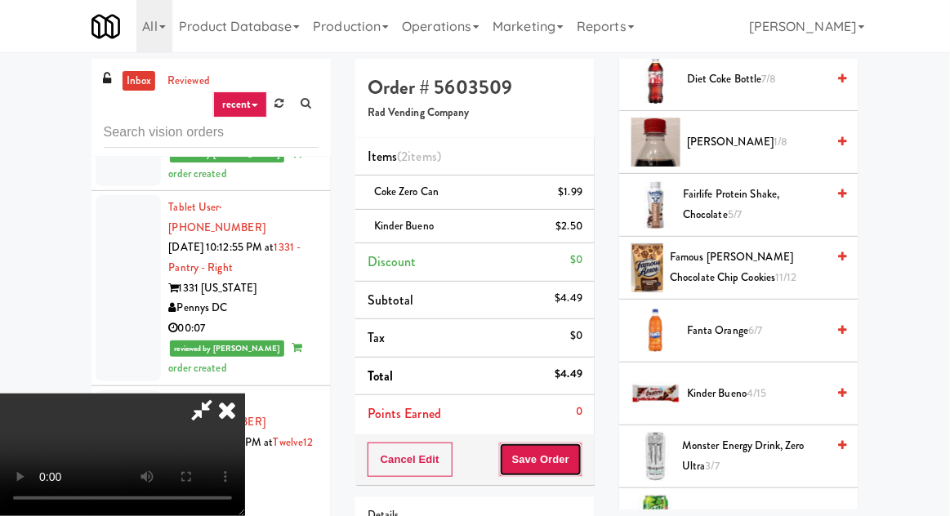
click at [582, 446] on button "Save Order" at bounding box center [540, 460] width 83 height 34
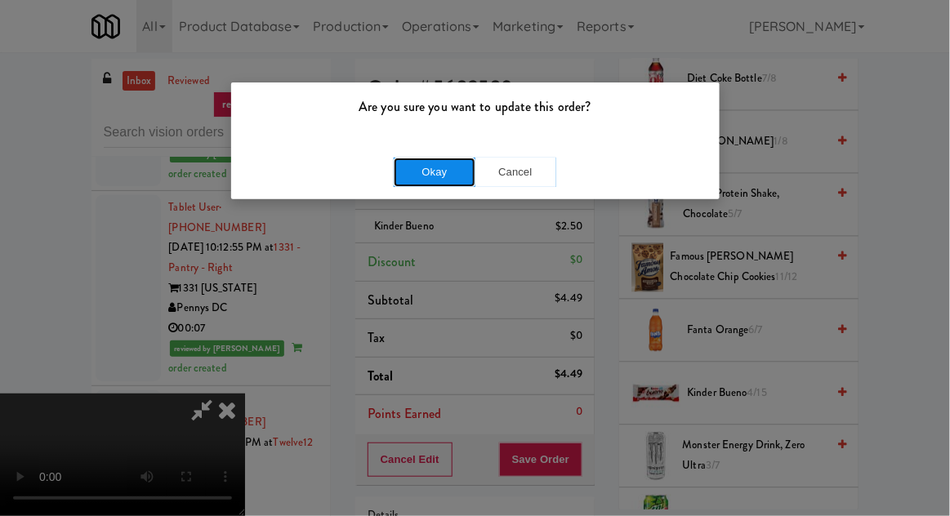
click at [448, 163] on button "Okay" at bounding box center [435, 172] width 82 height 29
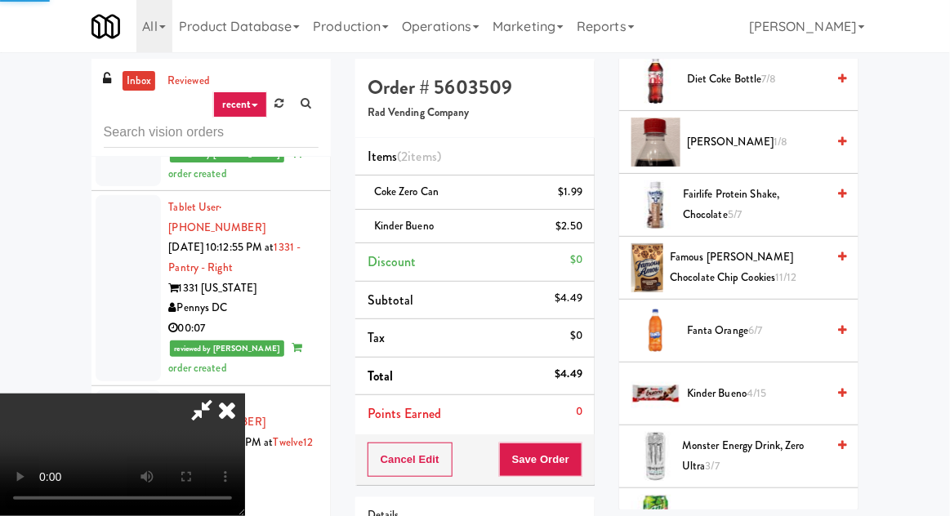
scroll to position [161, 0]
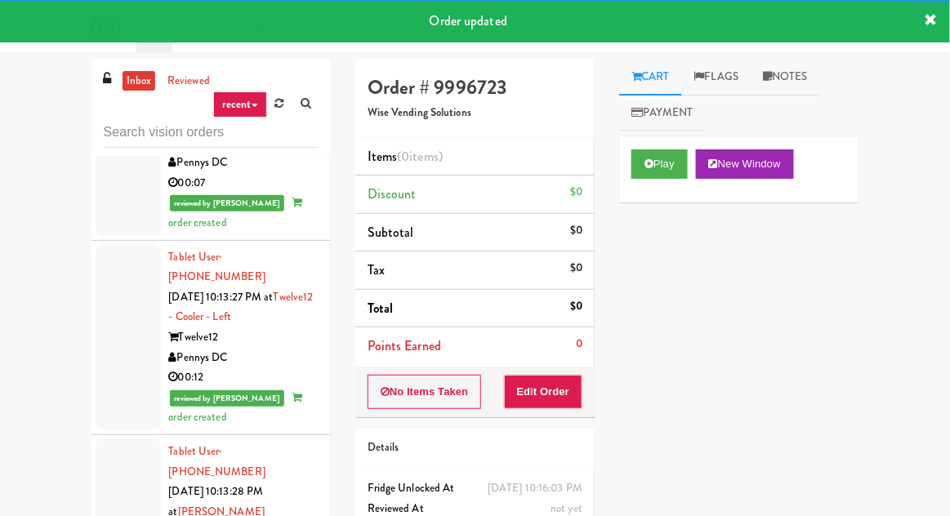
scroll to position [10003, 0]
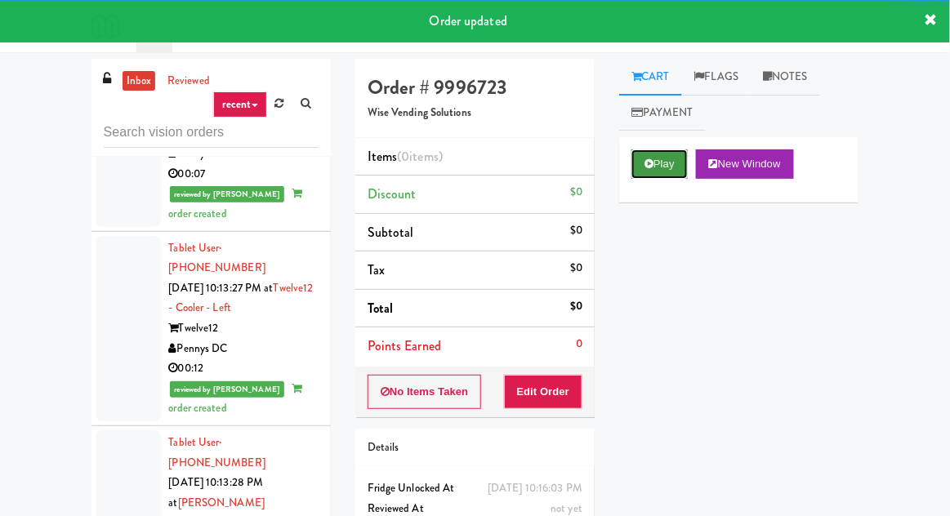
click at [645, 158] on icon at bounding box center [649, 163] width 9 height 11
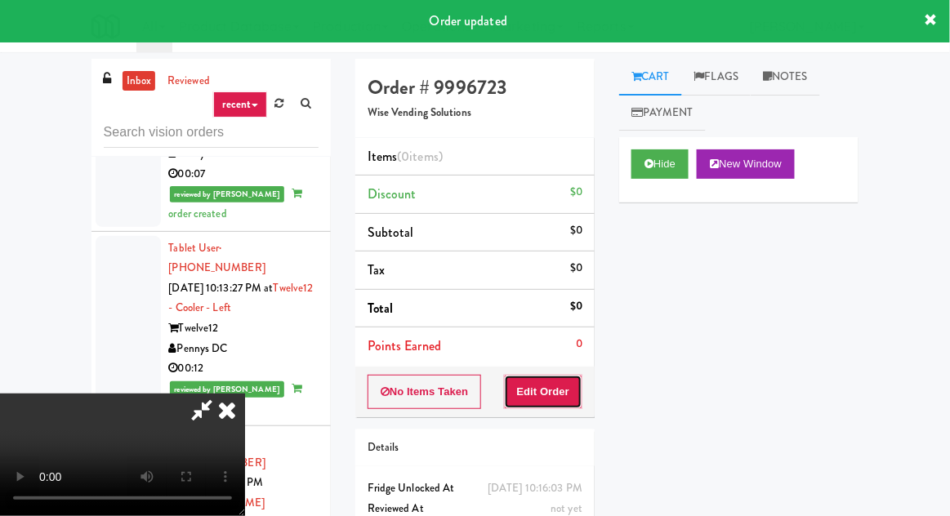
click at [563, 380] on button "Edit Order" at bounding box center [543, 392] width 79 height 34
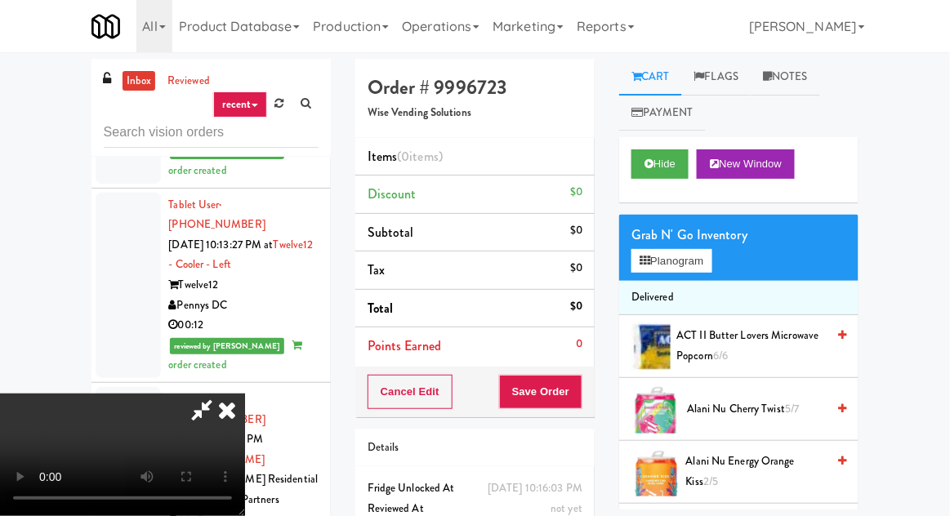
scroll to position [0, 0]
click at [663, 168] on button "Hide" at bounding box center [659, 164] width 57 height 29
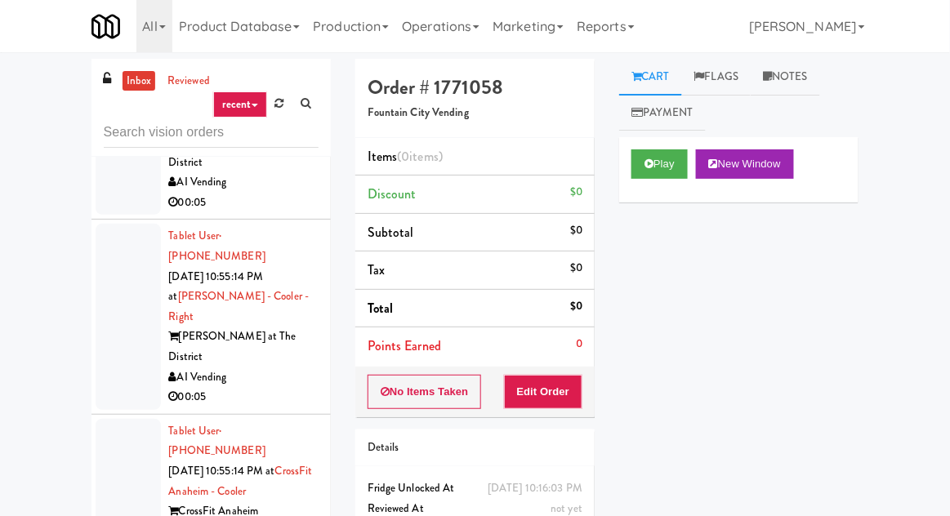
scroll to position [24586, 0]
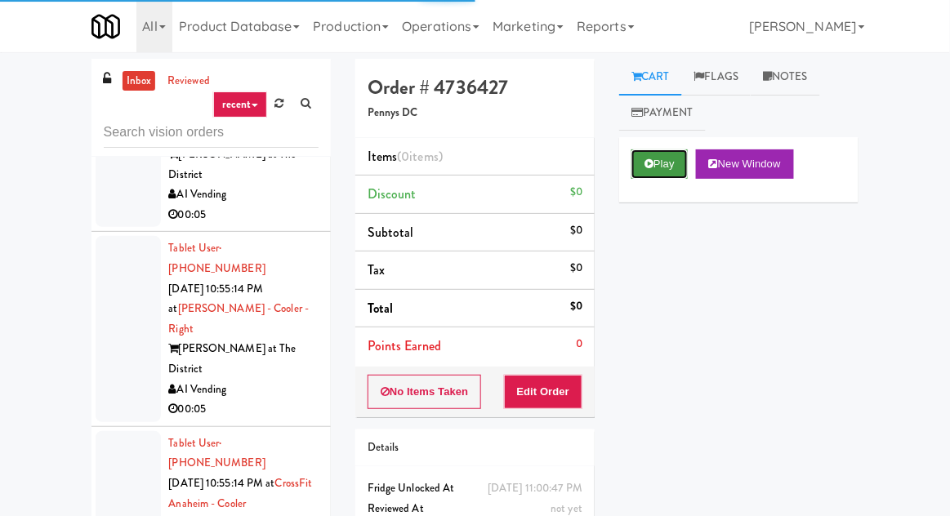
click at [648, 150] on button "Play" at bounding box center [659, 164] width 56 height 29
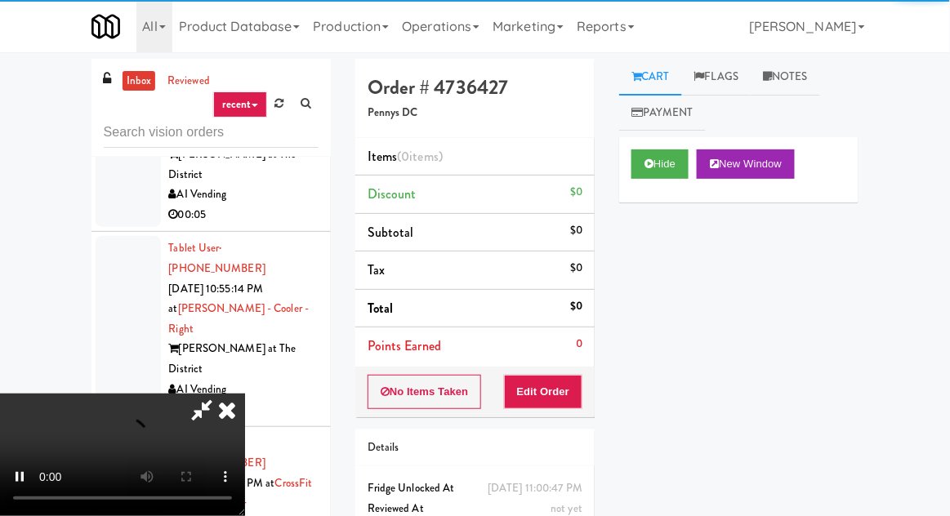
click at [560, 364] on div "Items (0 items ) Discount $0 Subtotal $0 Tax $0 Total $0 Points Earned 0" at bounding box center [474, 252] width 239 height 229
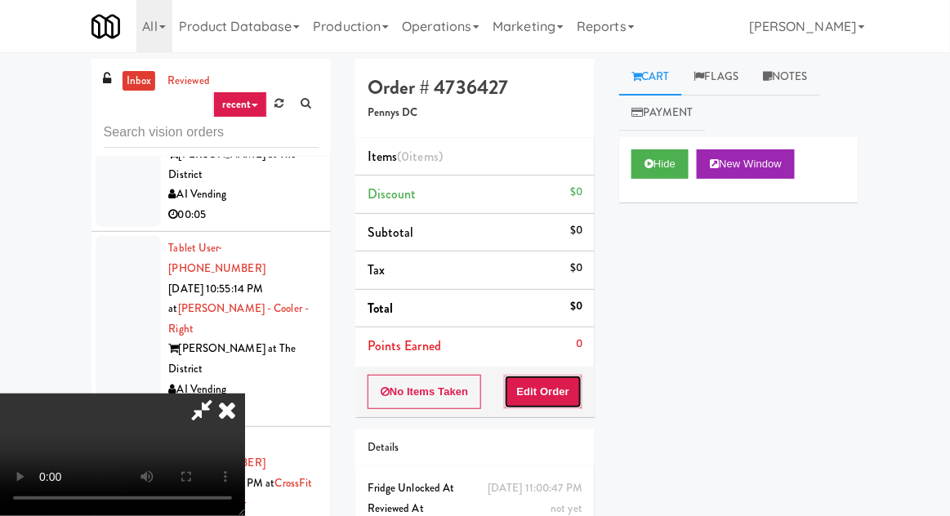
click at [573, 381] on button "Edit Order" at bounding box center [543, 392] width 79 height 34
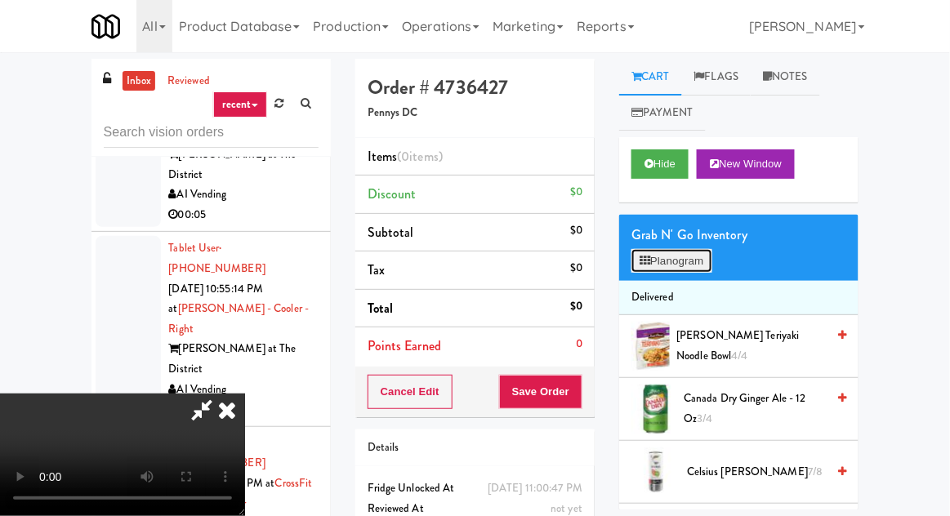
click at [656, 252] on button "Planogram" at bounding box center [671, 261] width 80 height 25
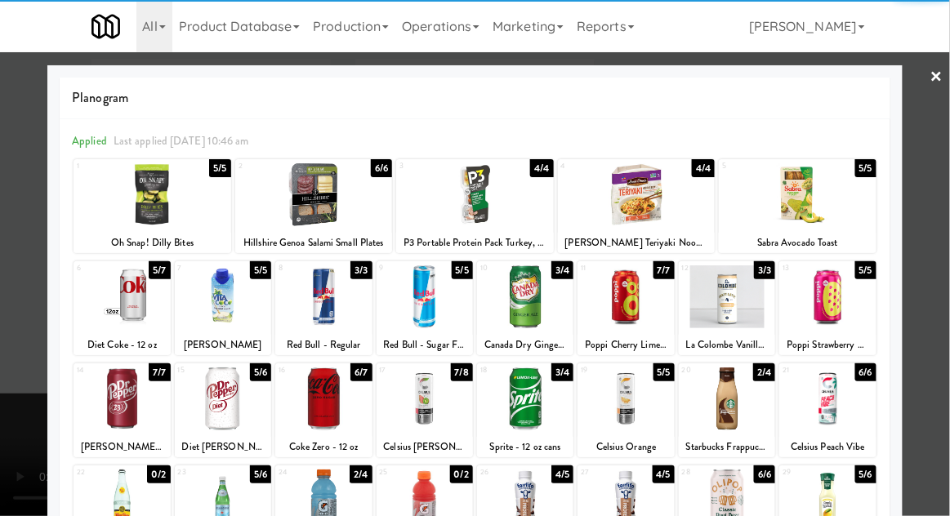
click at [288, 343] on div "Red Bull - Regular" at bounding box center [323, 345] width 91 height 20
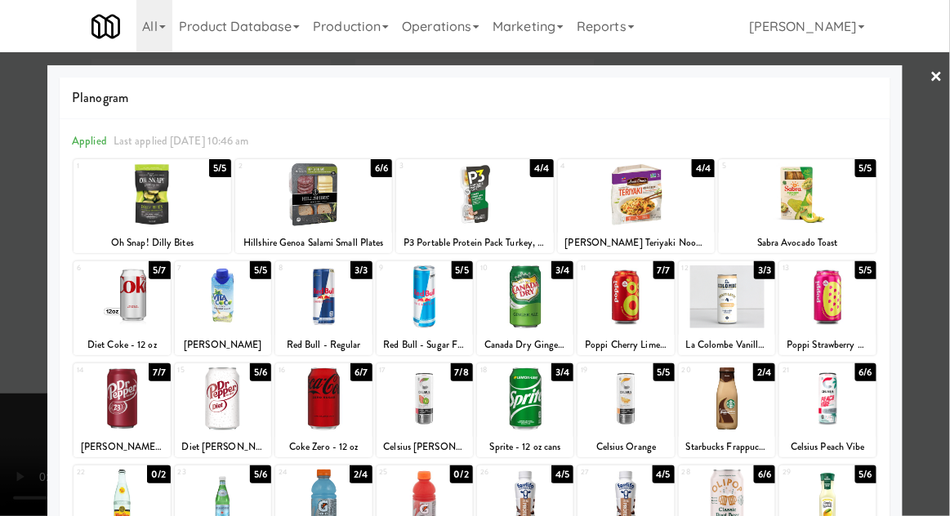
click at [287, 336] on div "Red Bull - Regular" at bounding box center [323, 345] width 91 height 20
click at [288, 315] on div at bounding box center [323, 297] width 96 height 63
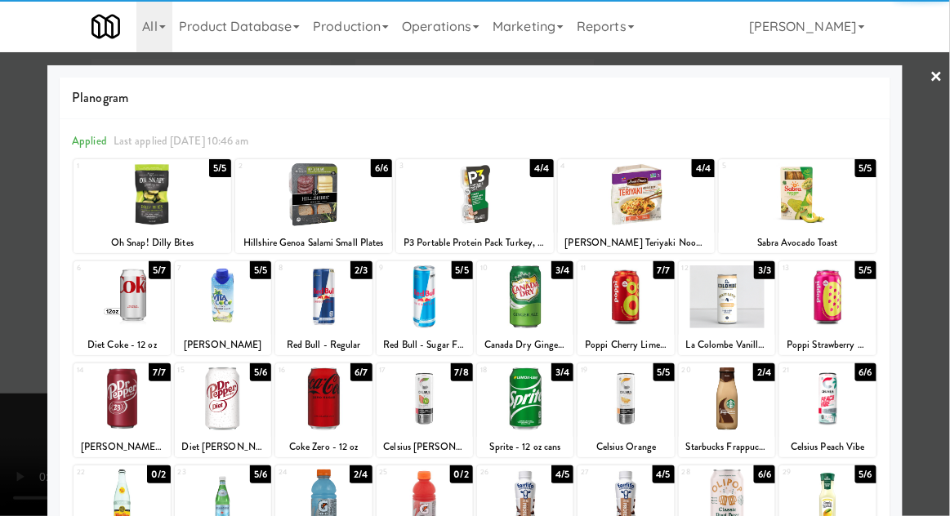
click at [533, 284] on div at bounding box center [525, 297] width 96 height 63
click at [18, 208] on div at bounding box center [475, 258] width 950 height 516
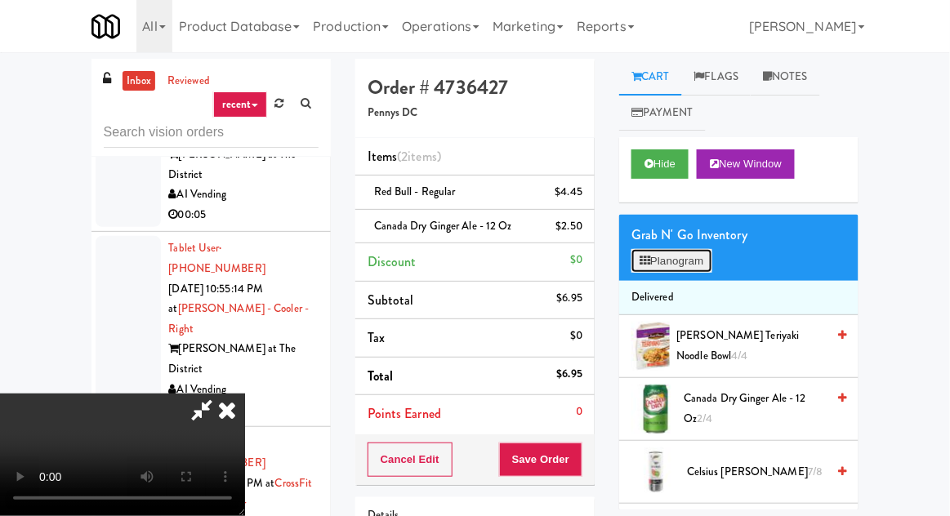
click at [651, 253] on button "Planogram" at bounding box center [671, 261] width 80 height 25
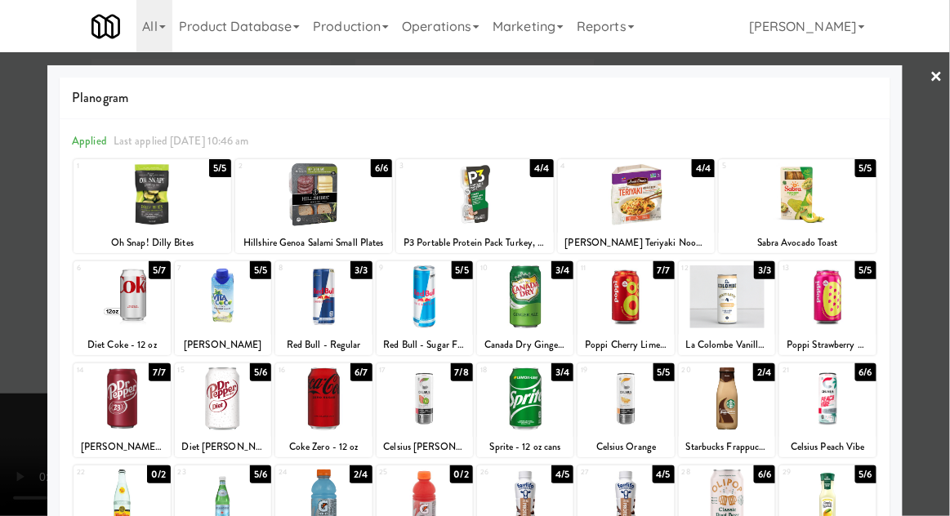
click at [301, 502] on div at bounding box center [323, 501] width 96 height 63
click at [480, 184] on div at bounding box center [475, 194] width 158 height 63
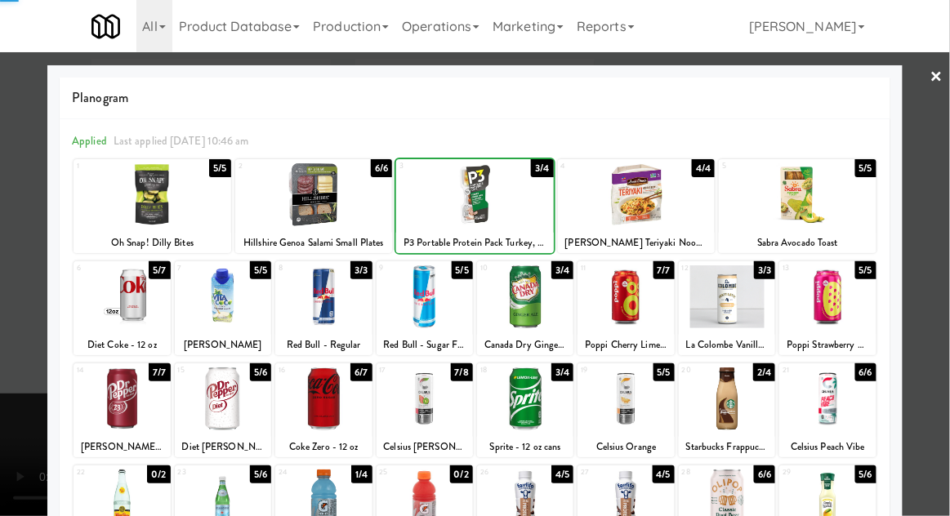
click at [8, 293] on div at bounding box center [475, 258] width 950 height 516
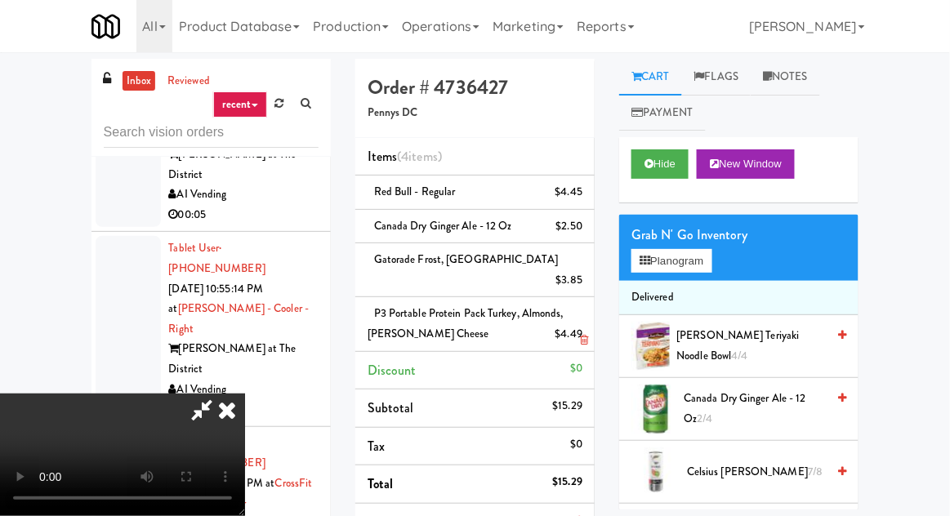
click at [595, 328] on li "P3 Portable Protein Pack Turkey, Almonds, [PERSON_NAME] Cheese $4.49" at bounding box center [474, 324] width 239 height 54
click at [585, 335] on icon at bounding box center [584, 340] width 8 height 11
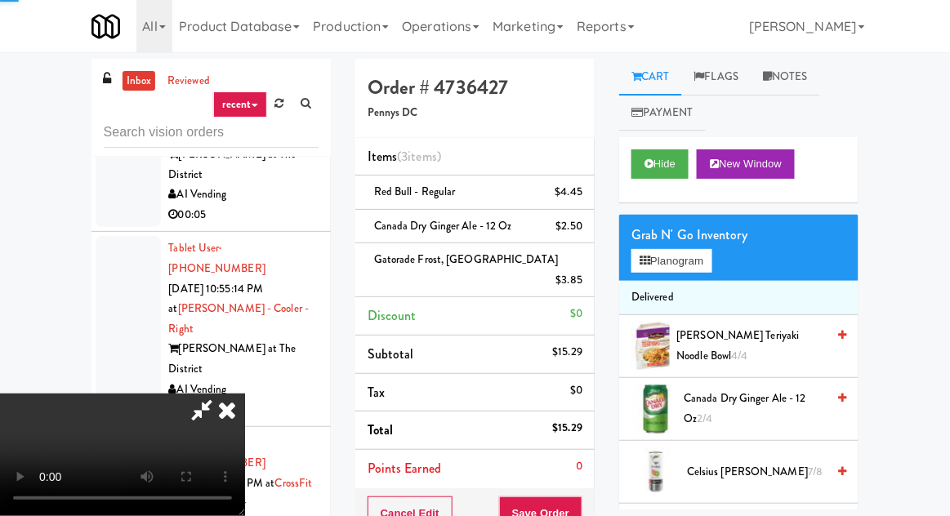
click at [695, 355] on span "[PERSON_NAME] Teriyaki Noodle Bowl 4/4" at bounding box center [751, 346] width 150 height 40
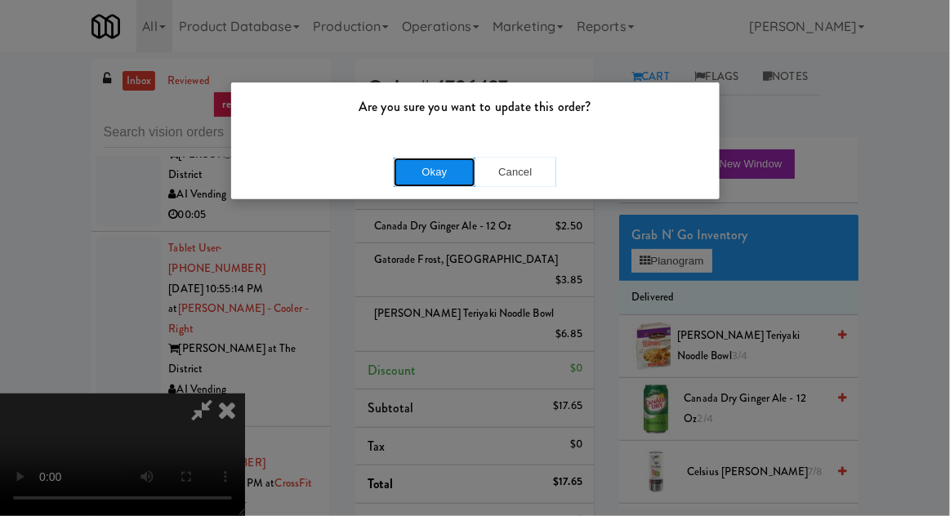
click at [439, 172] on button "Okay" at bounding box center [435, 172] width 82 height 29
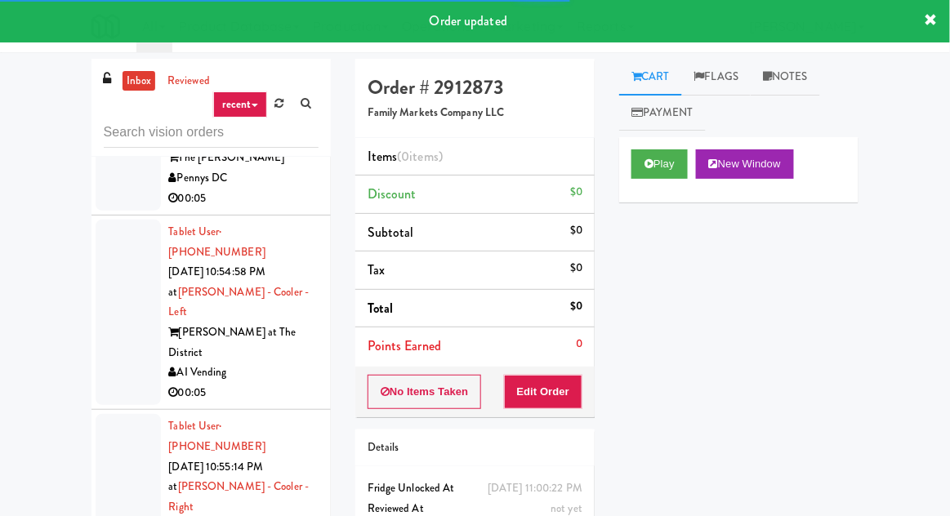
scroll to position [24407, 0]
click at [559, 379] on button "Edit Order" at bounding box center [543, 392] width 79 height 34
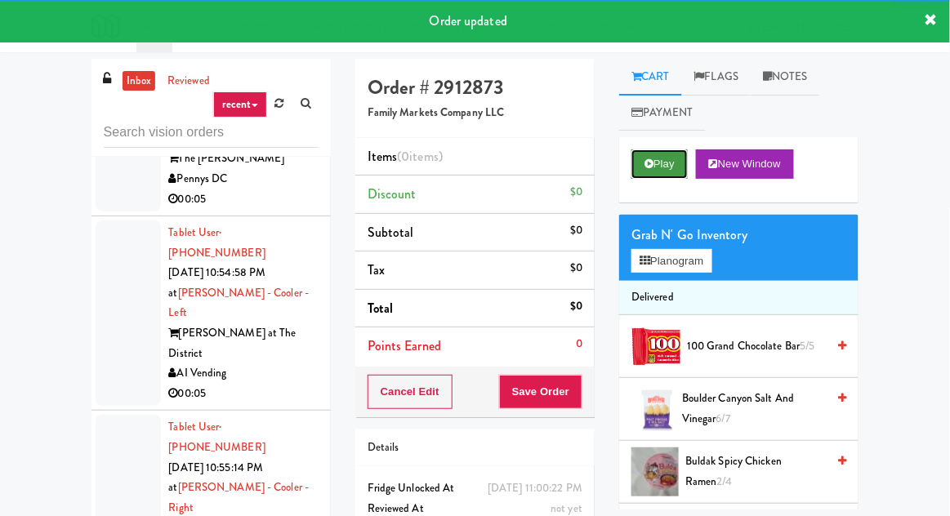
click at [654, 177] on button "Play" at bounding box center [659, 164] width 56 height 29
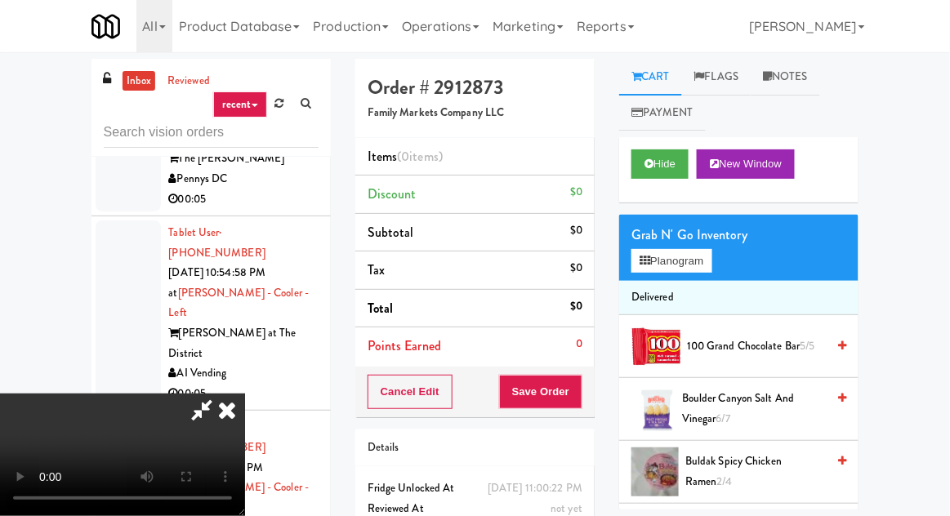
click at [623, 163] on div "Hide New Window" at bounding box center [738, 169] width 239 height 65
click at [652, 158] on icon at bounding box center [649, 163] width 9 height 11
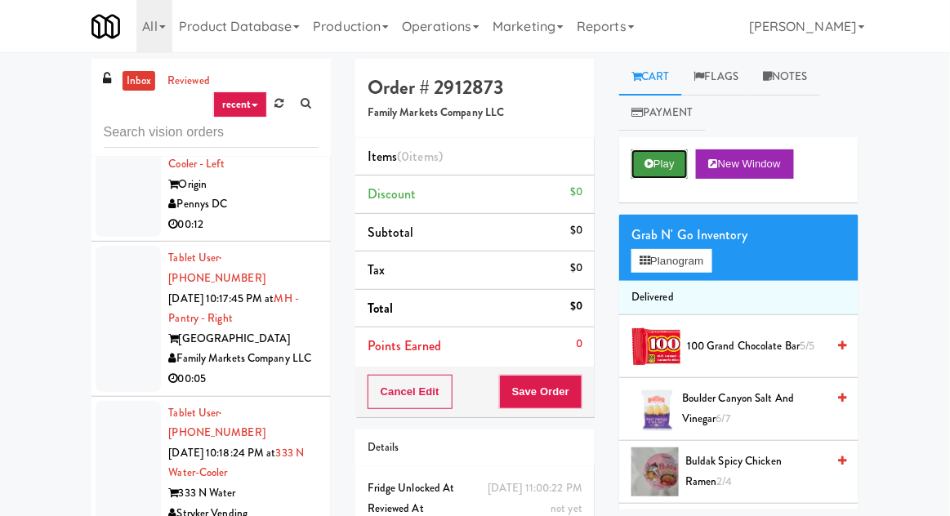
scroll to position [13264, 0]
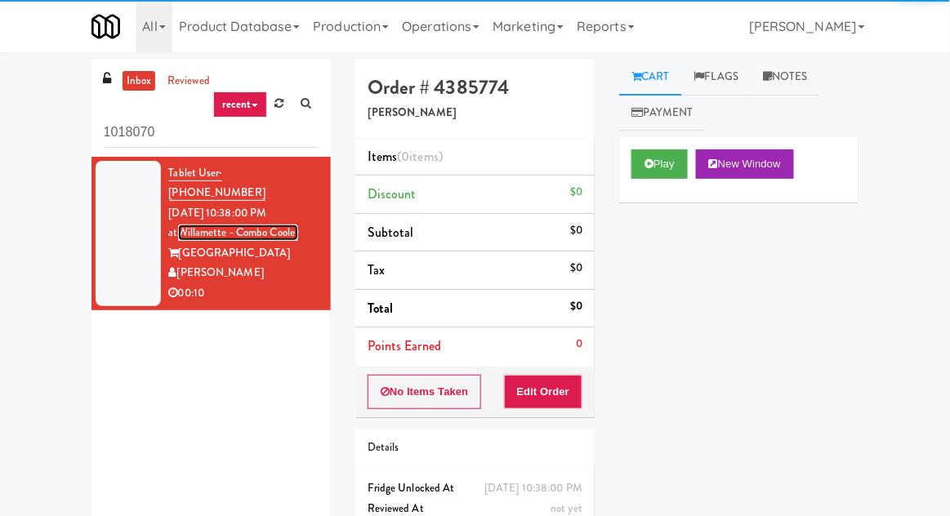
click at [185, 225] on link "Willamette - Combo Cooler" at bounding box center [238, 233] width 121 height 16
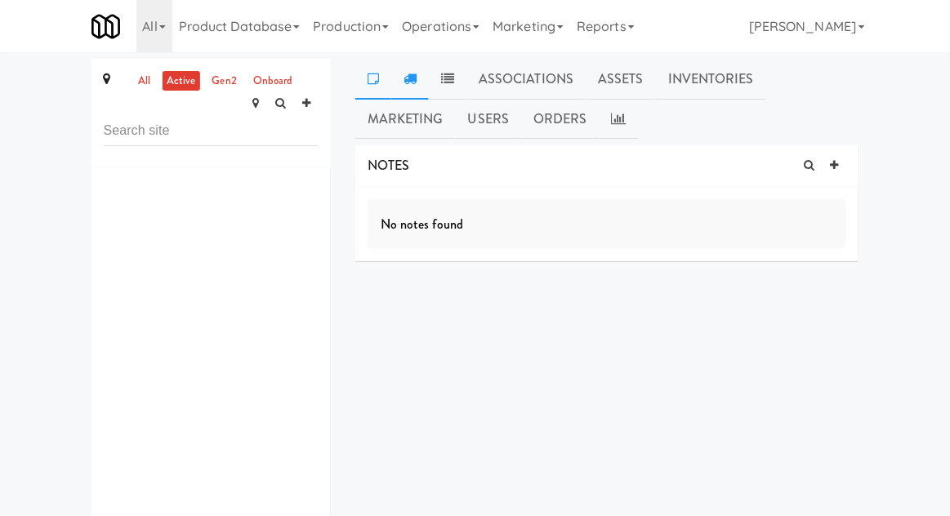
click at [414, 76] on icon at bounding box center [410, 78] width 13 height 13
click at [448, 63] on link at bounding box center [448, 79] width 38 height 41
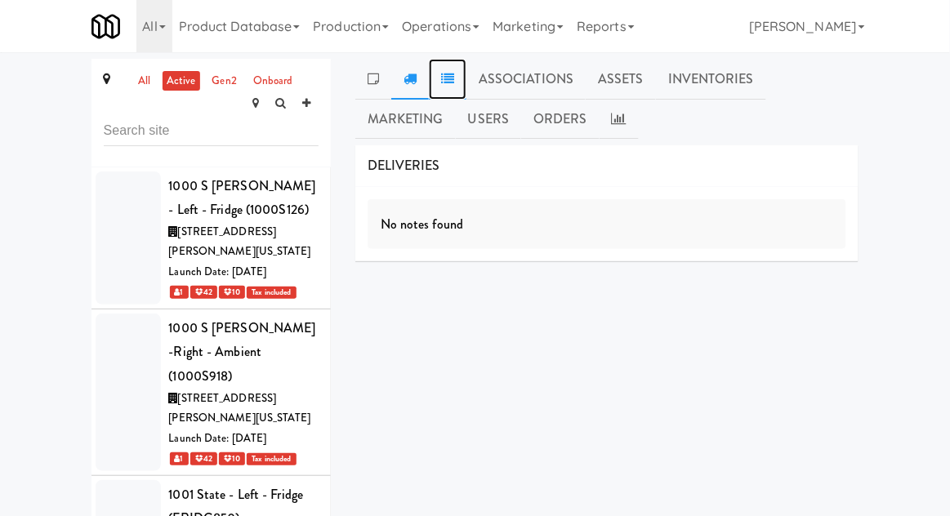
scroll to position [104725, 0]
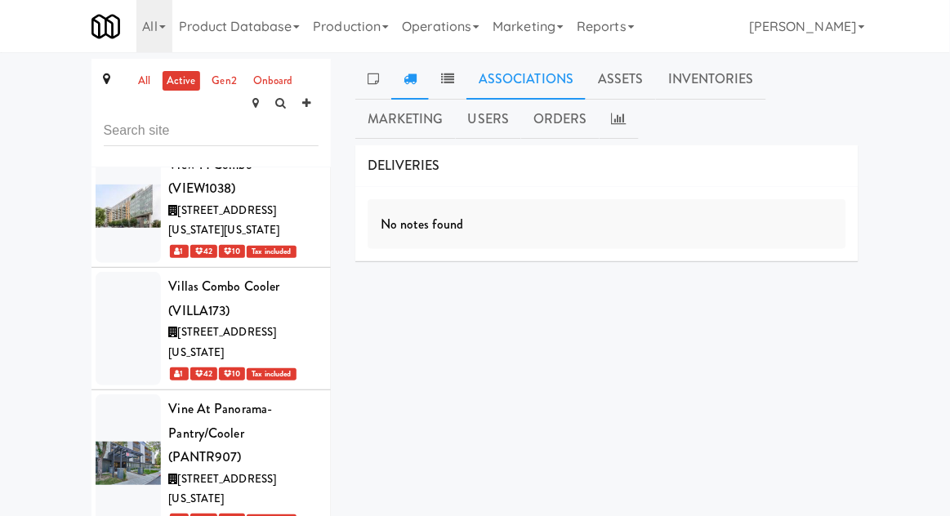
click at [529, 68] on link "Associations" at bounding box center [525, 79] width 119 height 41
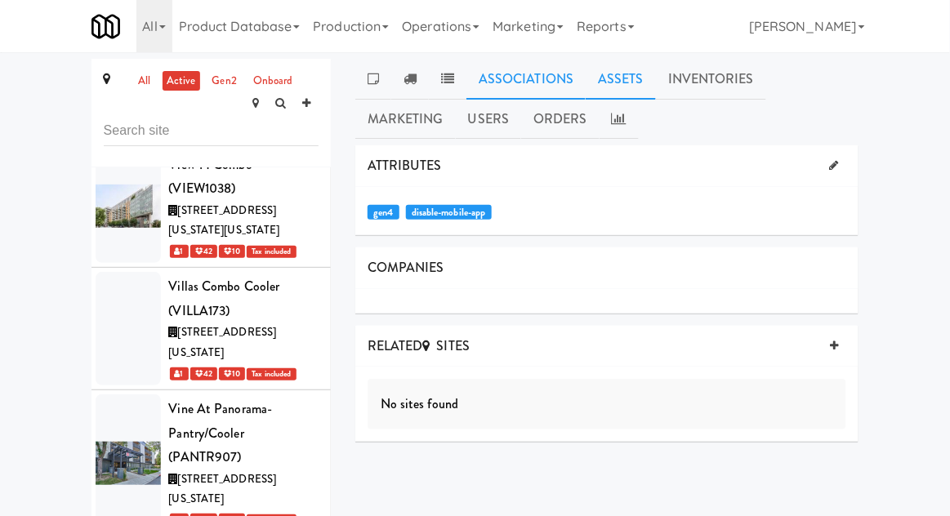
click at [625, 67] on link "Assets" at bounding box center [621, 79] width 70 height 41
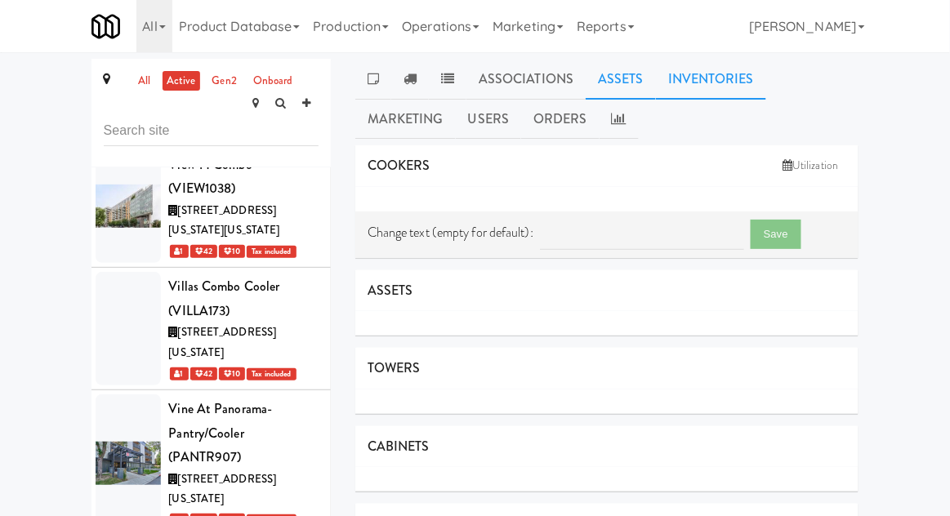
click at [710, 75] on link "Inventories" at bounding box center [711, 79] width 110 height 41
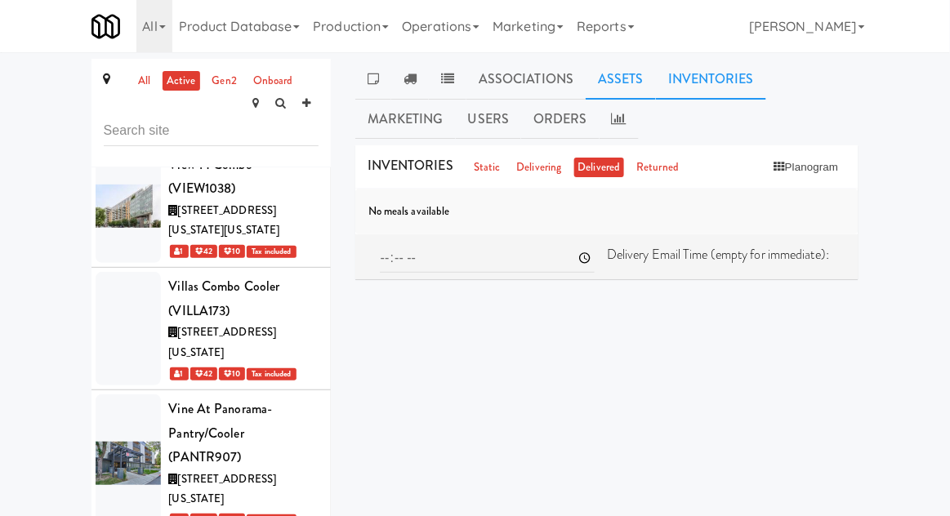
click at [625, 83] on link "Assets" at bounding box center [621, 79] width 70 height 41
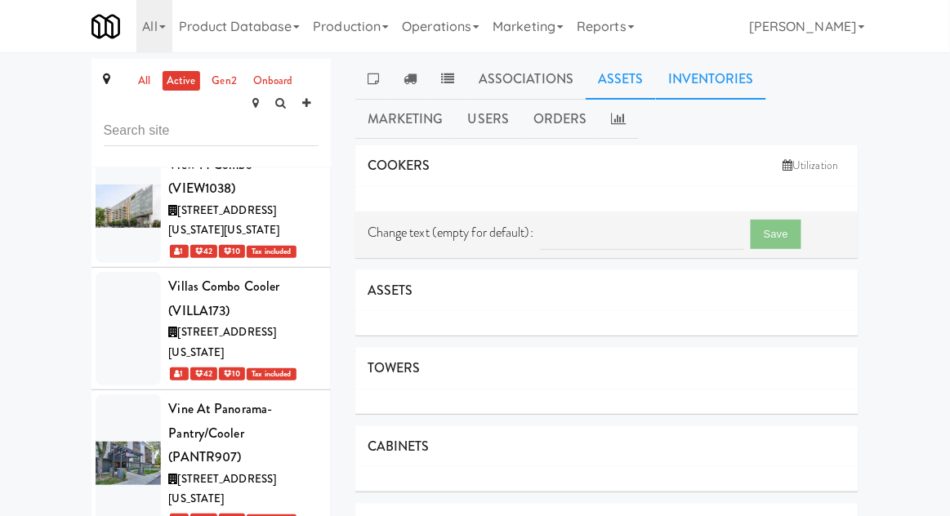
click at [716, 96] on link "Inventories" at bounding box center [711, 79] width 110 height 41
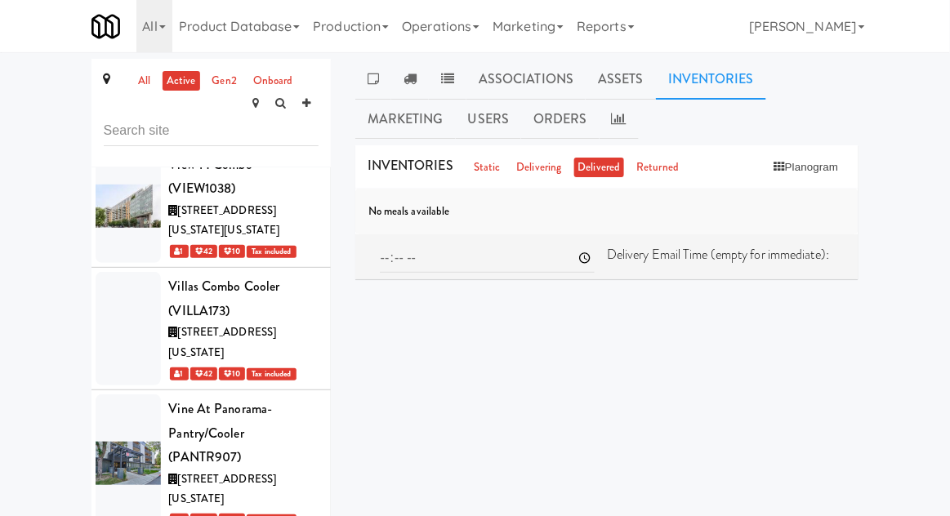
click at [419, 166] on span "INVENTORIES" at bounding box center [411, 165] width 86 height 19
click at [561, 100] on link "Orders" at bounding box center [560, 119] width 78 height 41
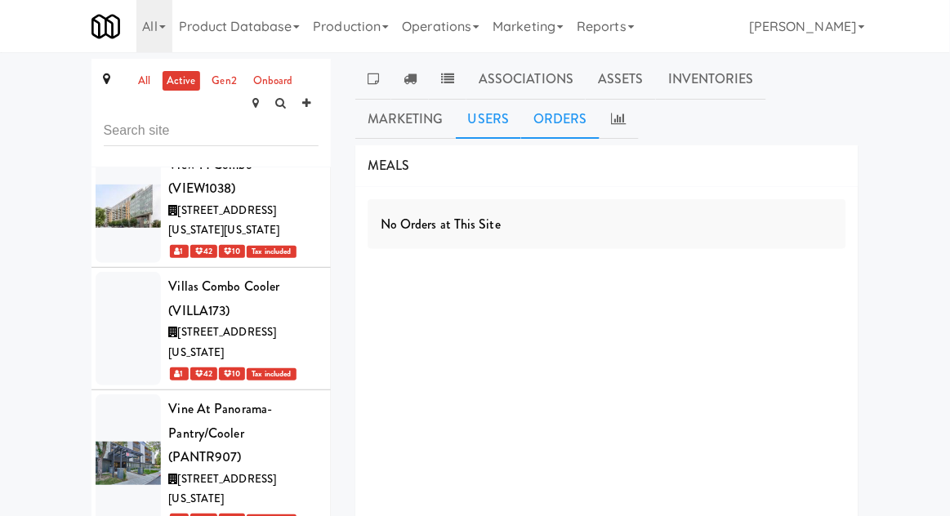
click at [493, 113] on link "Users" at bounding box center [489, 119] width 66 height 41
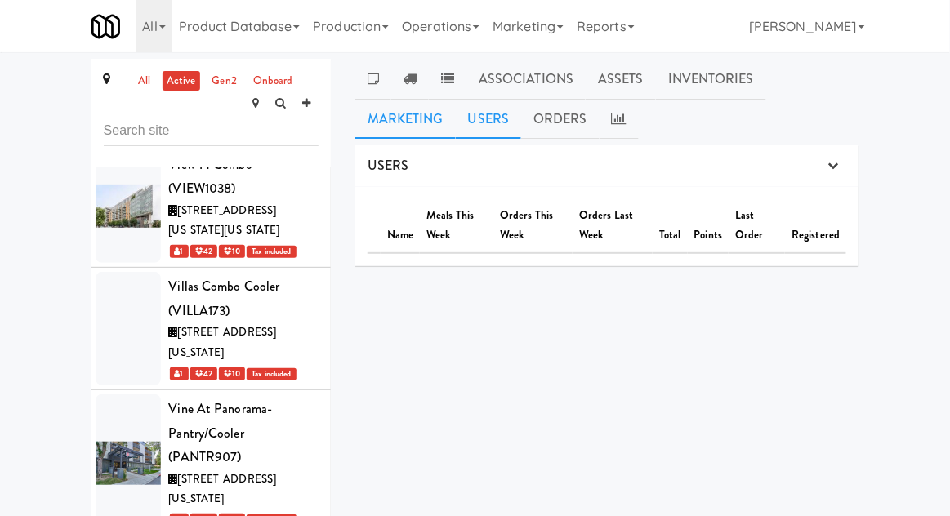
click at [422, 116] on link "Marketing" at bounding box center [405, 119] width 100 height 41
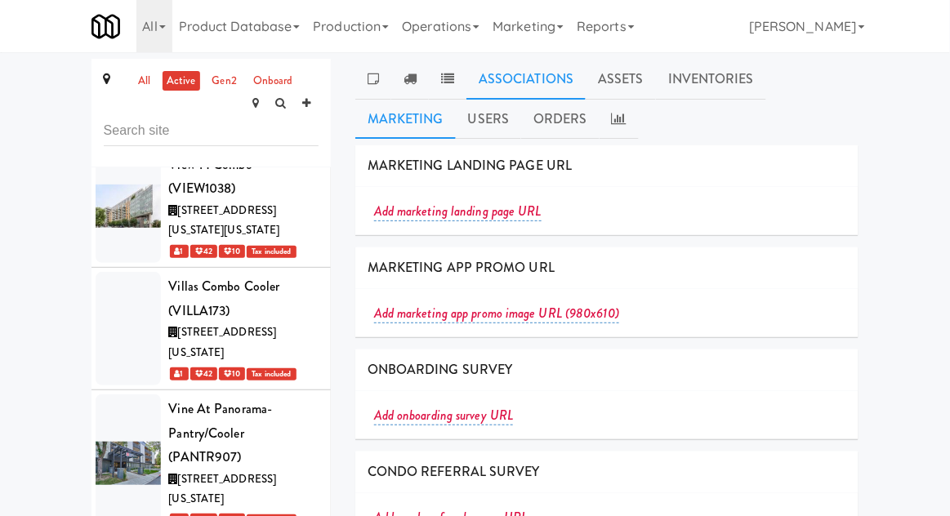
click at [496, 70] on link "Associations" at bounding box center [525, 79] width 119 height 41
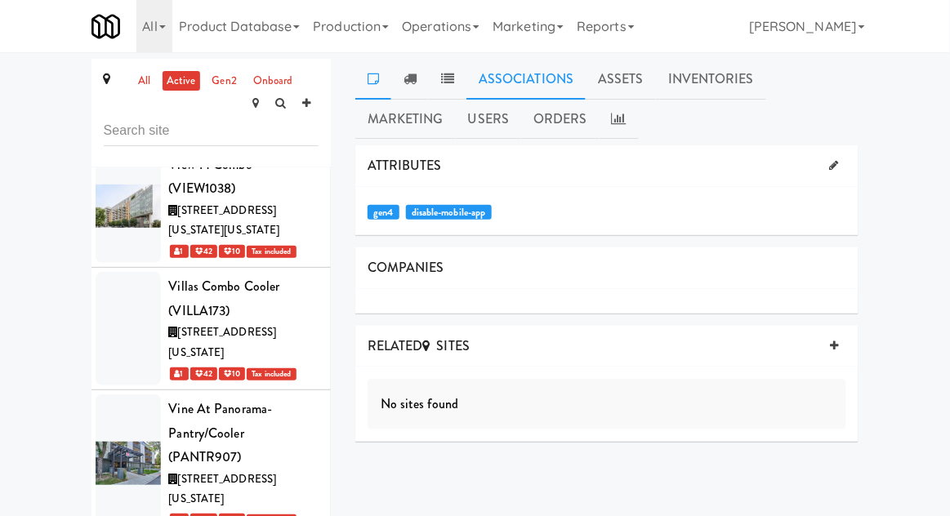
click at [382, 85] on link at bounding box center [373, 79] width 36 height 41
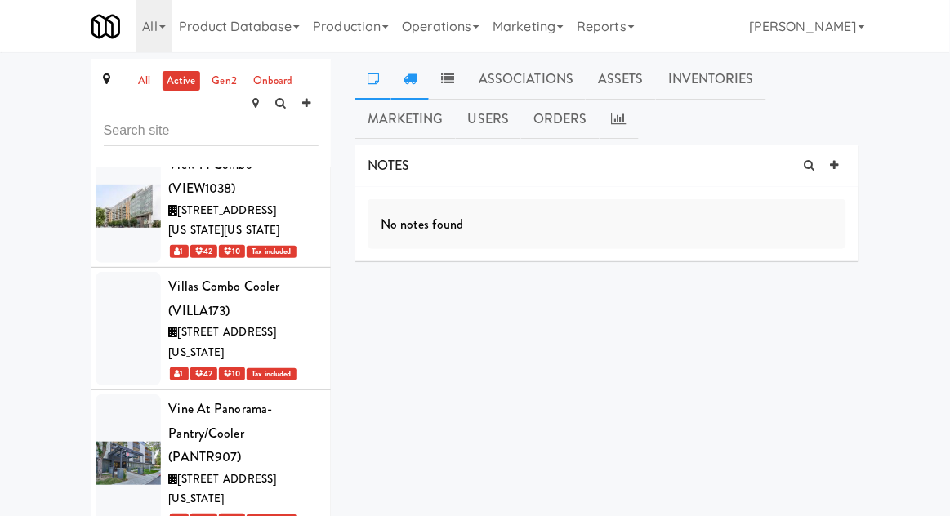
click at [408, 78] on icon at bounding box center [410, 78] width 13 height 13
click at [459, 74] on link at bounding box center [448, 79] width 38 height 41
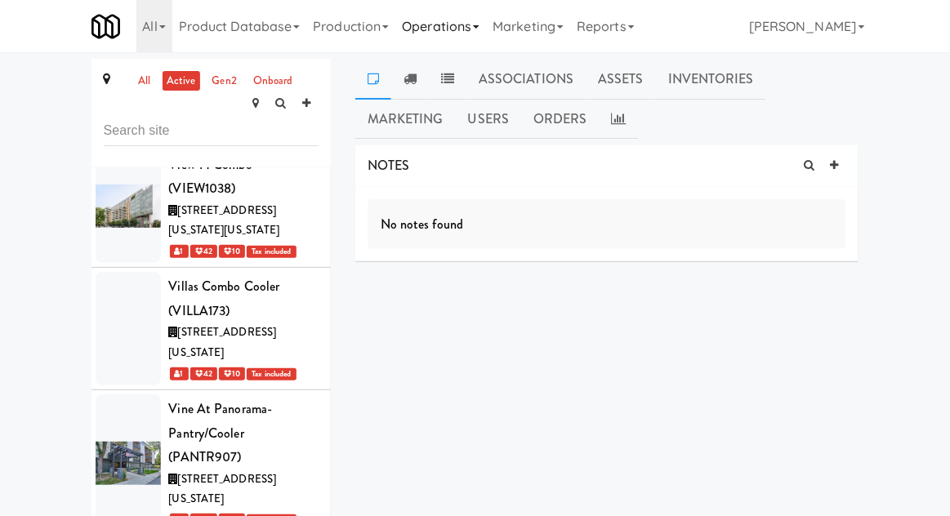
click at [457, 36] on link "Operations" at bounding box center [440, 26] width 91 height 52
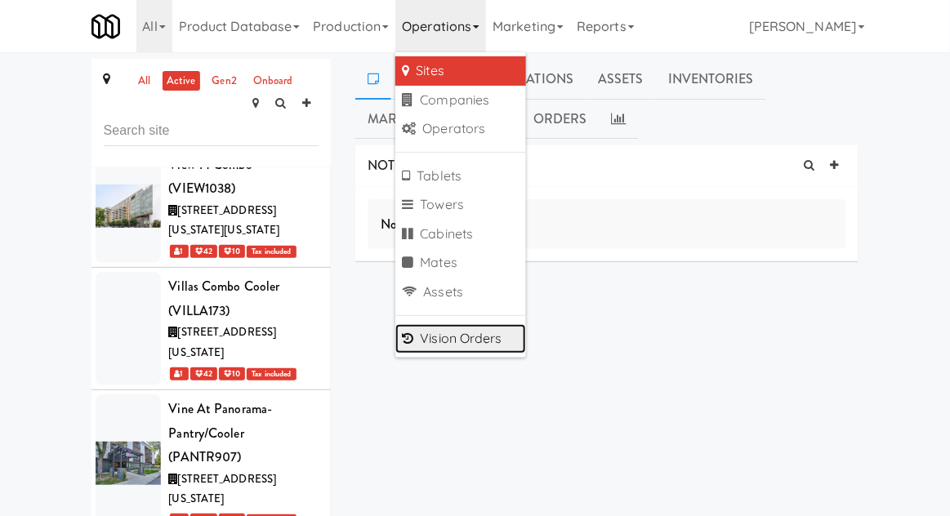
click at [492, 341] on link "Vision Orders" at bounding box center [460, 338] width 131 height 29
